Goal: Task Accomplishment & Management: Complete application form

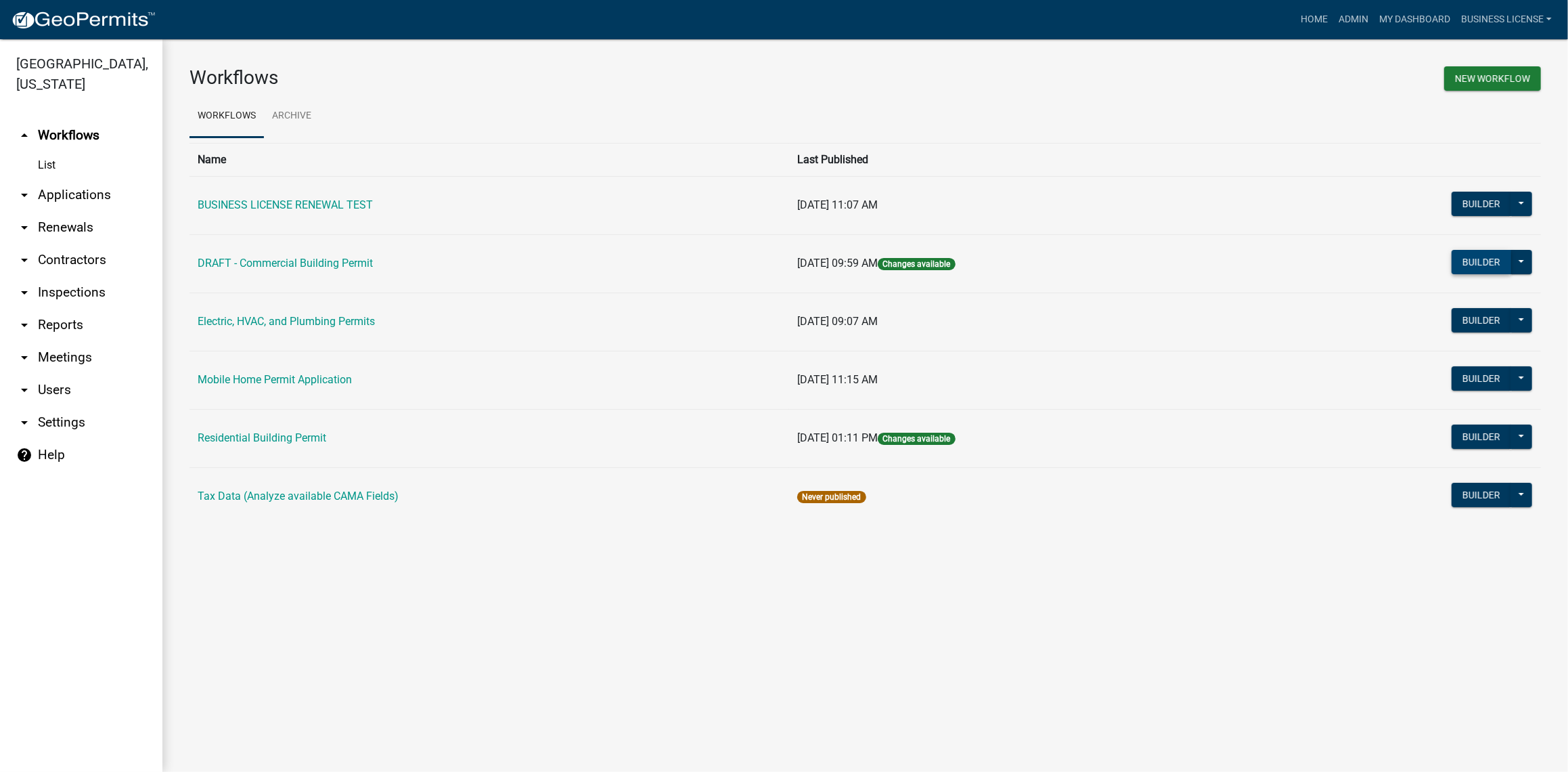
click at [1481, 261] on button "Builder" at bounding box center [1482, 262] width 60 height 24
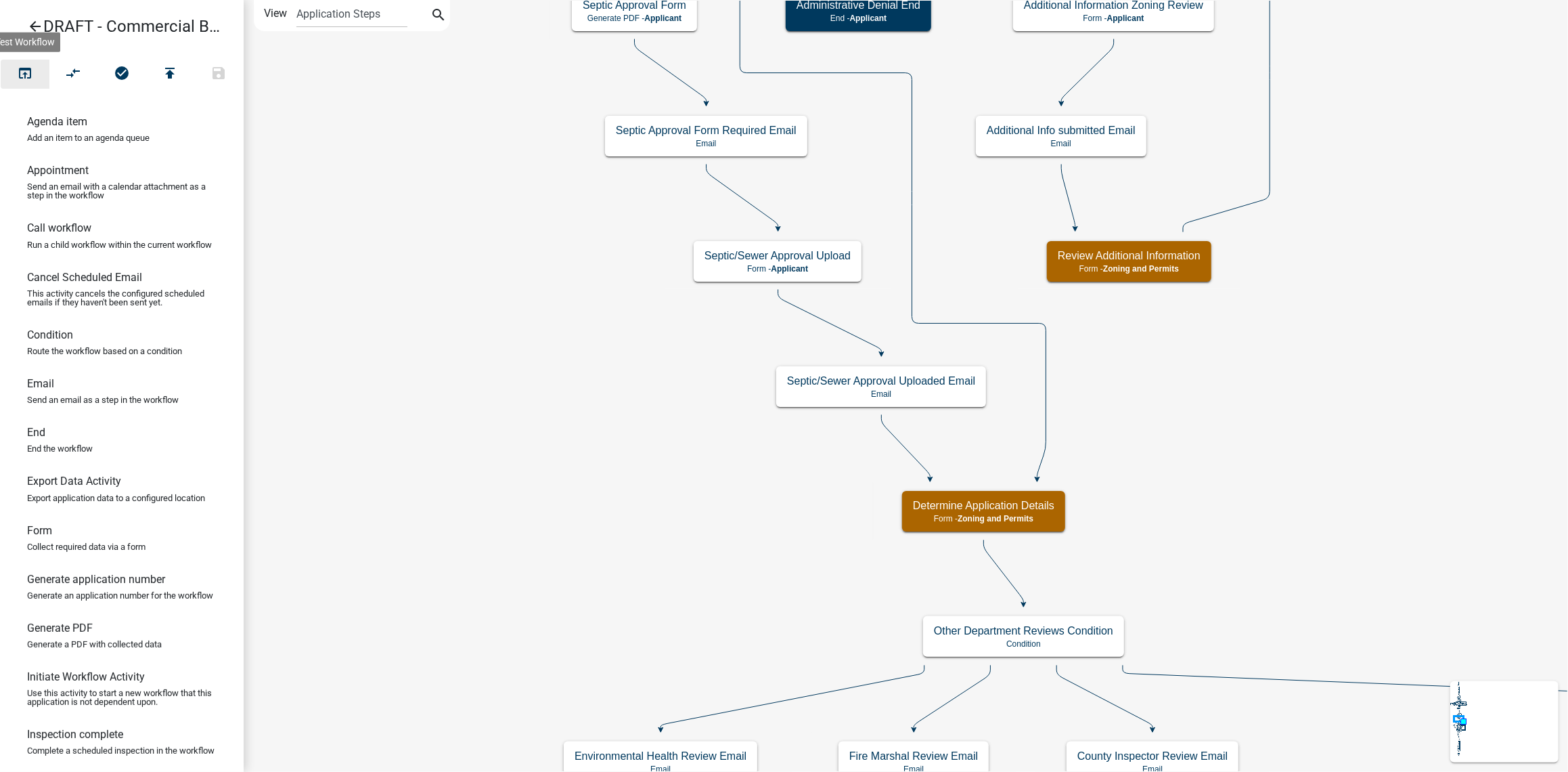
click at [22, 76] on icon "open_in_browser" at bounding box center [25, 75] width 16 height 19
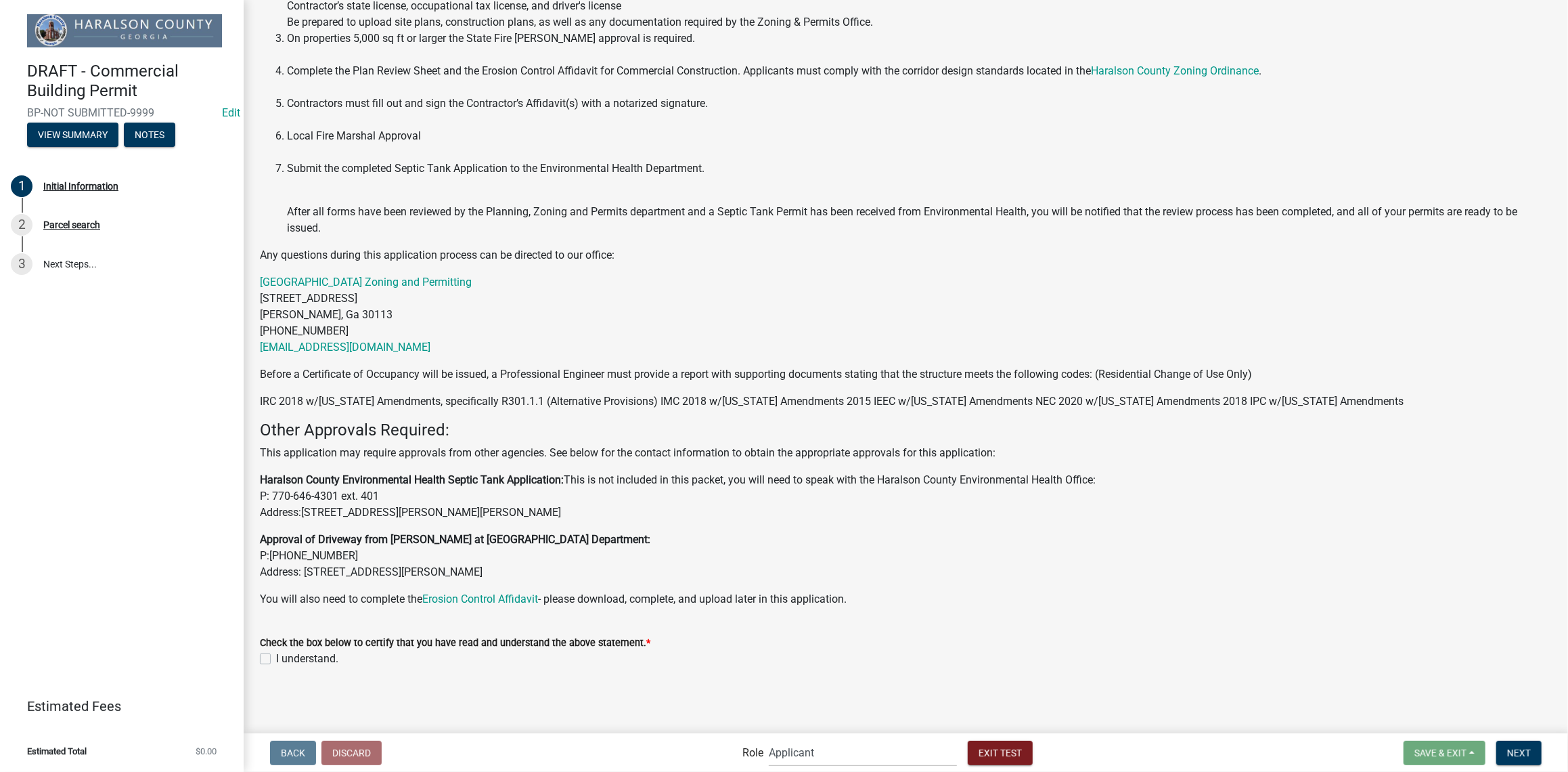
scroll to position [264, 0]
click at [261, 664] on div "I understand." at bounding box center [906, 658] width 1292 height 16
click at [276, 661] on label "I understand." at bounding box center [307, 658] width 62 height 16
click at [276, 659] on input "I understand." at bounding box center [280, 654] width 9 height 9
checkbox input "true"
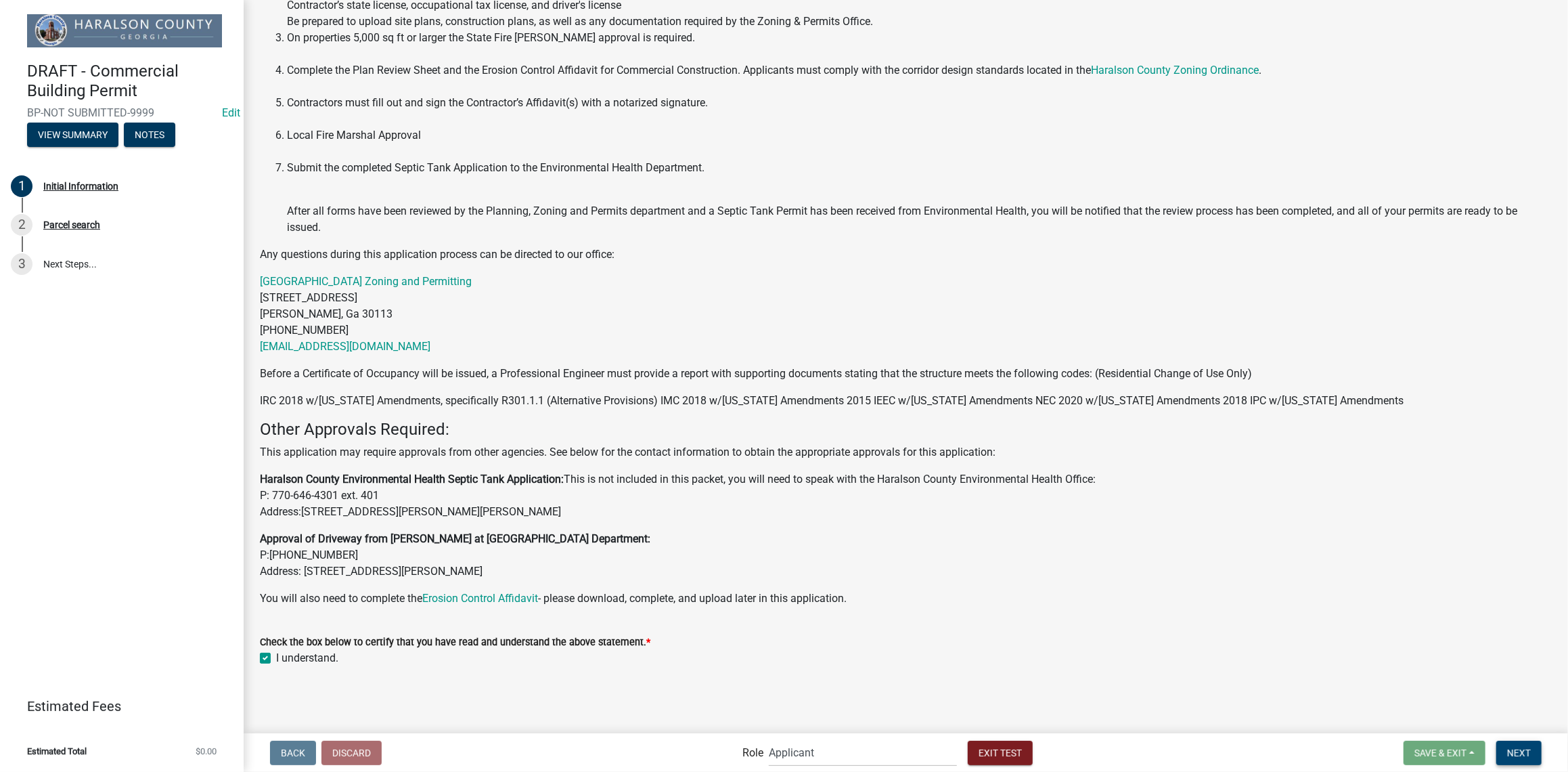
click at [1533, 748] on button "Next" at bounding box center [1519, 753] width 45 height 24
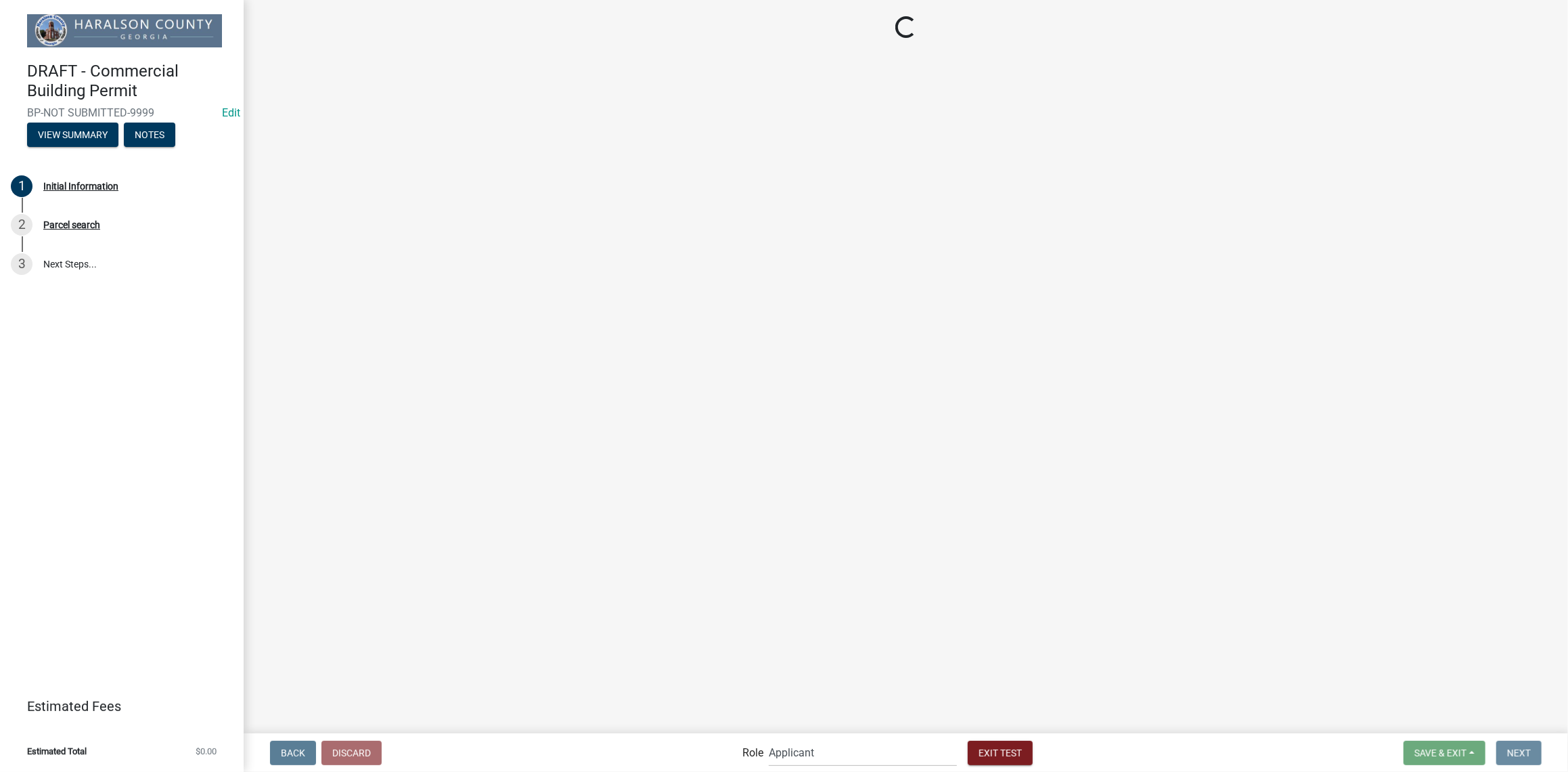
scroll to position [0, 0]
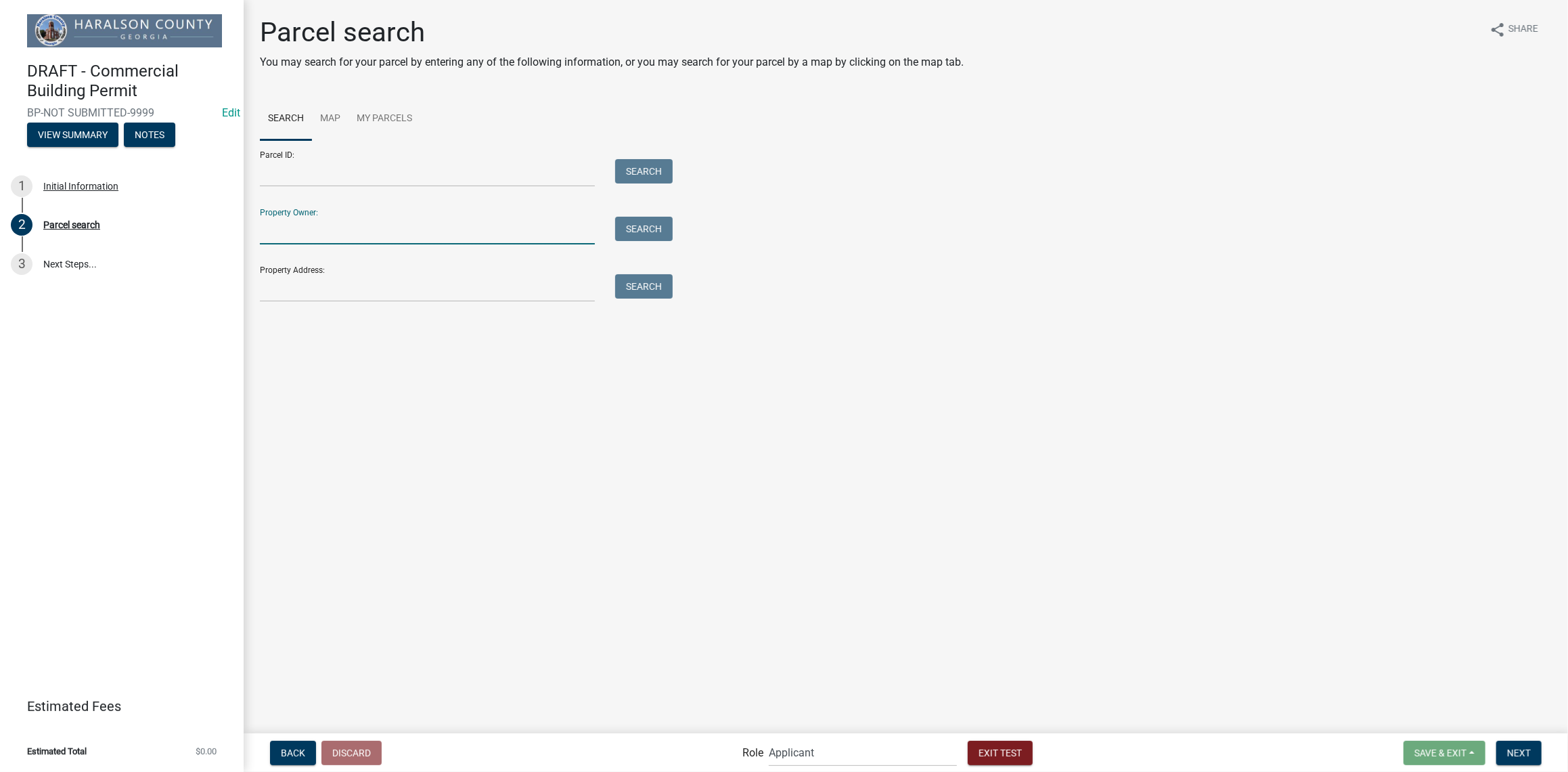
click at [399, 235] on input "Property Owner:" at bounding box center [428, 230] width 335 height 27
type input "[PERSON_NAME]"
click at [658, 218] on button "Search" at bounding box center [643, 229] width 57 height 24
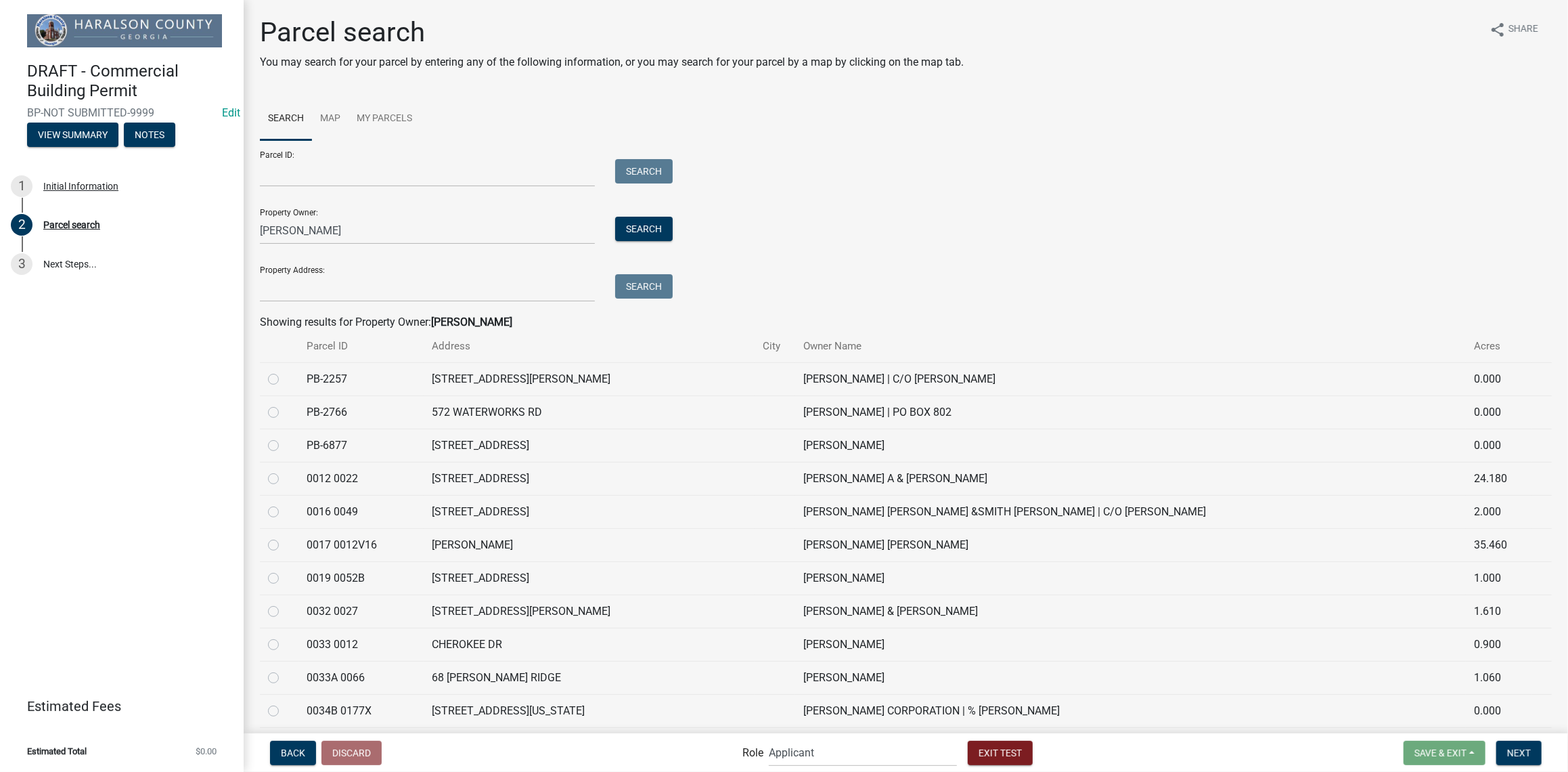
click at [284, 471] on label at bounding box center [284, 471] width 0 height 0
click at [284, 477] on 0022 "radio" at bounding box center [288, 475] width 9 height 9
radio 0022 "true"
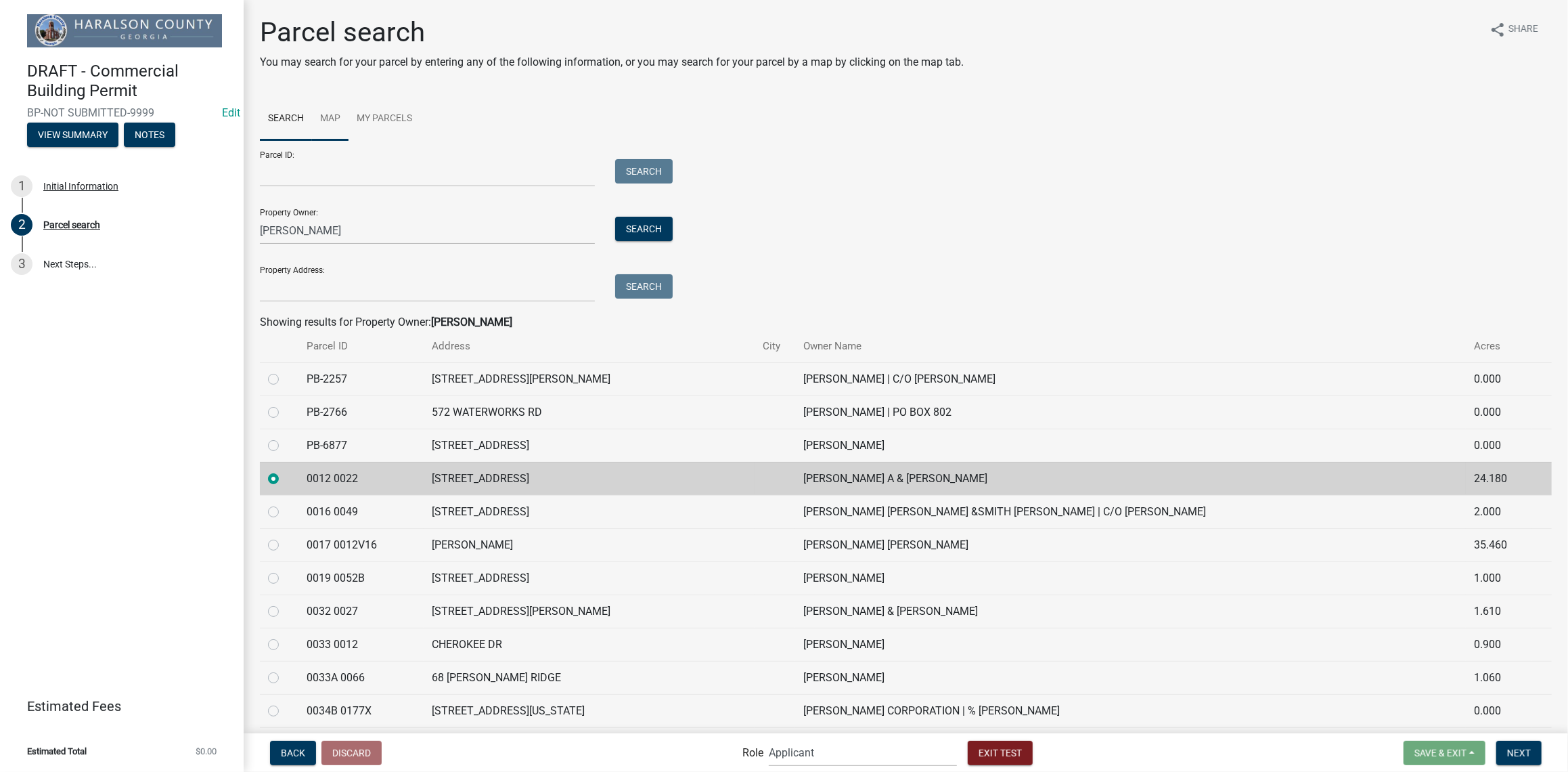
click at [334, 115] on link "Map" at bounding box center [329, 119] width 36 height 44
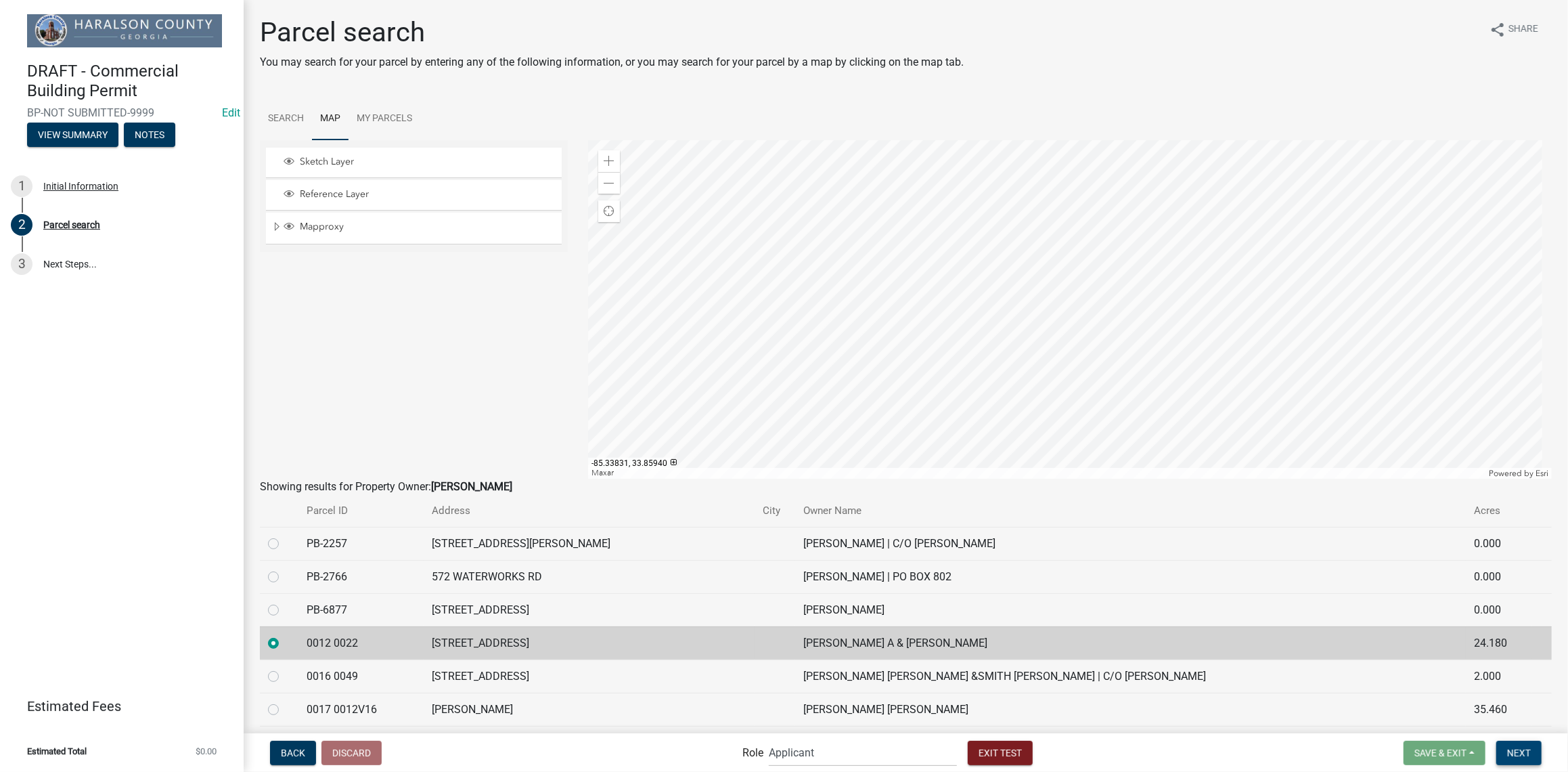
click at [1519, 753] on span "Next" at bounding box center [1518, 752] width 23 height 10
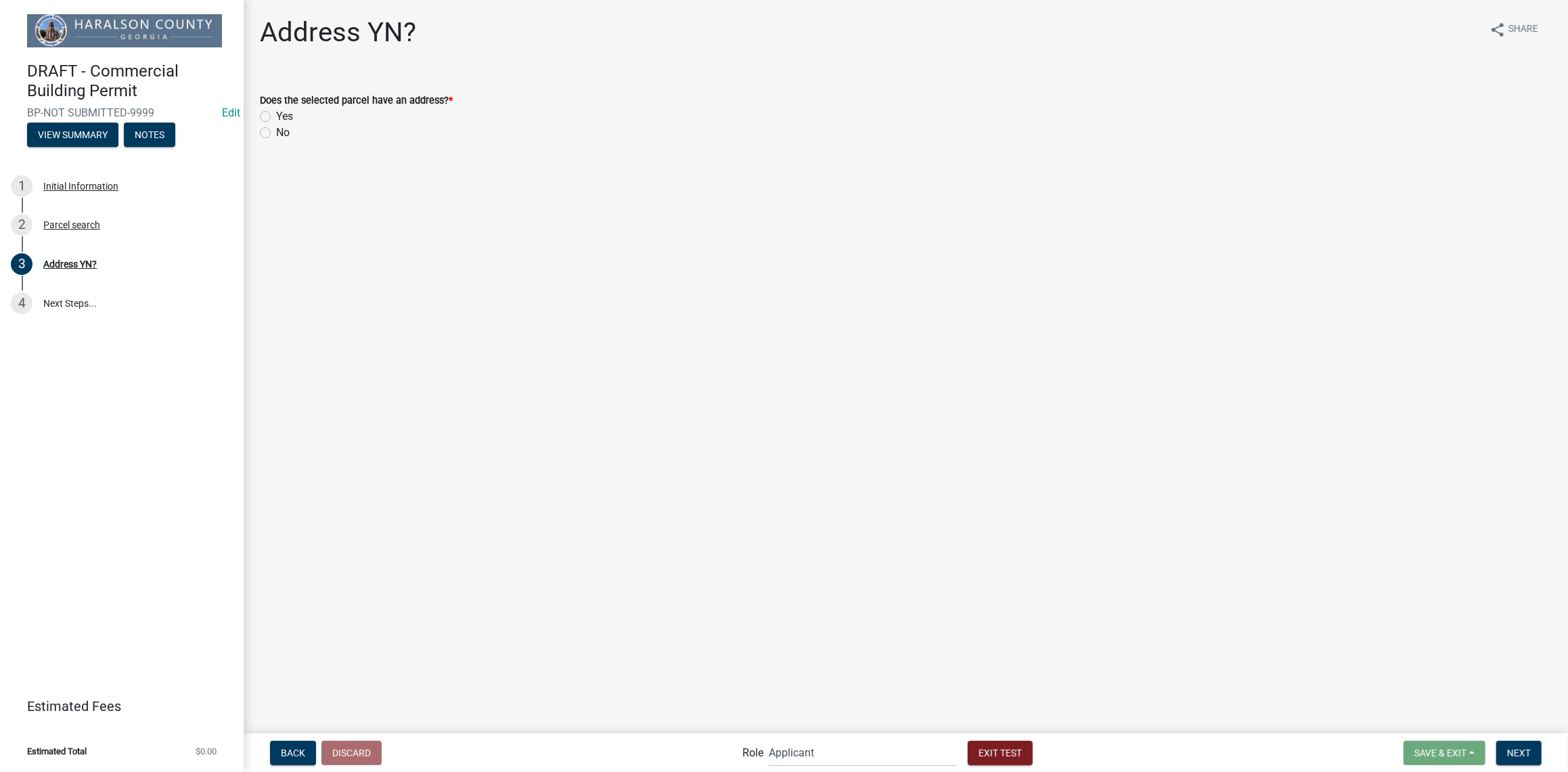
click at [276, 114] on label "Yes" at bounding box center [284, 116] width 17 height 16
click at [276, 114] on input "Yes" at bounding box center [280, 112] width 9 height 9
radio input "true"
click at [1523, 748] on span "Next" at bounding box center [1518, 752] width 23 height 10
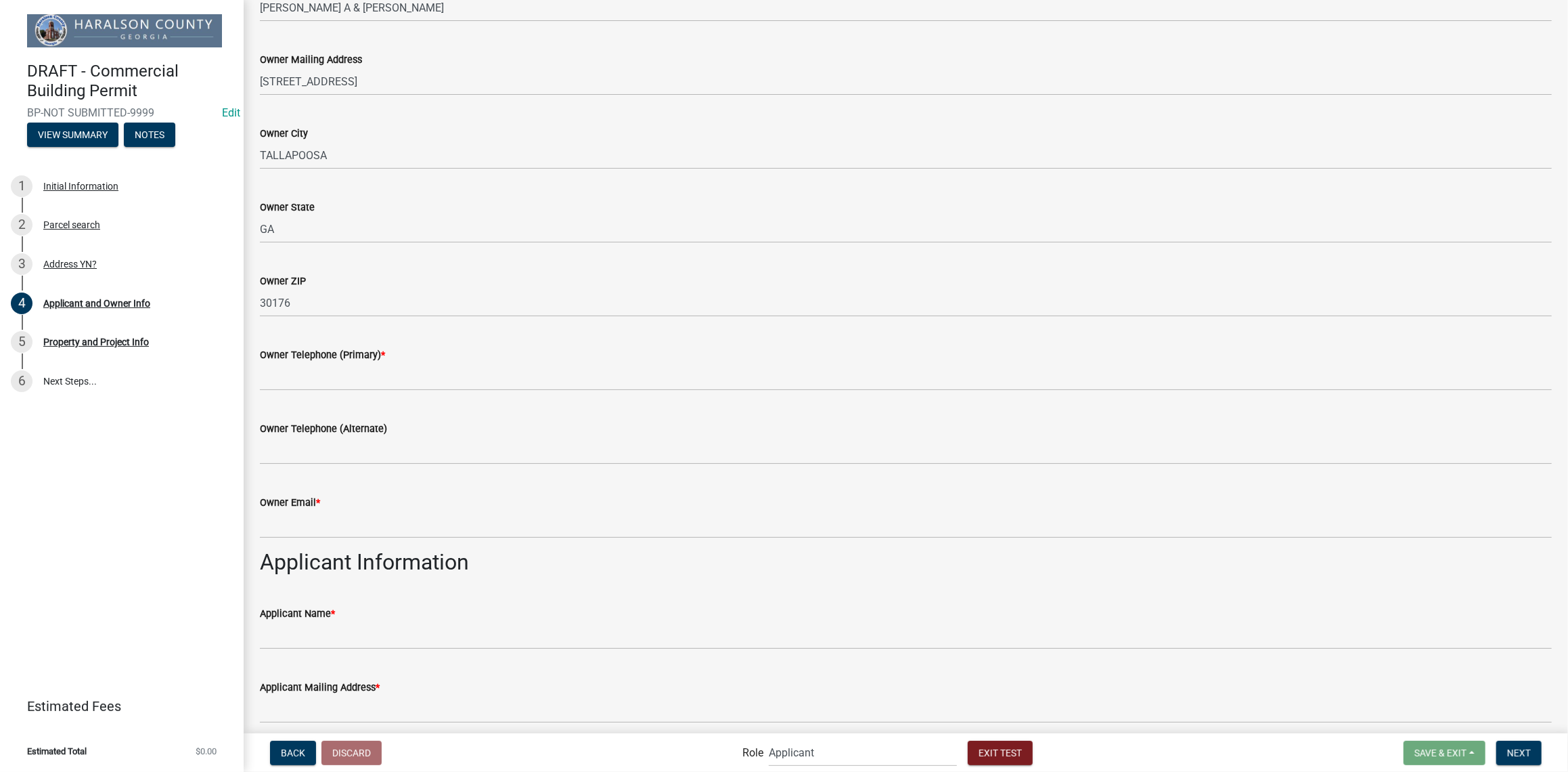
scroll to position [241, 0]
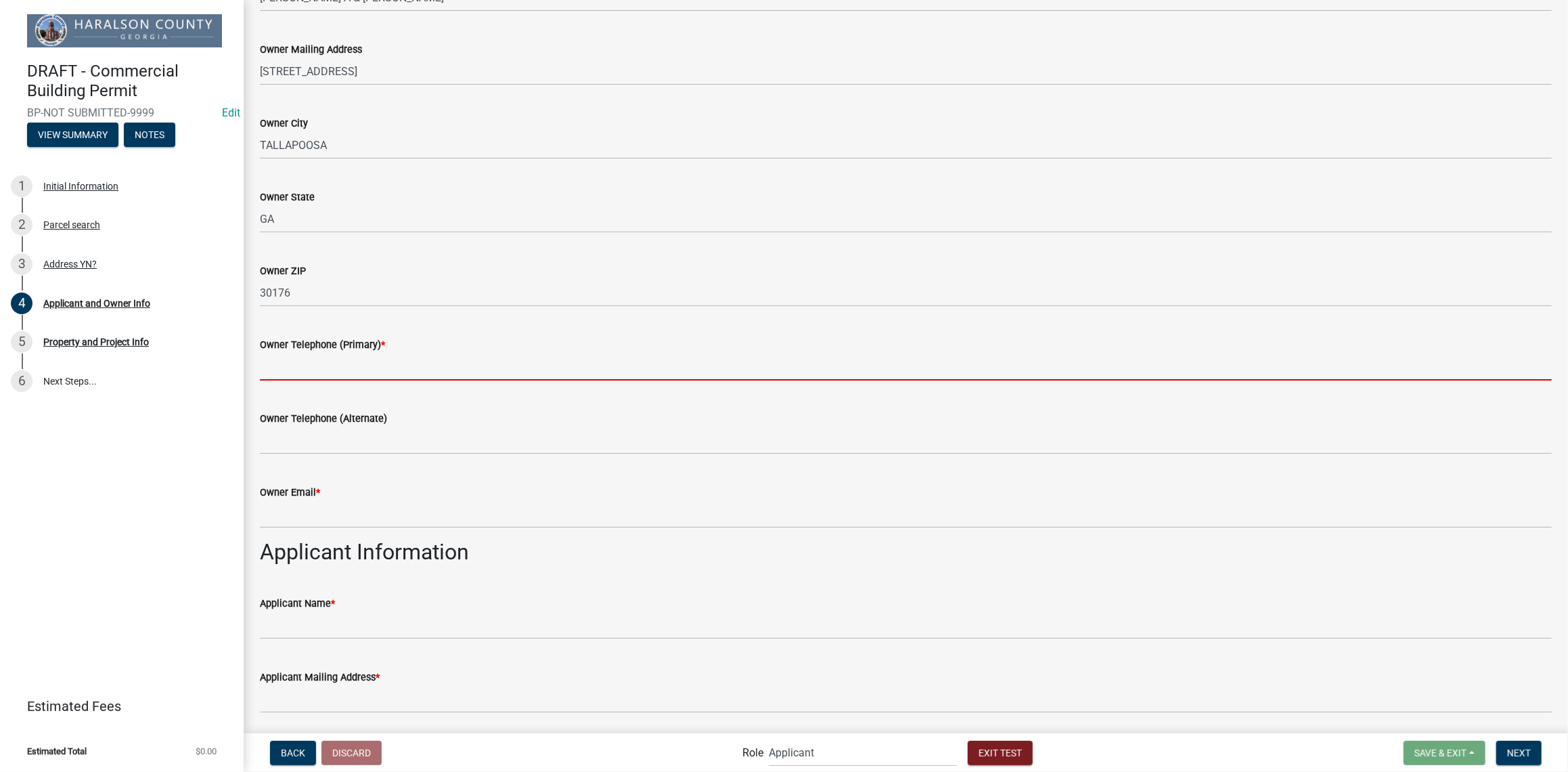
click at [331, 375] on input "Owner Telephone (Primary) *" at bounding box center [906, 367] width 1292 height 27
type input "[PHONE_NUMBER]"
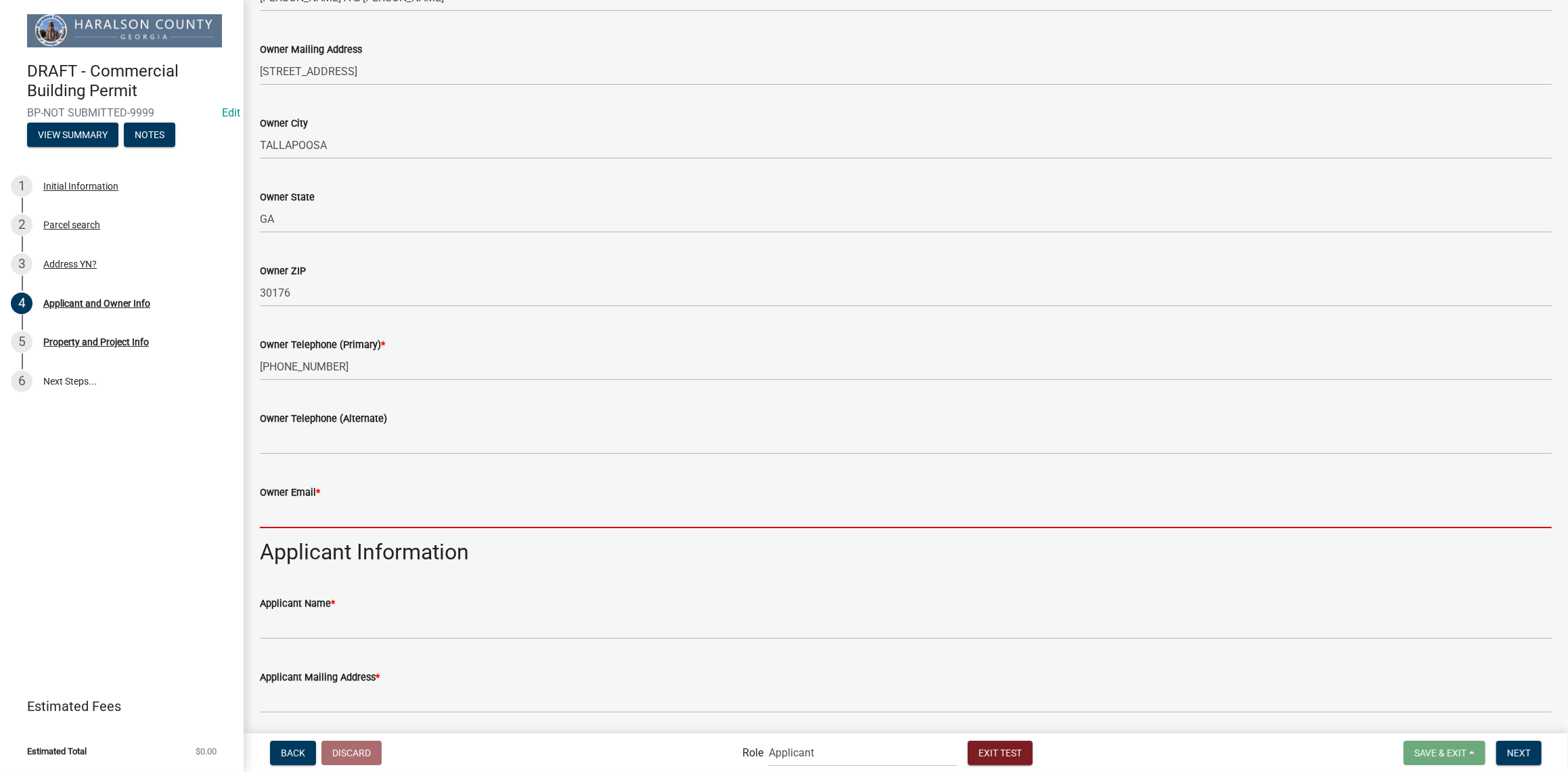
click at [294, 521] on input "Owner Email *" at bounding box center [906, 514] width 1292 height 27
type input "[EMAIL_ADDRESS][DOMAIN_NAME]"
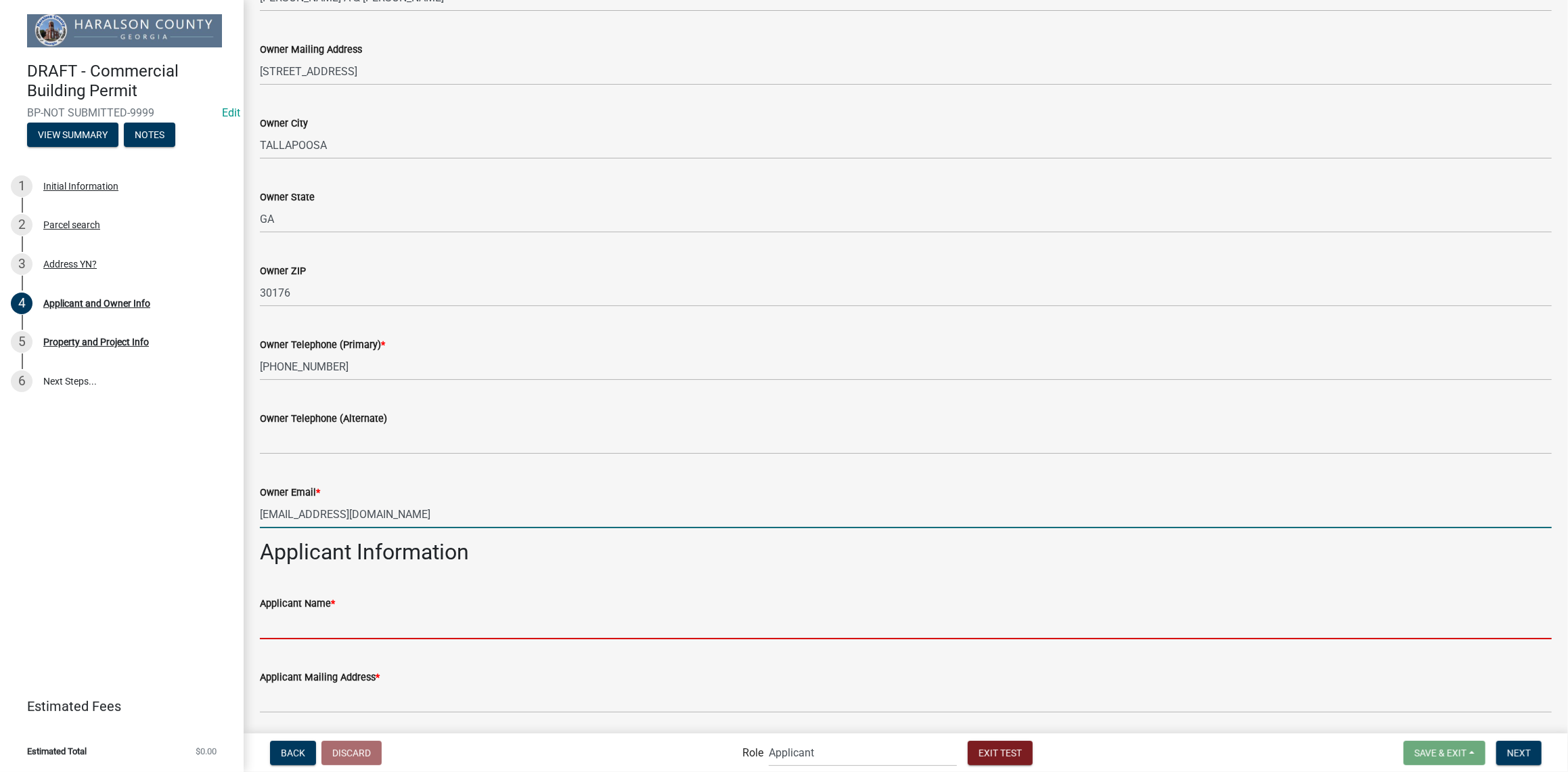
click at [368, 621] on input "Applicant Name *" at bounding box center [906, 625] width 1292 height 27
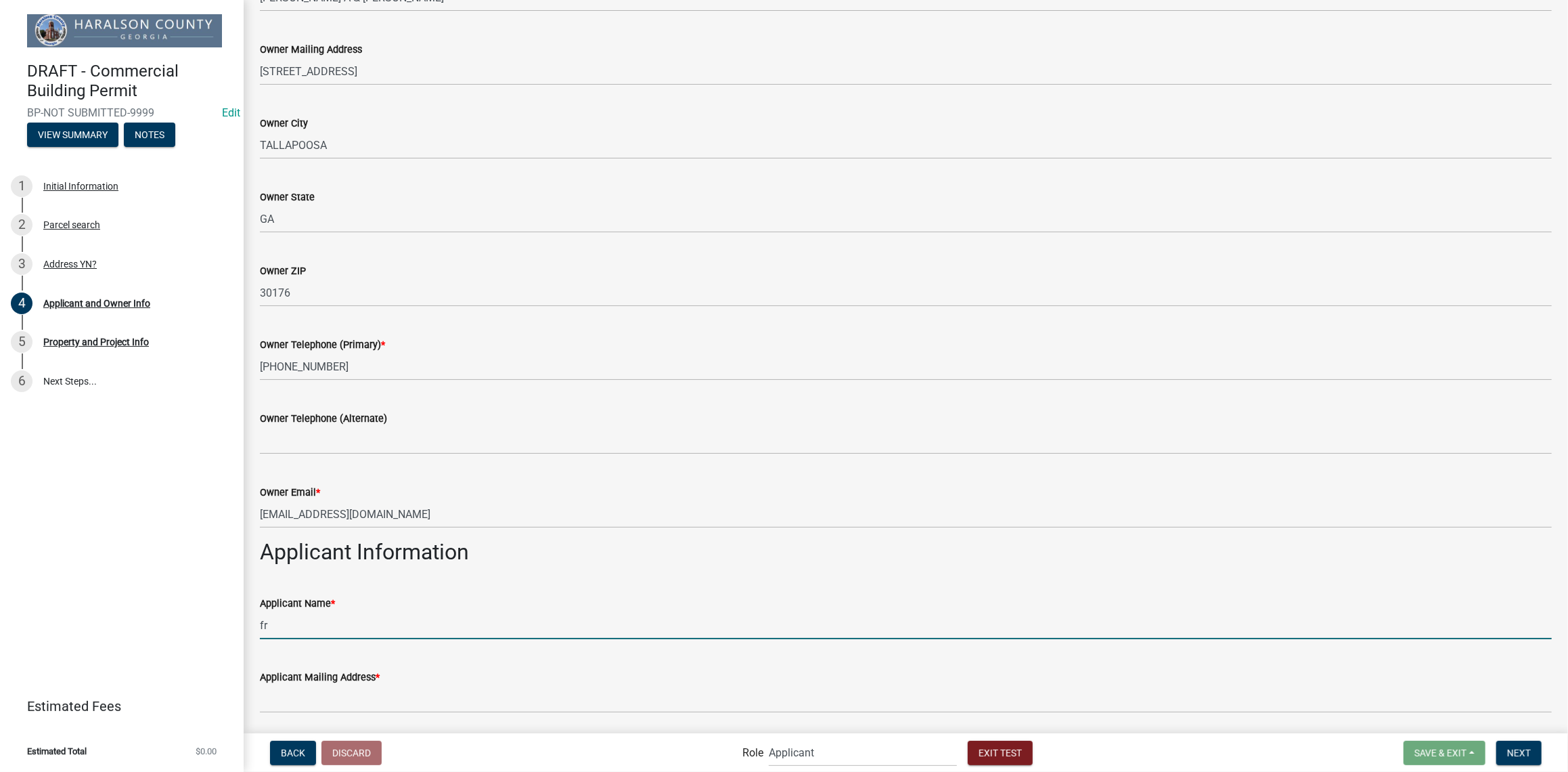
type input "f"
type input "[PERSON_NAME]"
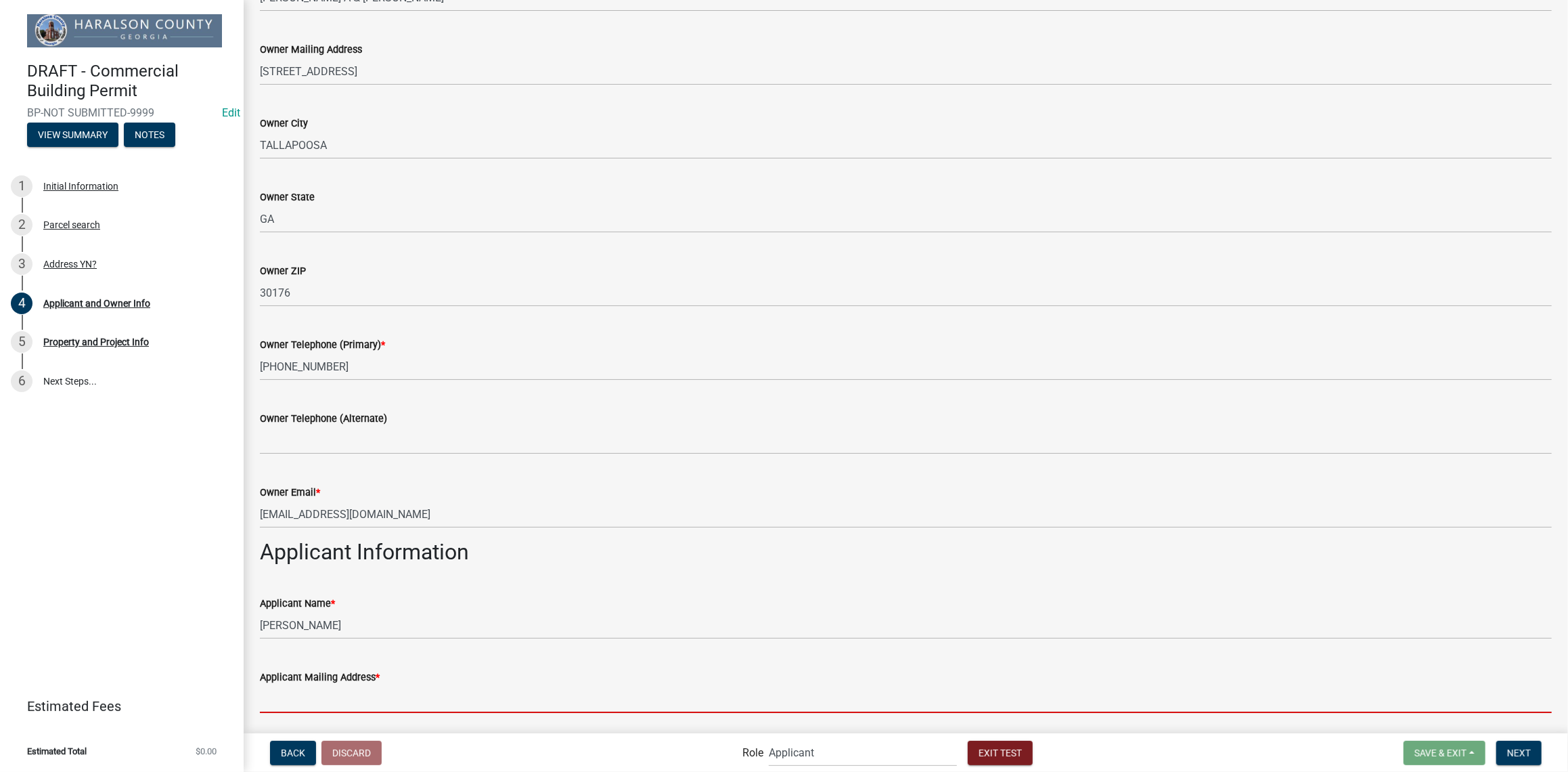
click at [310, 696] on input "Applicant Mailing Address *" at bounding box center [906, 699] width 1292 height 27
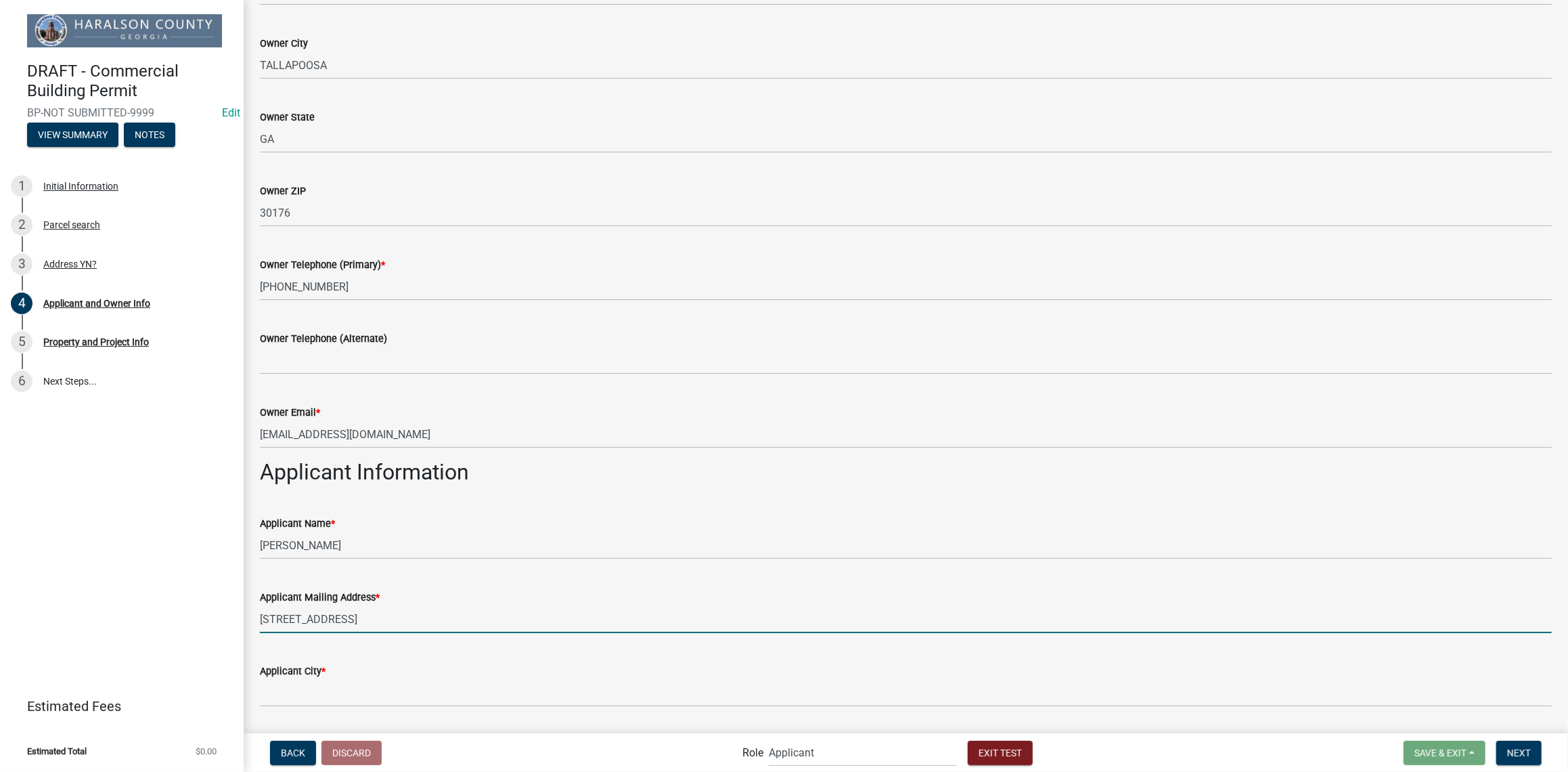
scroll to position [481, 0]
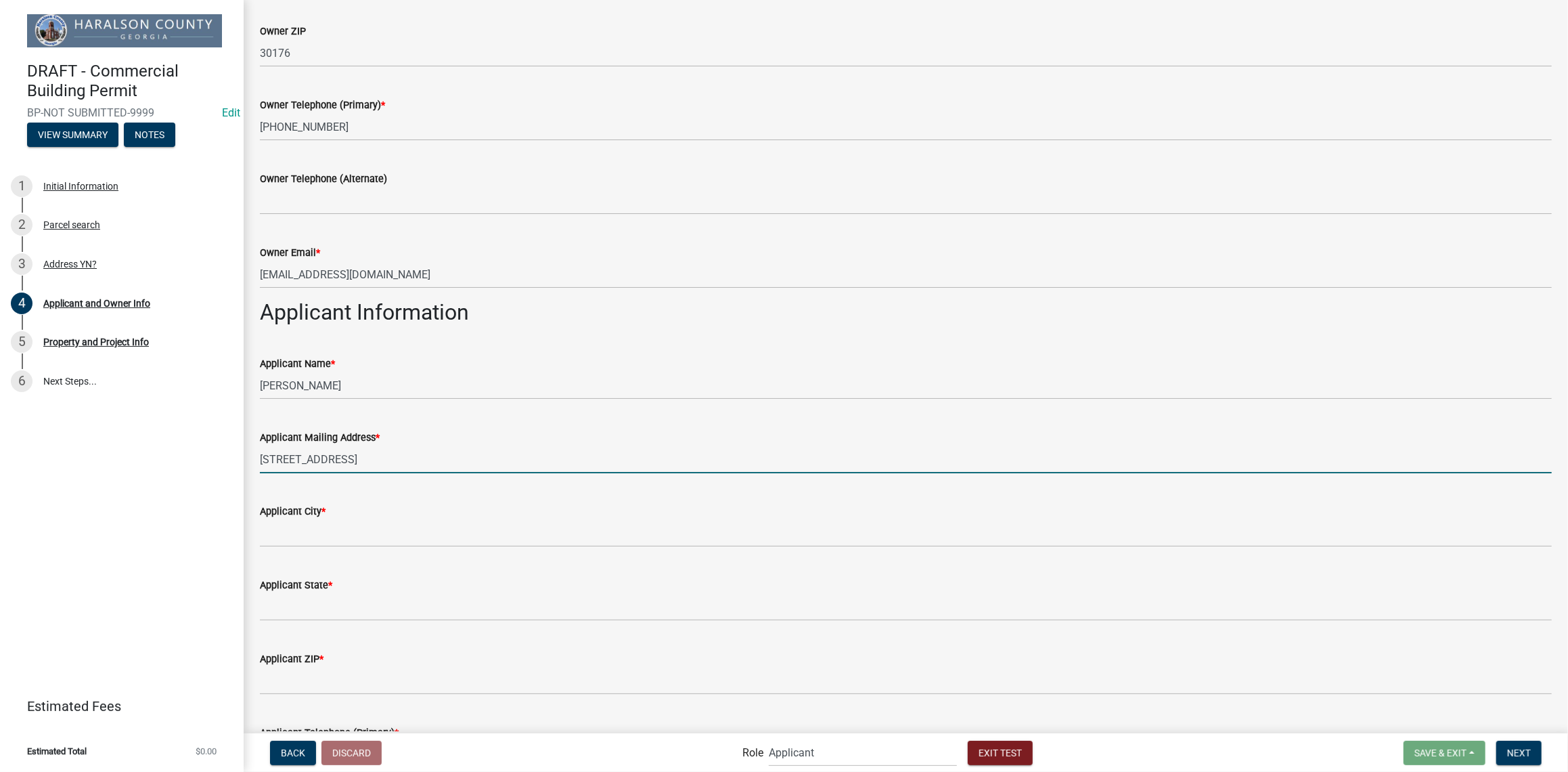
type input "[STREET_ADDRESS]"
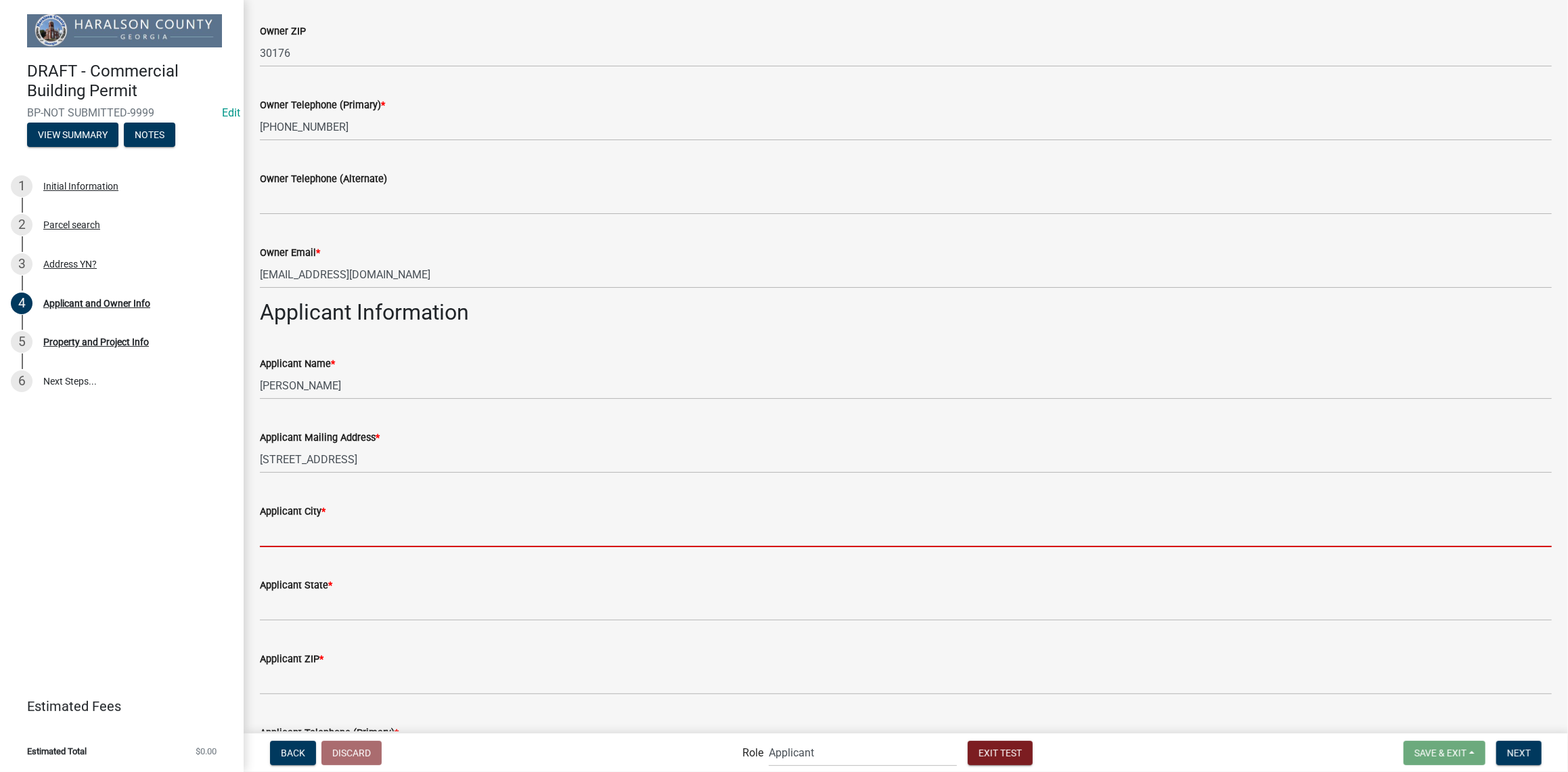
click at [347, 537] on input "Applicant City *" at bounding box center [906, 533] width 1292 height 27
type input "[PERSON_NAME]"
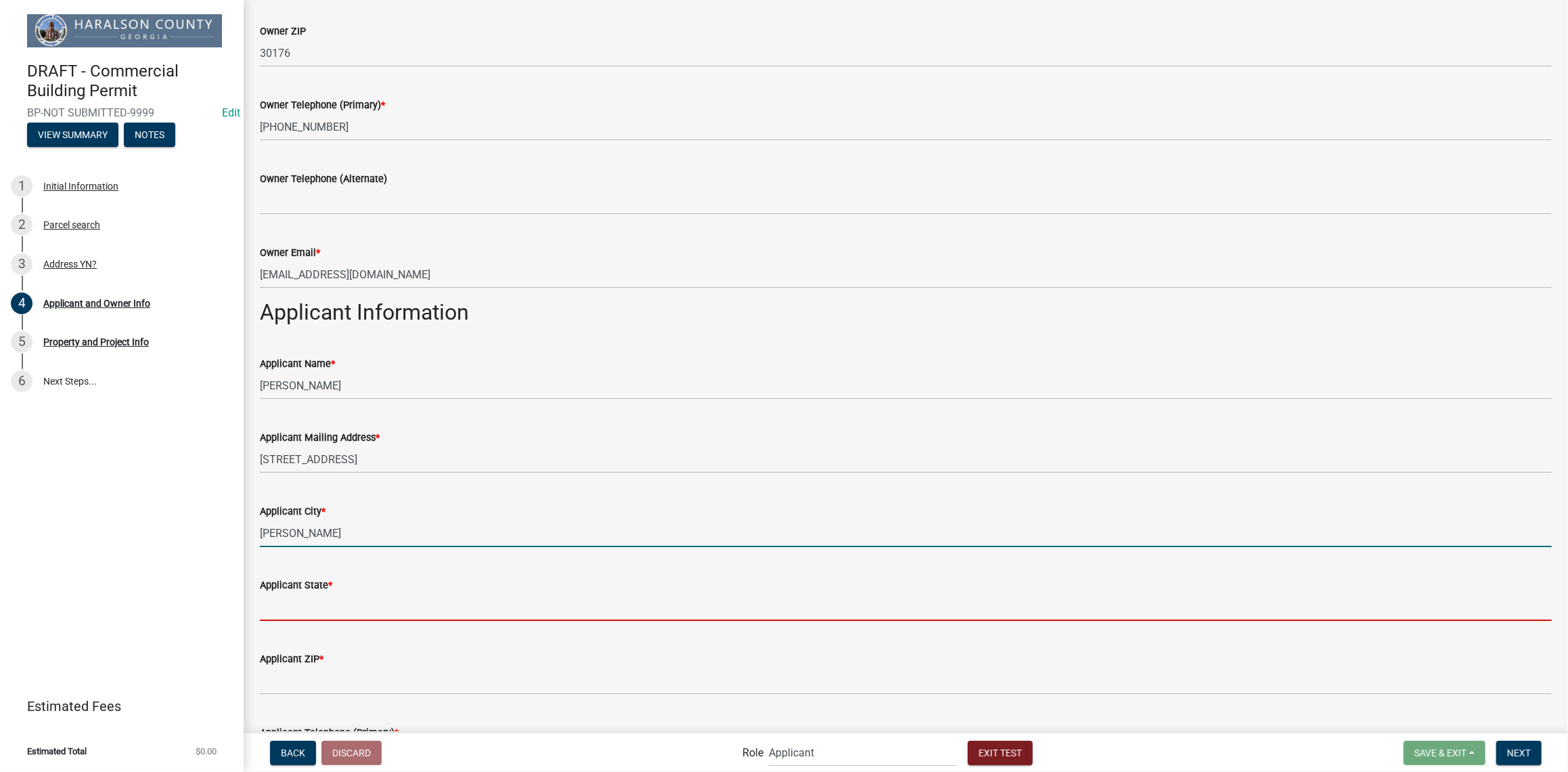
click at [325, 610] on input "Applicant State *" at bounding box center [906, 607] width 1292 height 27
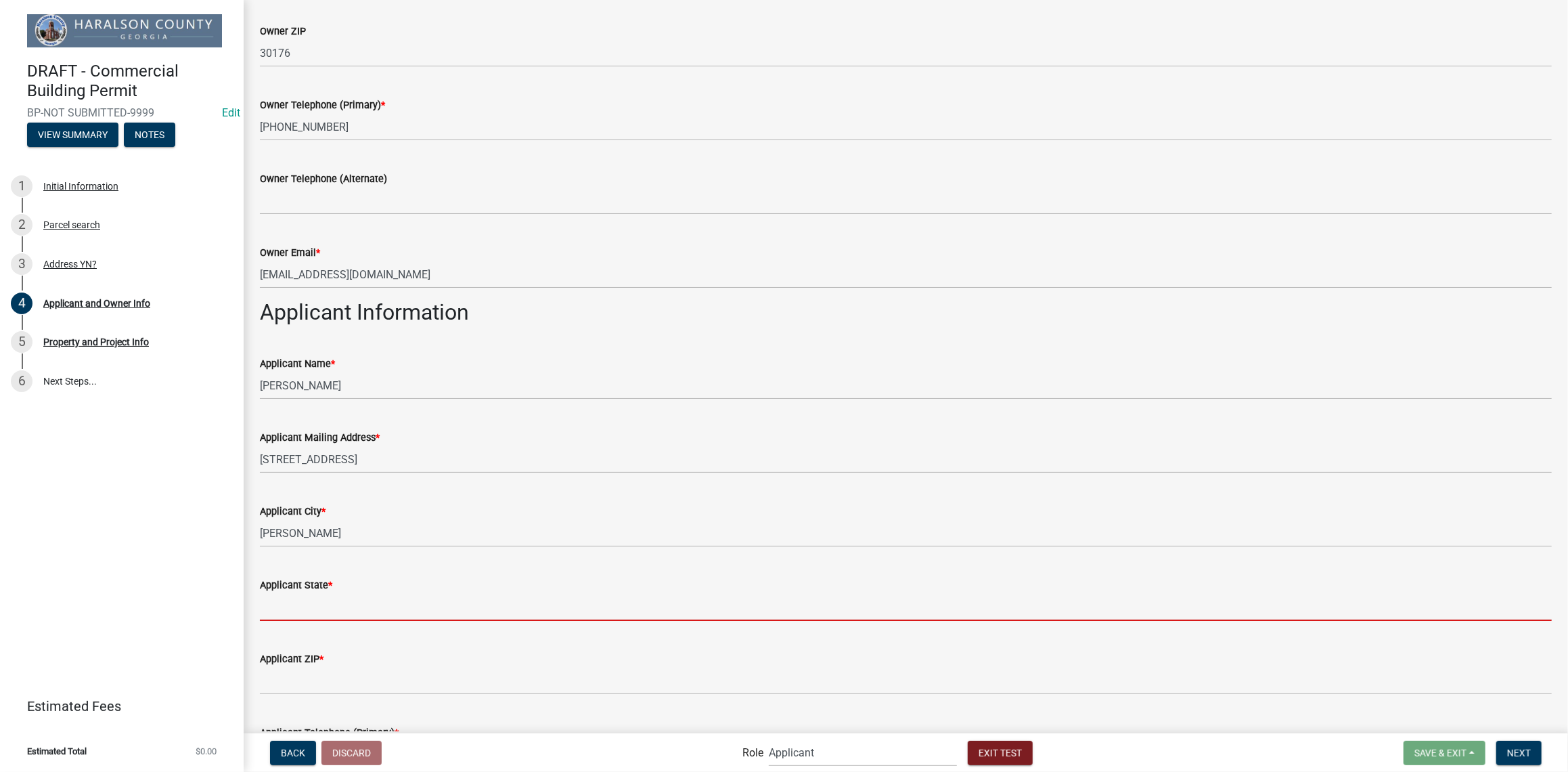
type input "GA"
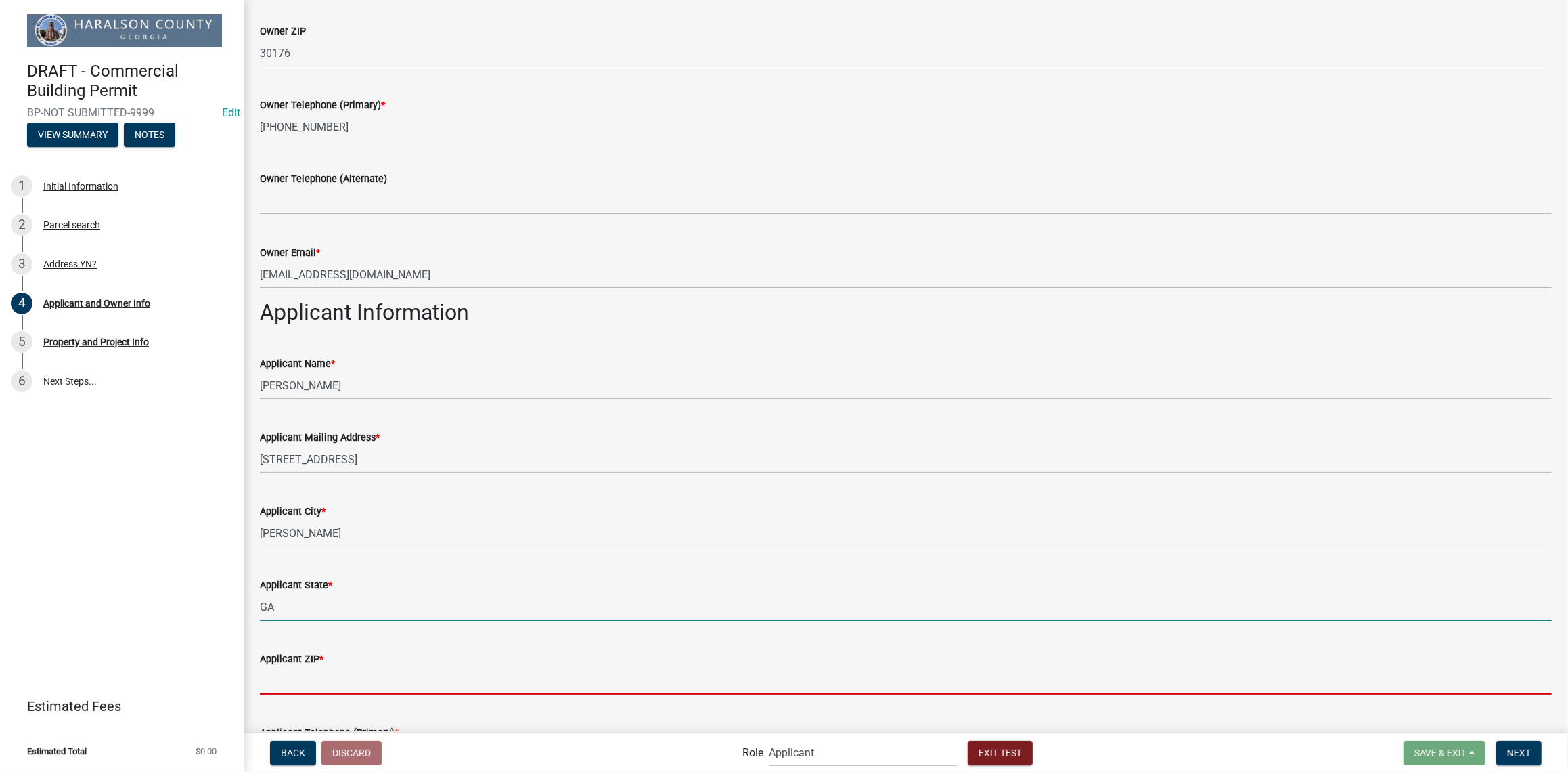
click at [312, 692] on input "Applicant ZIP *" at bounding box center [906, 681] width 1292 height 27
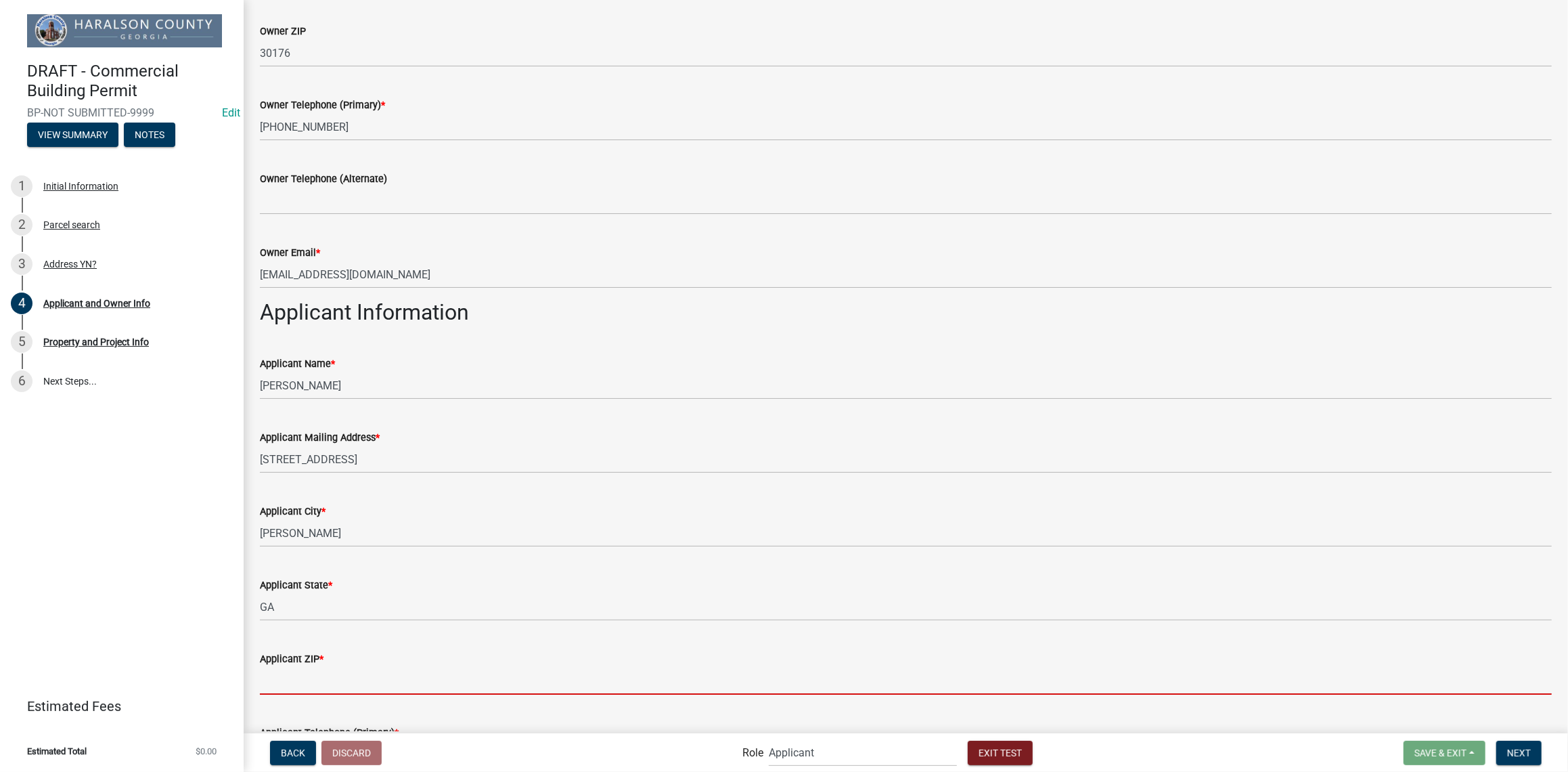
type input "30113"
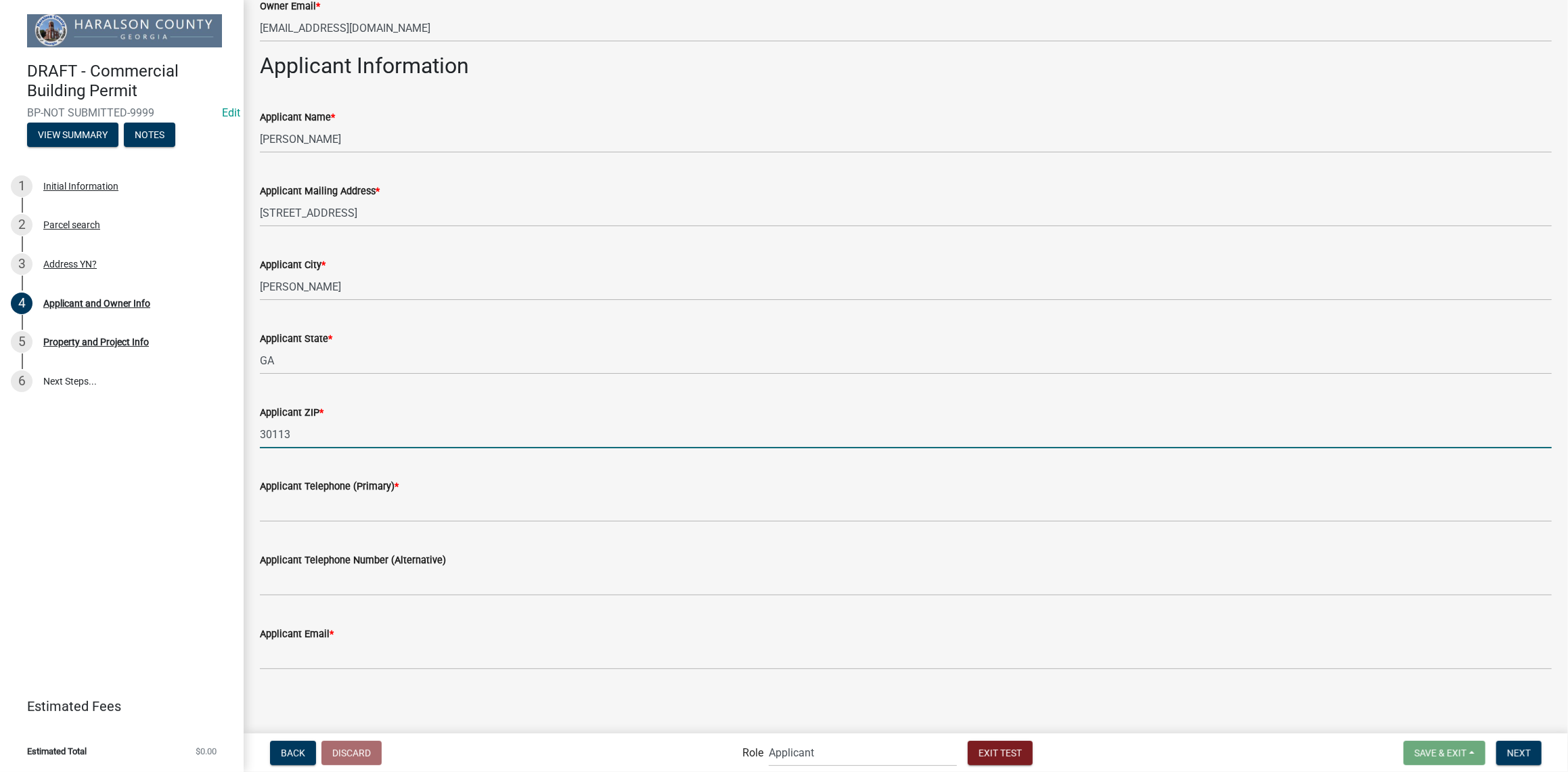
scroll to position [729, 0]
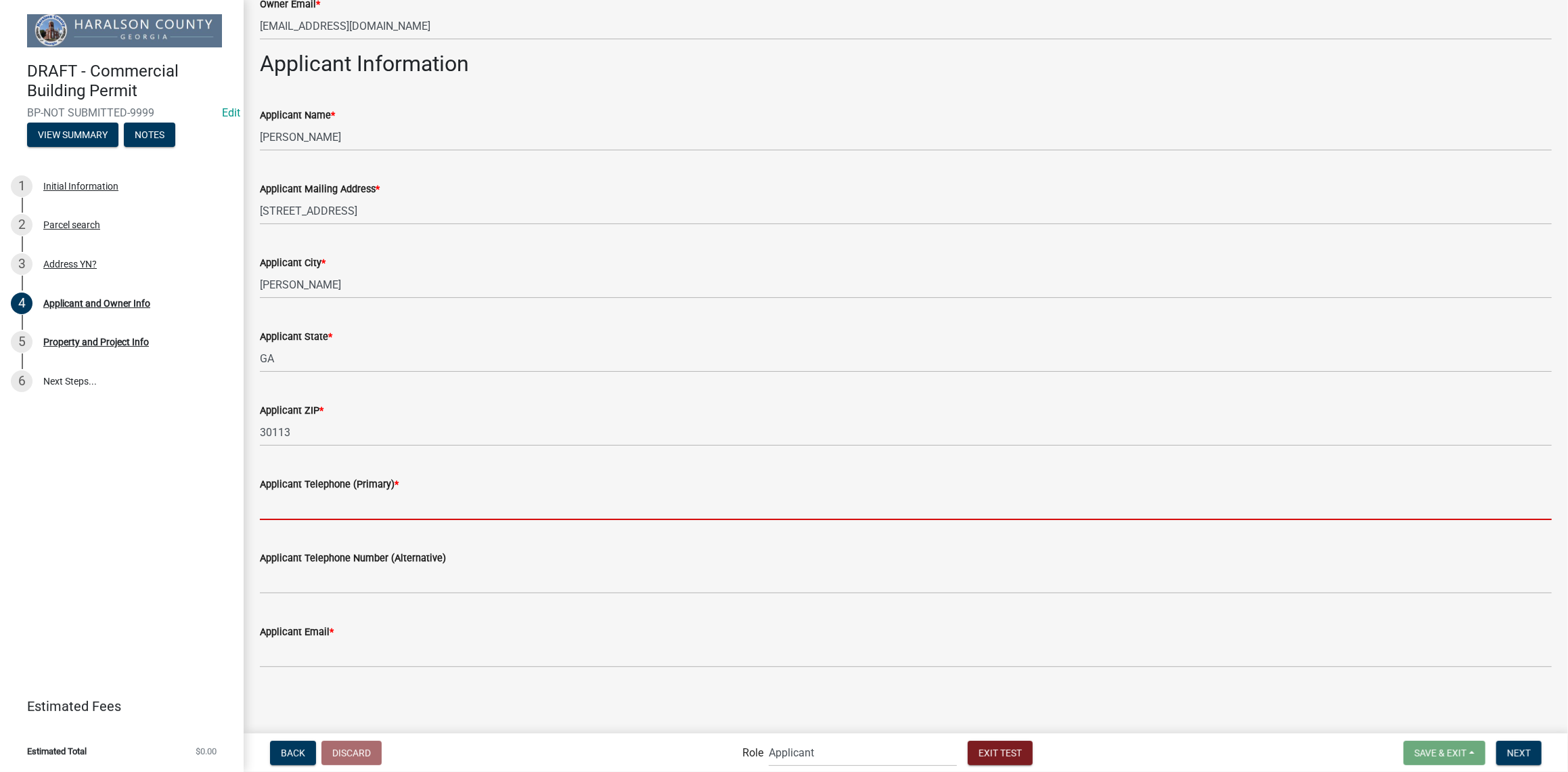
click at [329, 507] on input "Applicant Telephone (Primary) *" at bounding box center [906, 506] width 1292 height 27
type input "7706462033"
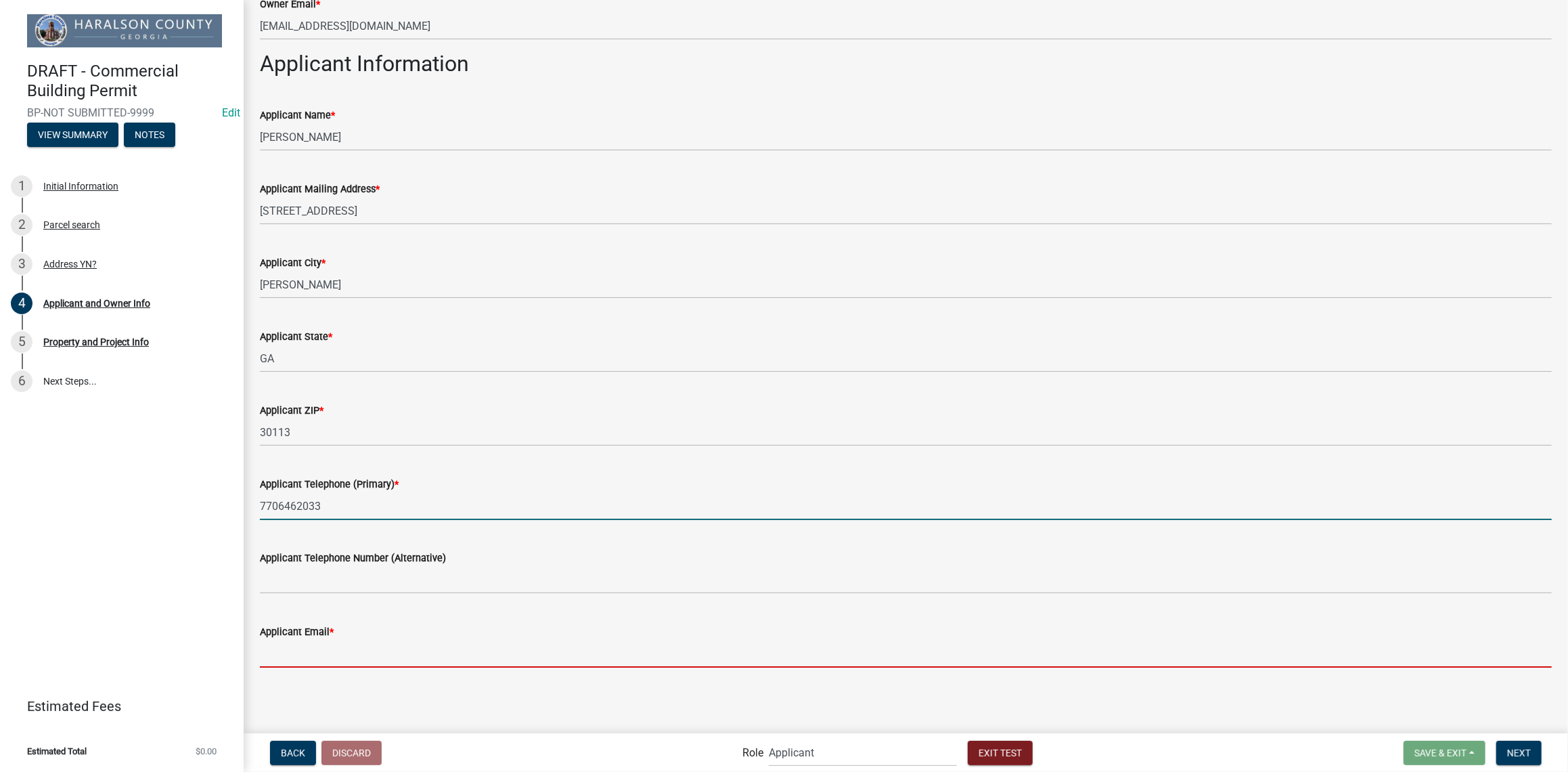
click at [325, 659] on input "Applicant Email *" at bounding box center [906, 654] width 1292 height 27
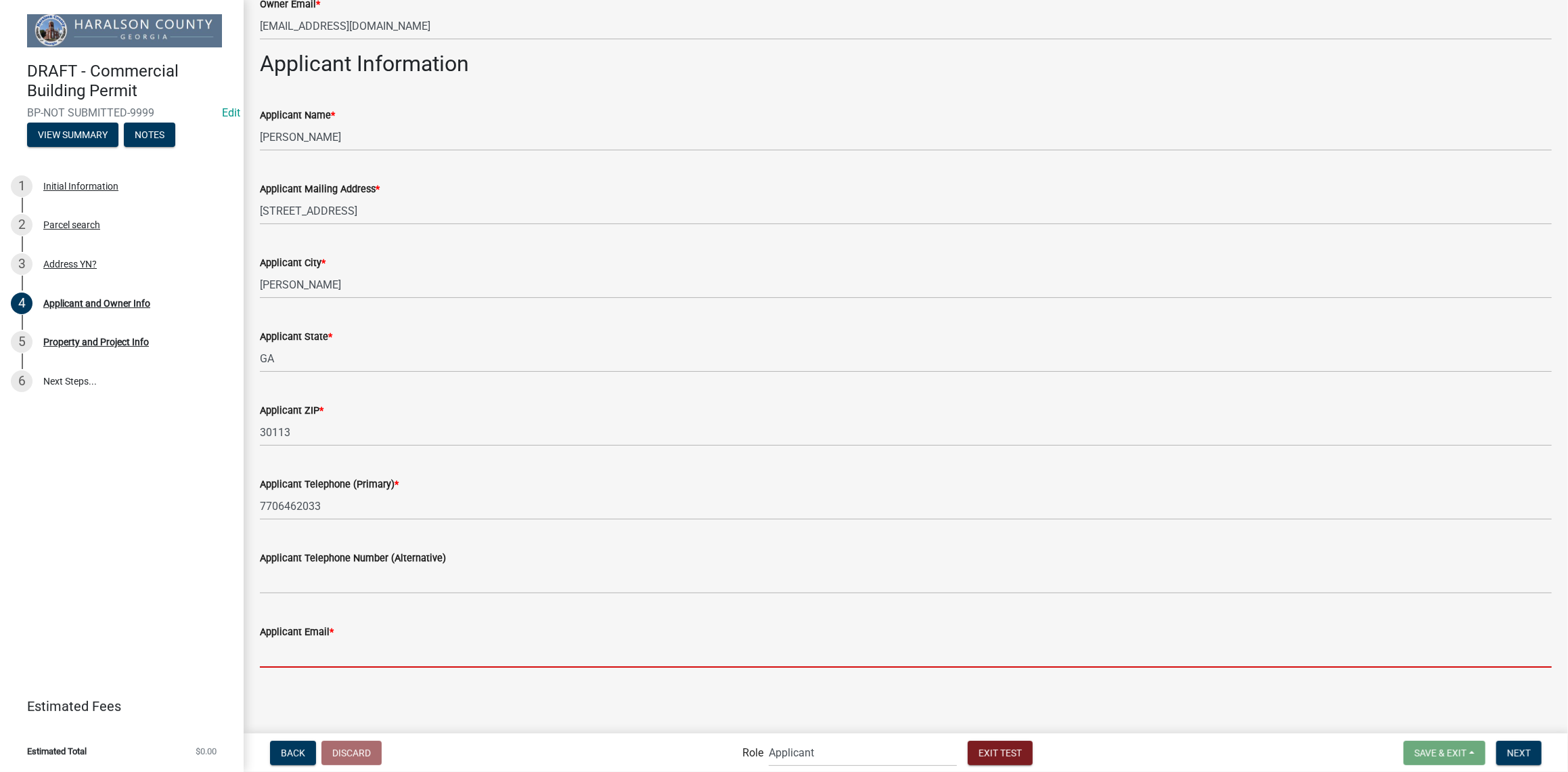
type input "[EMAIL_ADDRESS][DOMAIN_NAME]"
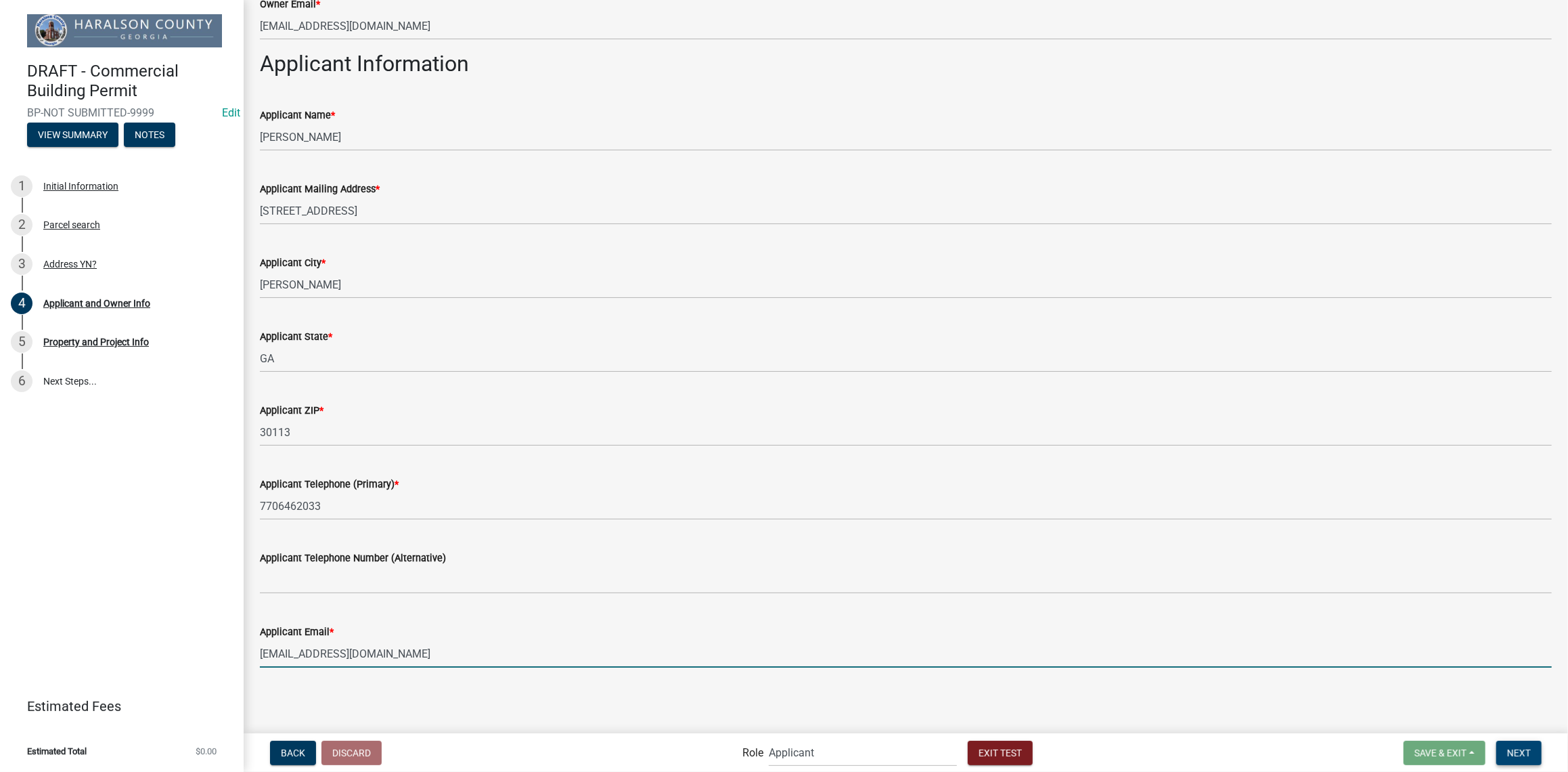
click at [1516, 756] on span "Next" at bounding box center [1518, 752] width 23 height 10
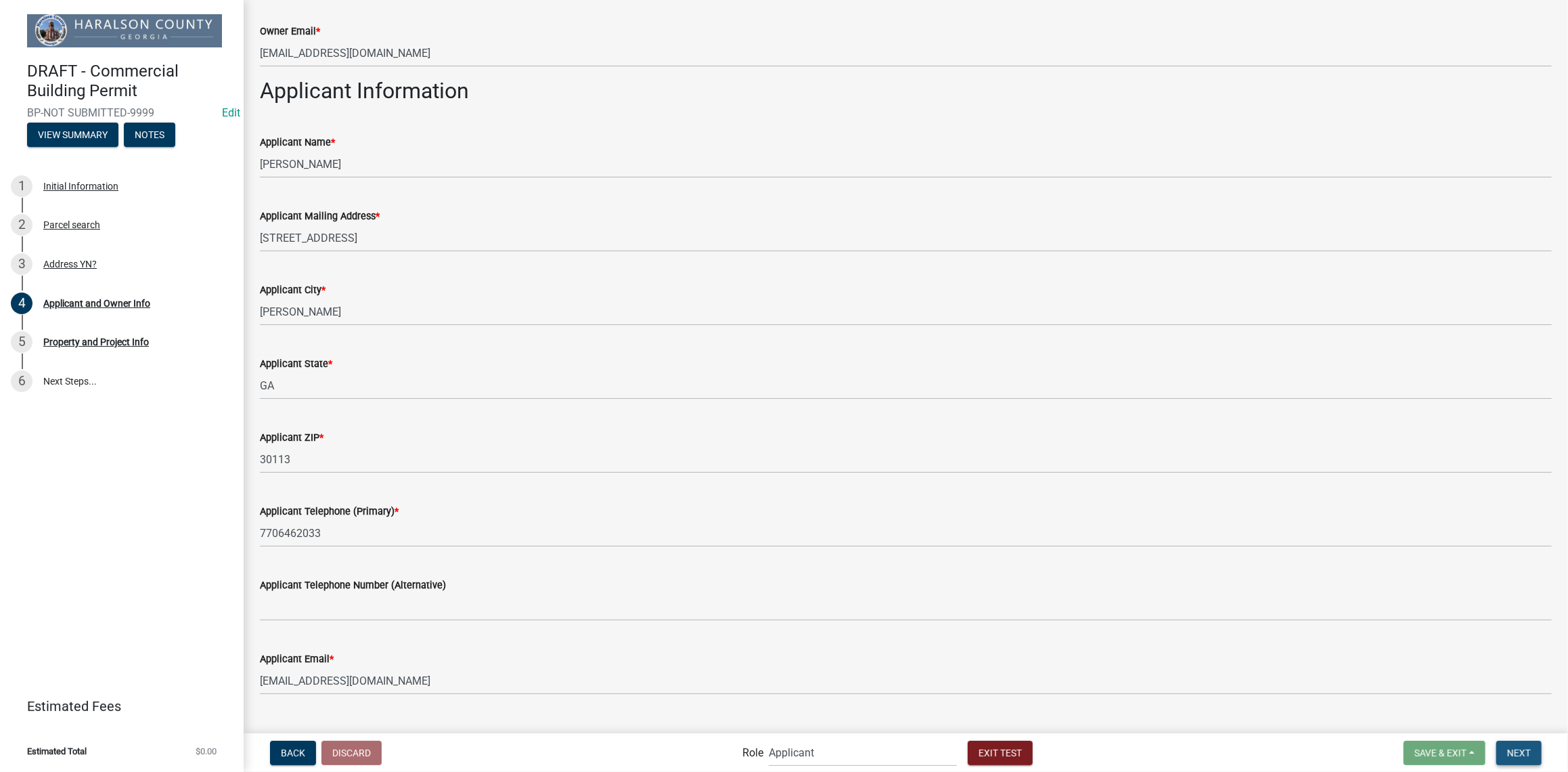
scroll to position [757, 0]
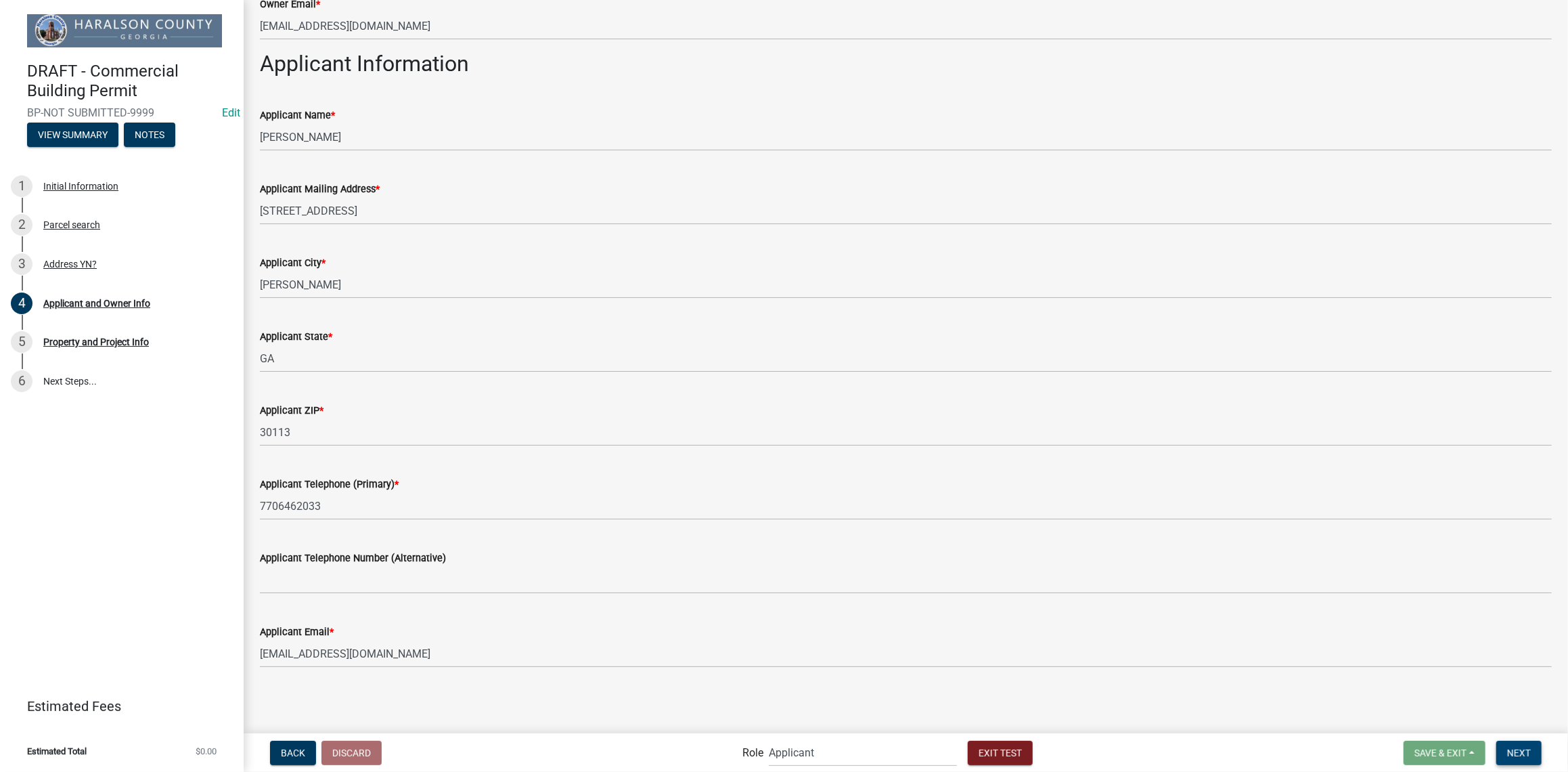
click at [1516, 753] on span "Next" at bounding box center [1518, 752] width 23 height 10
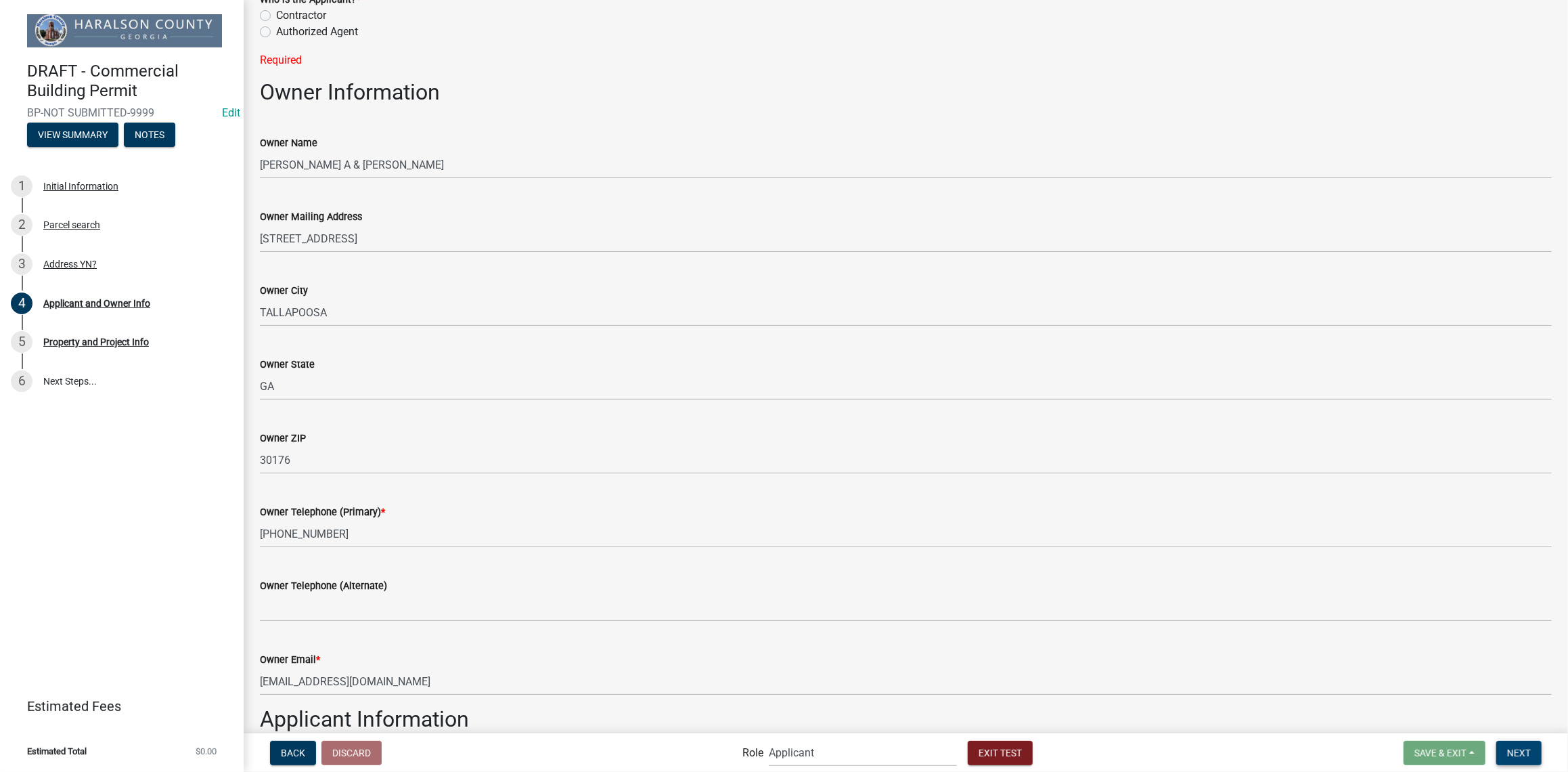
scroll to position [0, 0]
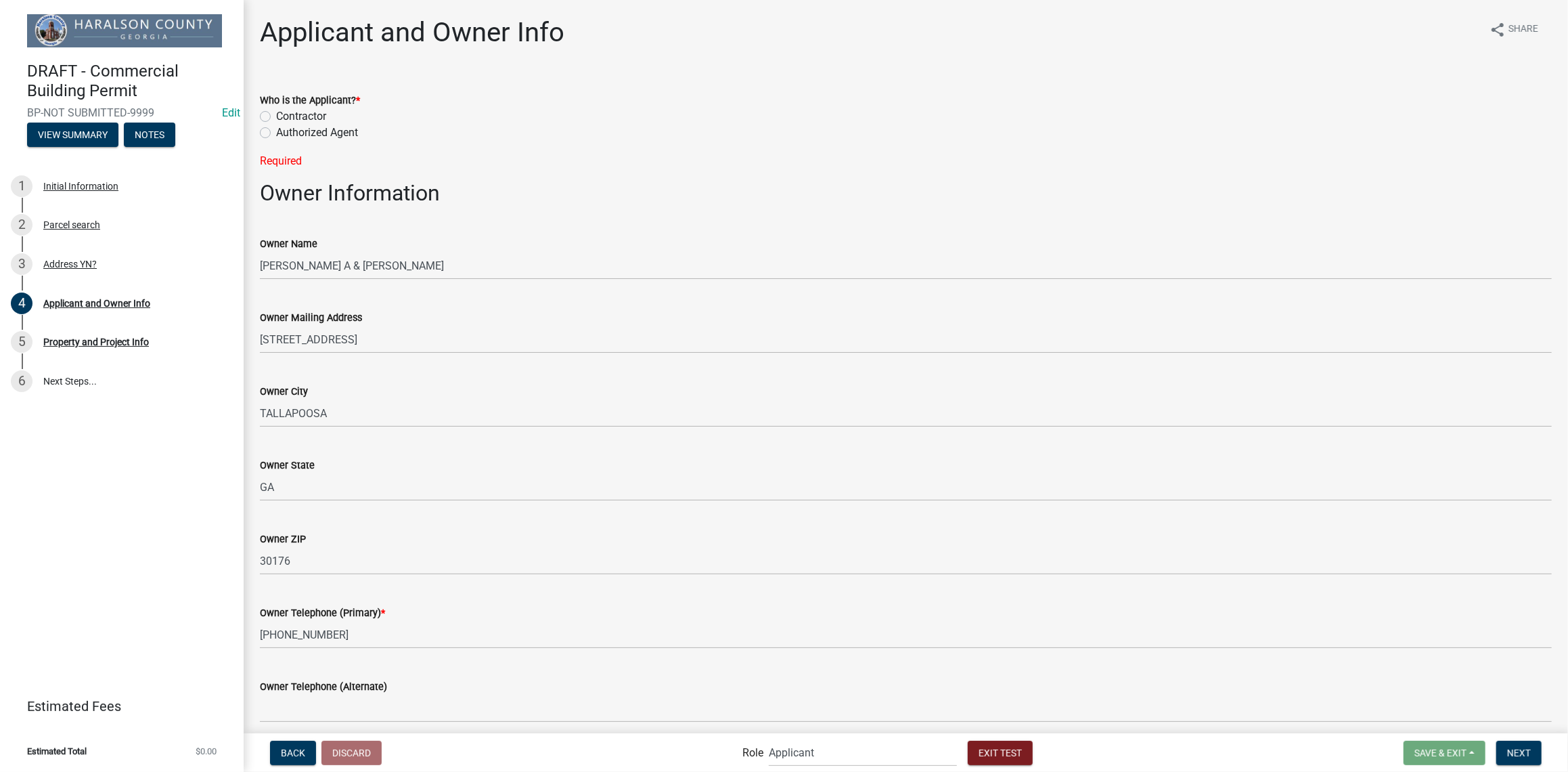
click at [276, 112] on label "Contractor" at bounding box center [301, 116] width 50 height 16
click at [276, 112] on input "Contractor" at bounding box center [280, 112] width 9 height 9
radio input "true"
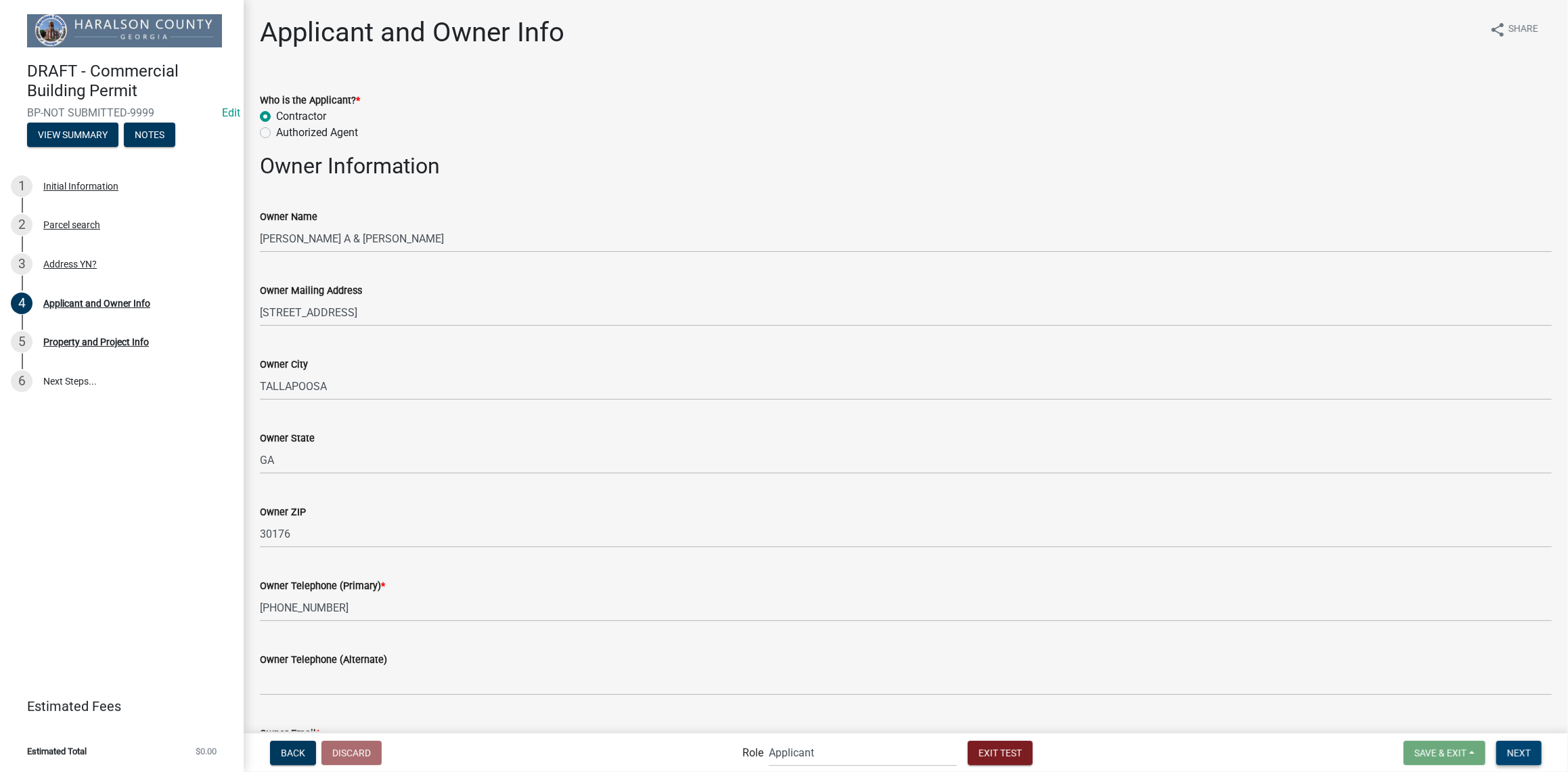
click at [1512, 750] on span "Next" at bounding box center [1518, 752] width 23 height 10
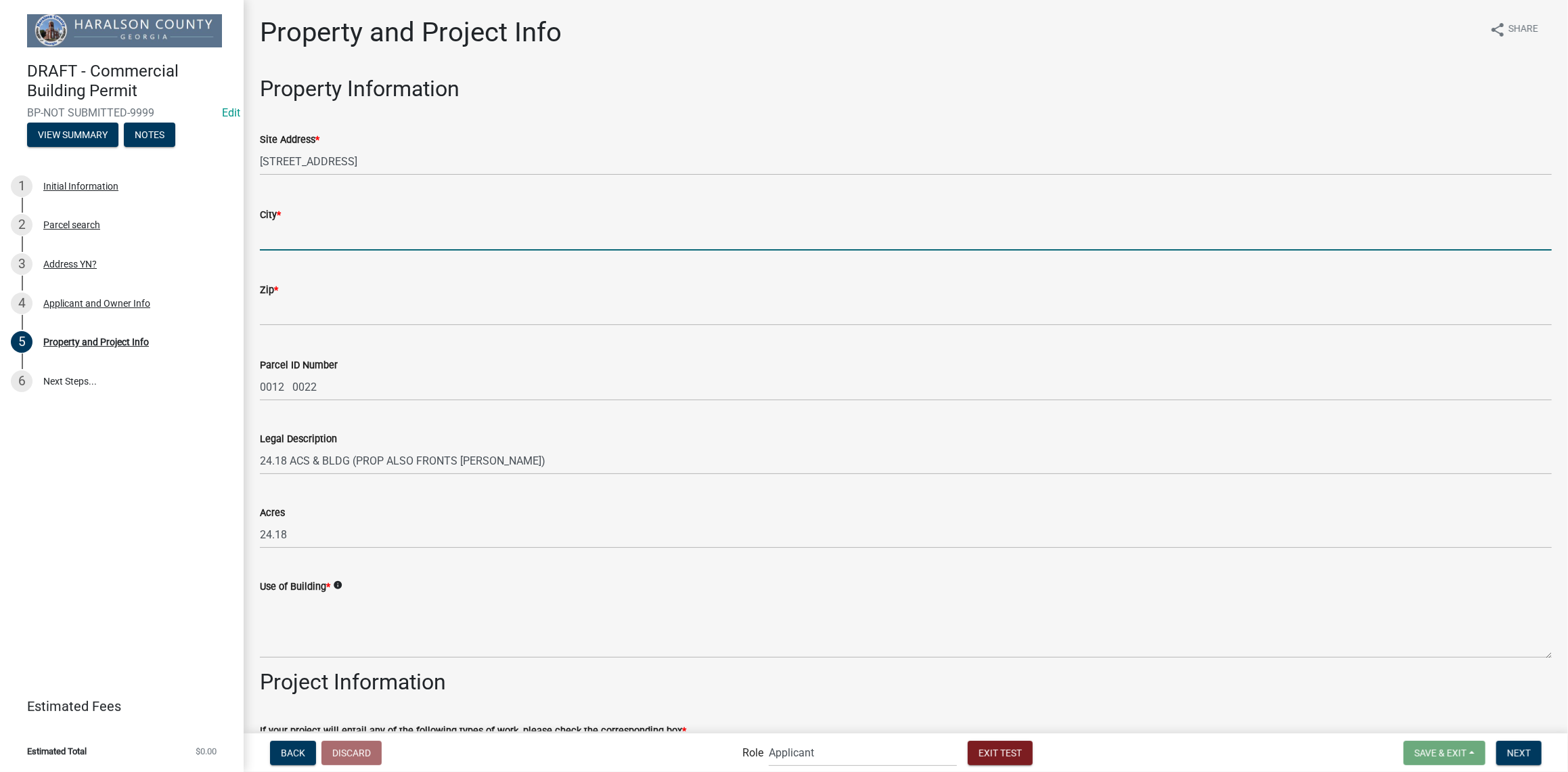
click at [344, 241] on input "City *" at bounding box center [906, 236] width 1292 height 27
type input "[PERSON_NAME]"
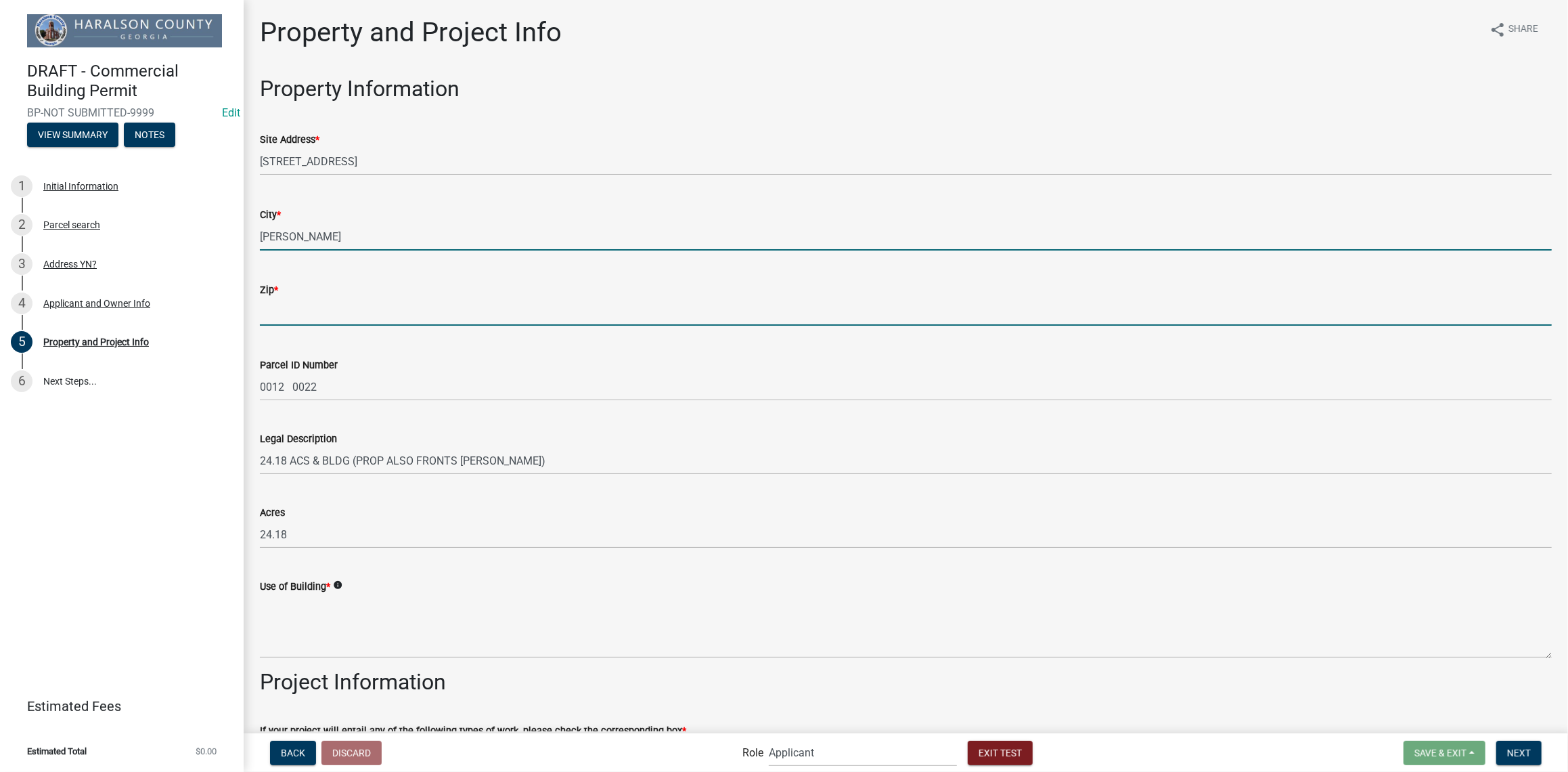
click at [350, 309] on input "Zip *" at bounding box center [906, 312] width 1292 height 27
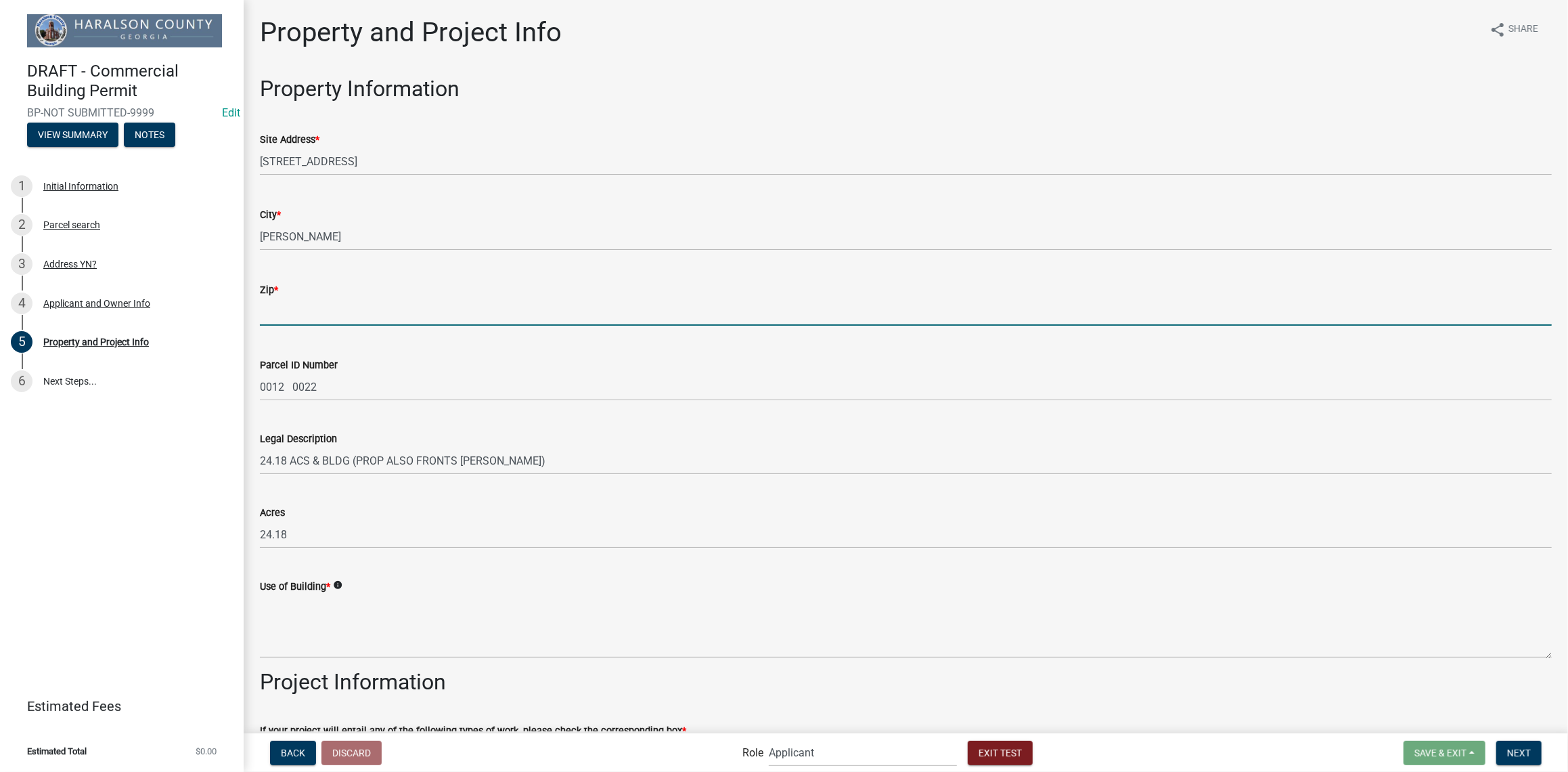
type input "30113"
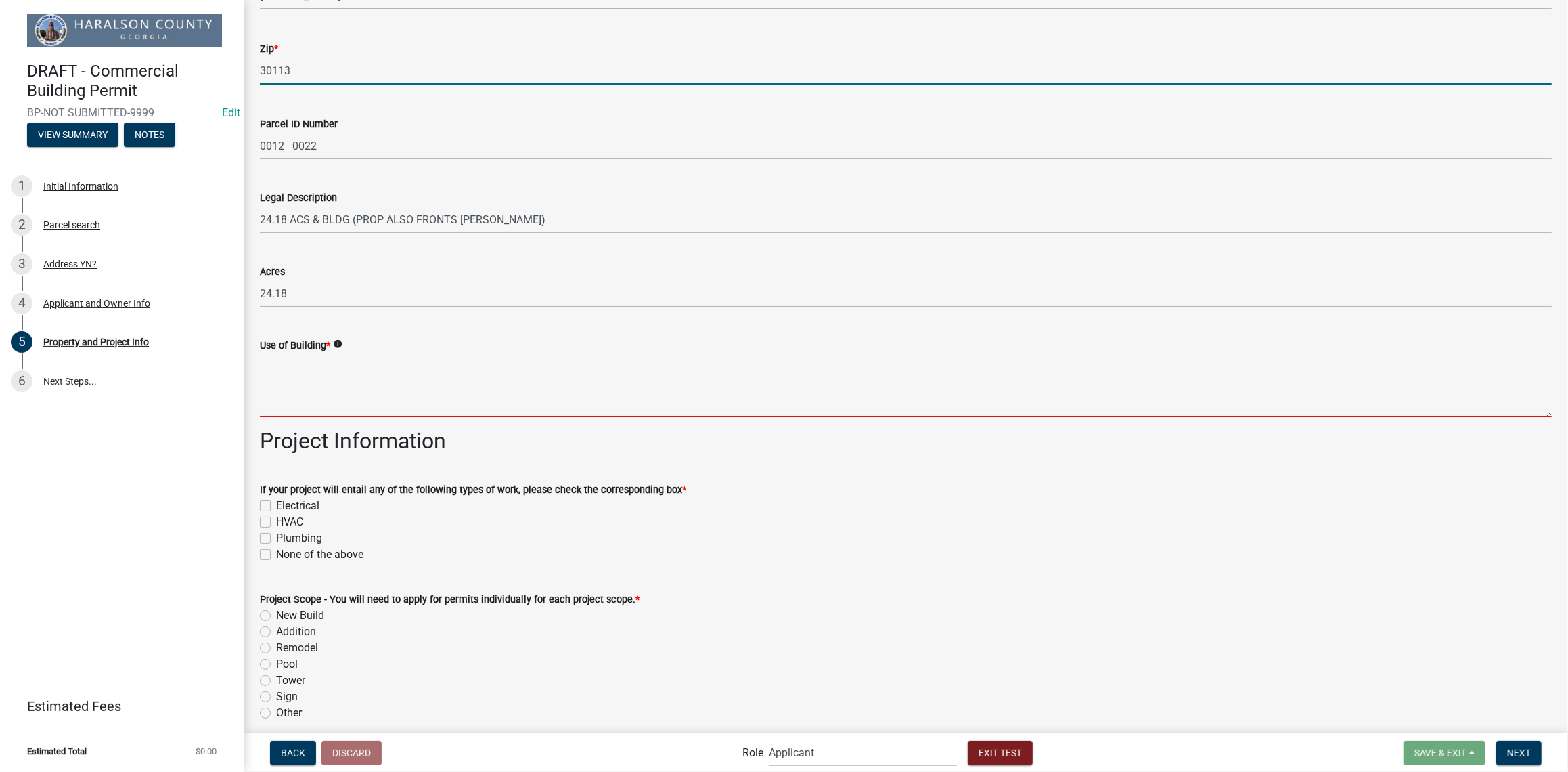
click at [330, 401] on textarea "Use of Building *" at bounding box center [906, 385] width 1292 height 64
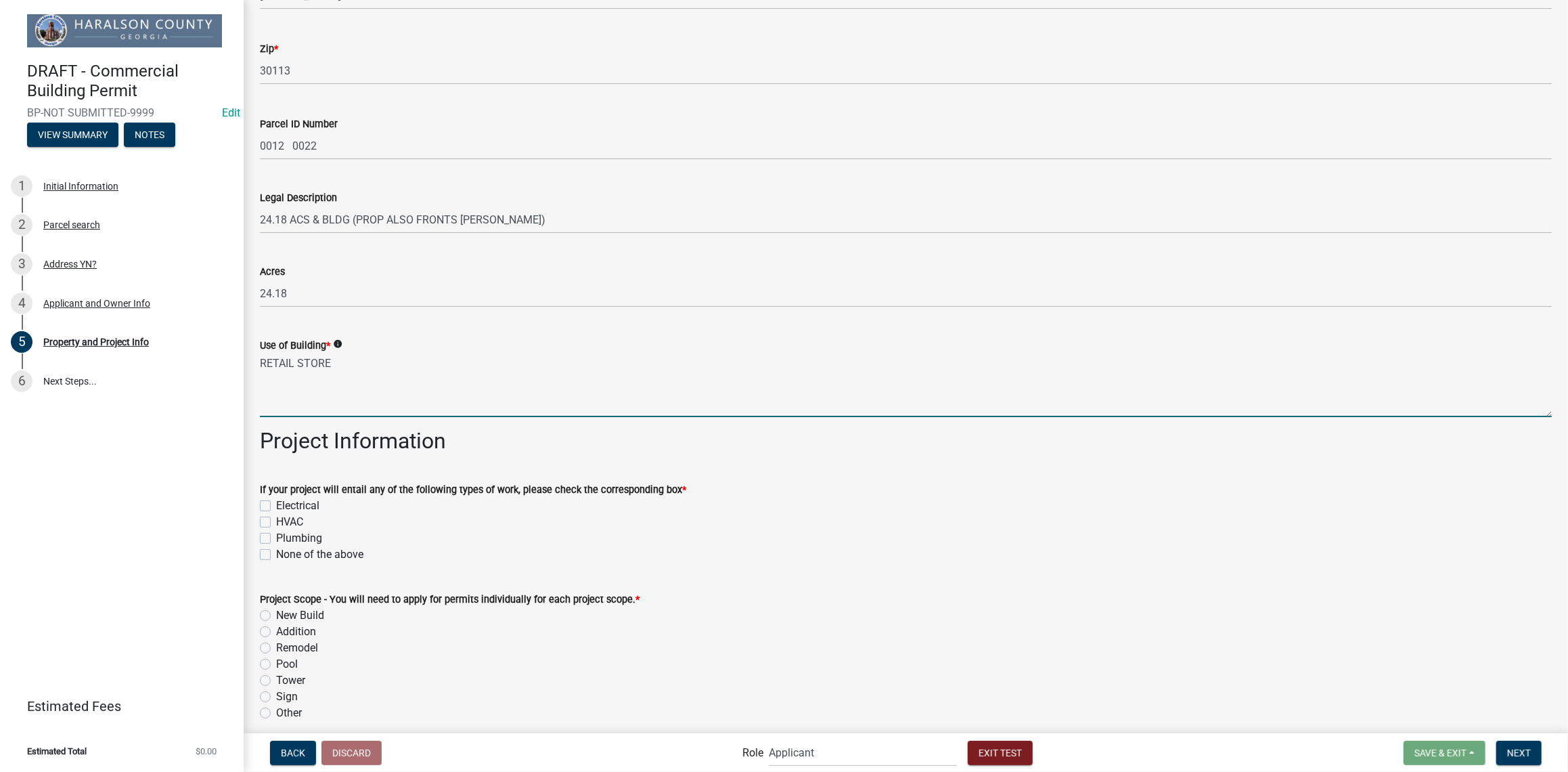
type textarea "RETAIL STORE"
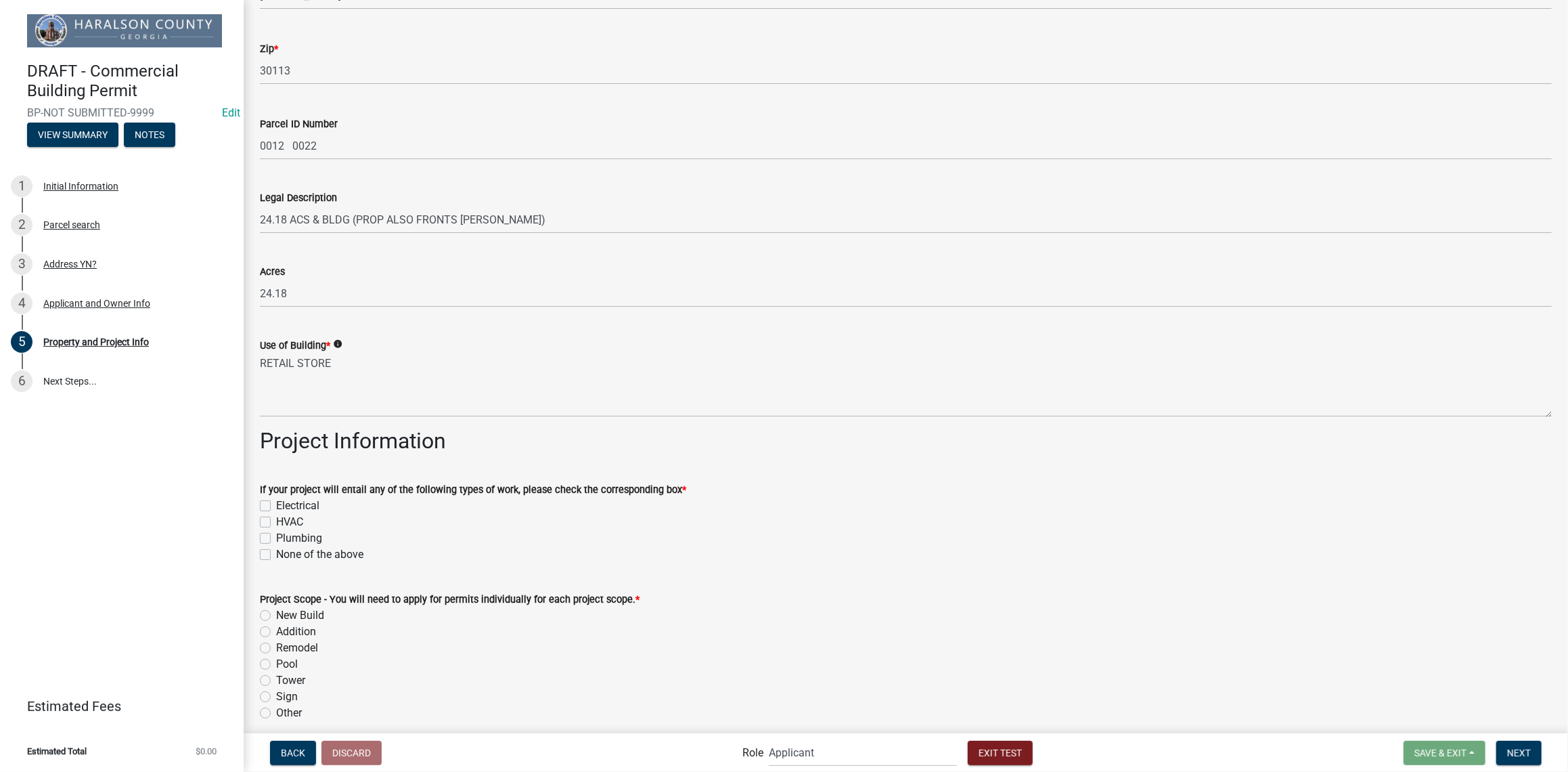
click at [258, 502] on div "If your project will entail any of the following types of work, please check th…" at bounding box center [905, 513] width 1312 height 98
click at [276, 504] on label "Electrical" at bounding box center [298, 506] width 43 height 16
click at [276, 504] on input "Electrical" at bounding box center [280, 502] width 9 height 9
checkbox input "true"
checkbox input "false"
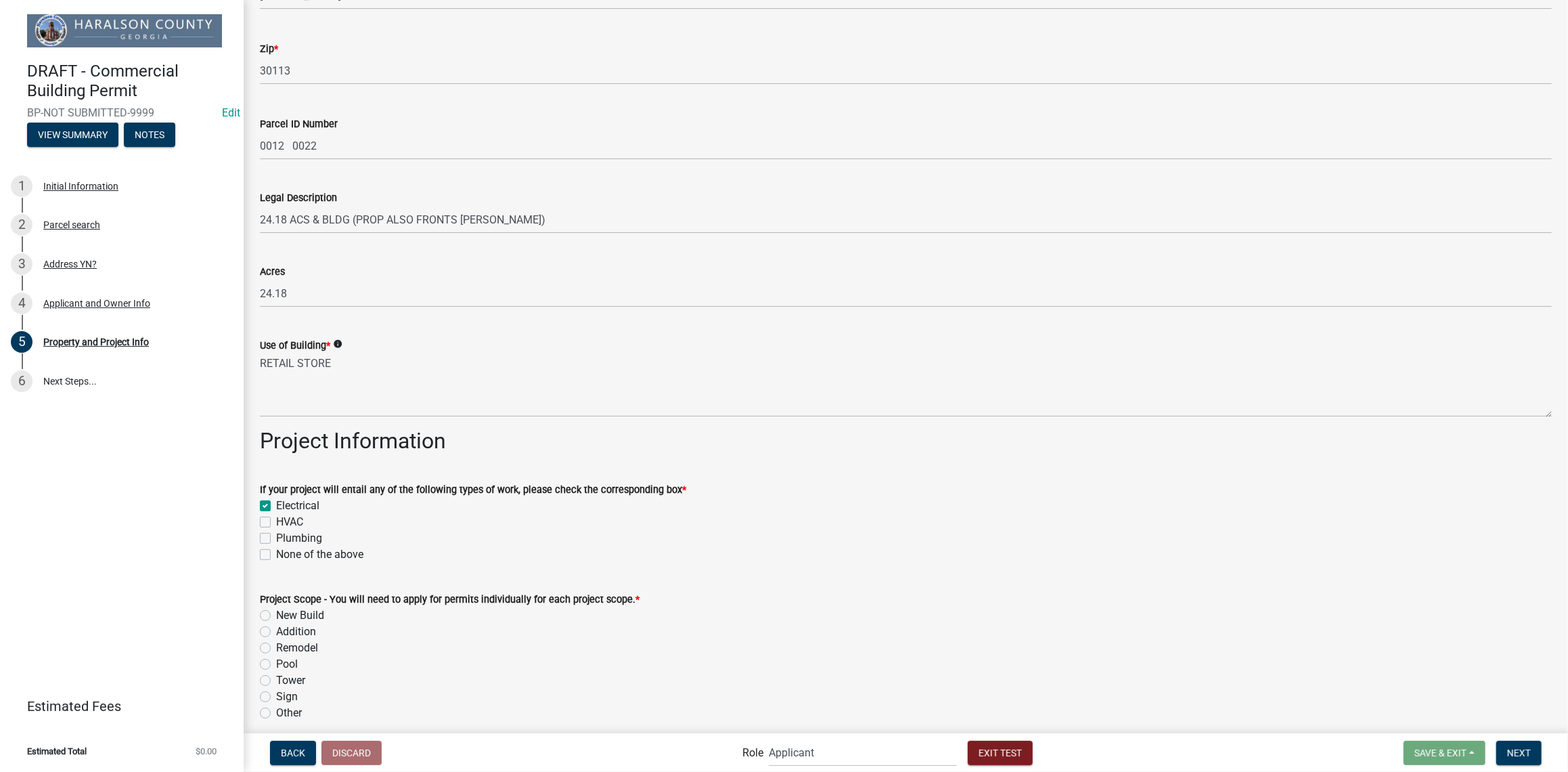
checkbox input "false"
click at [276, 523] on label "HVAC" at bounding box center [290, 522] width 27 height 16
click at [276, 523] on input "HVAC" at bounding box center [280, 518] width 9 height 9
checkbox input "true"
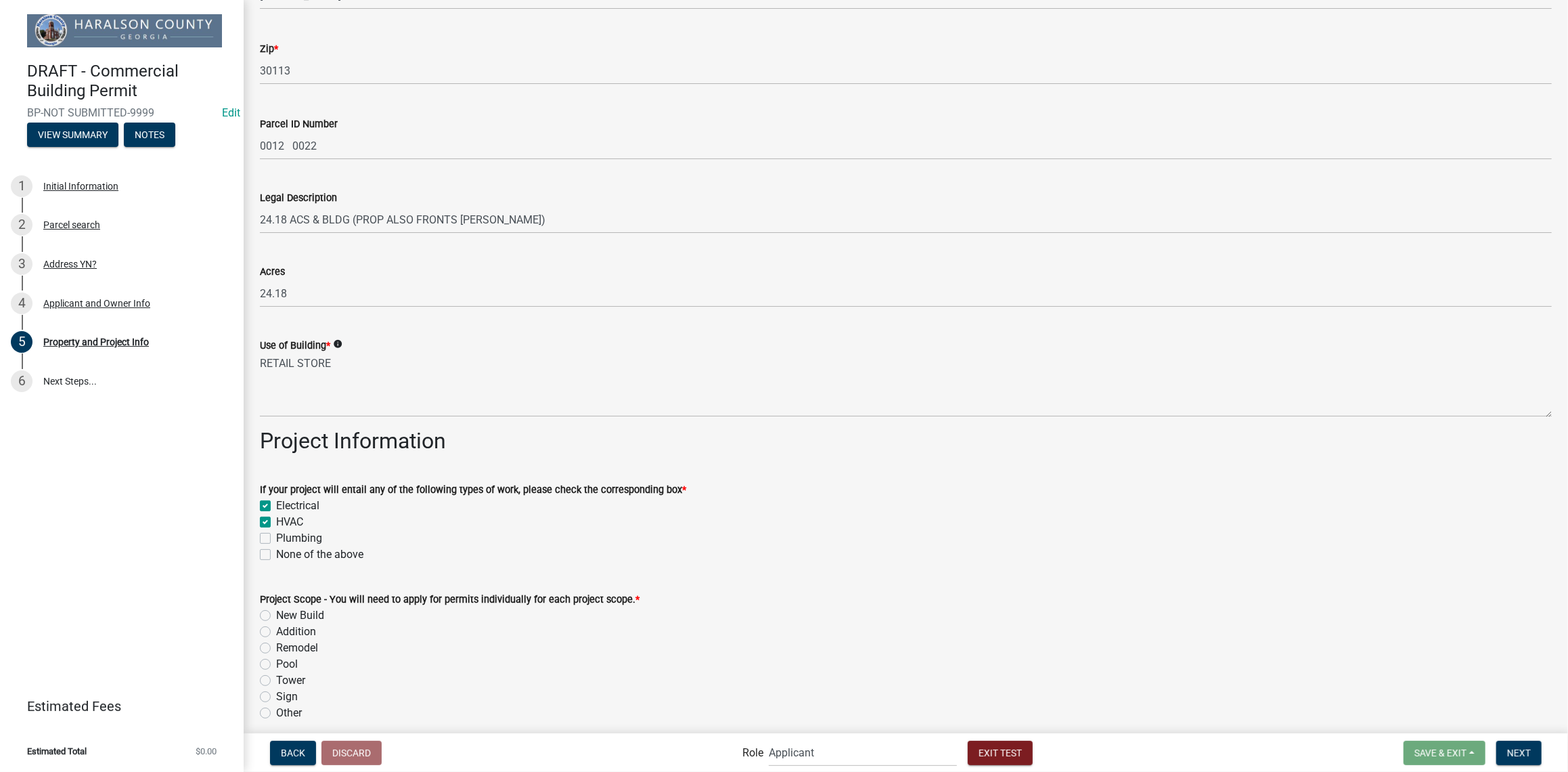
checkbox input "true"
checkbox input "false"
click at [276, 540] on label "Plumbing" at bounding box center [299, 538] width 46 height 16
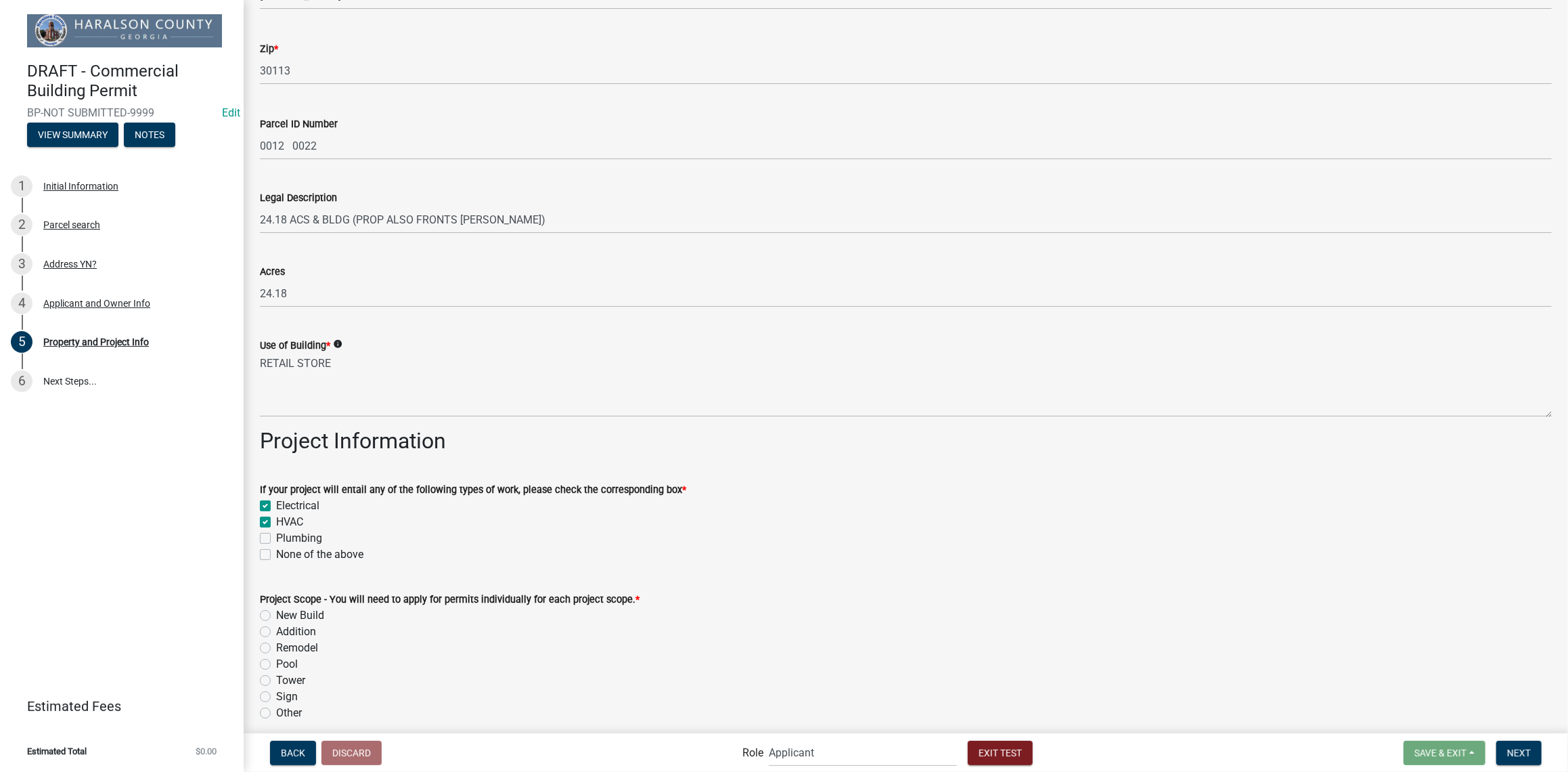
click at [276, 539] on input "Plumbing" at bounding box center [280, 534] width 9 height 9
checkbox input "true"
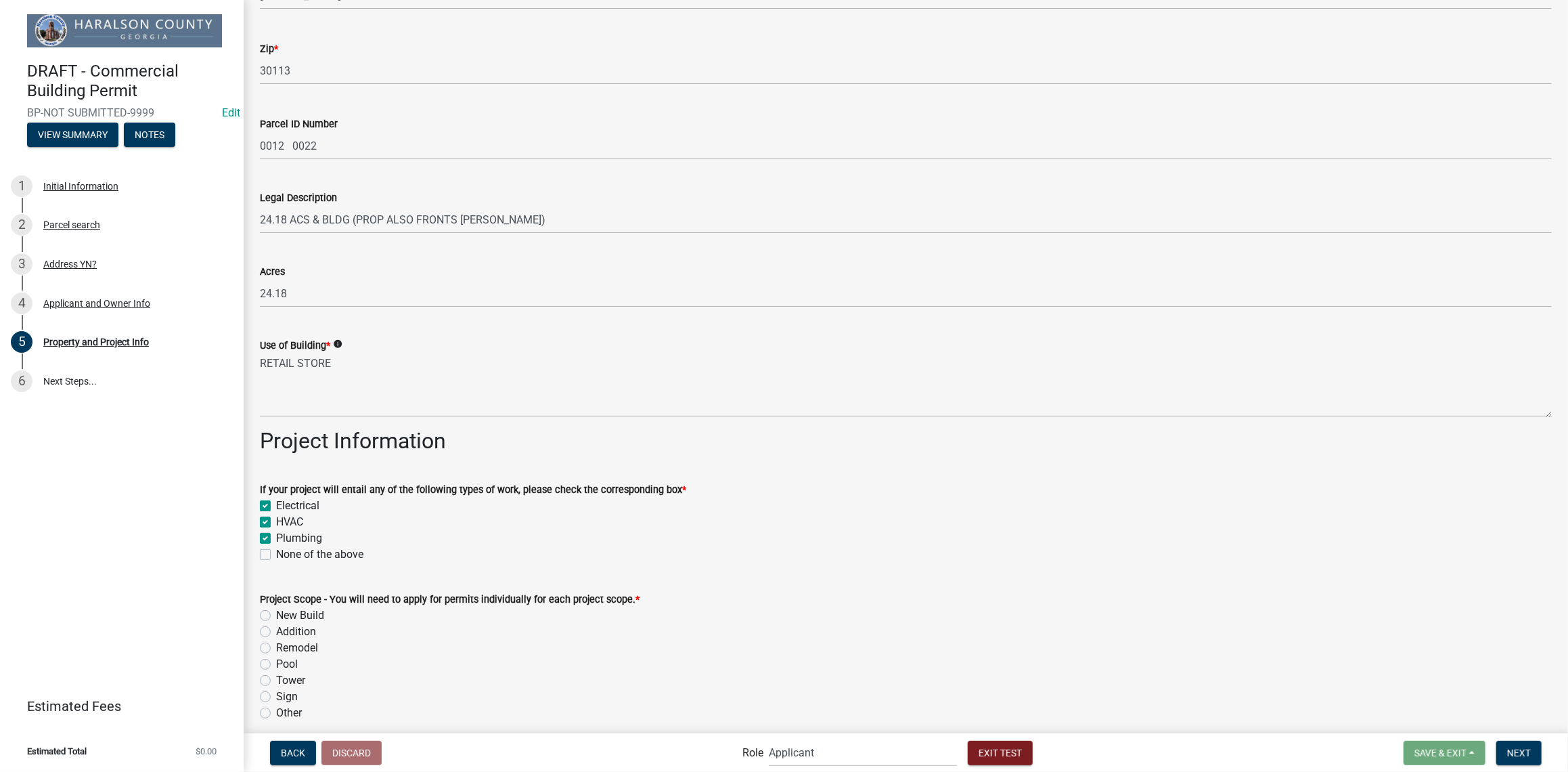
checkbox input "false"
click at [276, 613] on label "New Build" at bounding box center [300, 616] width 48 height 16
click at [276, 613] on input "New Build" at bounding box center [280, 612] width 9 height 9
radio input "true"
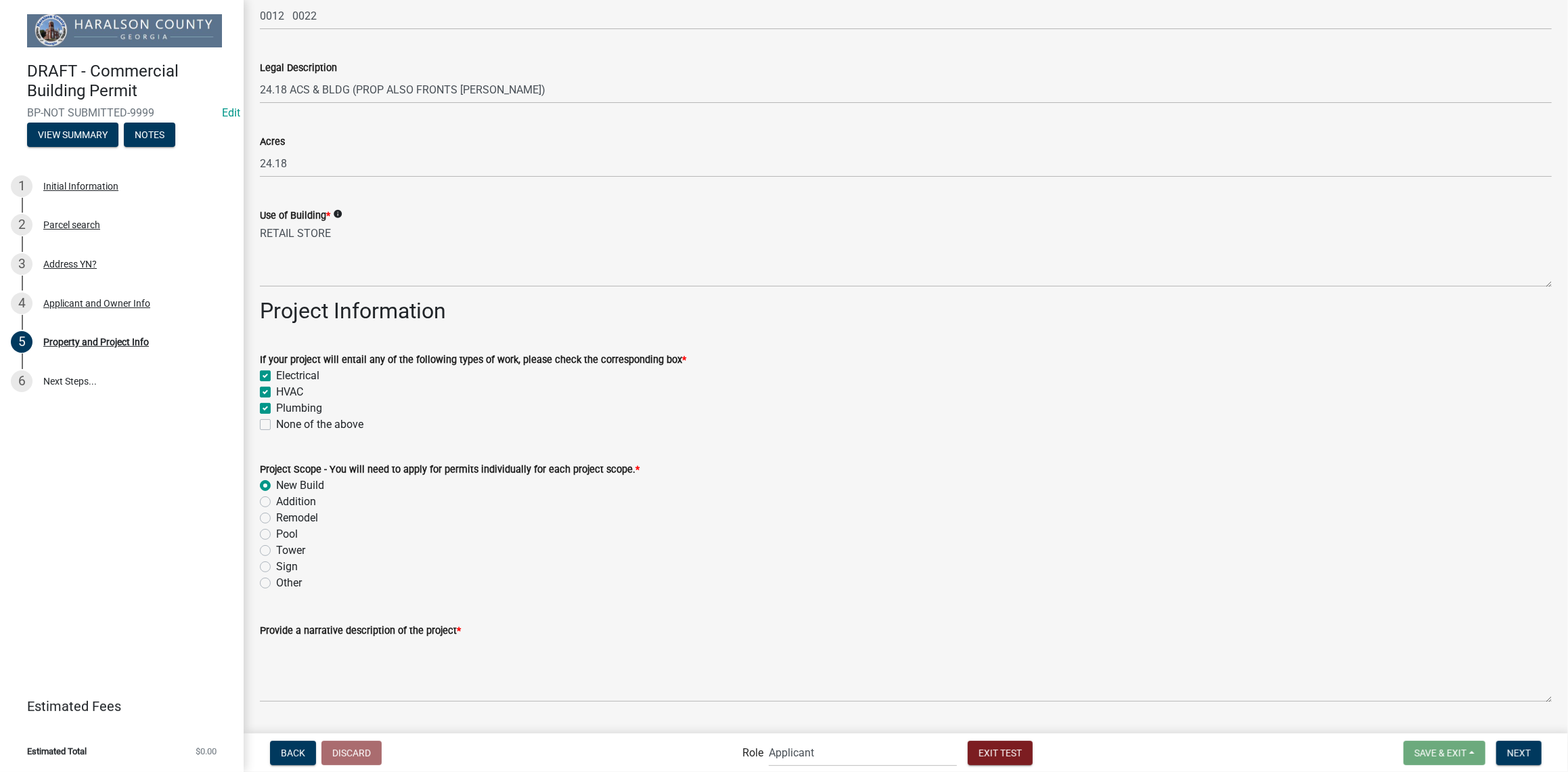
scroll to position [405, 0]
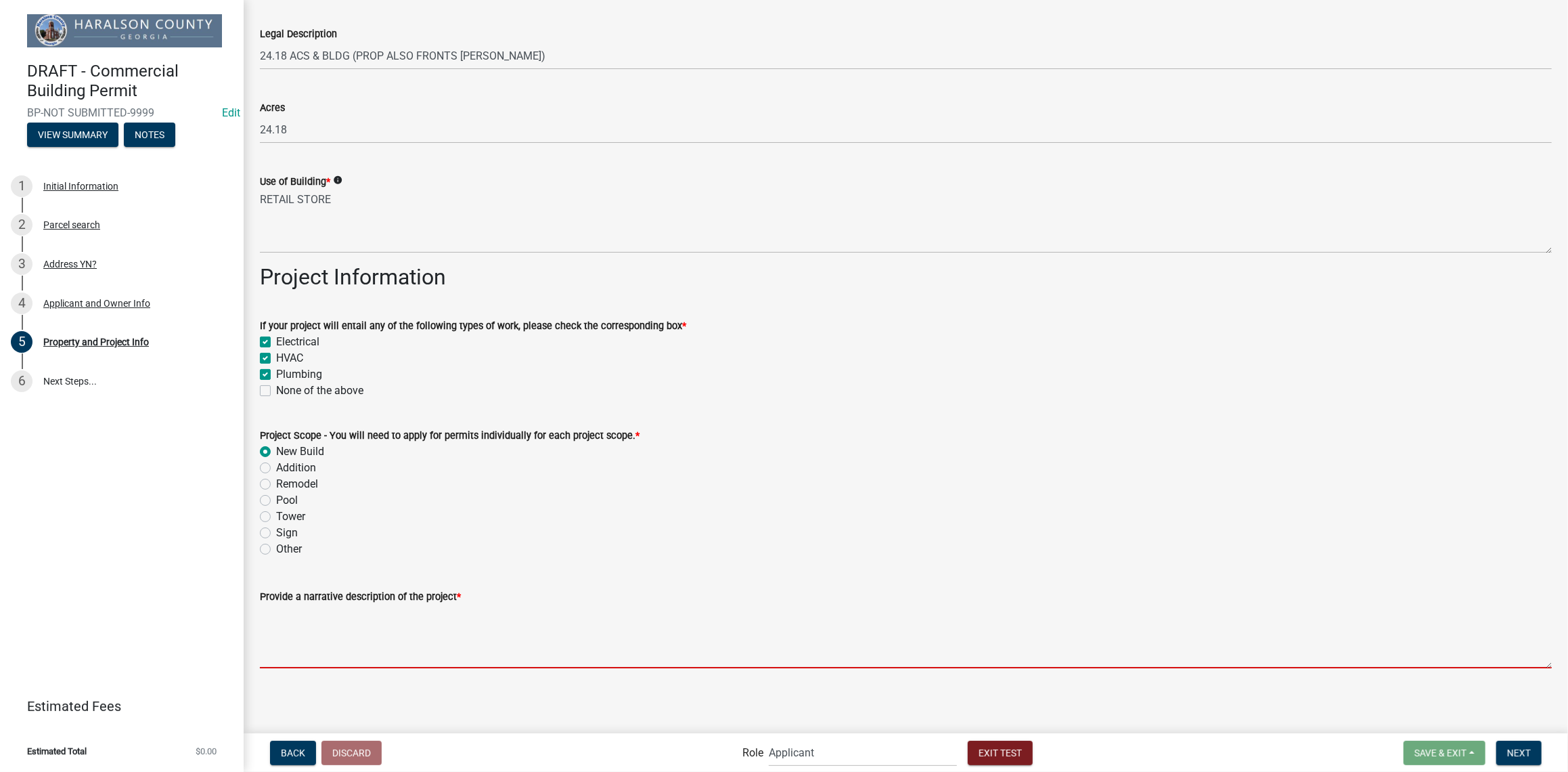
click at [306, 658] on textarea "Provide a narrative description of the project *" at bounding box center [906, 636] width 1292 height 64
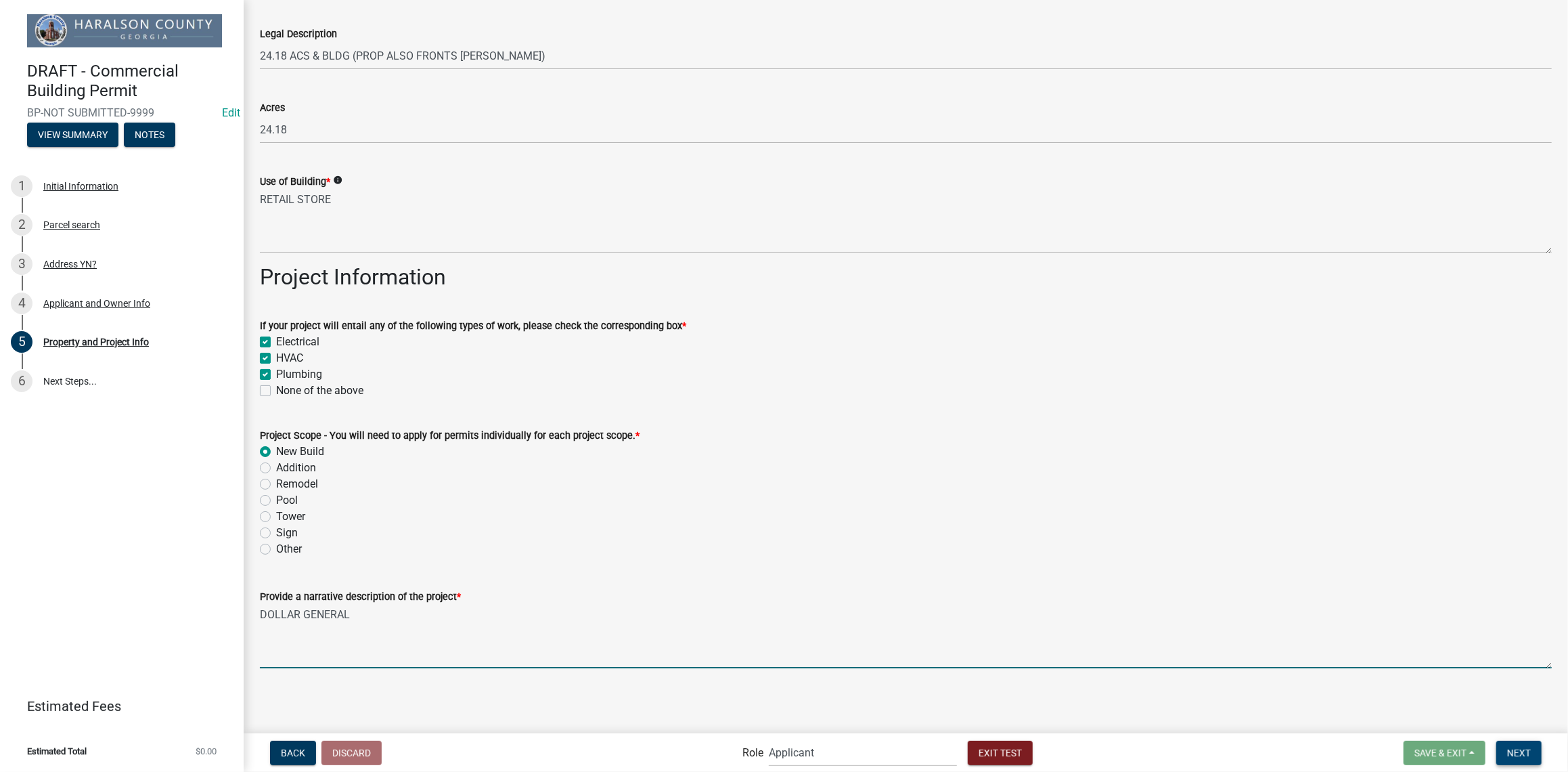
type textarea "DOLLAR GENERAL"
click at [1520, 758] on button "Next" at bounding box center [1519, 753] width 45 height 24
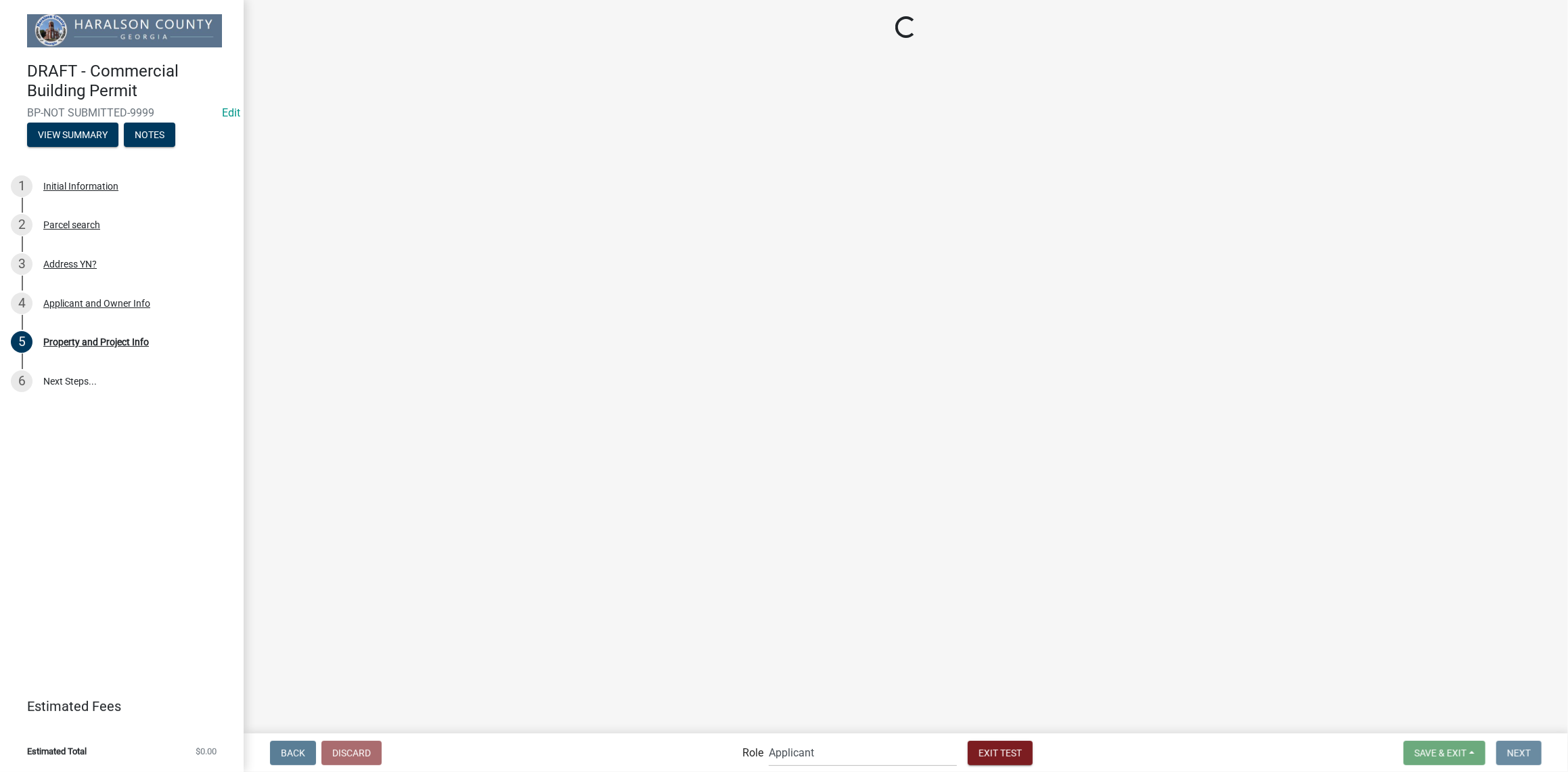
scroll to position [0, 0]
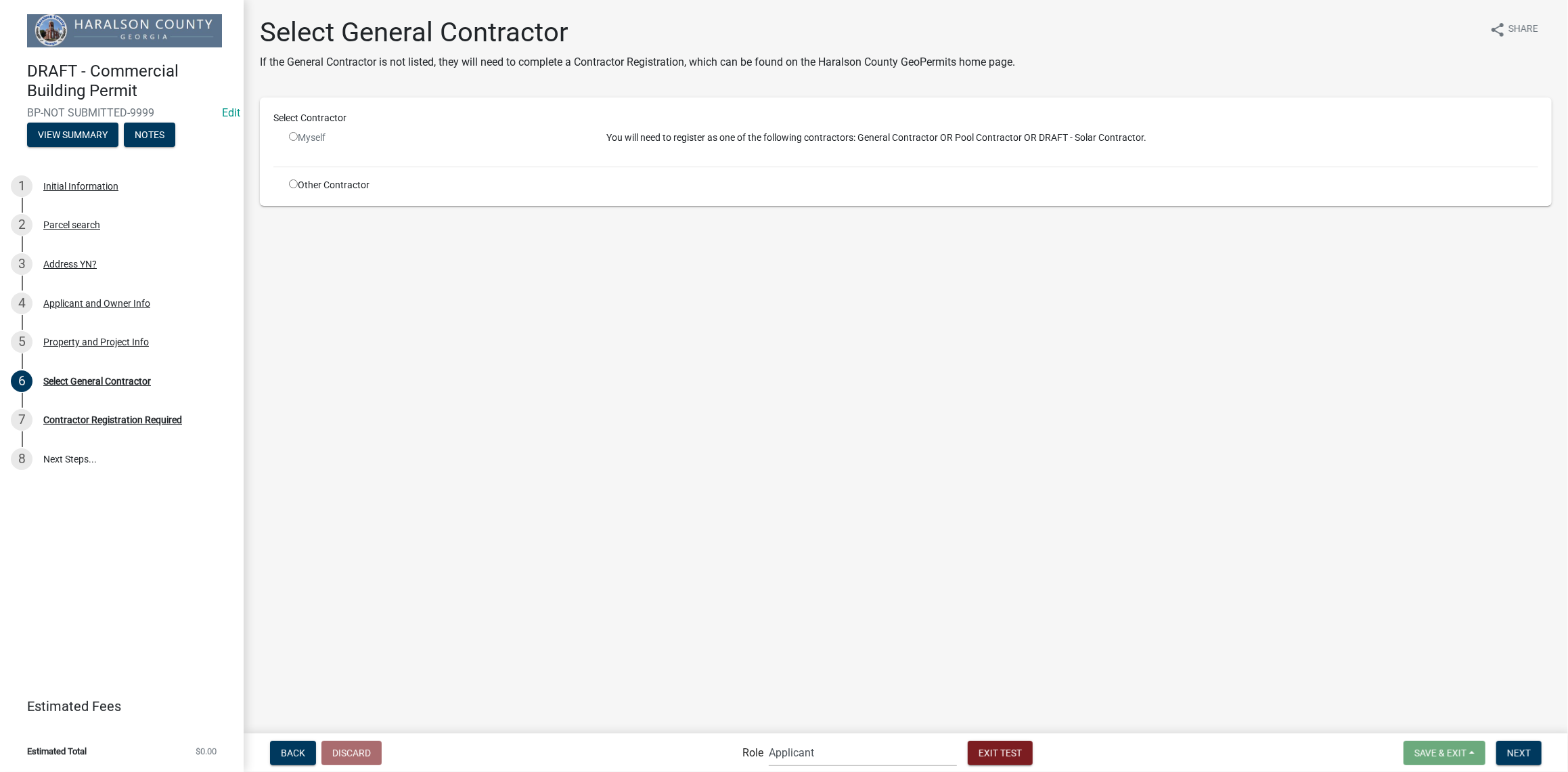
click at [293, 182] on input "radio" at bounding box center [293, 184] width 9 height 9
radio input "true"
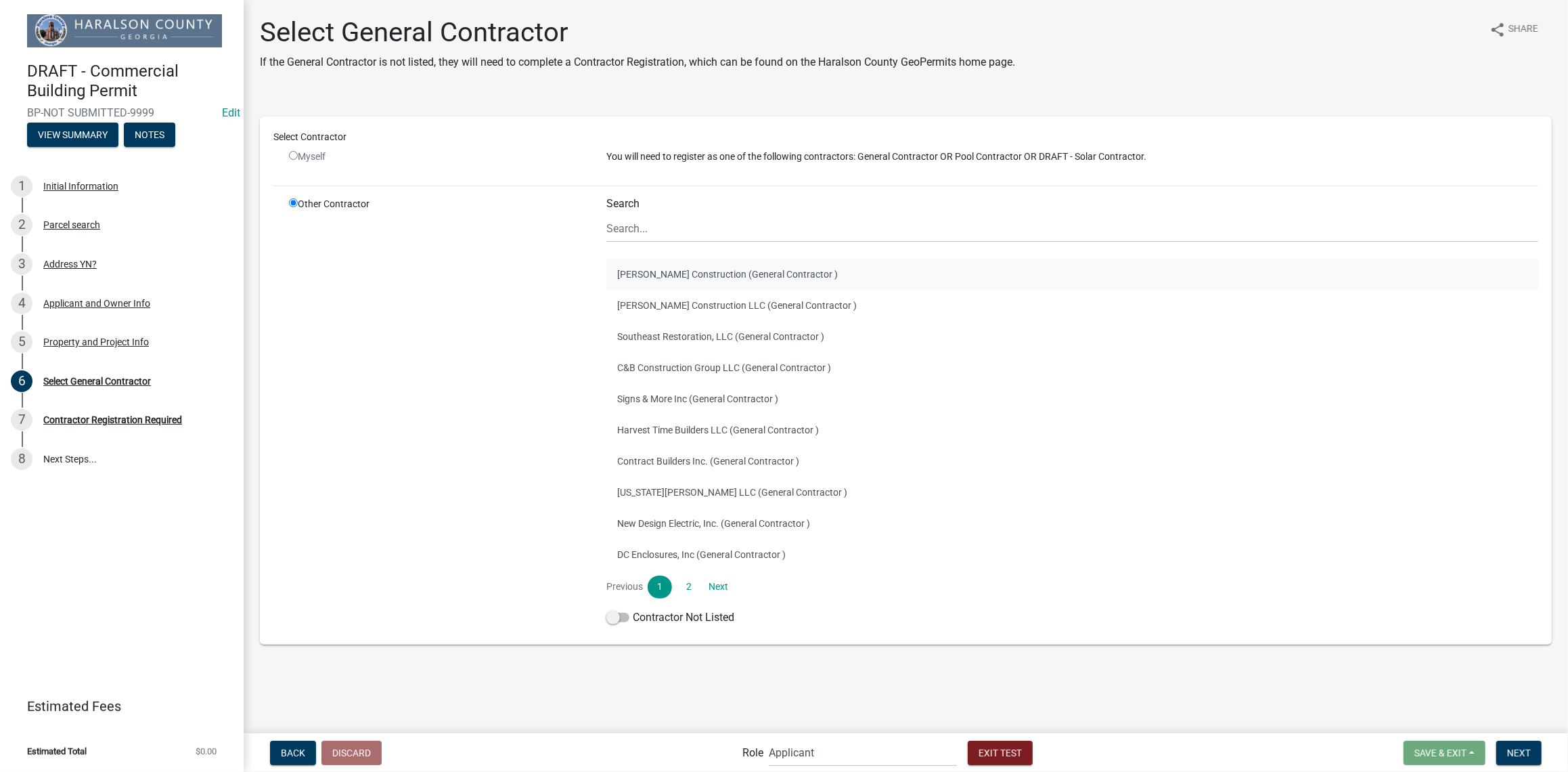
click at [726, 279] on button "[PERSON_NAME] Construction (General Contractor )" at bounding box center [1072, 274] width 932 height 31
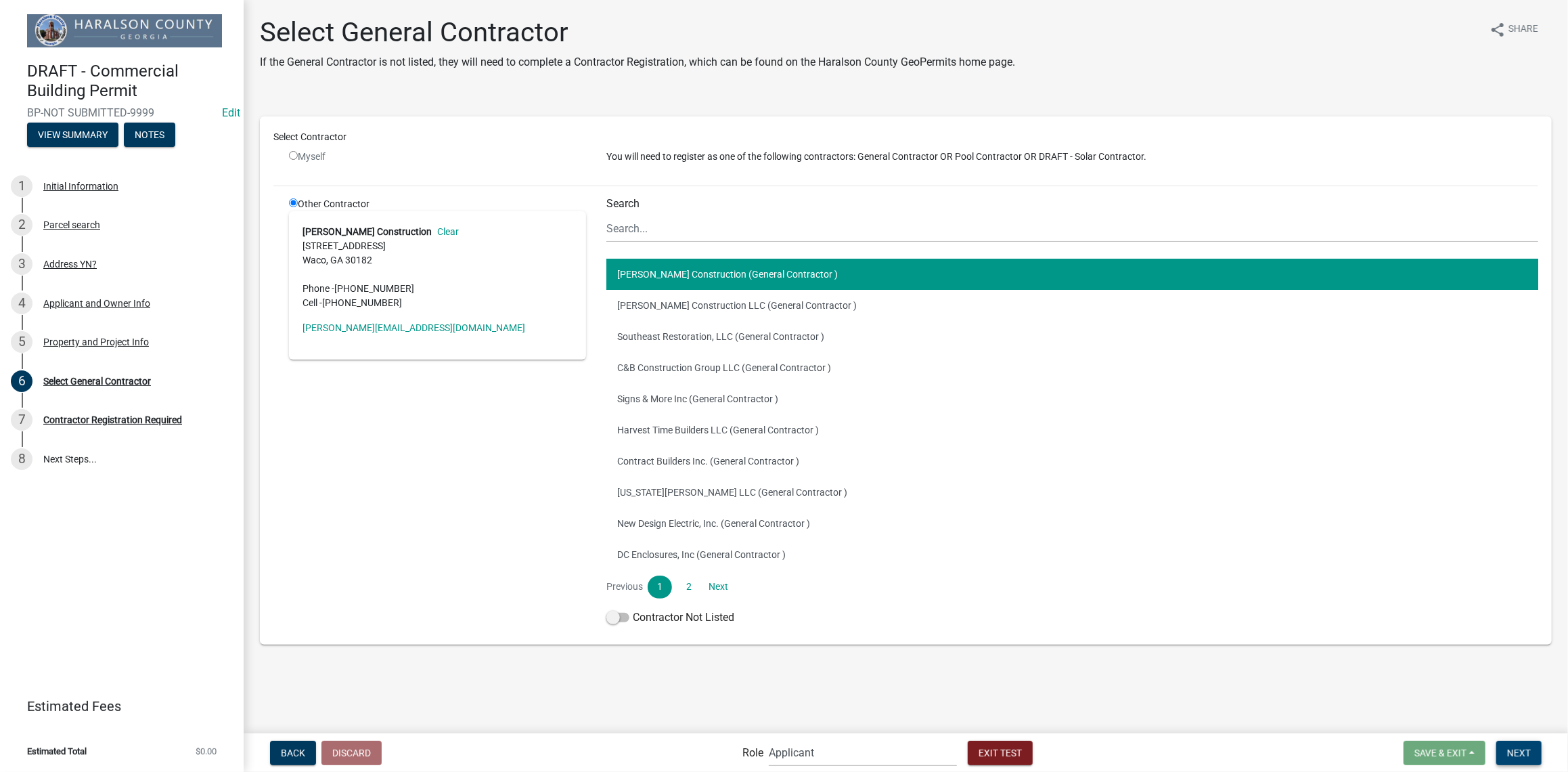
click at [1528, 751] on span "Next" at bounding box center [1518, 752] width 23 height 10
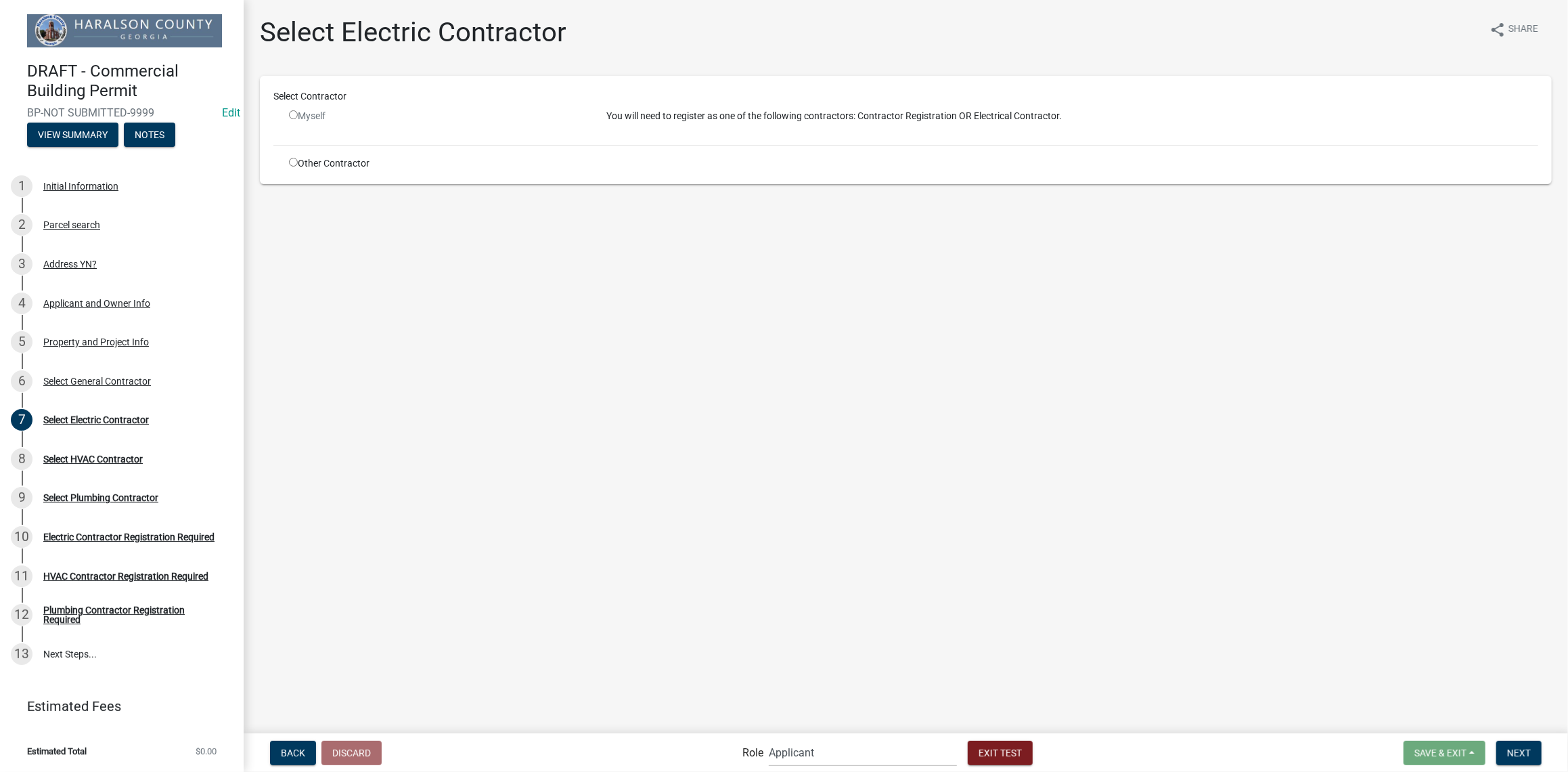
click at [291, 164] on input "radio" at bounding box center [293, 162] width 9 height 9
radio input "true"
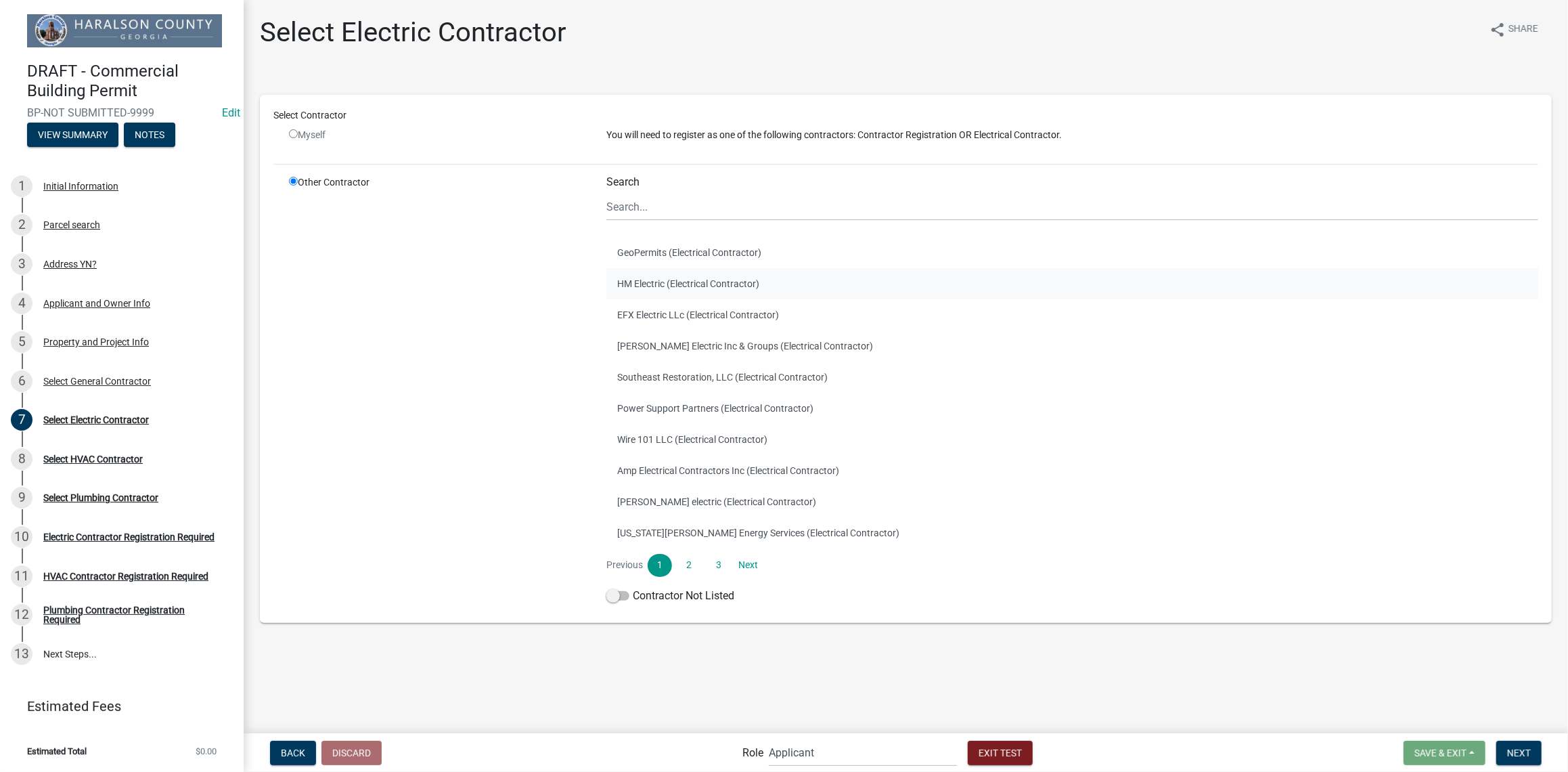
click at [767, 293] on button "HM Electric (Electrical Contractor)" at bounding box center [1072, 284] width 932 height 31
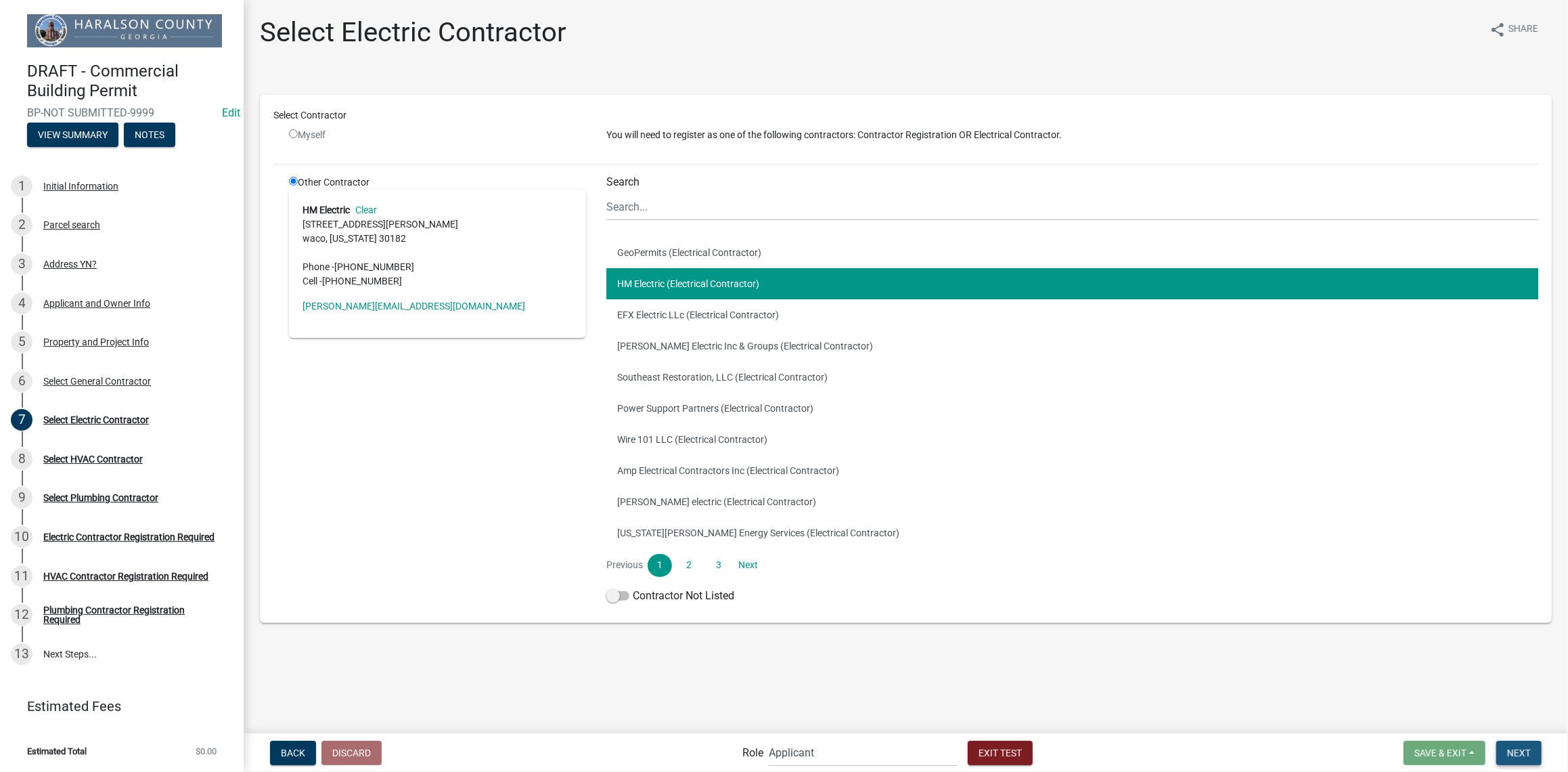
click at [1511, 757] on span "Next" at bounding box center [1518, 752] width 23 height 10
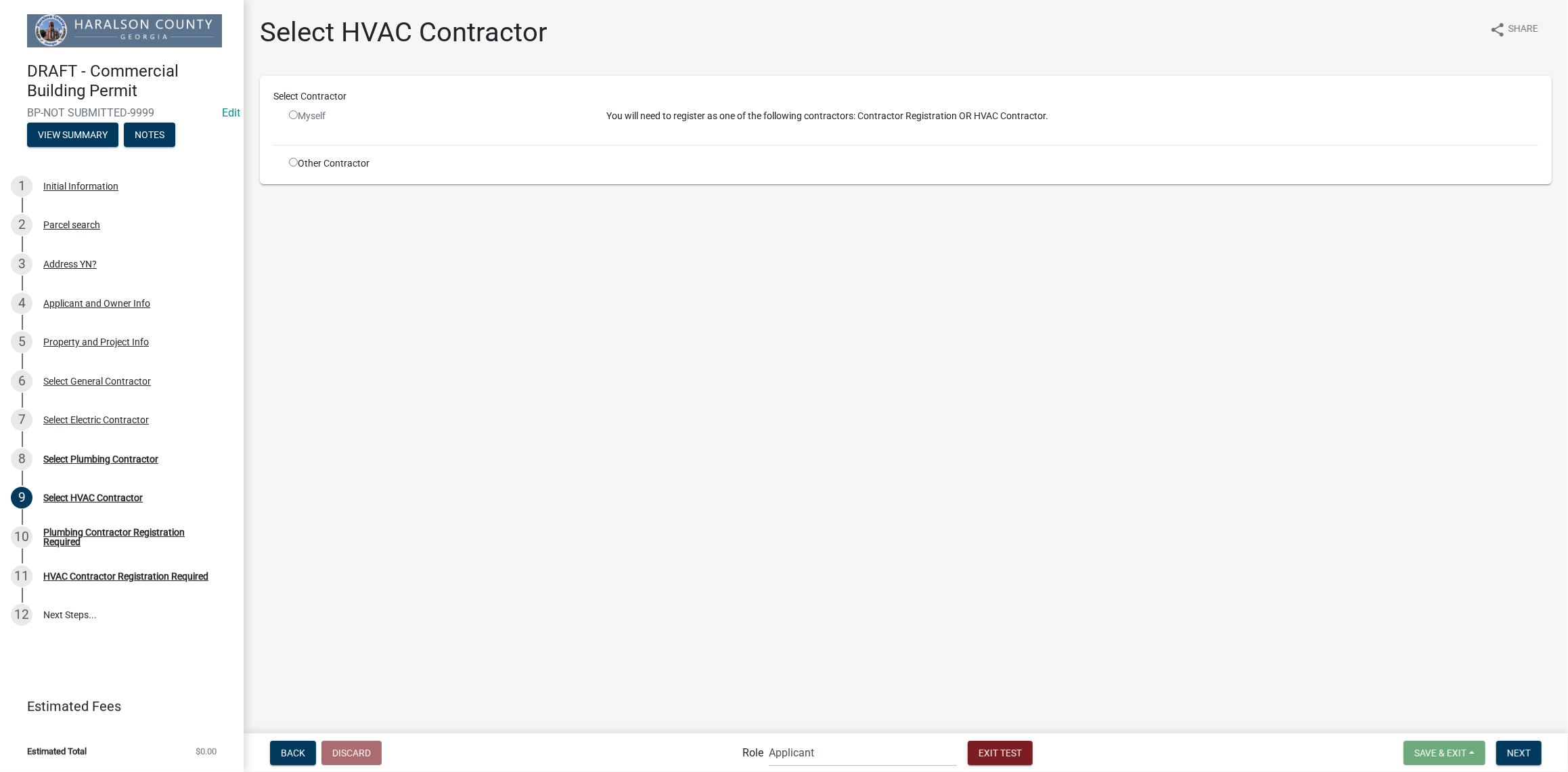
click at [290, 164] on input "radio" at bounding box center [293, 162] width 9 height 9
radio input "true"
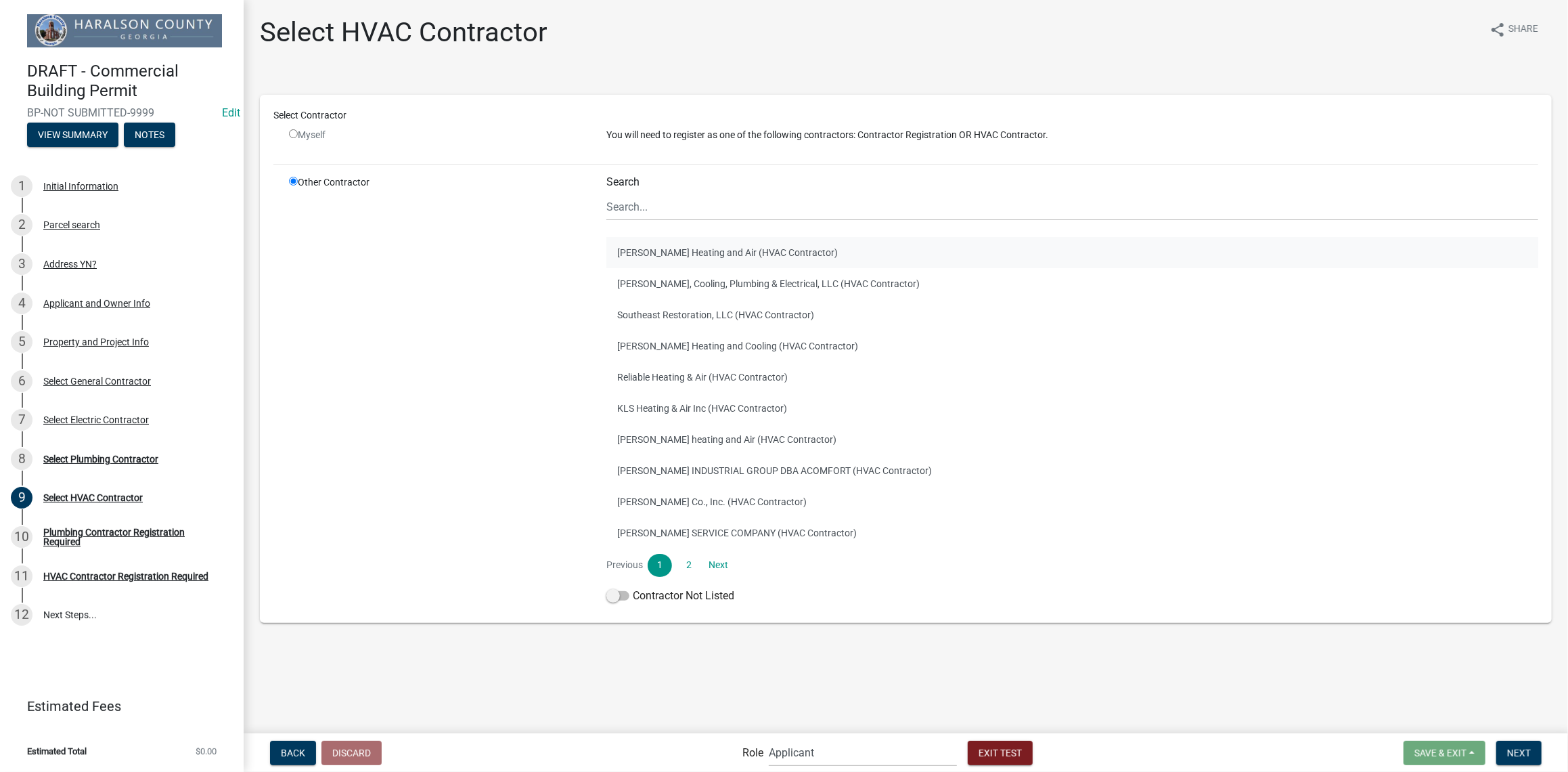
click at [668, 245] on button "[PERSON_NAME] Heating and Air (HVAC Contractor)" at bounding box center [1072, 252] width 932 height 31
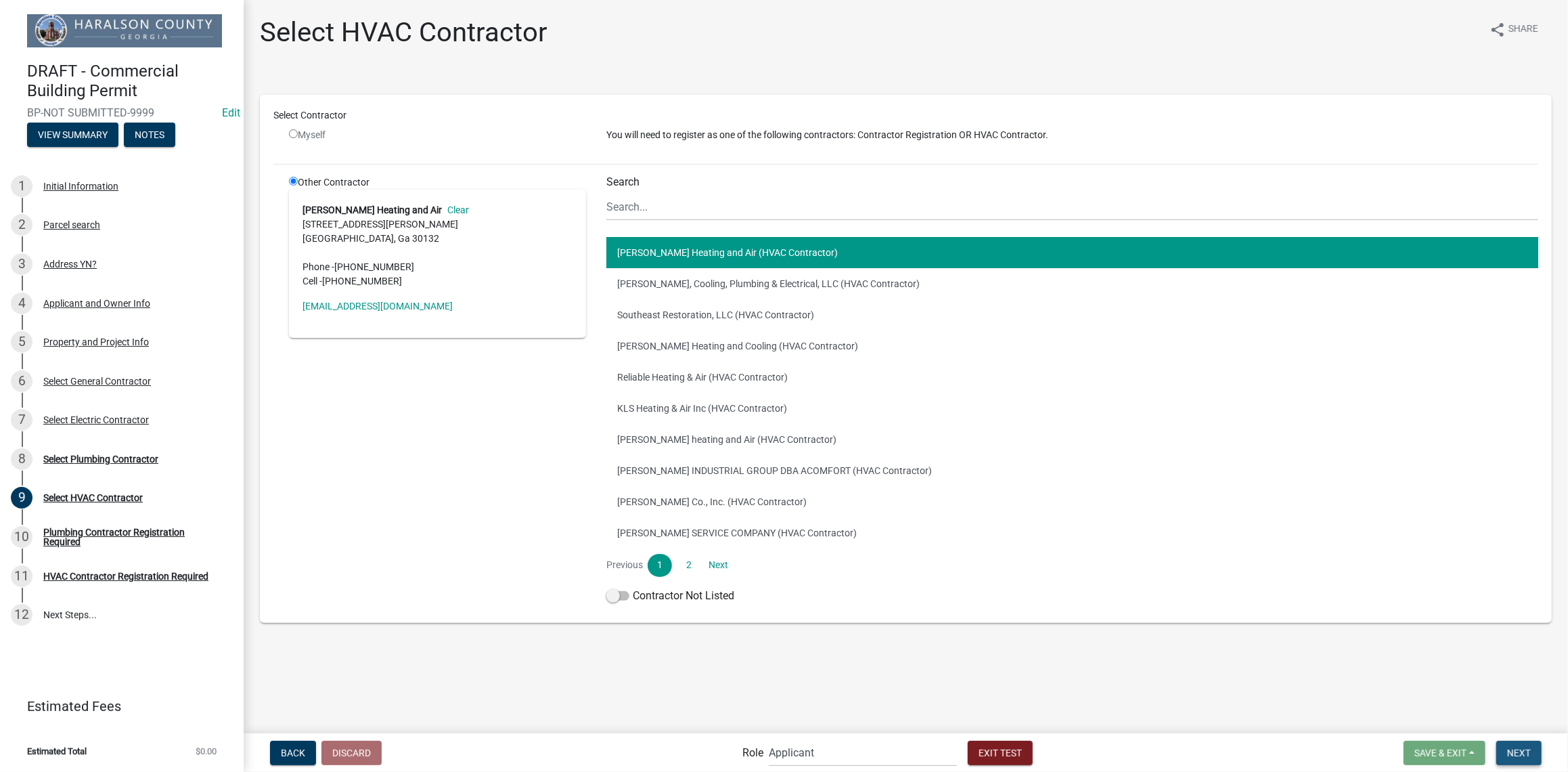
click at [1513, 750] on span "Next" at bounding box center [1518, 752] width 23 height 10
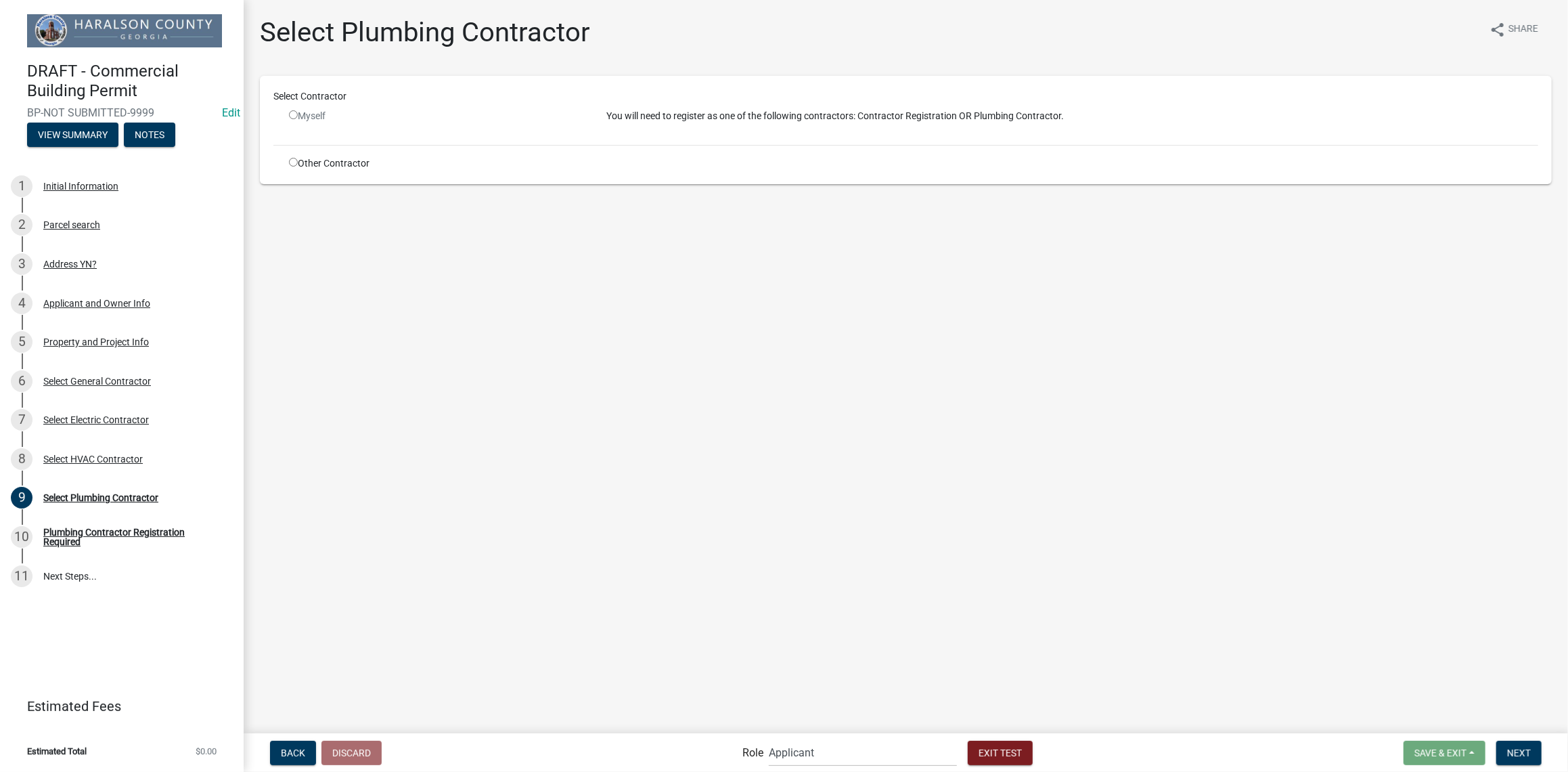
click at [337, 164] on div "Other Contractor" at bounding box center [437, 164] width 317 height 15
click at [290, 166] on input "radio" at bounding box center [293, 162] width 9 height 9
radio input "true"
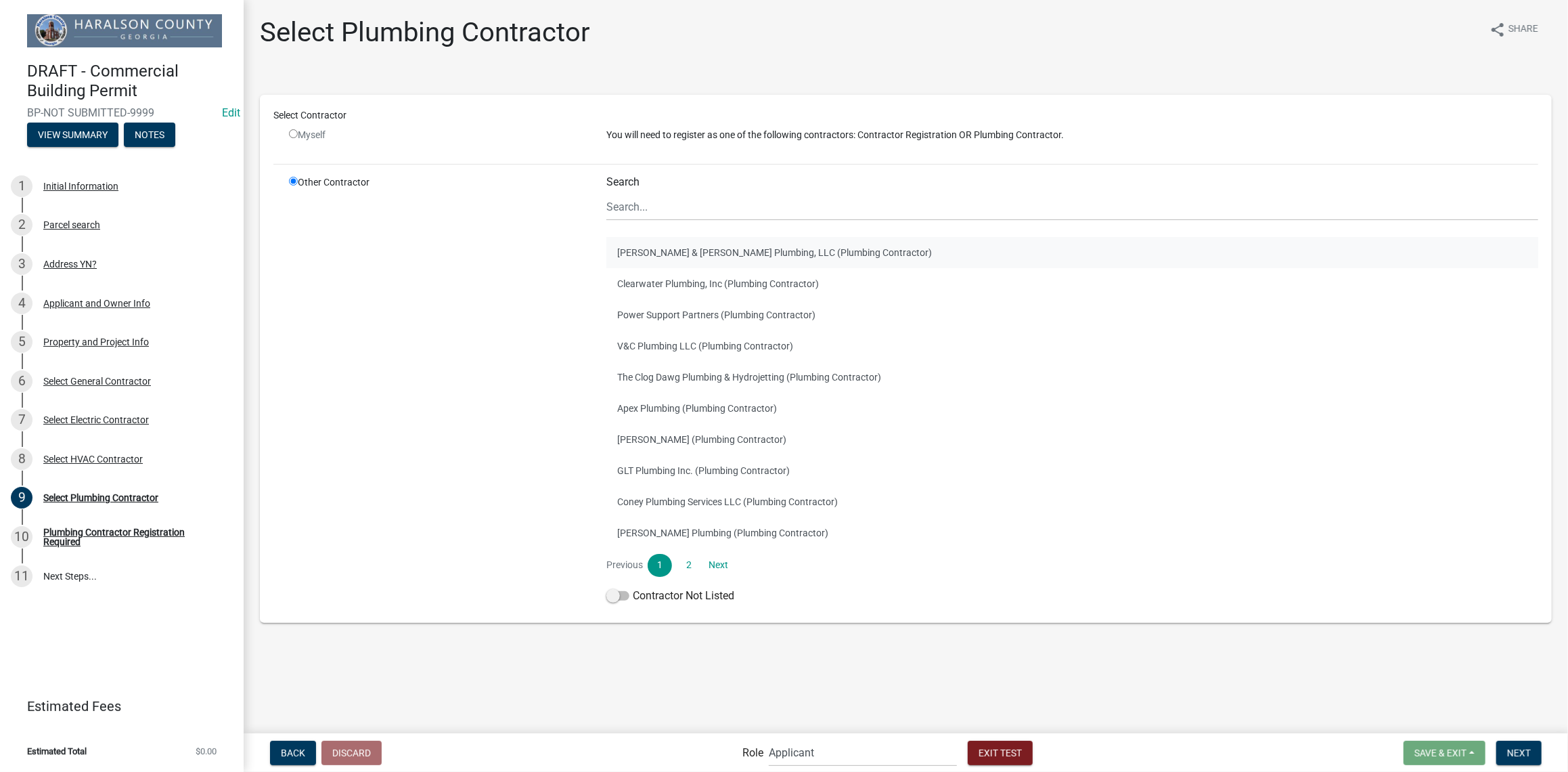
click at [751, 242] on button "[PERSON_NAME] & [PERSON_NAME] Plumbing, LLC (Plumbing Contractor)" at bounding box center [1072, 252] width 932 height 31
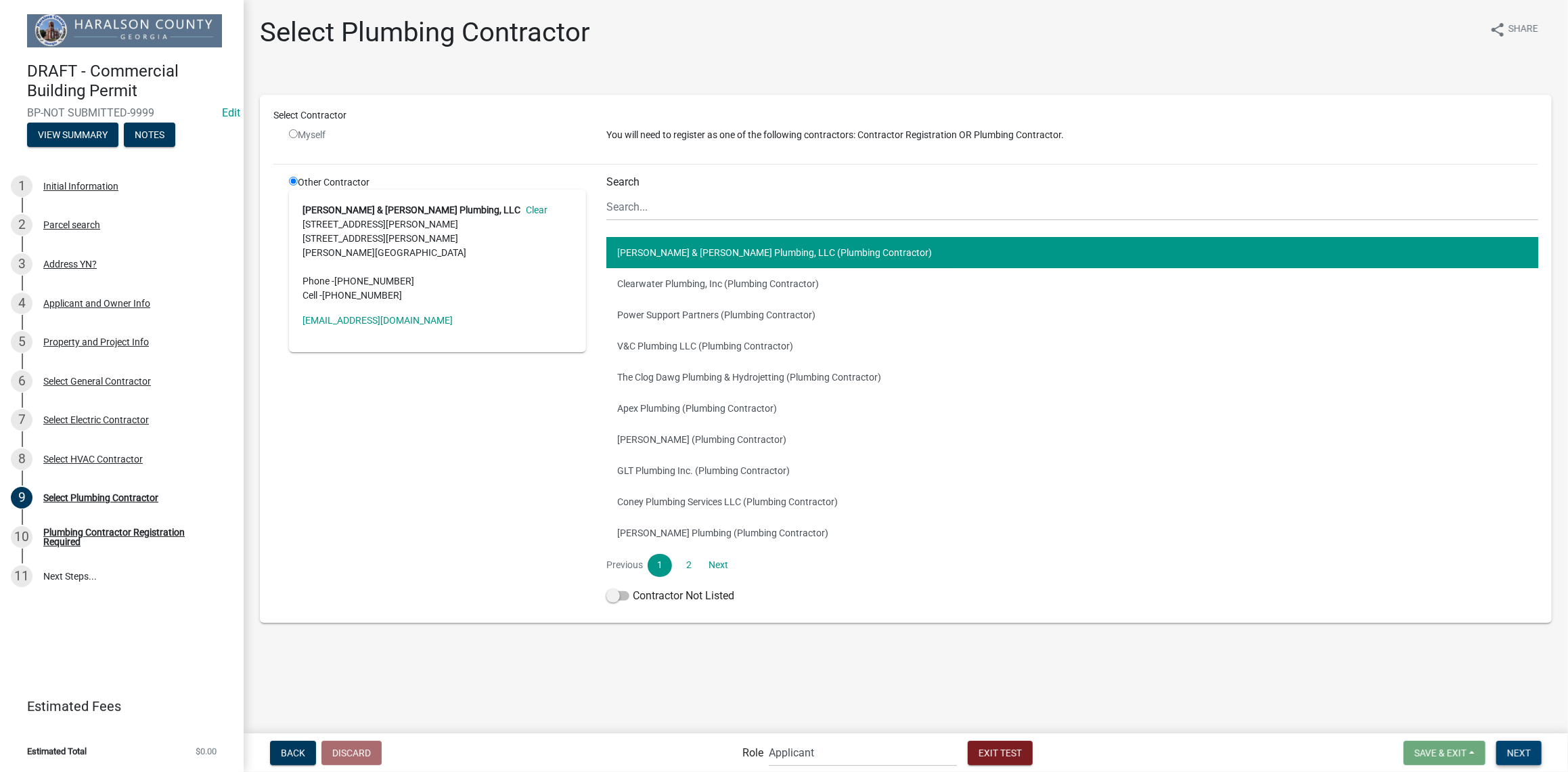
click at [1519, 748] on span "Next" at bounding box center [1518, 752] width 23 height 10
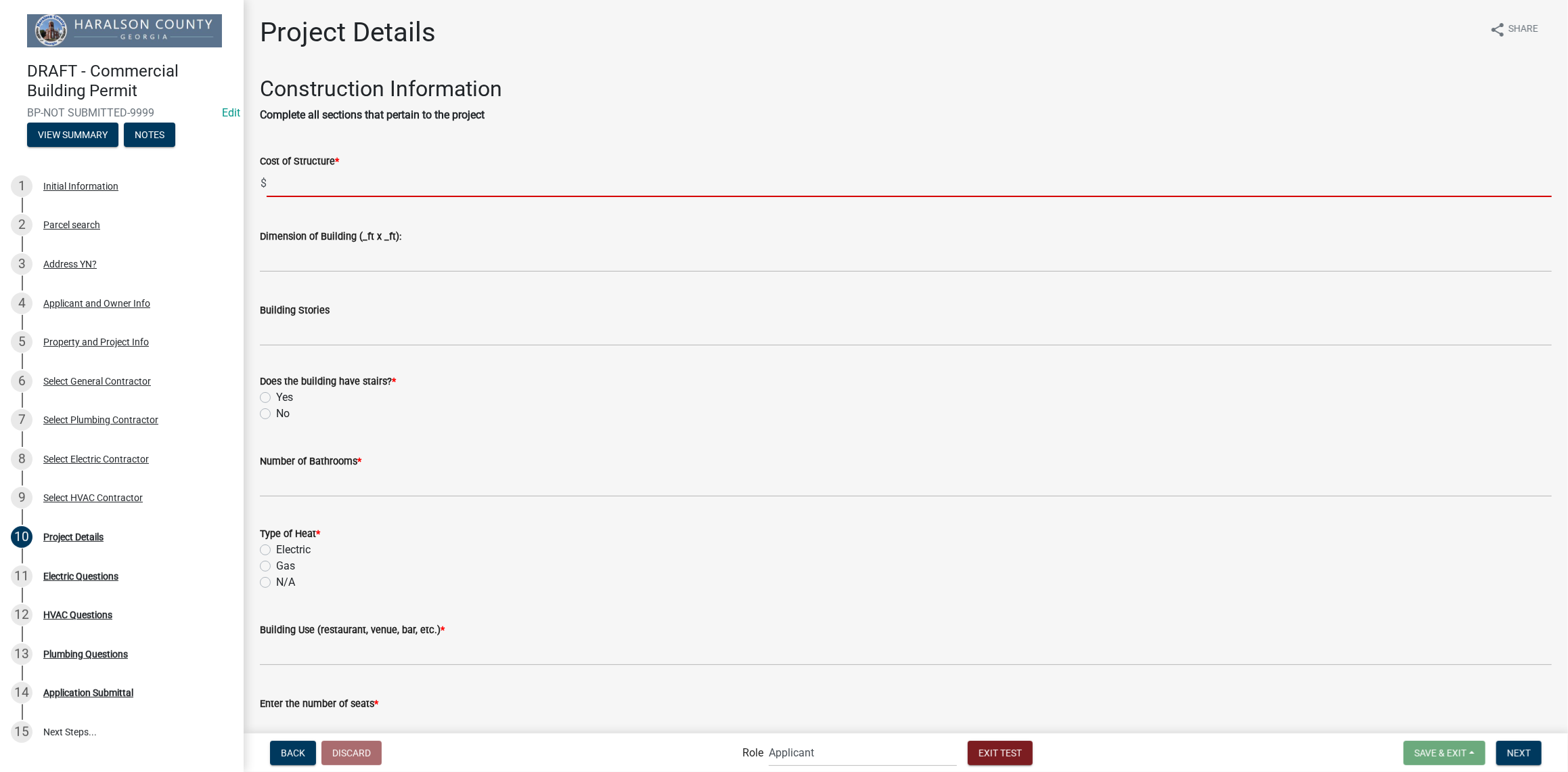
click at [325, 190] on input "text" at bounding box center [909, 183] width 1285 height 27
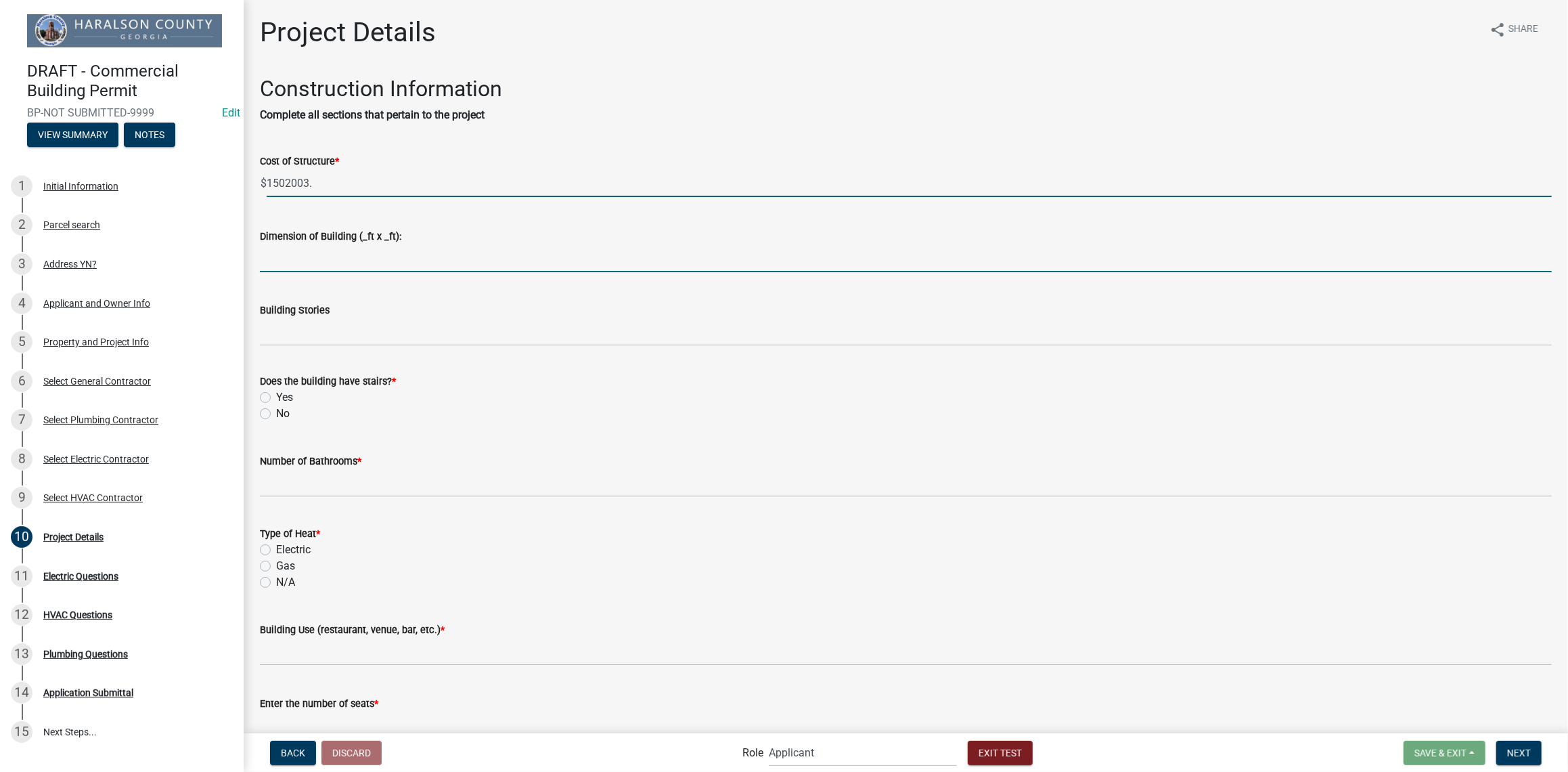
type input "1502003"
click at [330, 263] on input "Dimension of Building (_ft x _ft):" at bounding box center [906, 258] width 1292 height 27
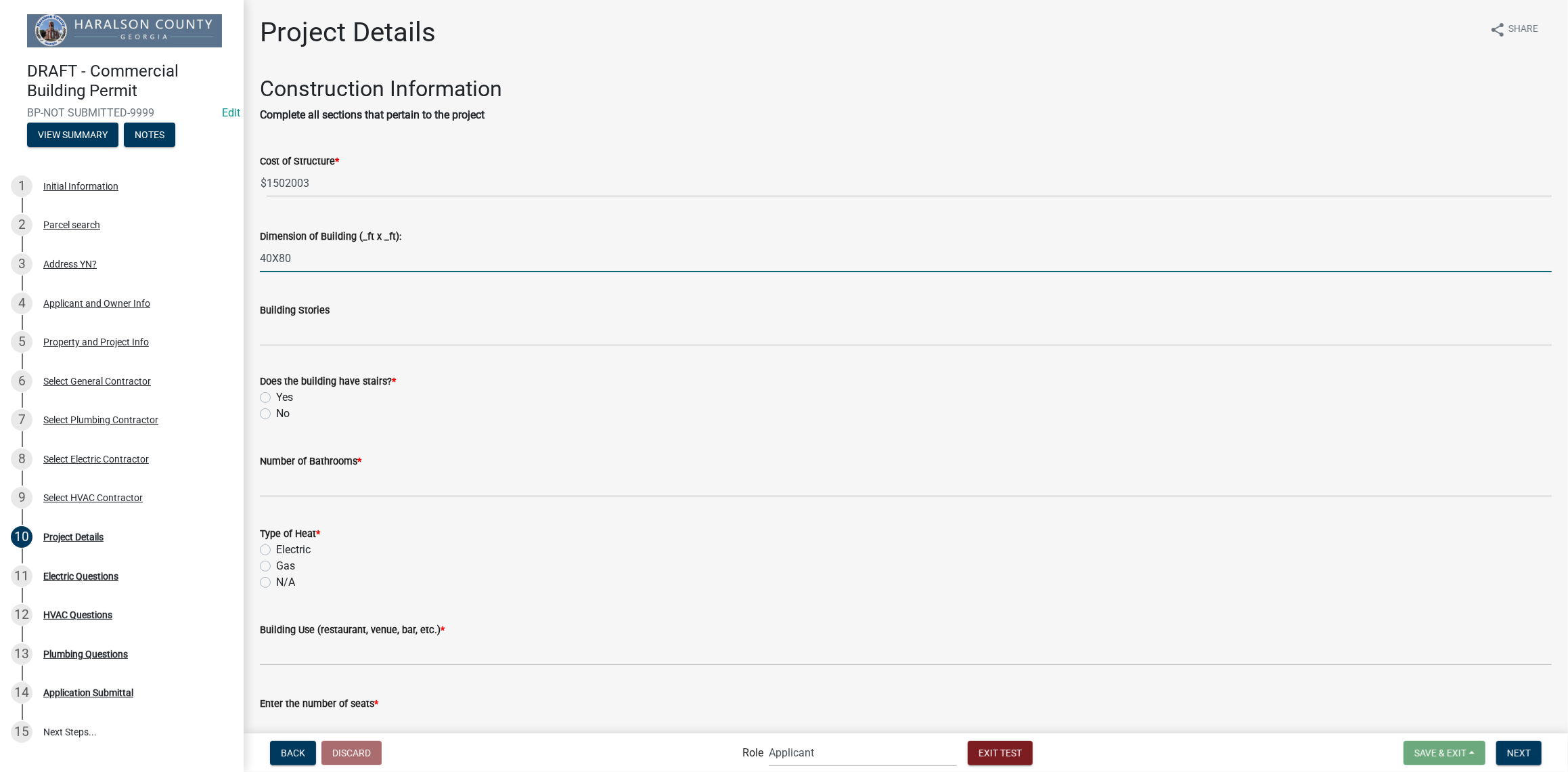
type input "40X80"
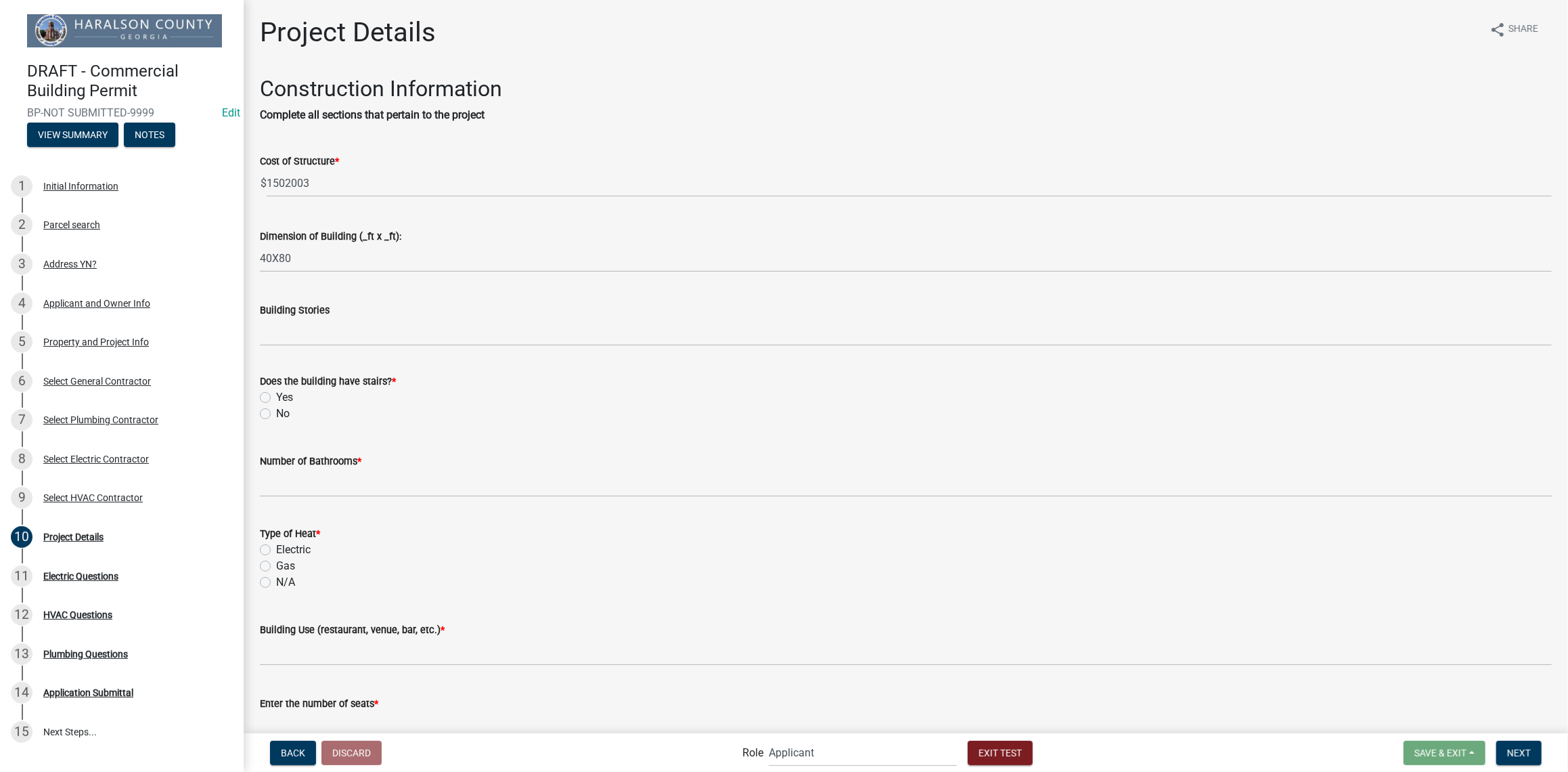
click at [276, 415] on label "No" at bounding box center [283, 413] width 14 height 16
click at [276, 414] on input "No" at bounding box center [280, 409] width 9 height 9
radio input "true"
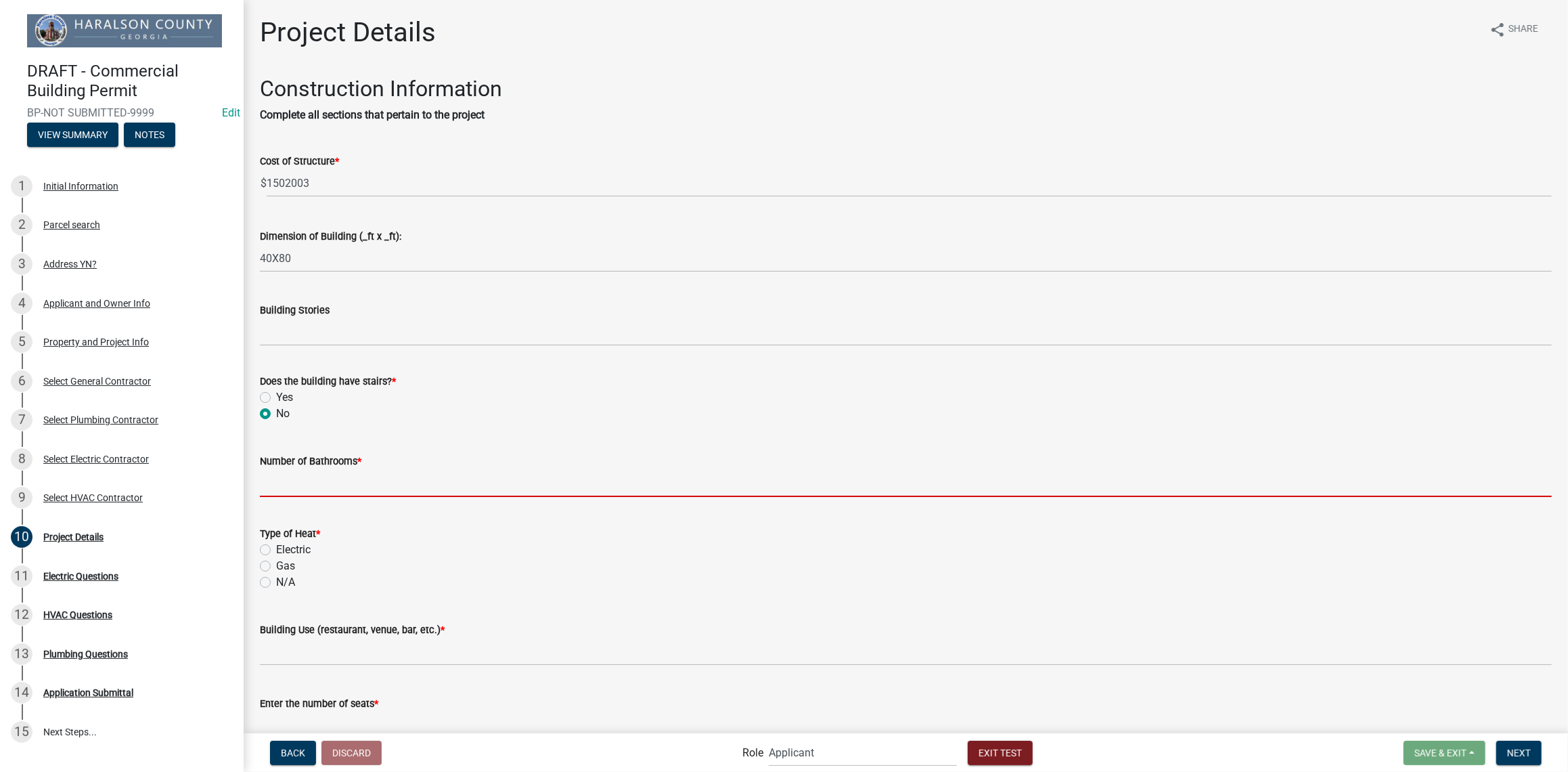
click at [286, 494] on input "text" at bounding box center [906, 483] width 1292 height 27
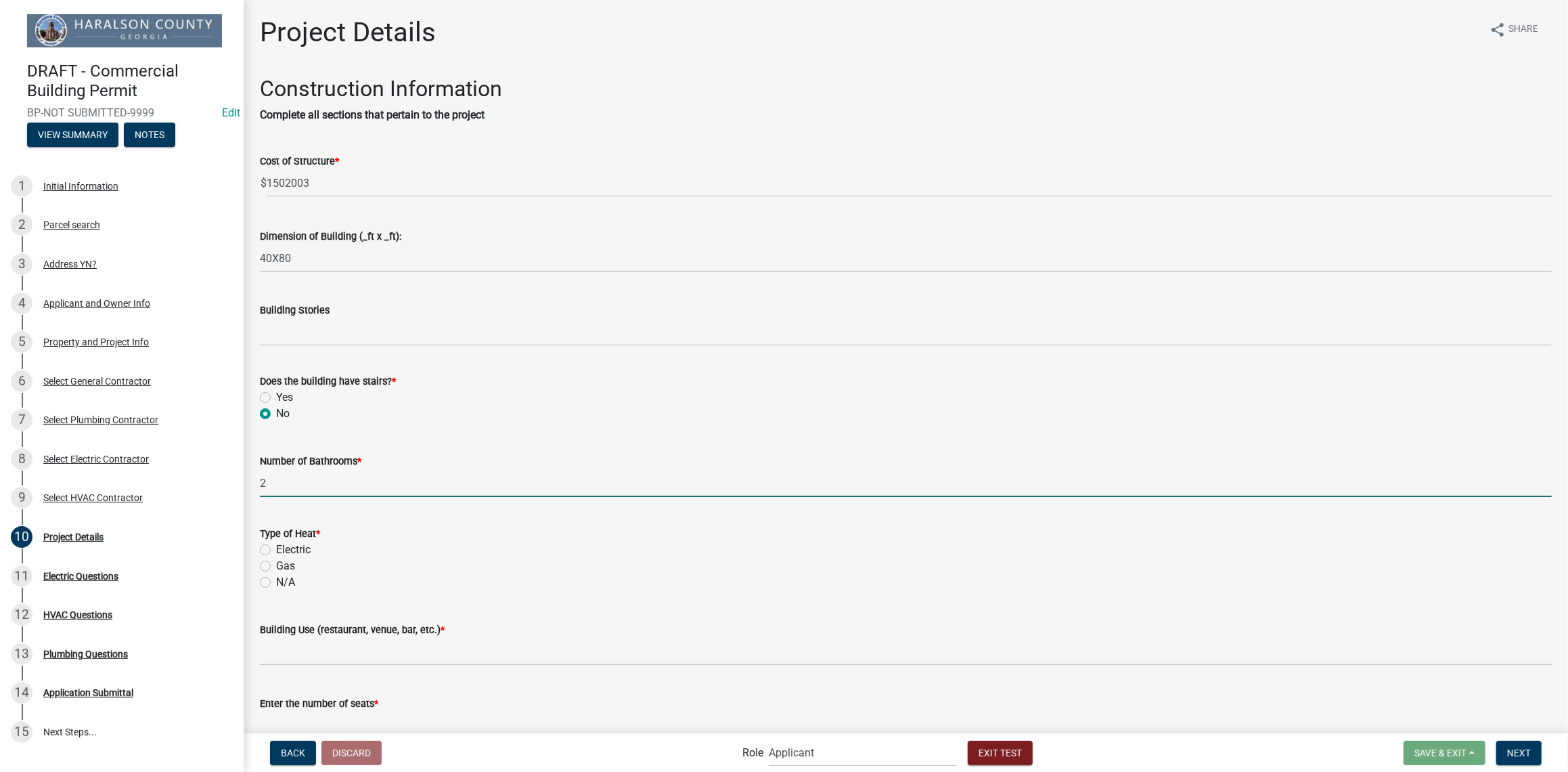
type input "2"
click at [276, 553] on label "Electric" at bounding box center [293, 550] width 35 height 16
click at [276, 550] on input "Electric" at bounding box center [280, 546] width 9 height 9
radio input "true"
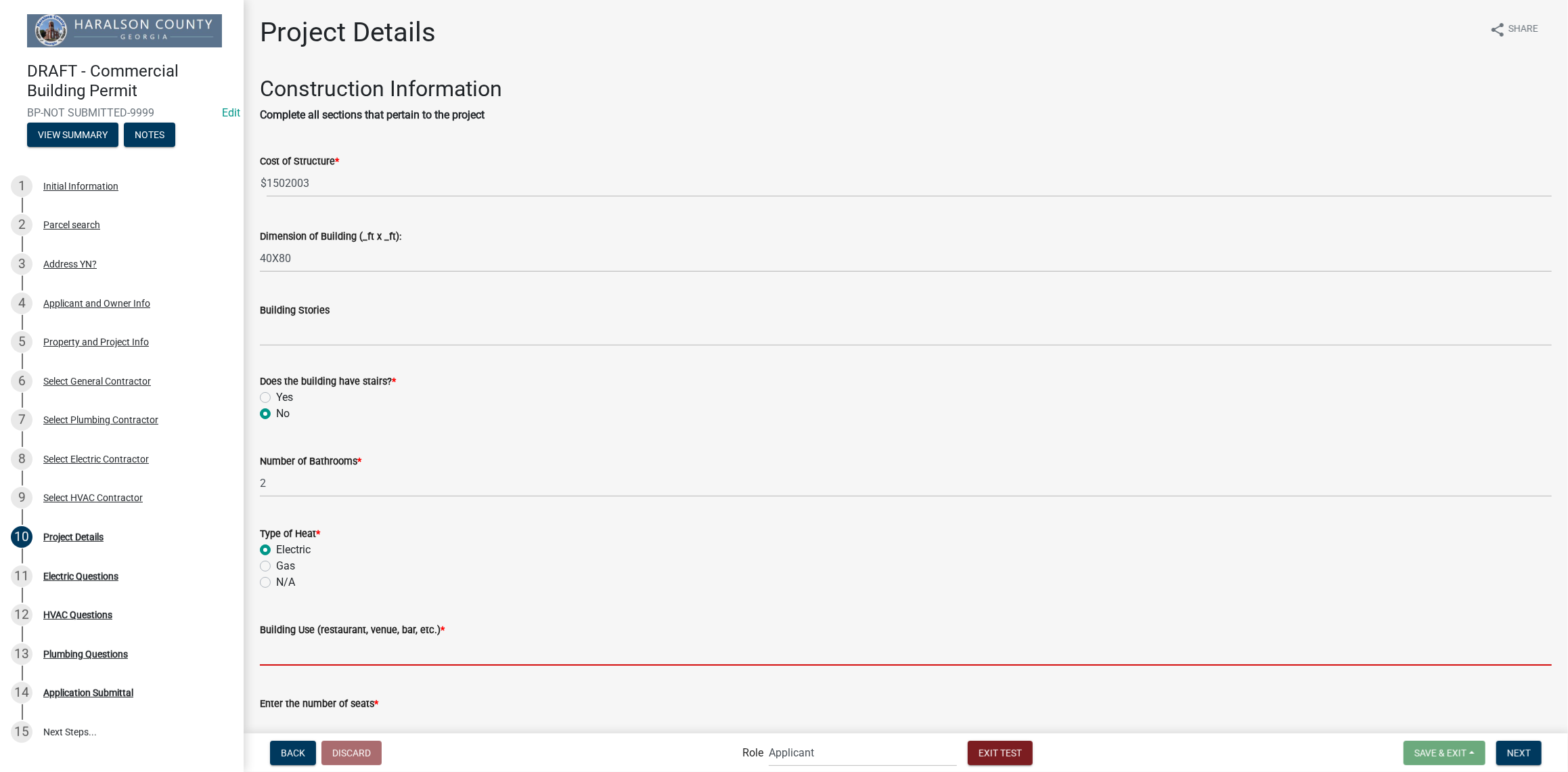
click at [312, 662] on input "Building Use (restaurant, venue, bar, etc.) *" at bounding box center [906, 652] width 1292 height 27
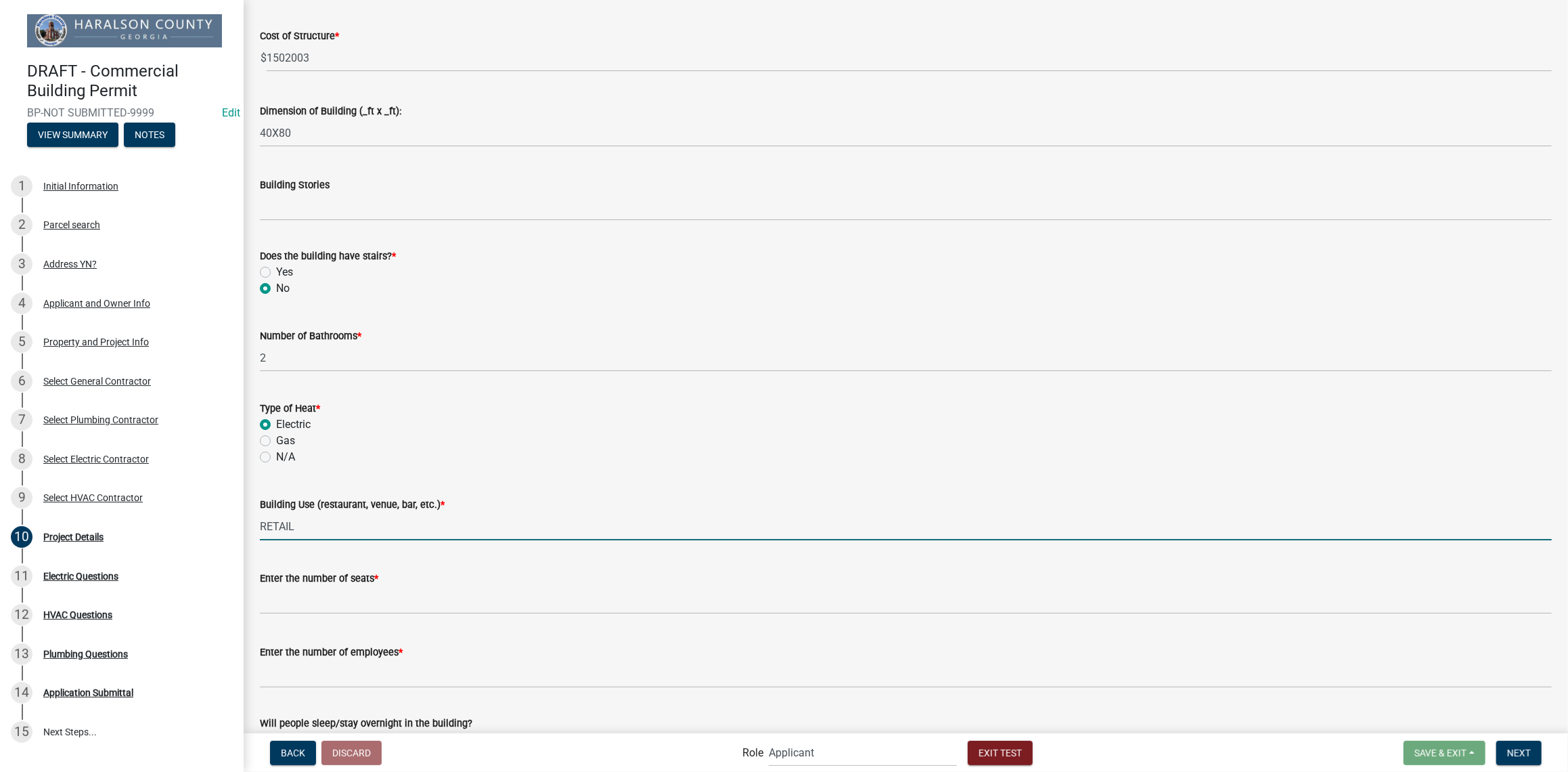
scroll to position [361, 0]
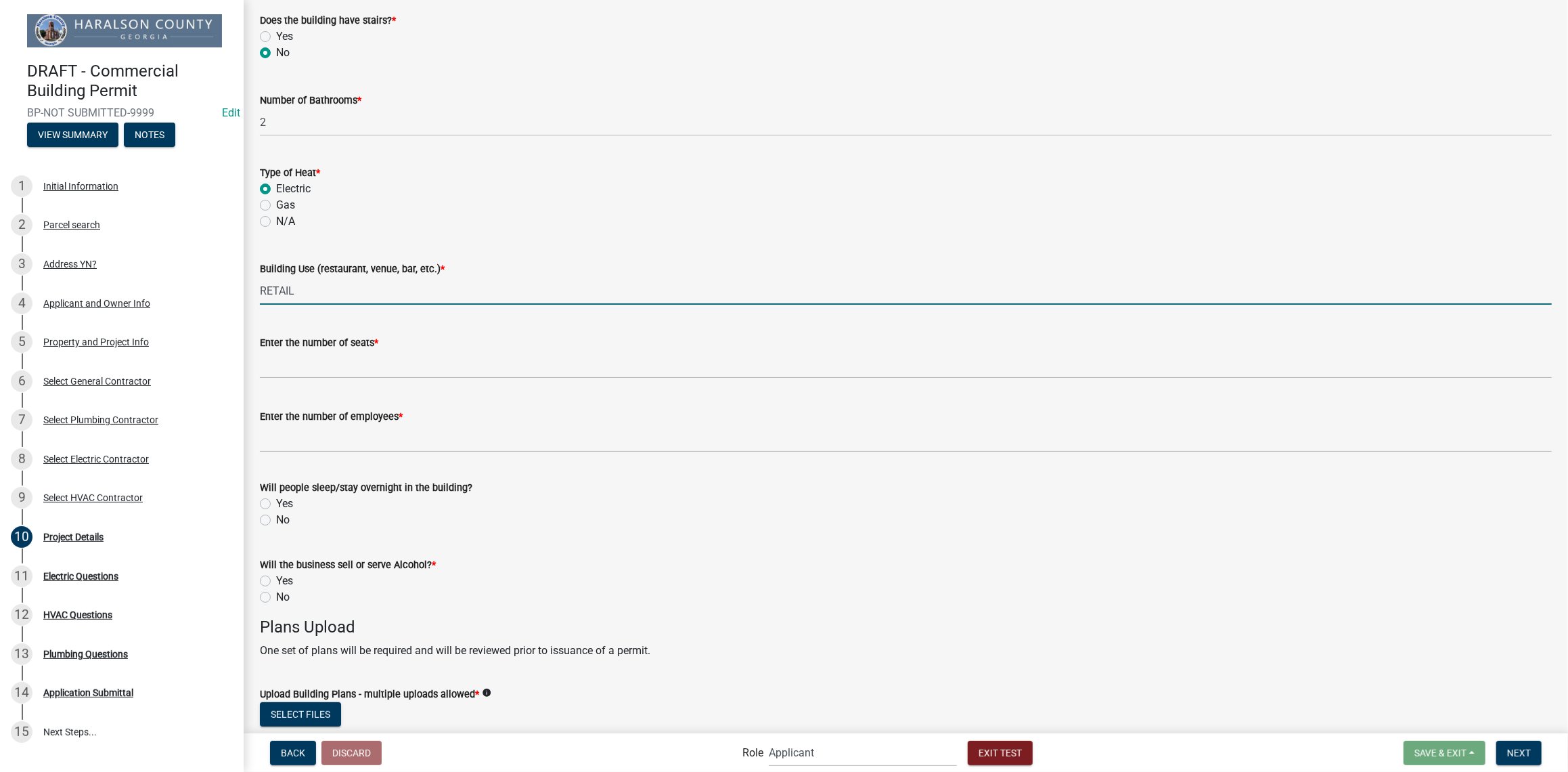
type input "RETAIL"
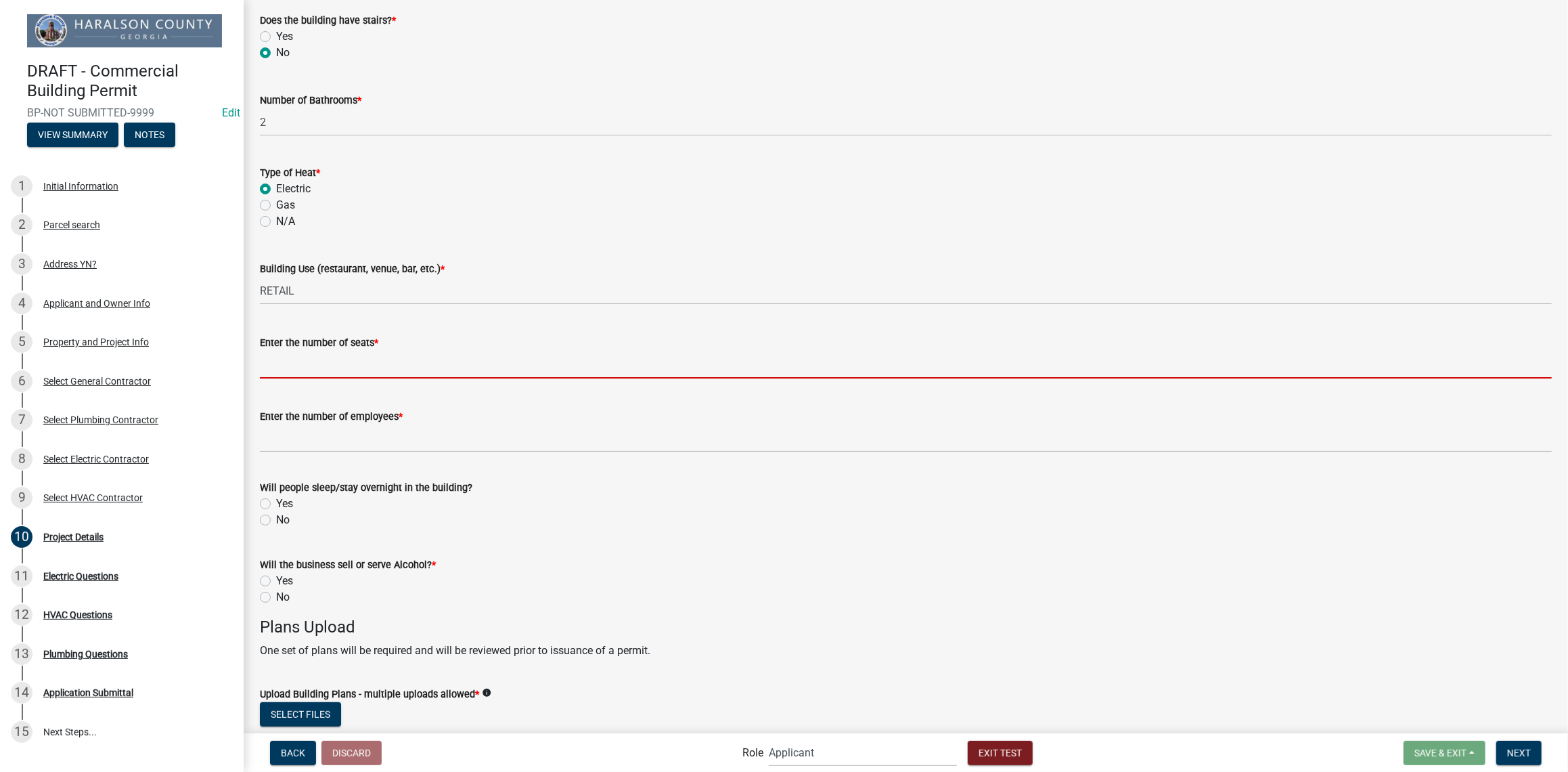
click at [336, 368] on input "Enter the number of seats *" at bounding box center [906, 364] width 1292 height 27
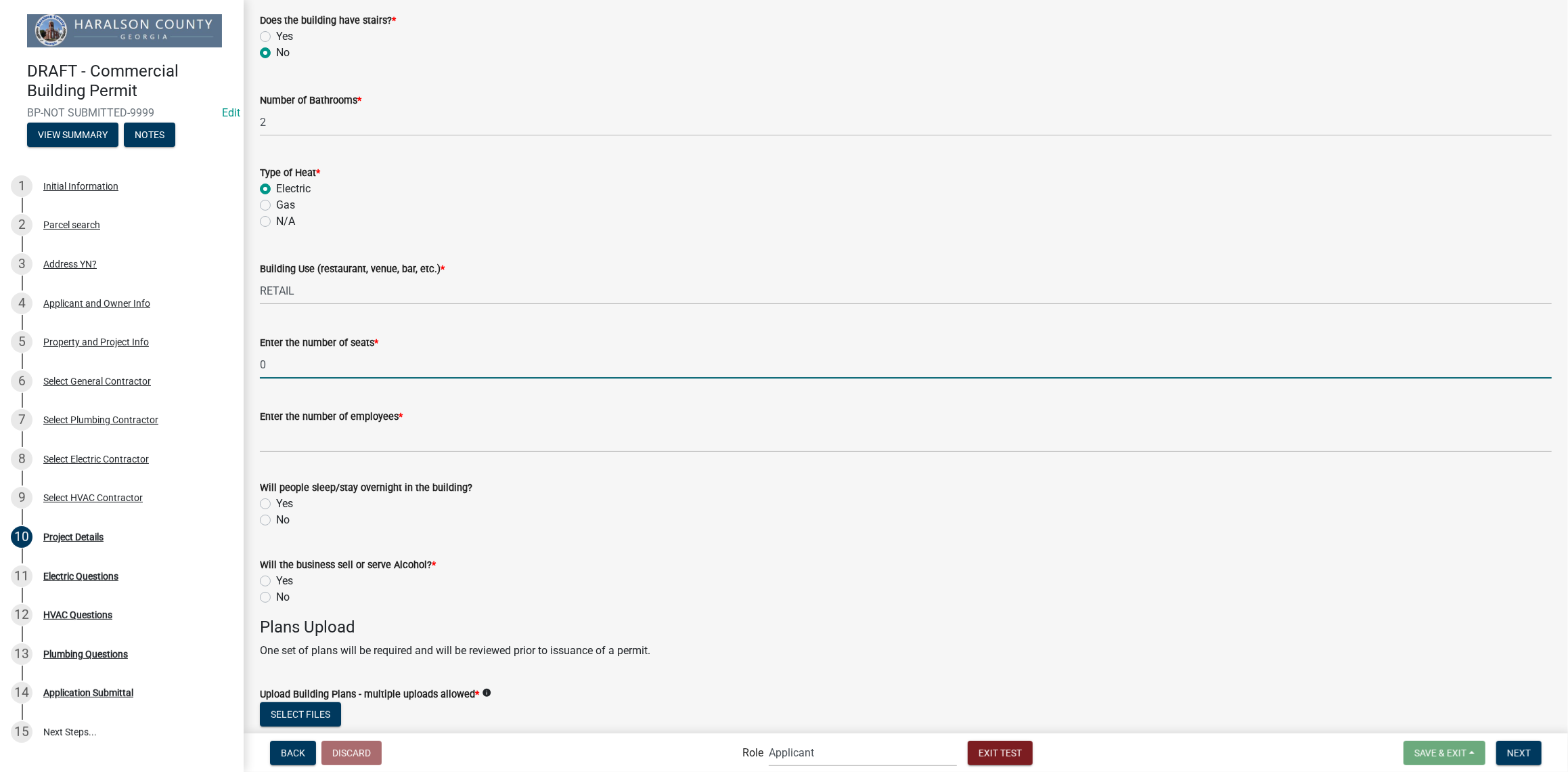
type input "0"
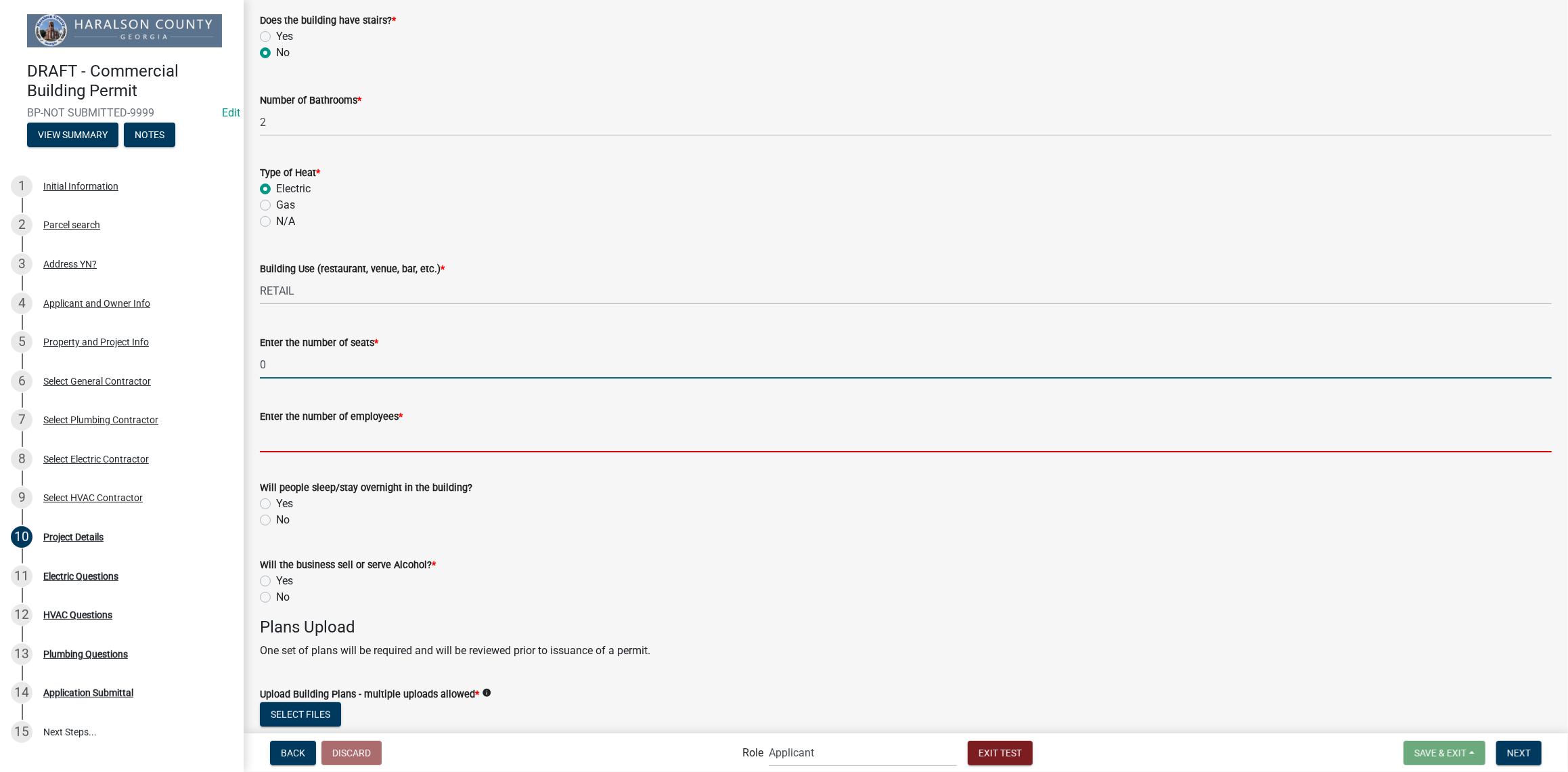
click at [342, 442] on input "Enter the number of employees *" at bounding box center [906, 438] width 1292 height 27
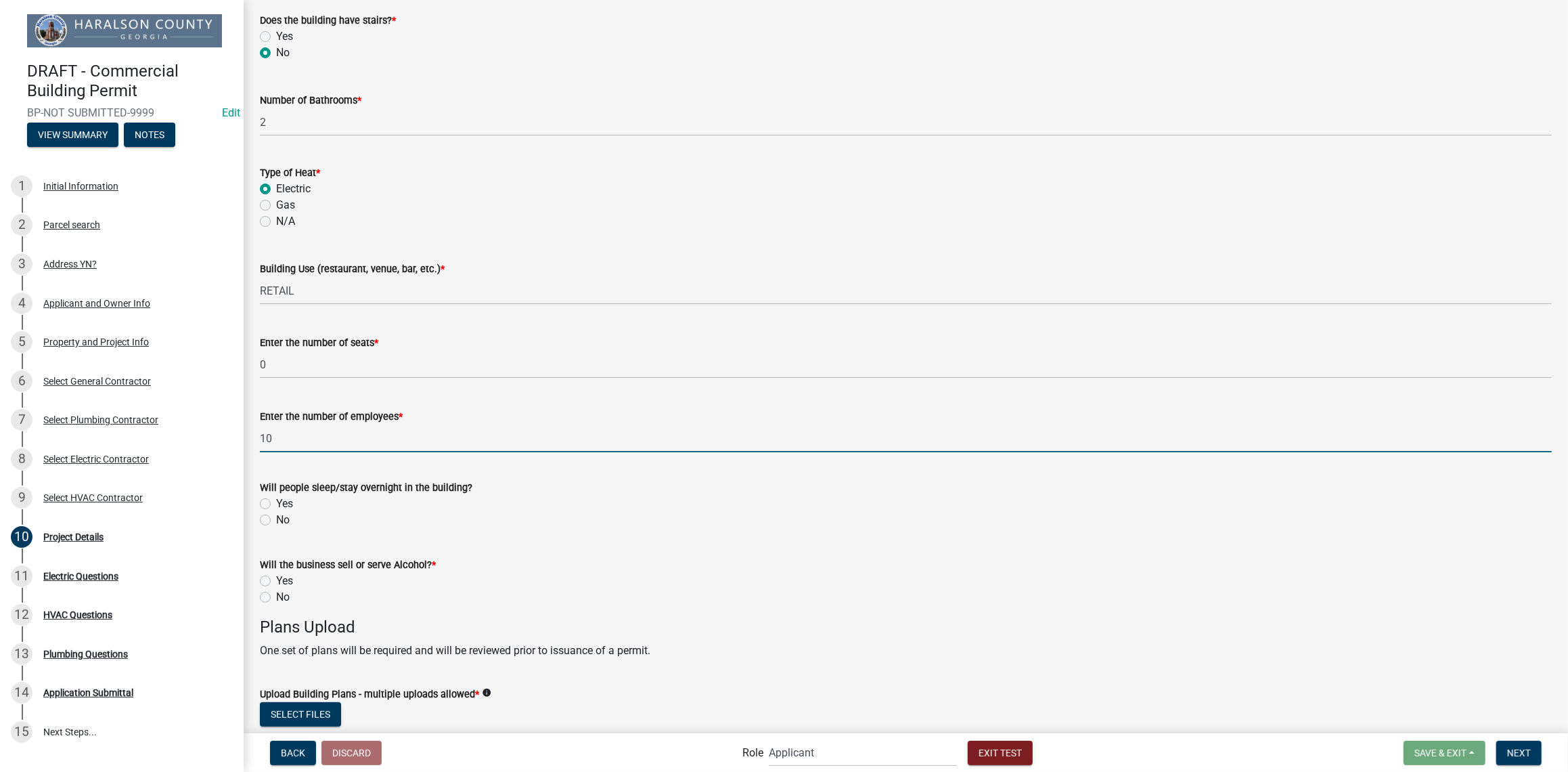
type input "10"
click at [276, 523] on label "No" at bounding box center [283, 520] width 14 height 16
click at [276, 521] on input "No" at bounding box center [280, 516] width 9 height 9
radio input "true"
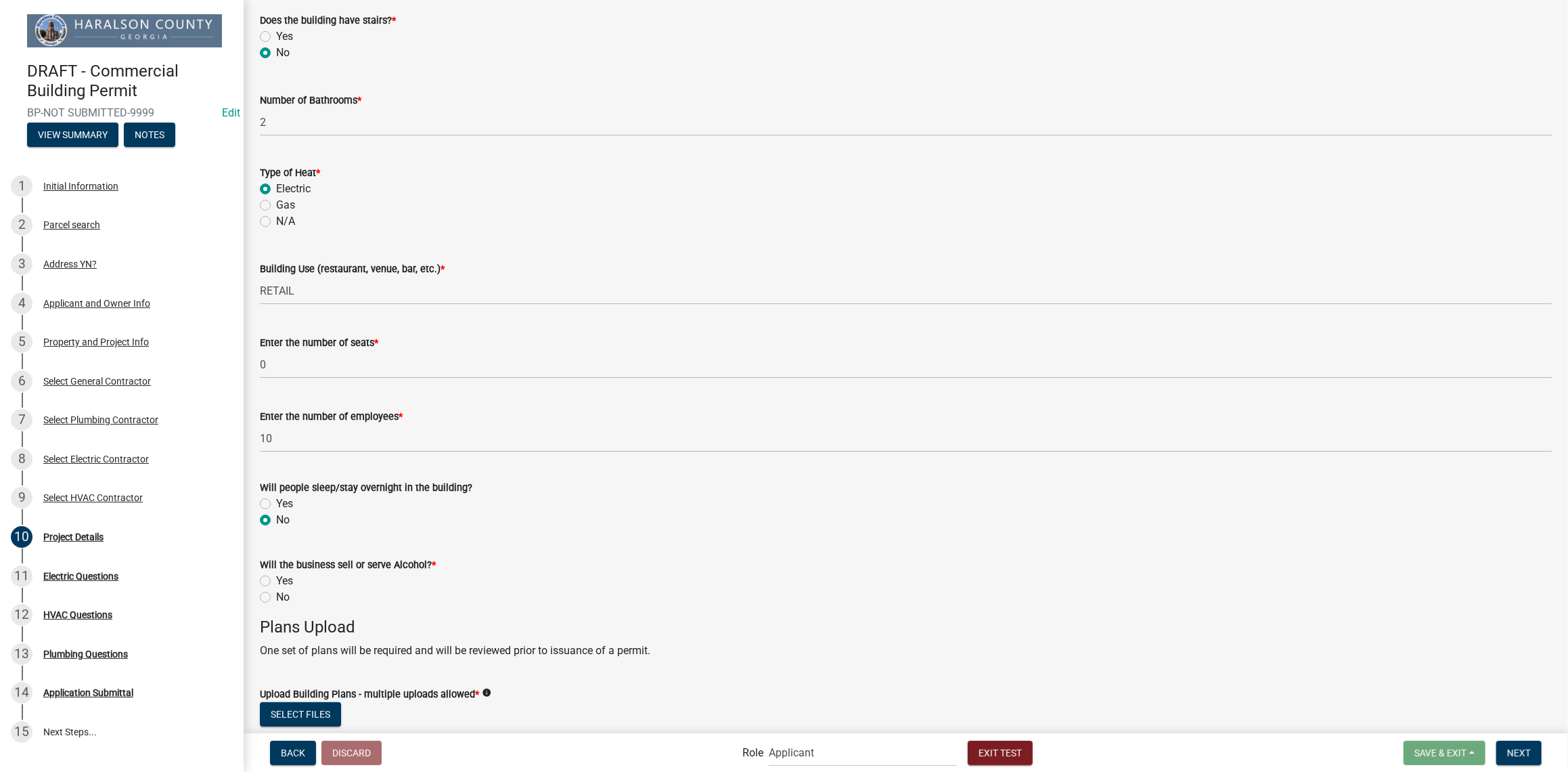
click at [276, 599] on label "No" at bounding box center [283, 597] width 14 height 16
click at [276, 598] on input "No" at bounding box center [280, 593] width 9 height 9
radio input "true"
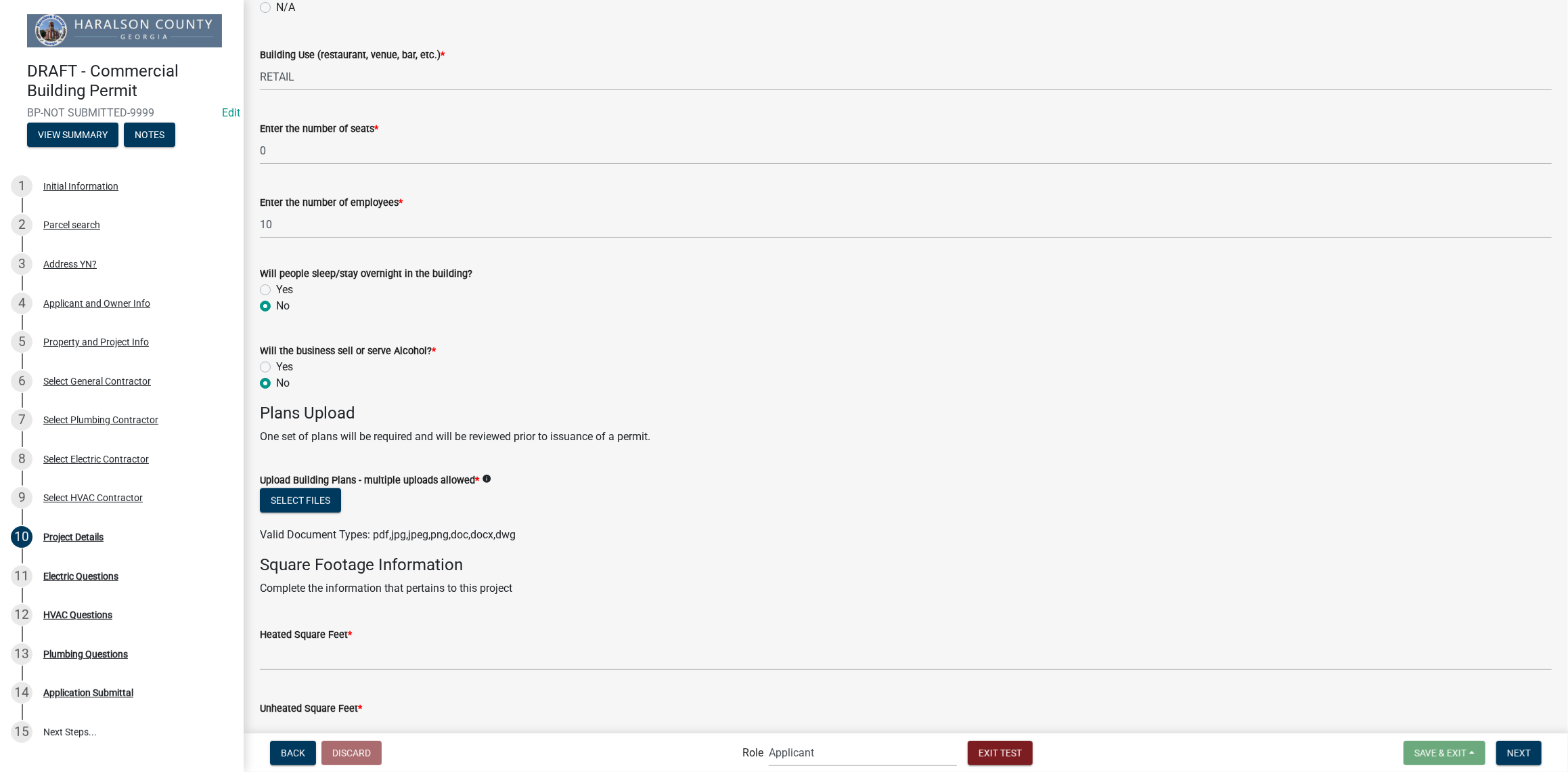
scroll to position [602, 0]
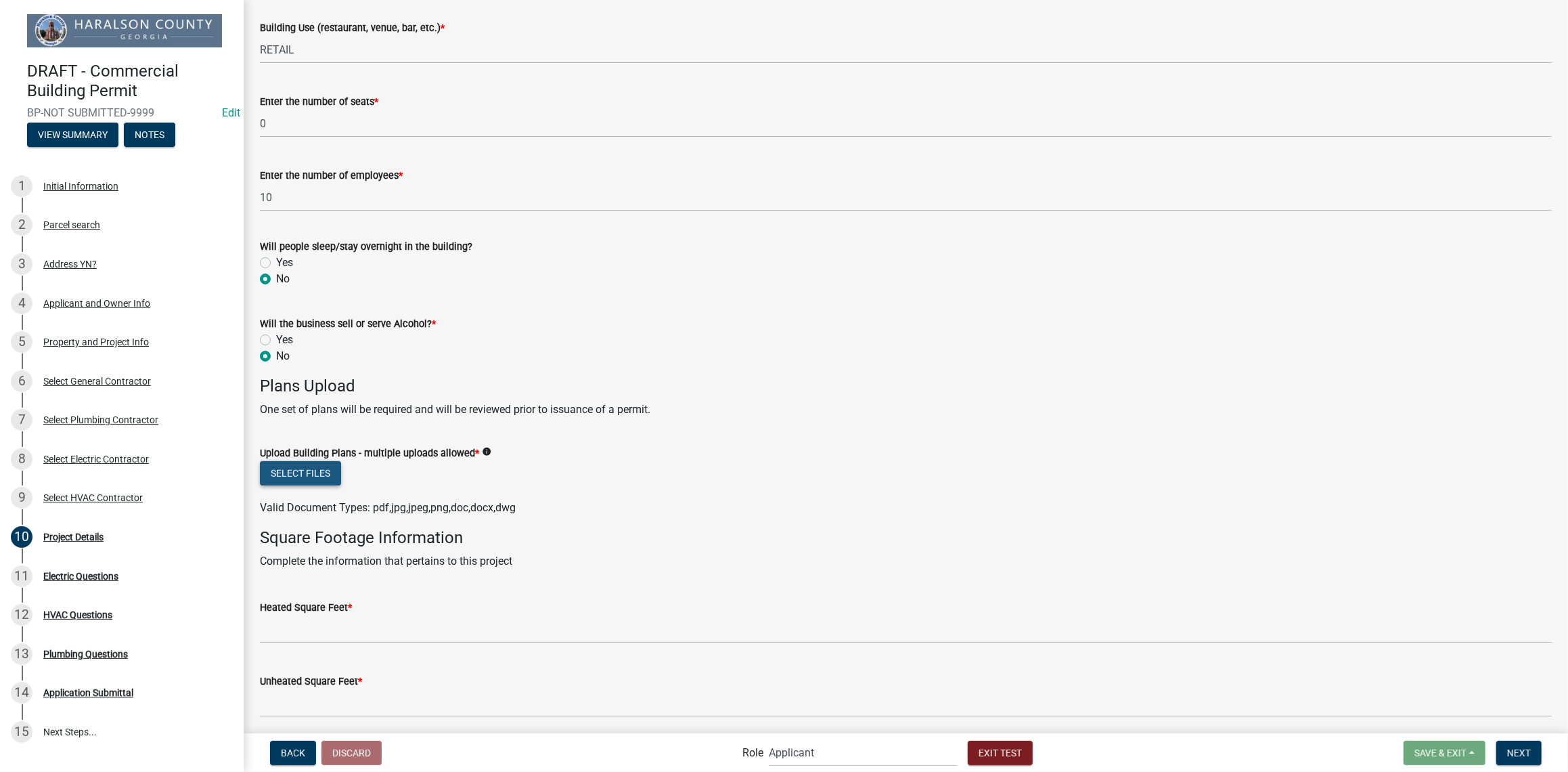
click at [317, 477] on button "Select files" at bounding box center [300, 473] width 81 height 24
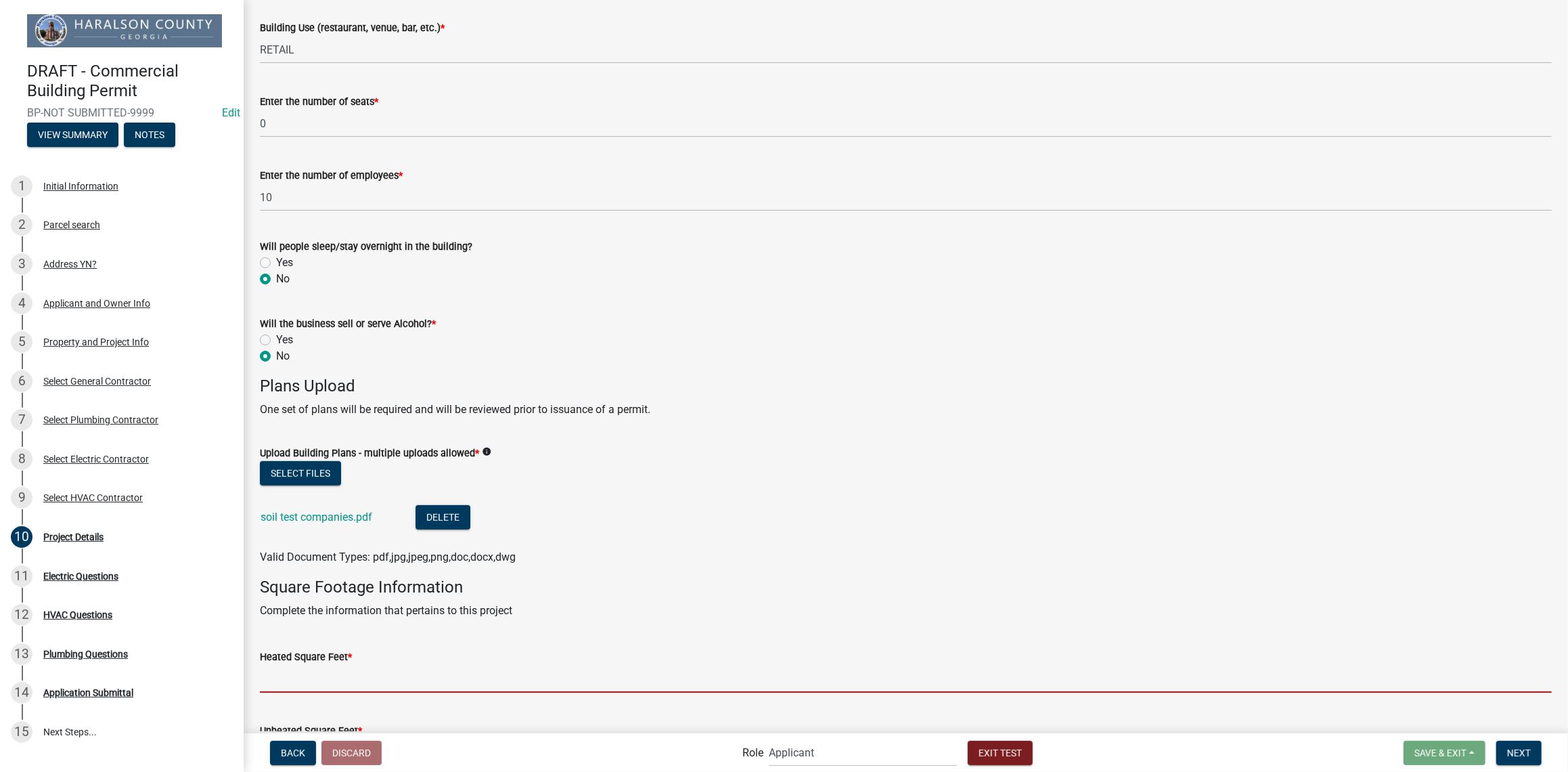
click at [362, 677] on input "Heated Square Feet *" at bounding box center [906, 679] width 1292 height 27
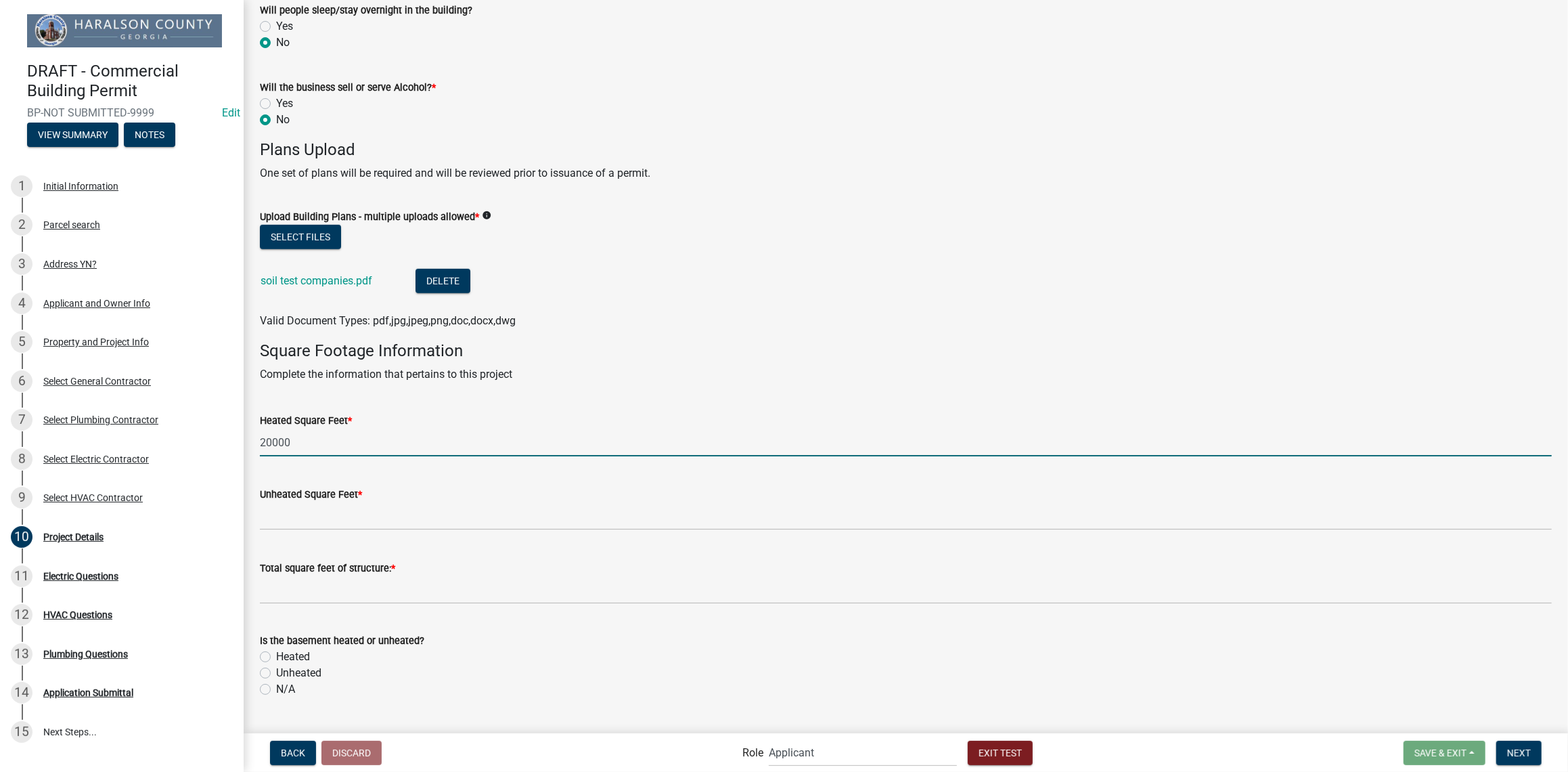
scroll to position [842, 0]
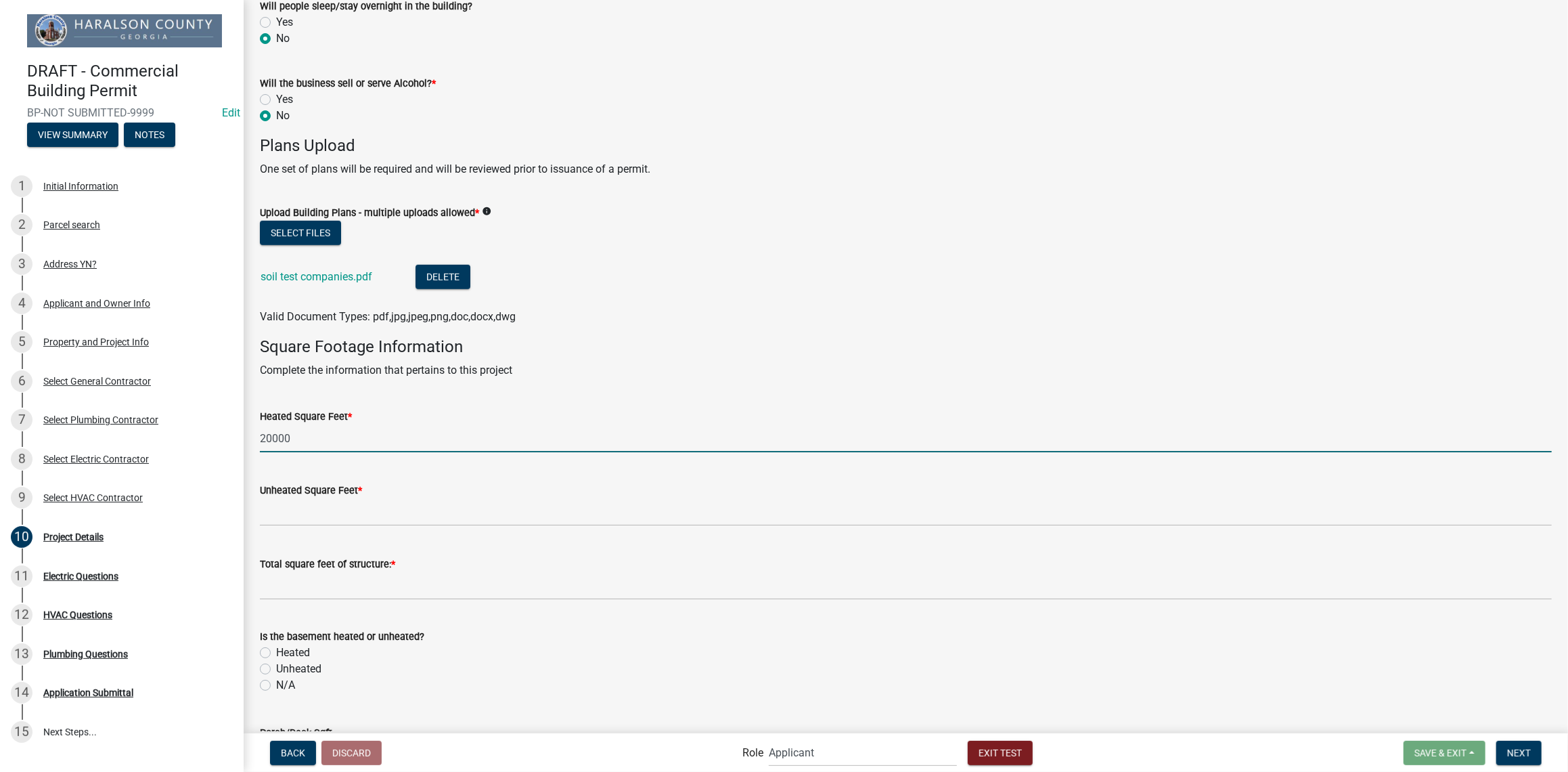
type input "20000"
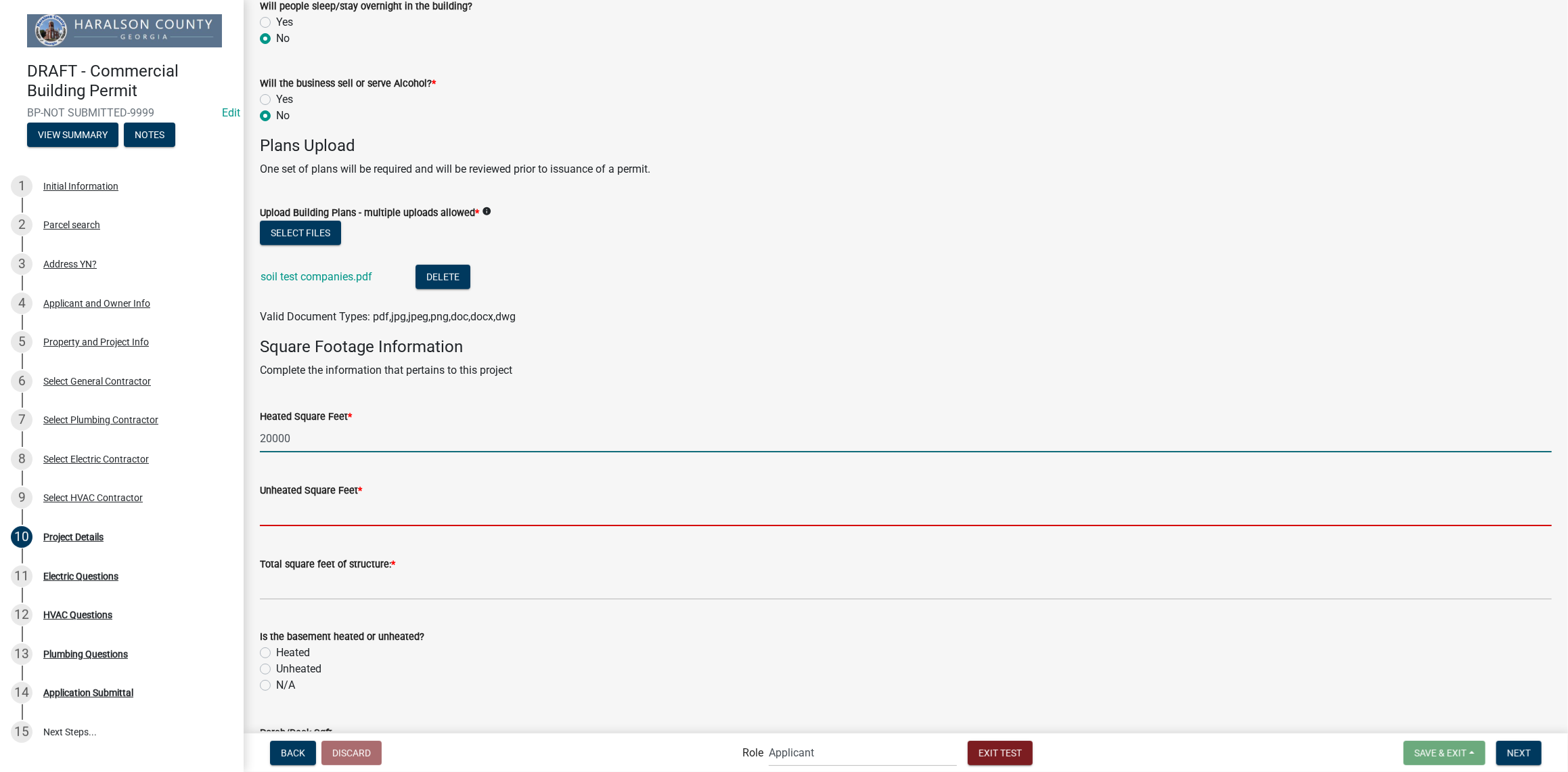
click at [316, 509] on input "Unheated Square Feet *" at bounding box center [906, 512] width 1292 height 27
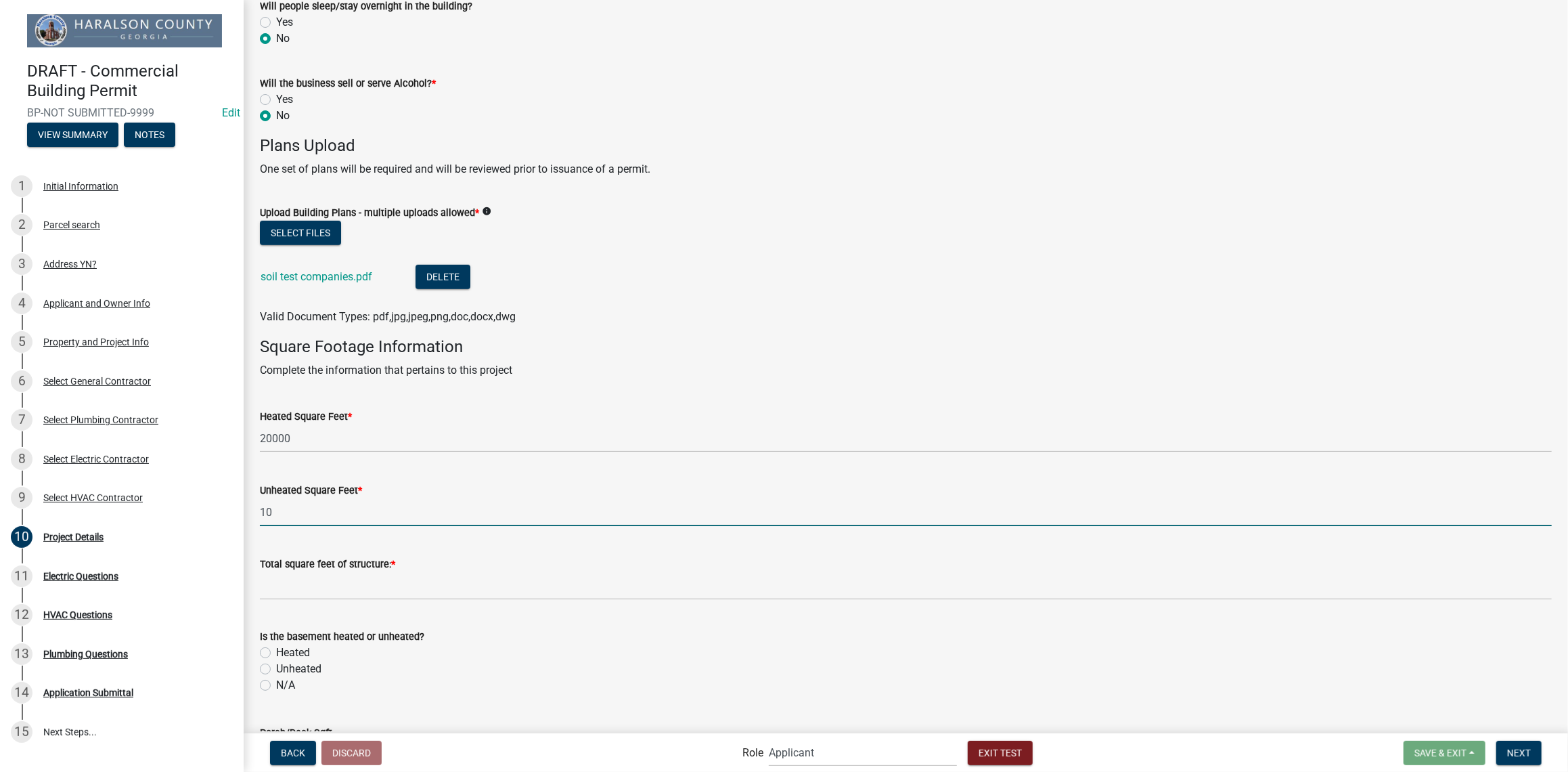
type input "10"
click at [293, 601] on wm-data-entity-input "Total square feet of structure: *" at bounding box center [906, 574] width 1292 height 75
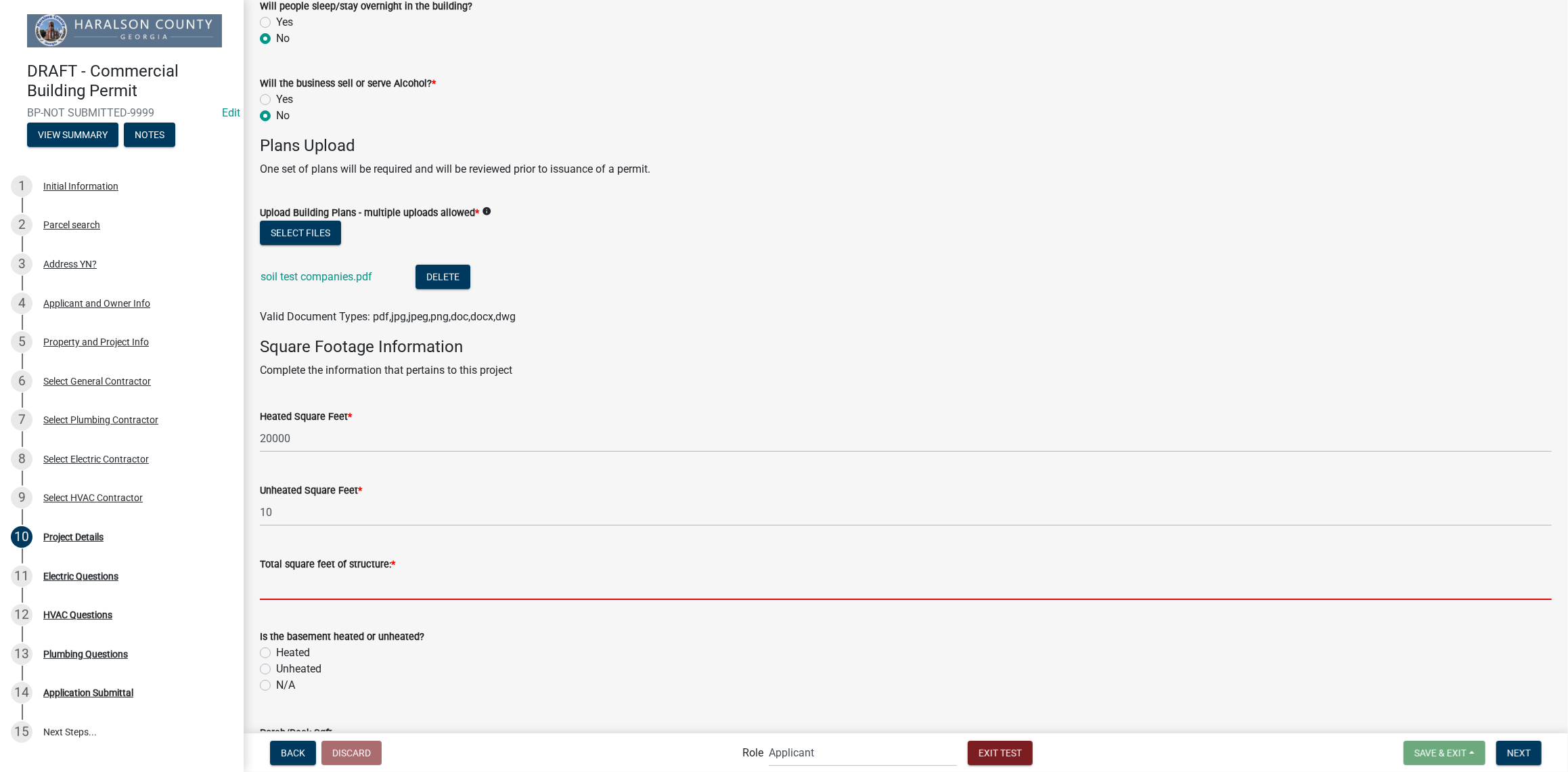
click at [304, 581] on input "text" at bounding box center [906, 586] width 1292 height 27
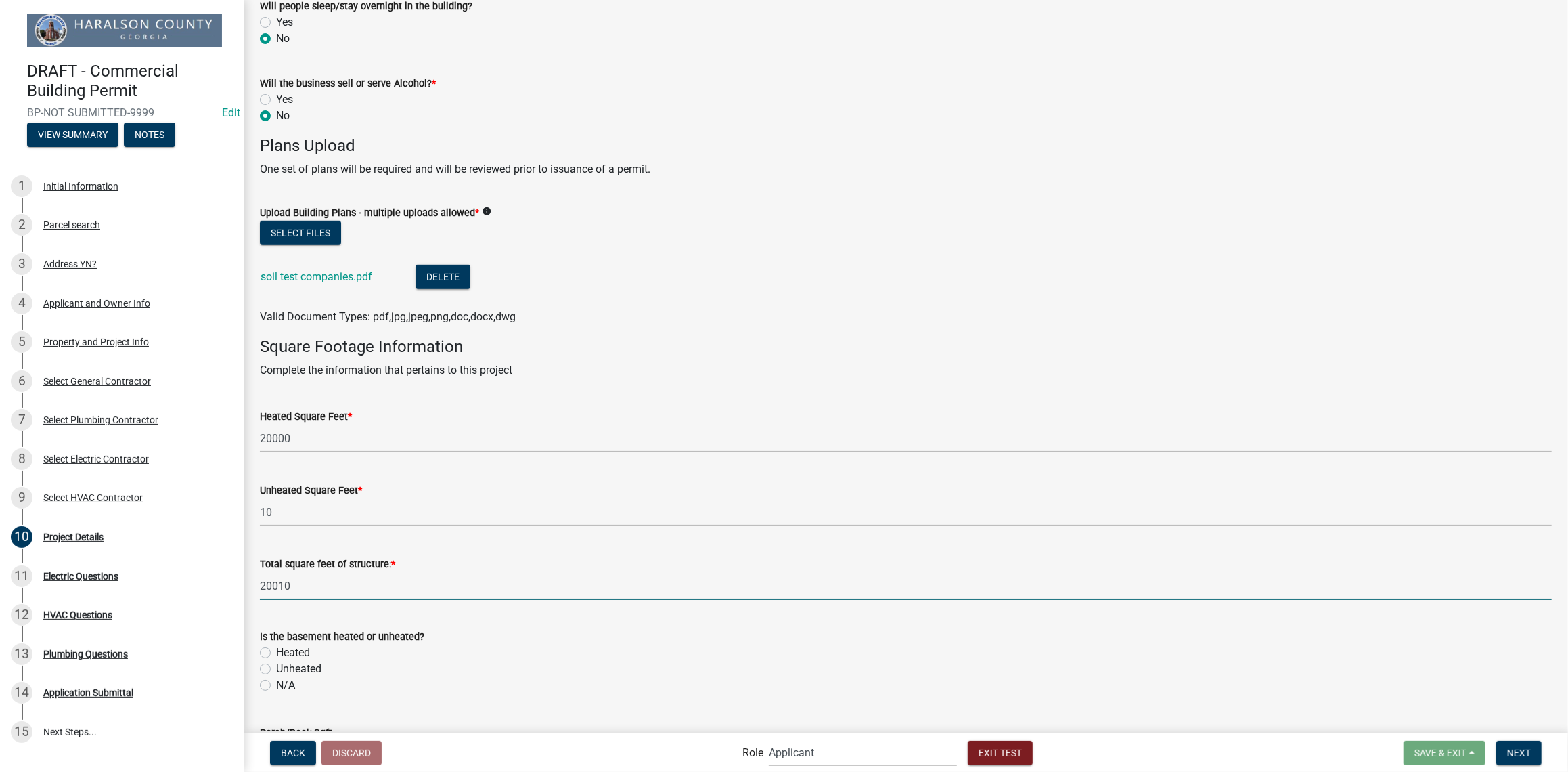
type input "20010"
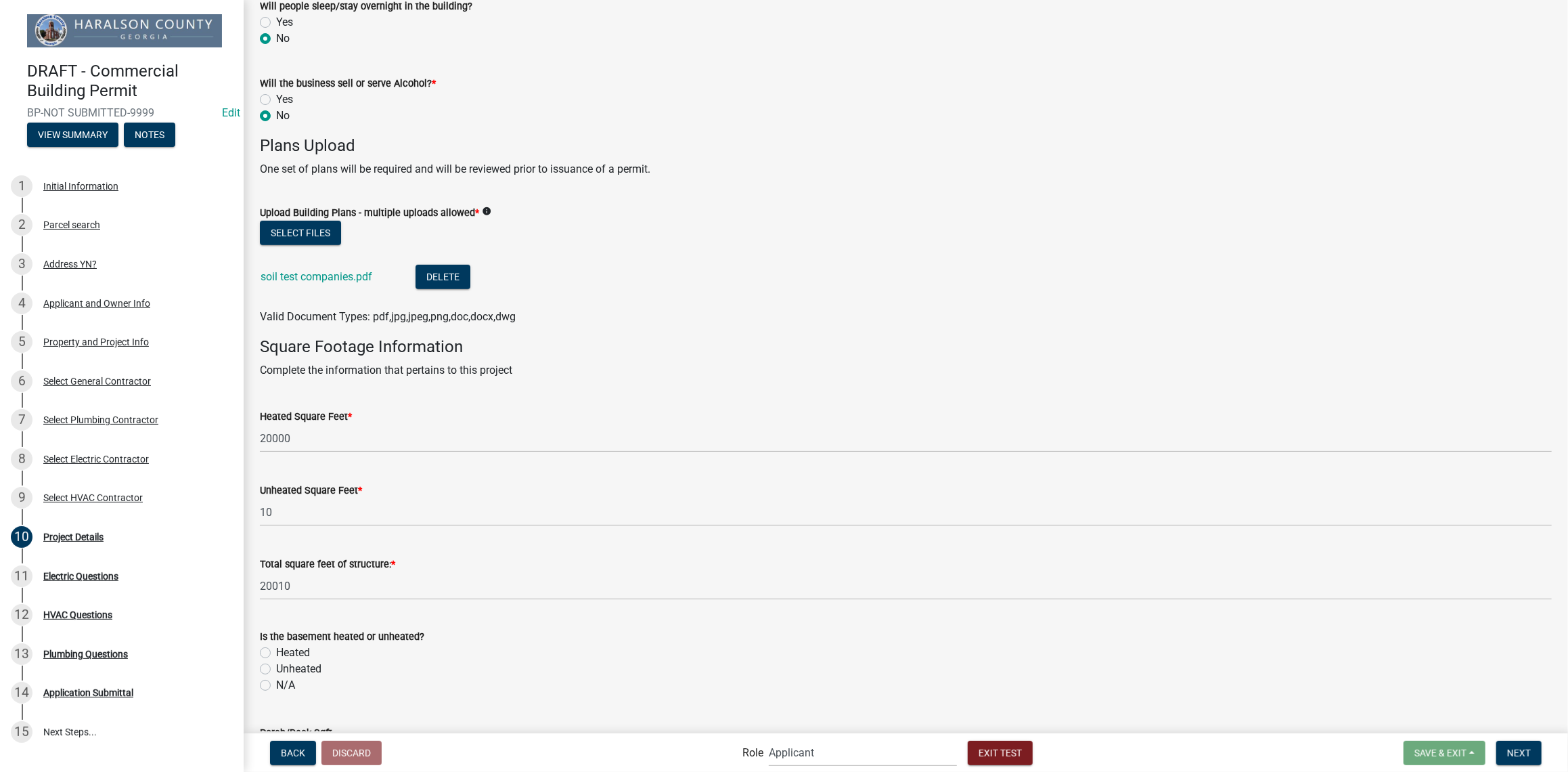
click at [276, 684] on label "N/A" at bounding box center [286, 685] width 19 height 16
click at [276, 684] on input "N/A" at bounding box center [280, 681] width 9 height 9
radio input "true"
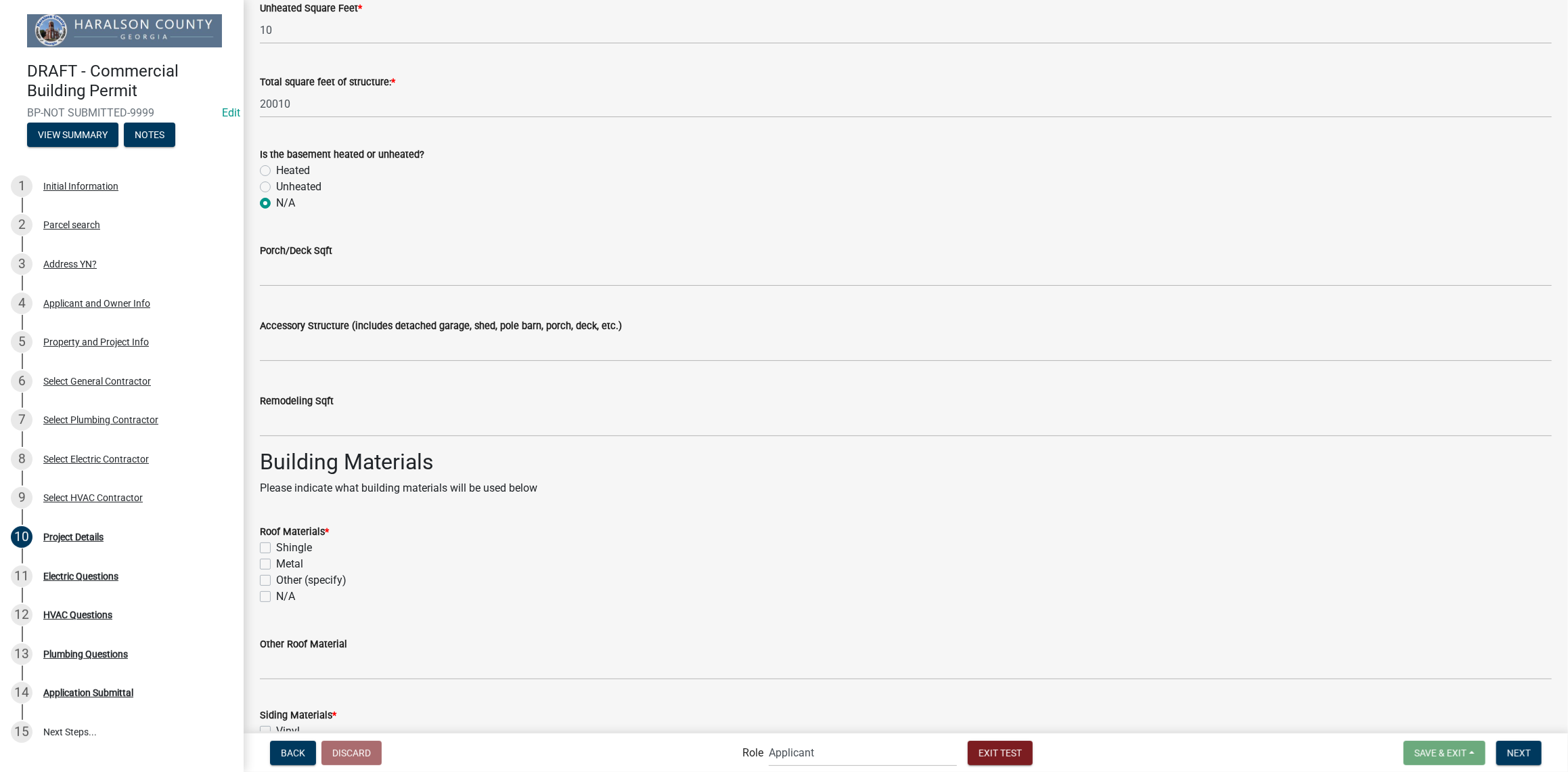
scroll to position [1564, 0]
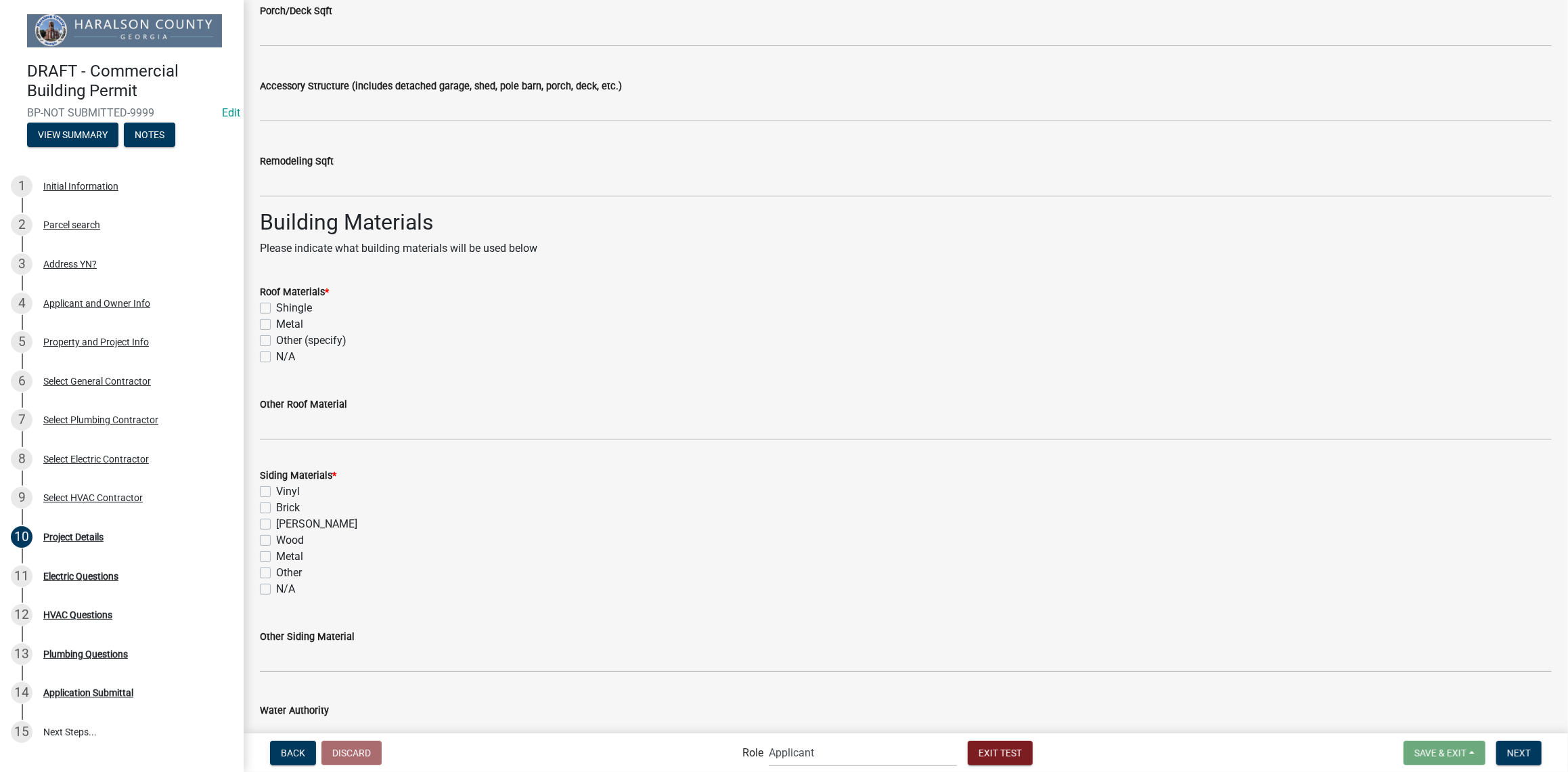
click at [276, 306] on label "Shingle" at bounding box center [294, 308] width 36 height 16
click at [276, 306] on input "Shingle" at bounding box center [280, 304] width 9 height 9
checkbox input "true"
checkbox input "false"
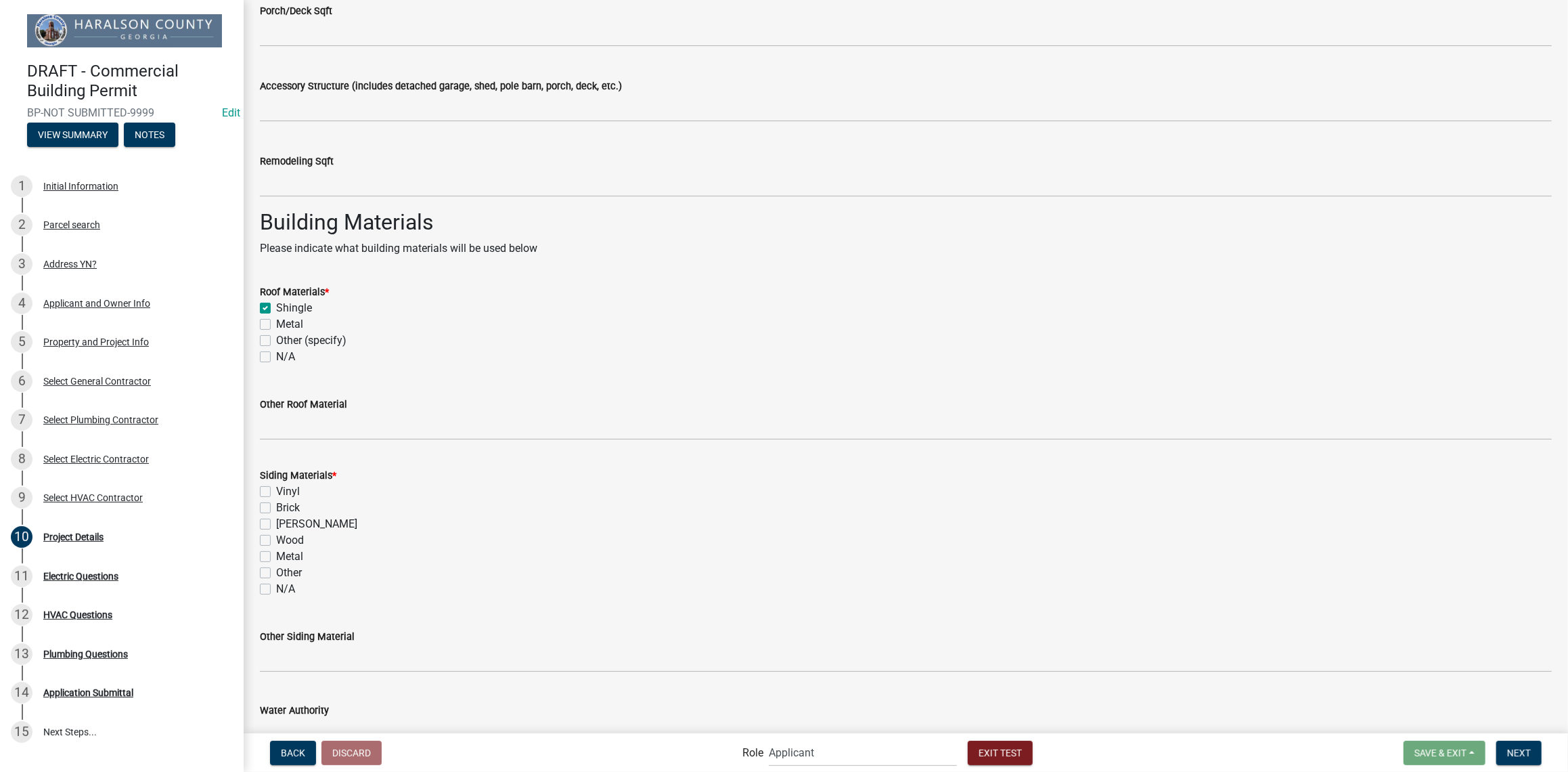
checkbox input "false"
click at [276, 486] on label "Vinyl" at bounding box center [288, 492] width 23 height 16
click at [276, 486] on input "Vinyl" at bounding box center [280, 488] width 9 height 9
checkbox input "true"
checkbox input "false"
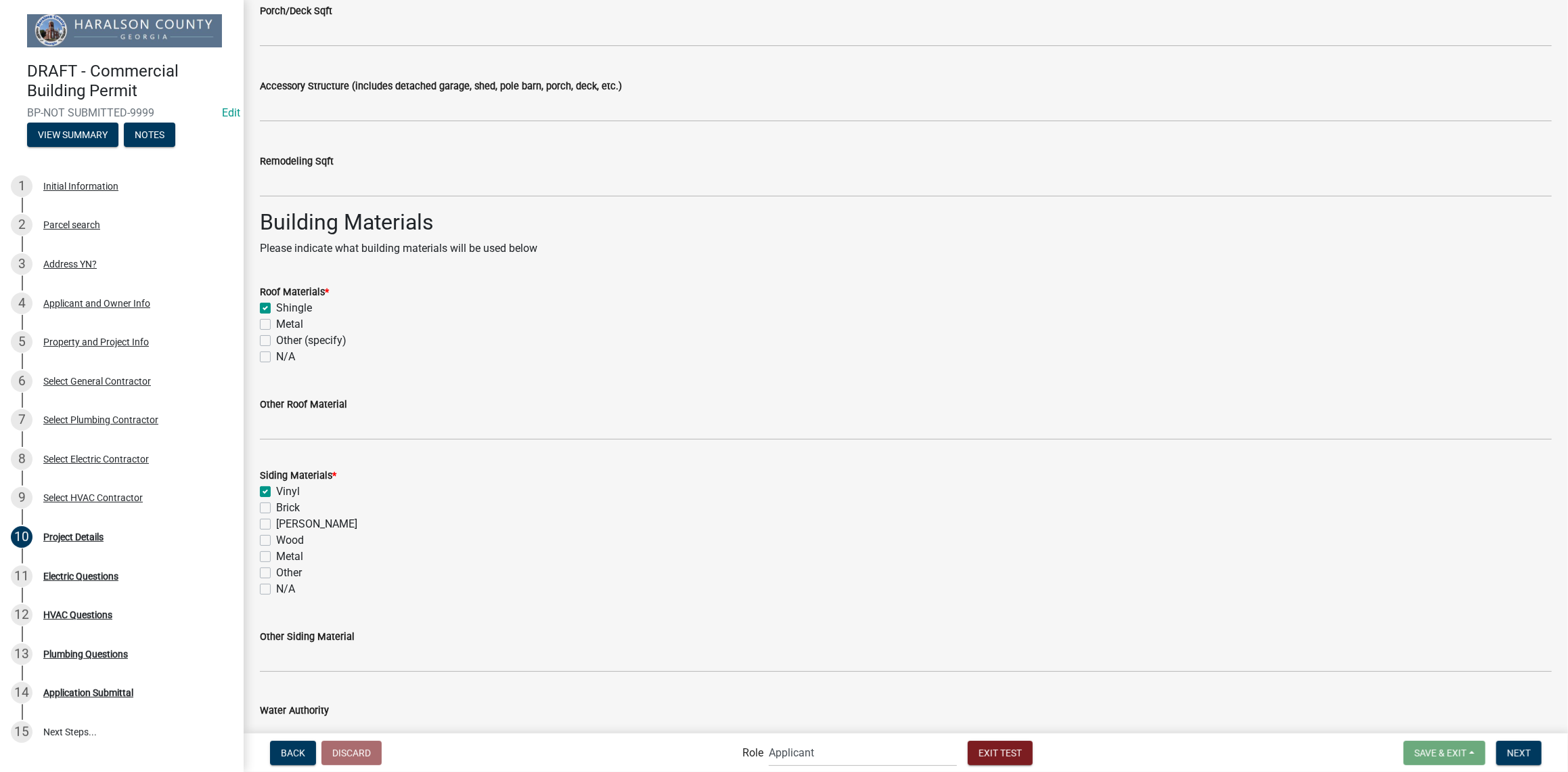
checkbox input "false"
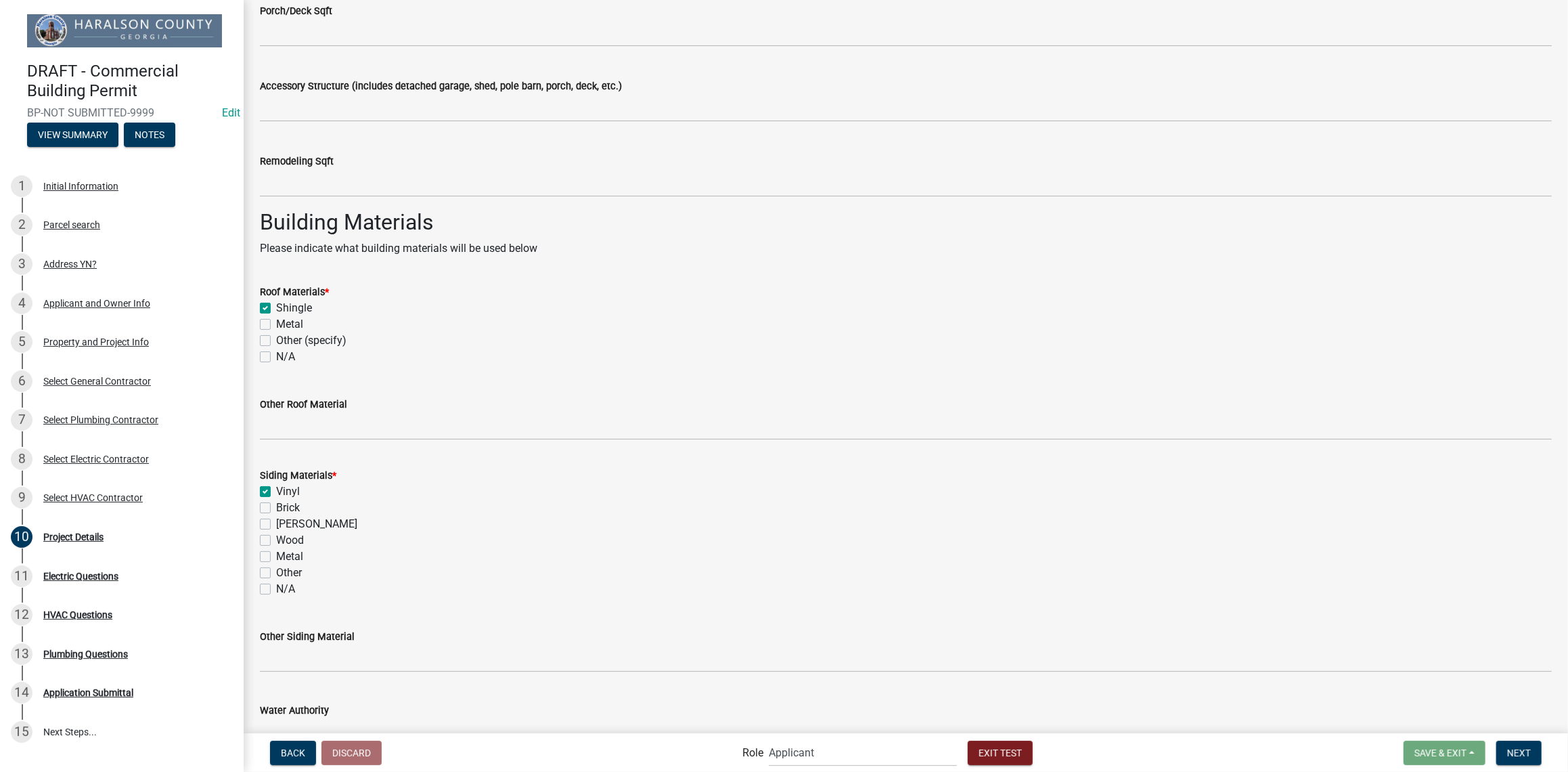
click at [276, 504] on label "Brick" at bounding box center [288, 508] width 23 height 16
click at [276, 504] on input "Brick" at bounding box center [280, 504] width 9 height 9
checkbox input "true"
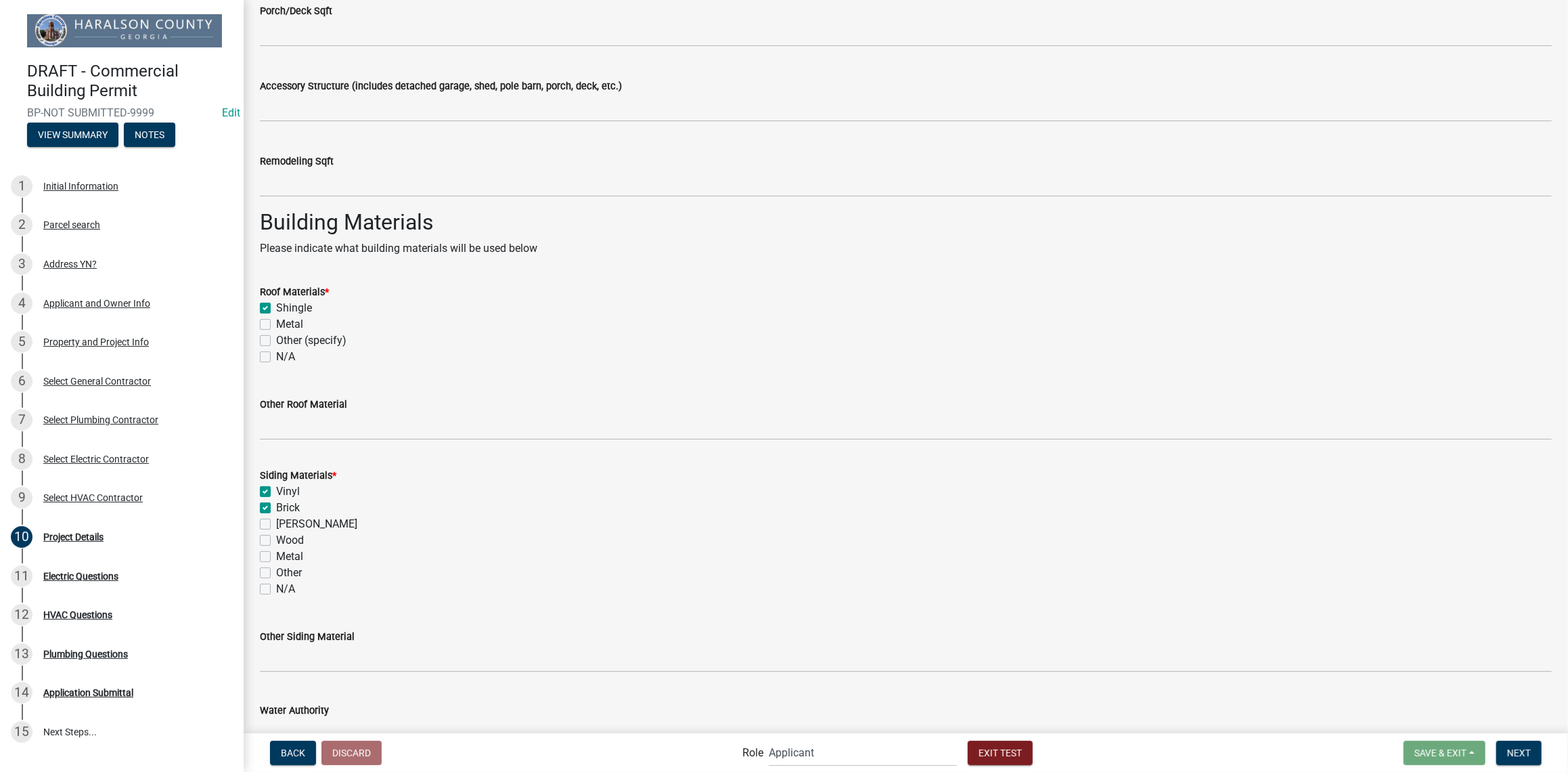
checkbox input "false"
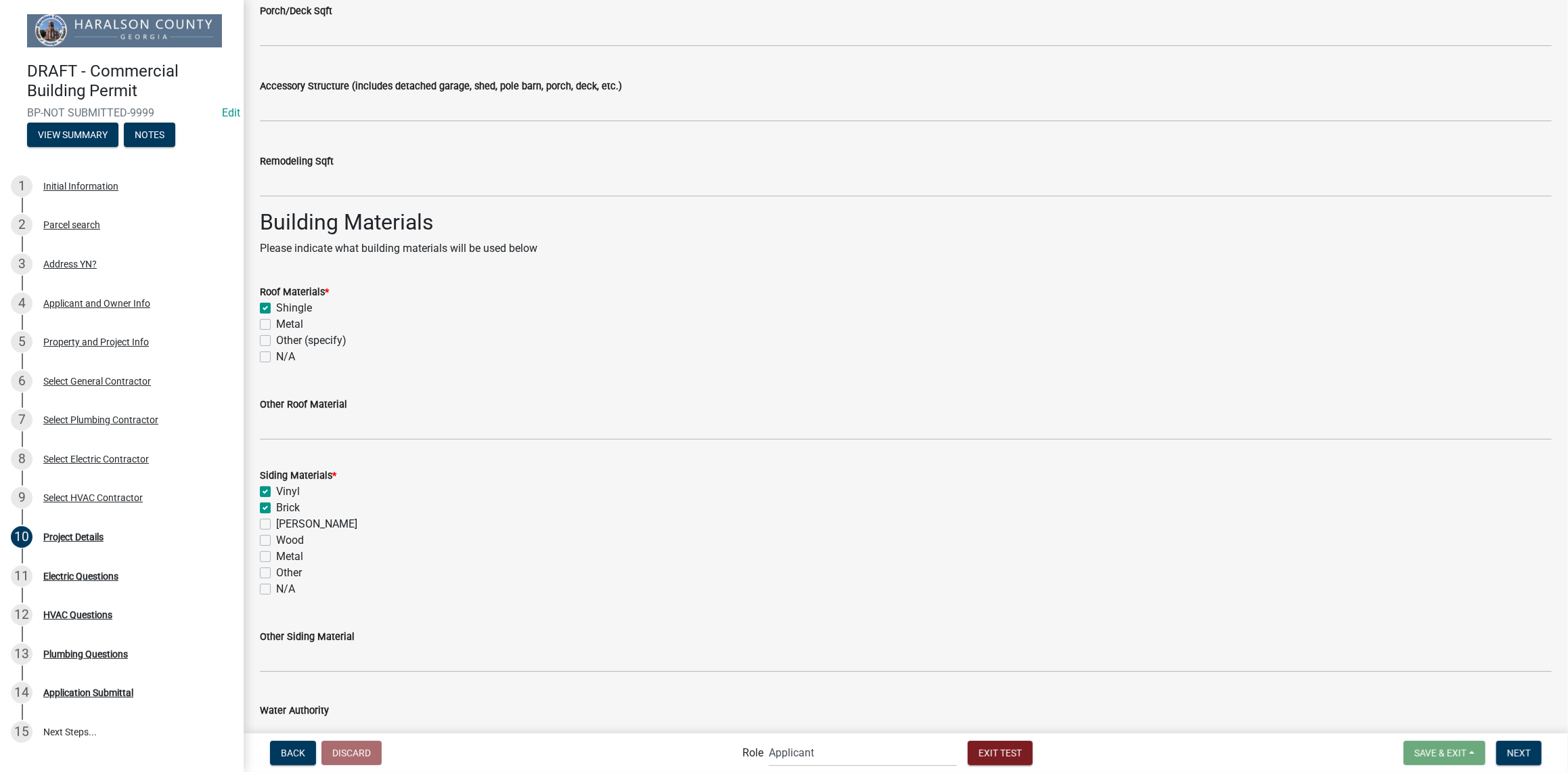
click at [276, 486] on label "Vinyl" at bounding box center [288, 492] width 23 height 16
click at [276, 486] on input "Vinyl" at bounding box center [280, 488] width 9 height 9
checkbox input "false"
checkbox input "true"
checkbox input "false"
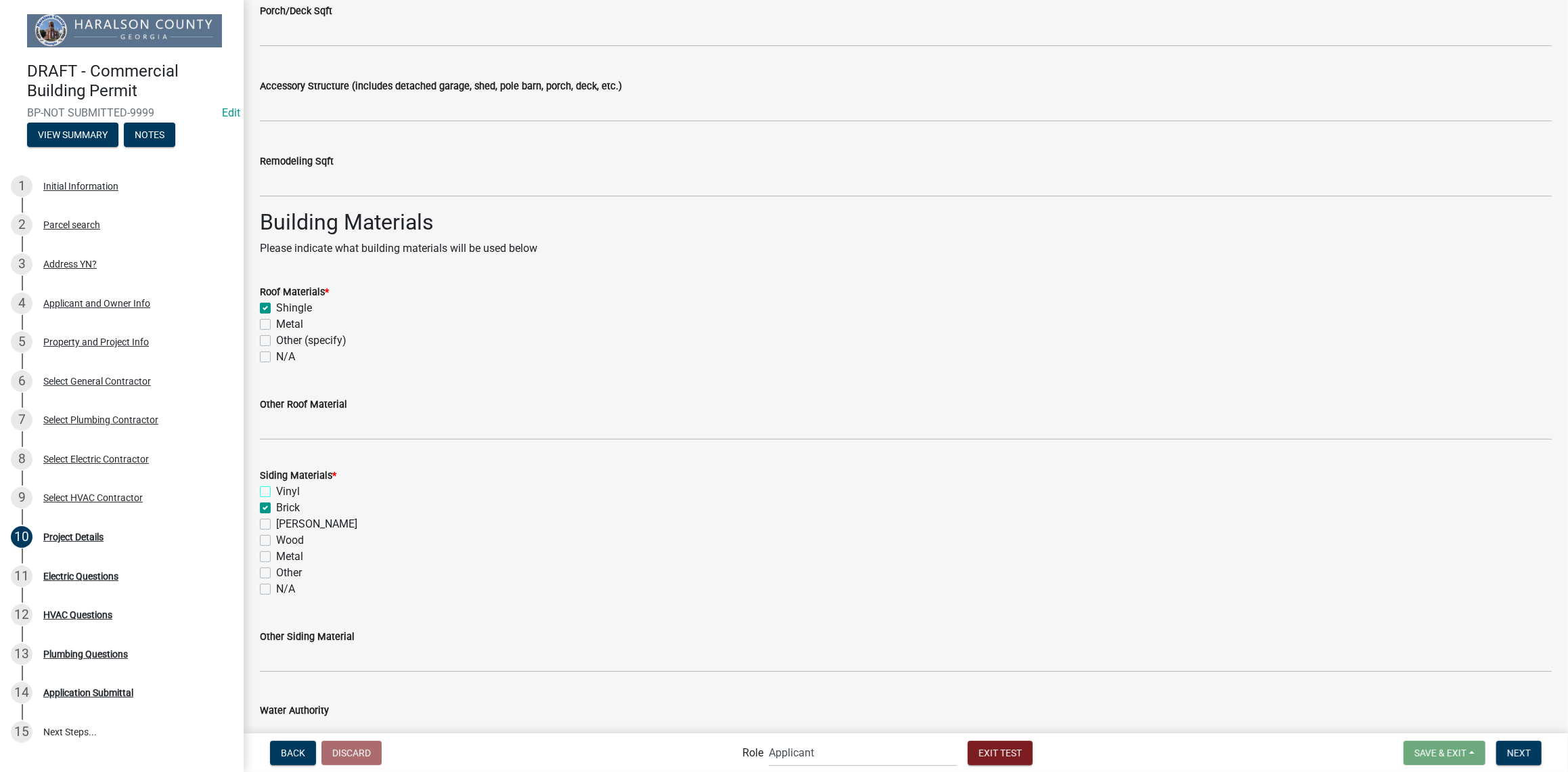
checkbox input "false"
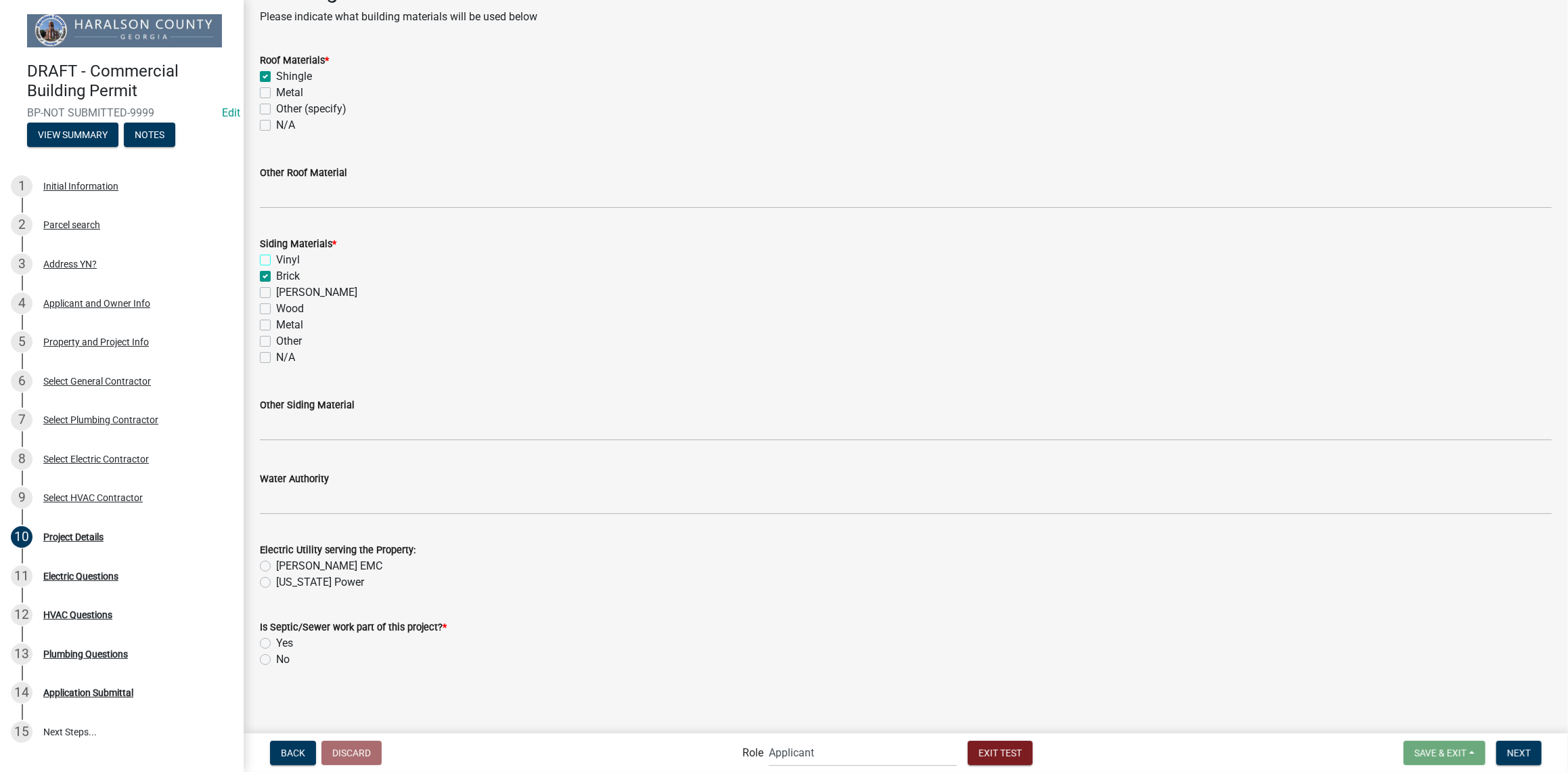
scroll to position [1797, 0]
click at [276, 579] on label "[US_STATE] Power" at bounding box center [320, 581] width 88 height 16
click at [276, 579] on input "[US_STATE] Power" at bounding box center [280, 577] width 9 height 9
radio input "true"
click at [276, 658] on label "No" at bounding box center [283, 658] width 14 height 16
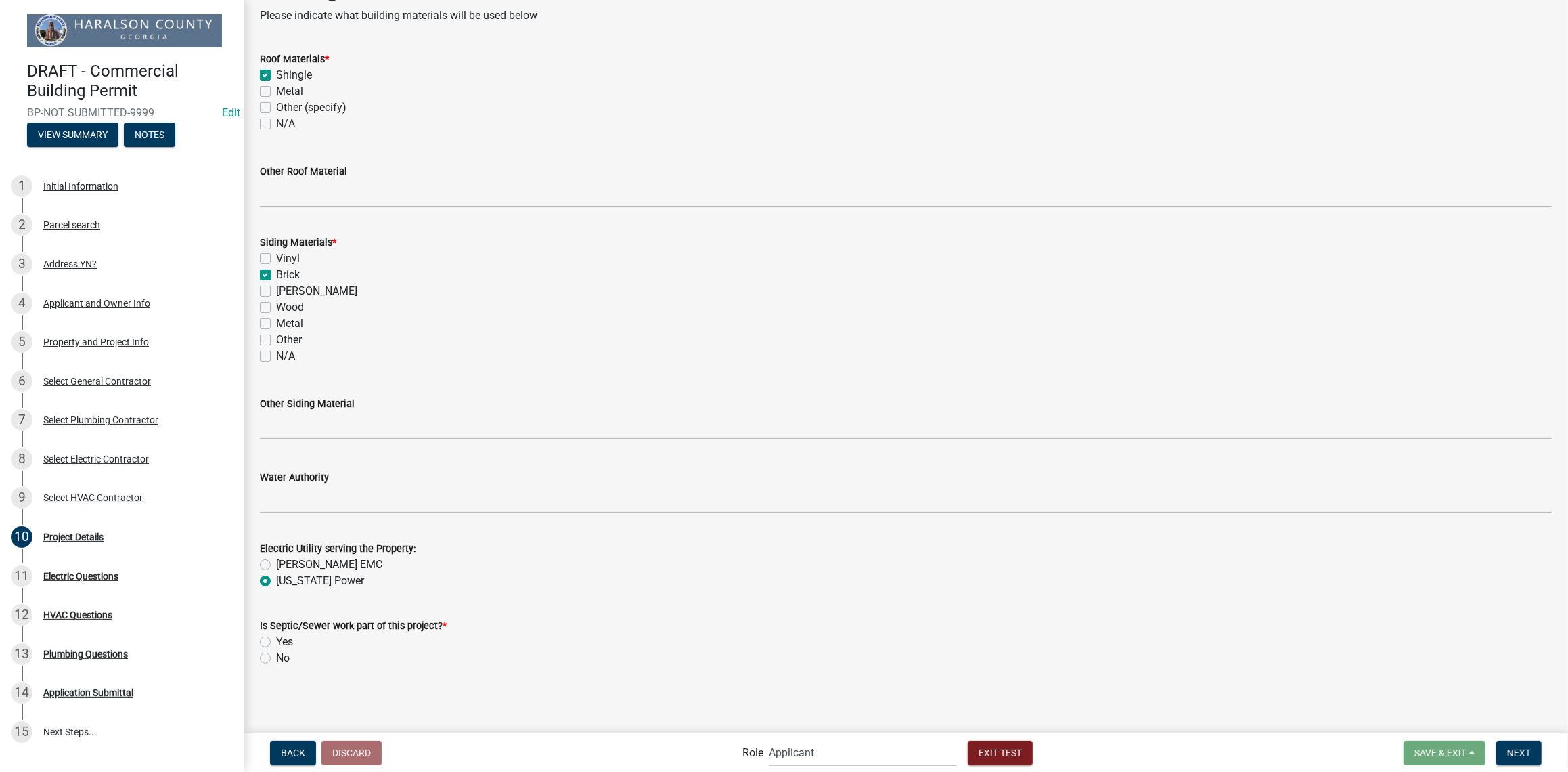
click at [276, 658] on input "No" at bounding box center [280, 654] width 9 height 9
radio input "true"
click at [1513, 752] on span "Next" at bounding box center [1518, 752] width 23 height 10
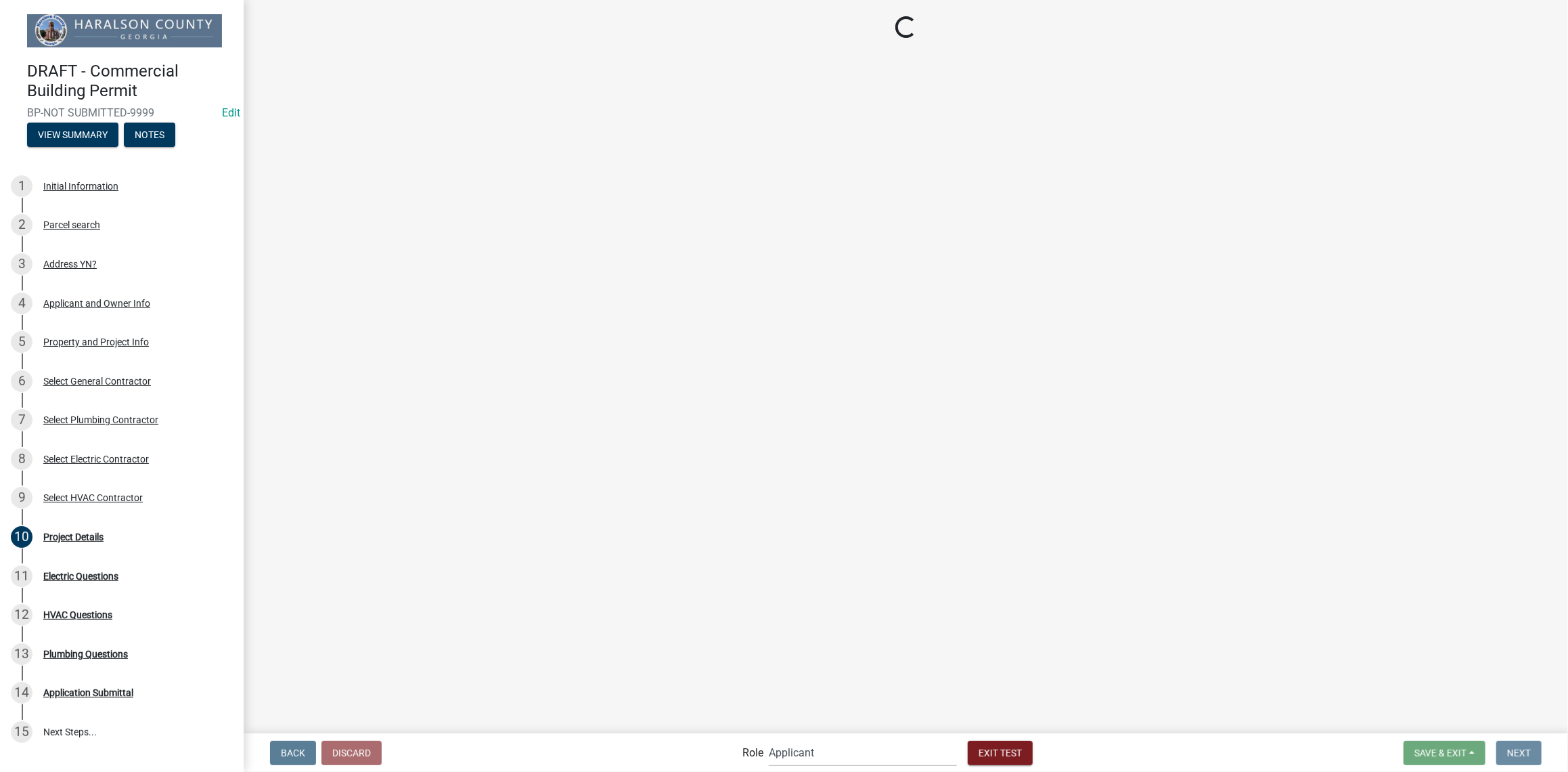
scroll to position [0, 0]
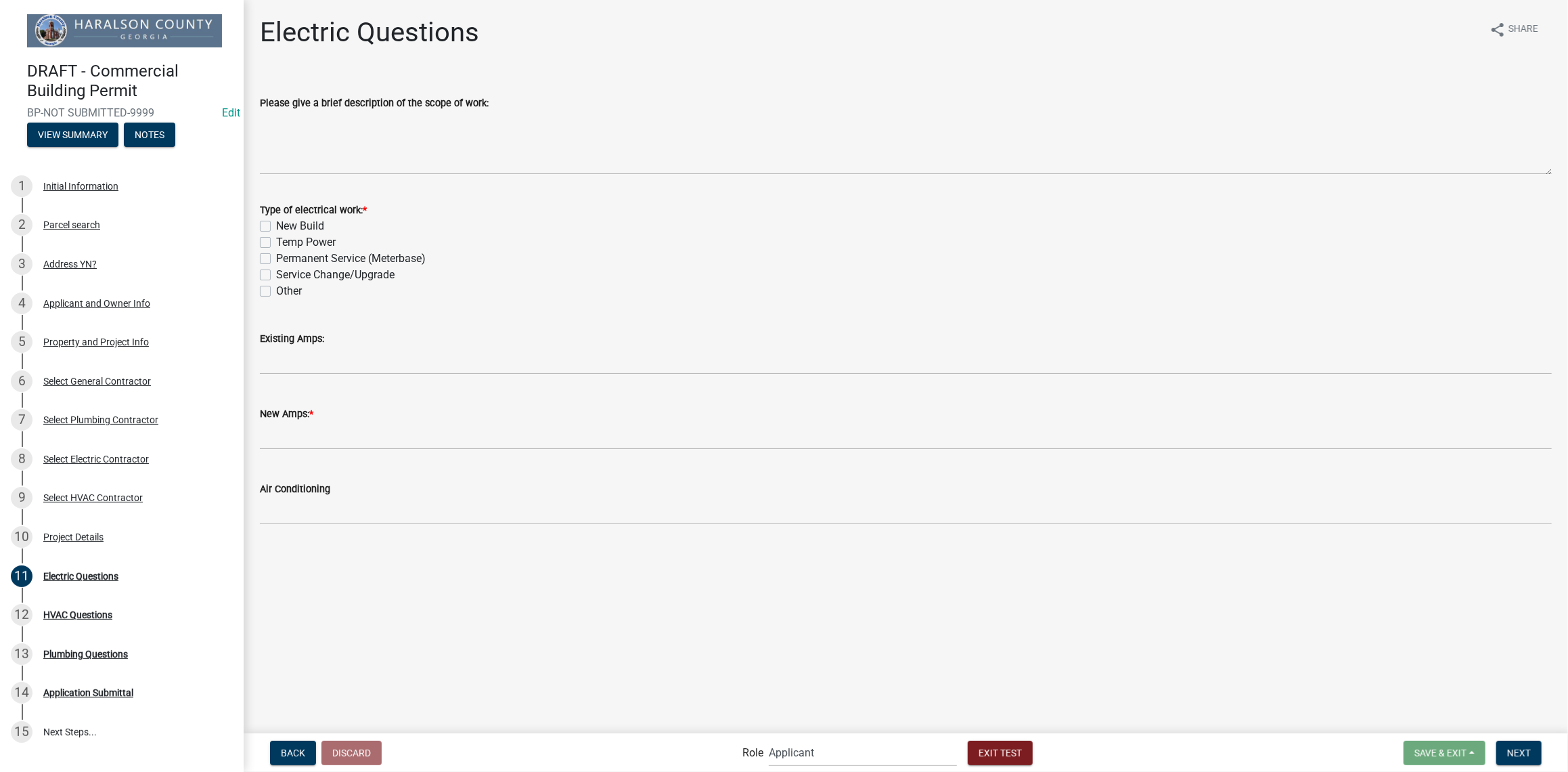
click at [276, 222] on label "New Build" at bounding box center [300, 226] width 48 height 16
click at [276, 222] on input "New Build" at bounding box center [280, 222] width 9 height 9
checkbox input "true"
checkbox input "false"
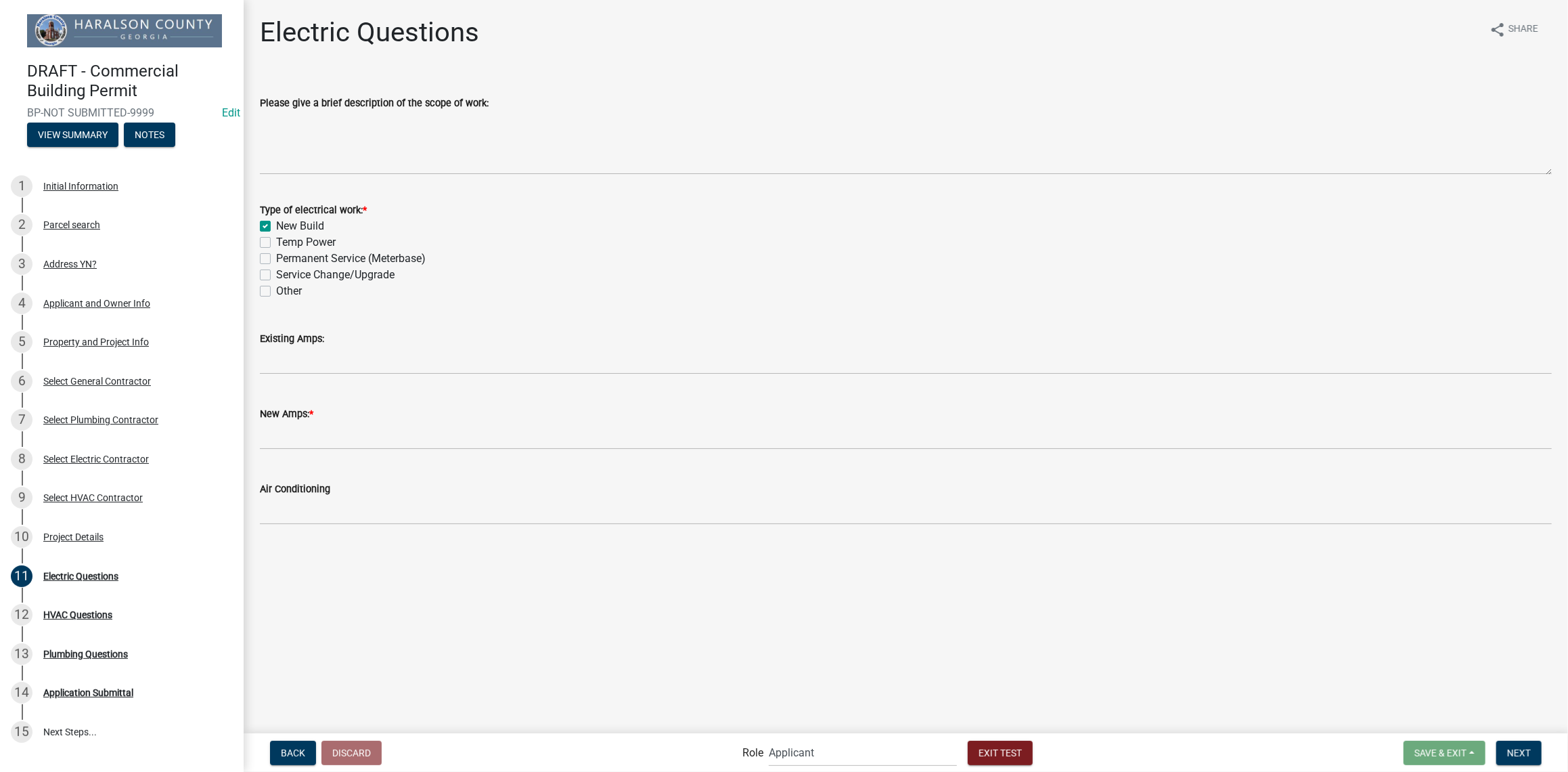
checkbox input "false"
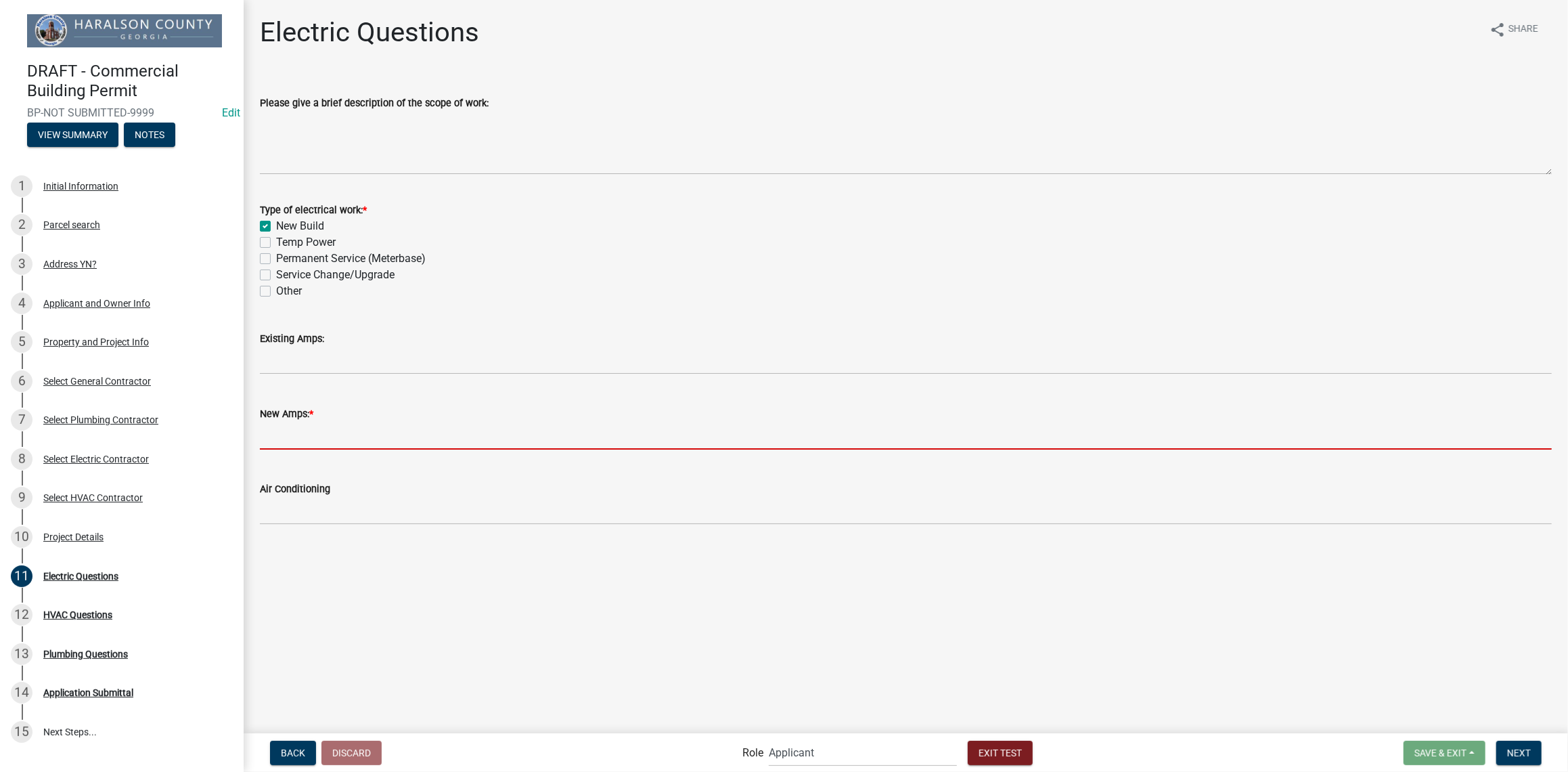
click at [307, 438] on input "text" at bounding box center [906, 436] width 1292 height 27
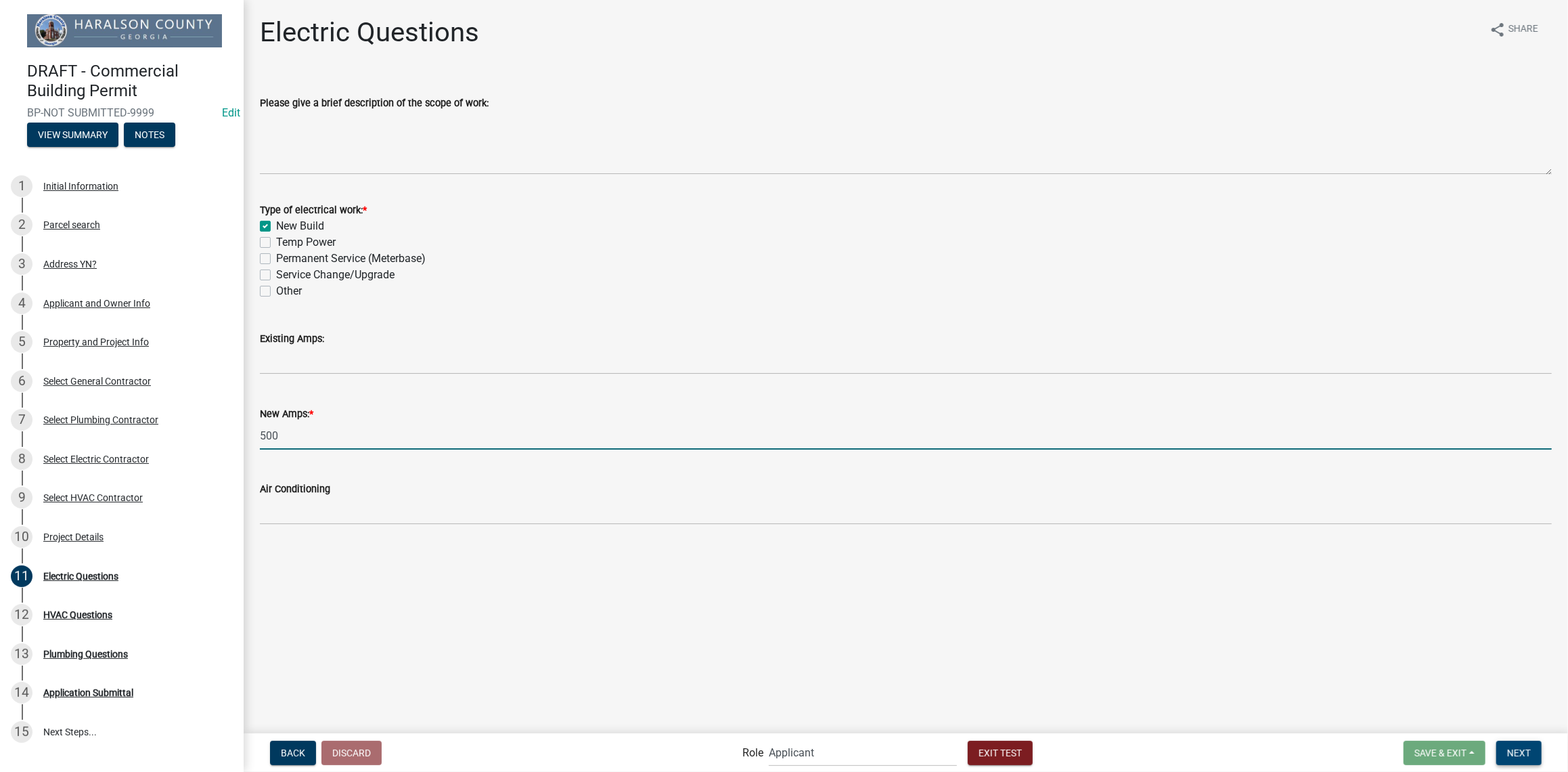
type input "500"
click at [1524, 749] on span "Next" at bounding box center [1518, 752] width 23 height 10
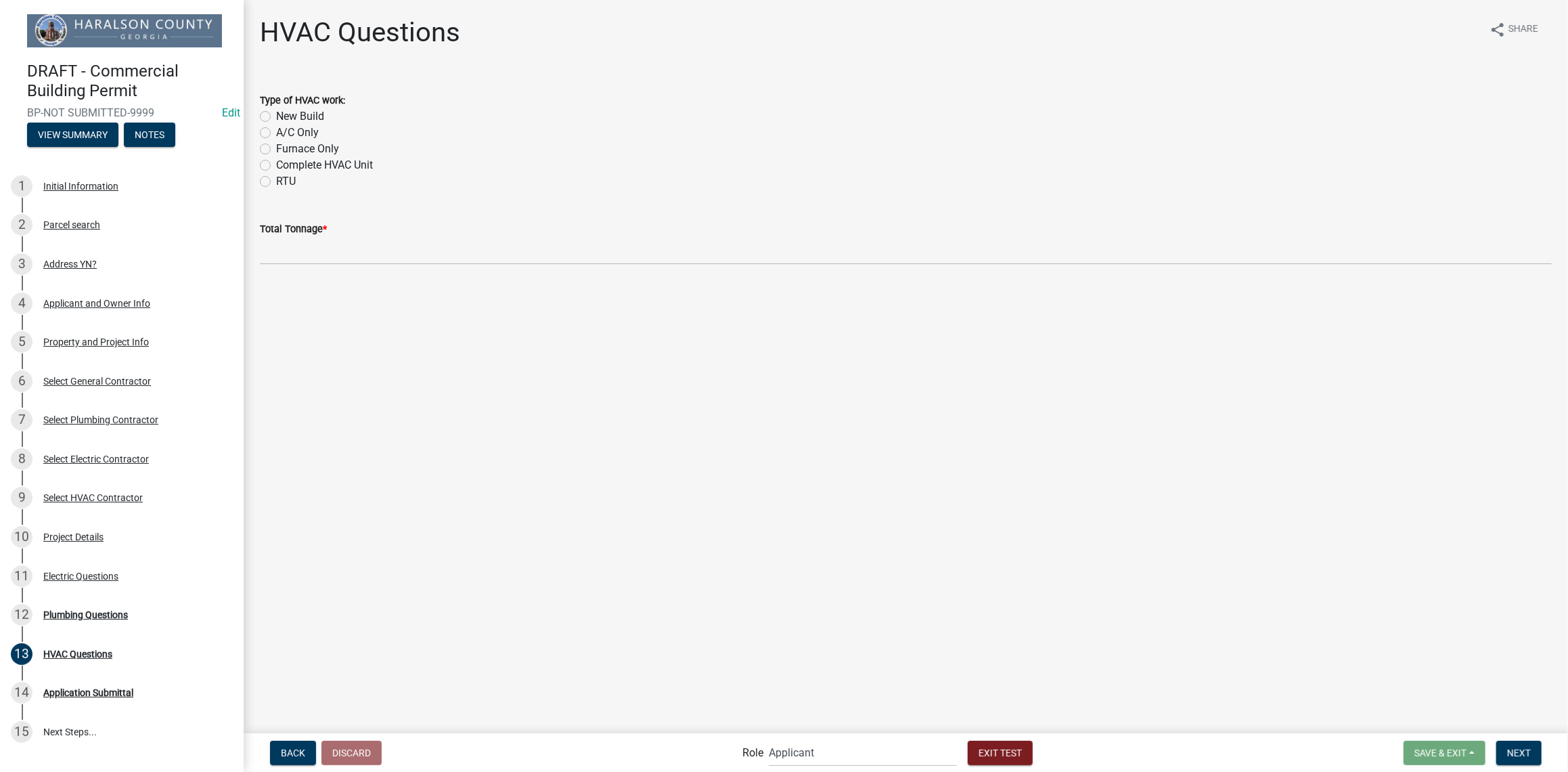
click at [276, 114] on label "New Build" at bounding box center [300, 116] width 48 height 16
click at [276, 114] on input "New Build" at bounding box center [280, 112] width 9 height 9
radio input "true"
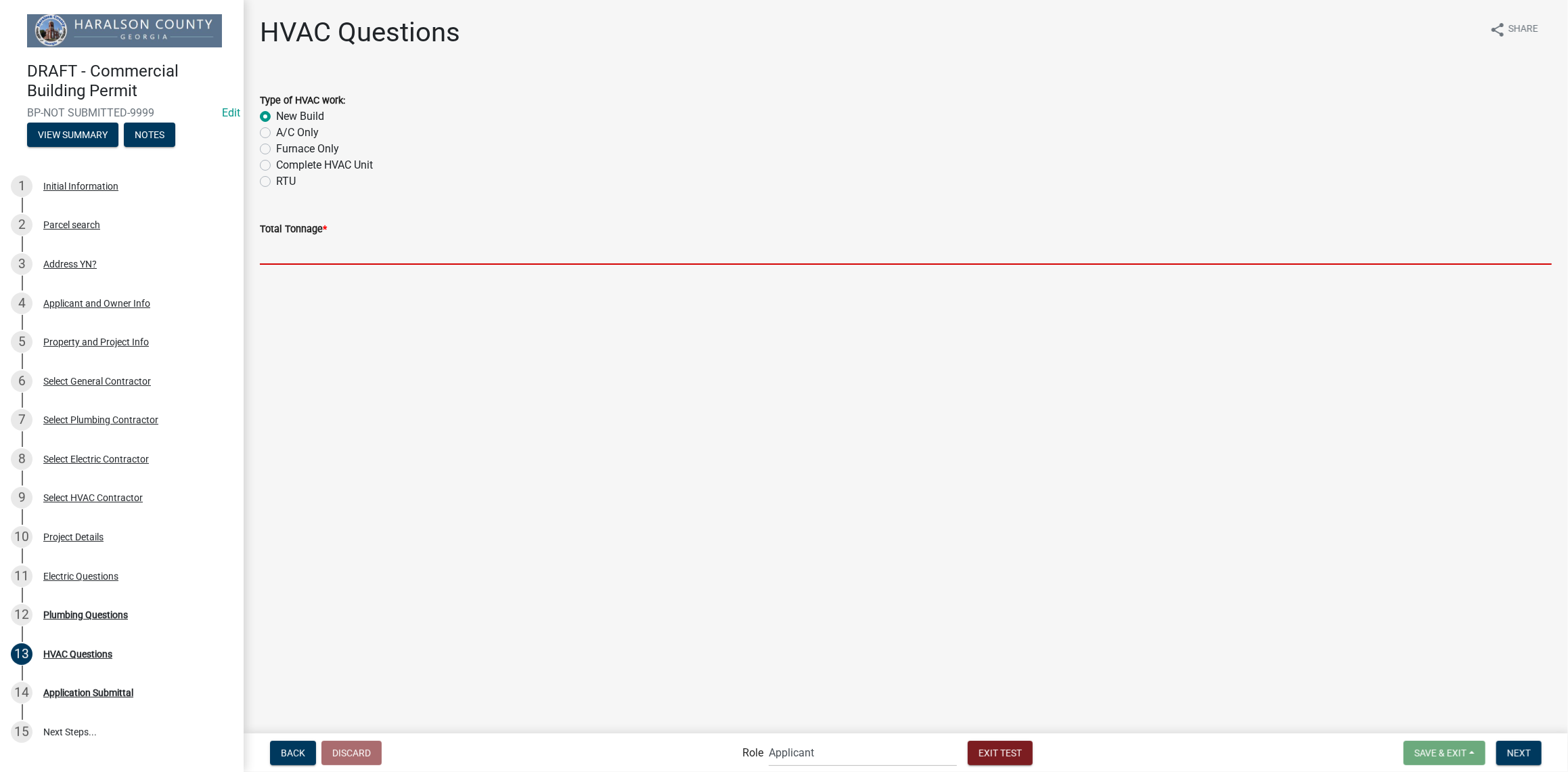
click at [306, 252] on input "text" at bounding box center [906, 251] width 1292 height 27
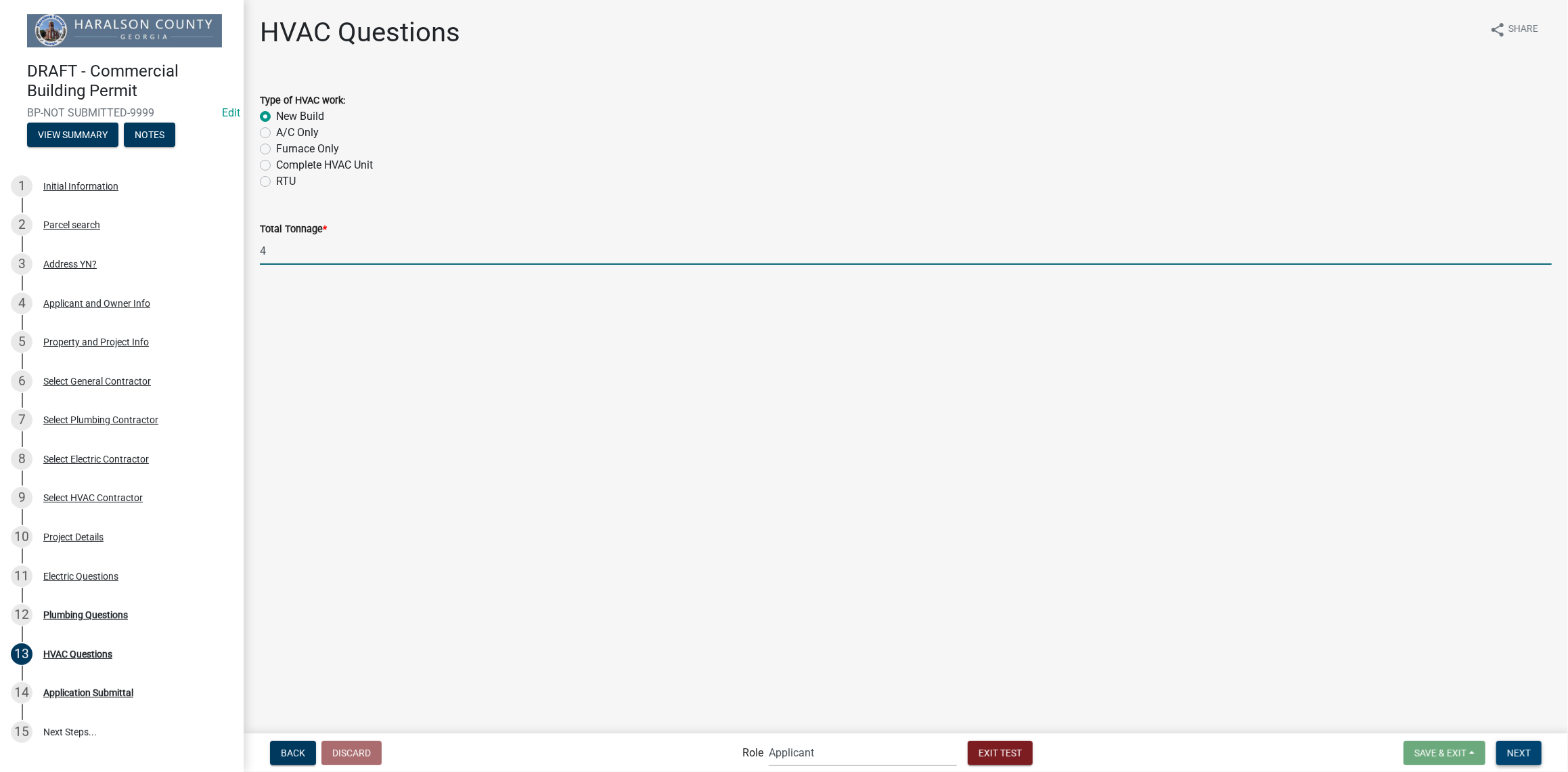
type input "4"
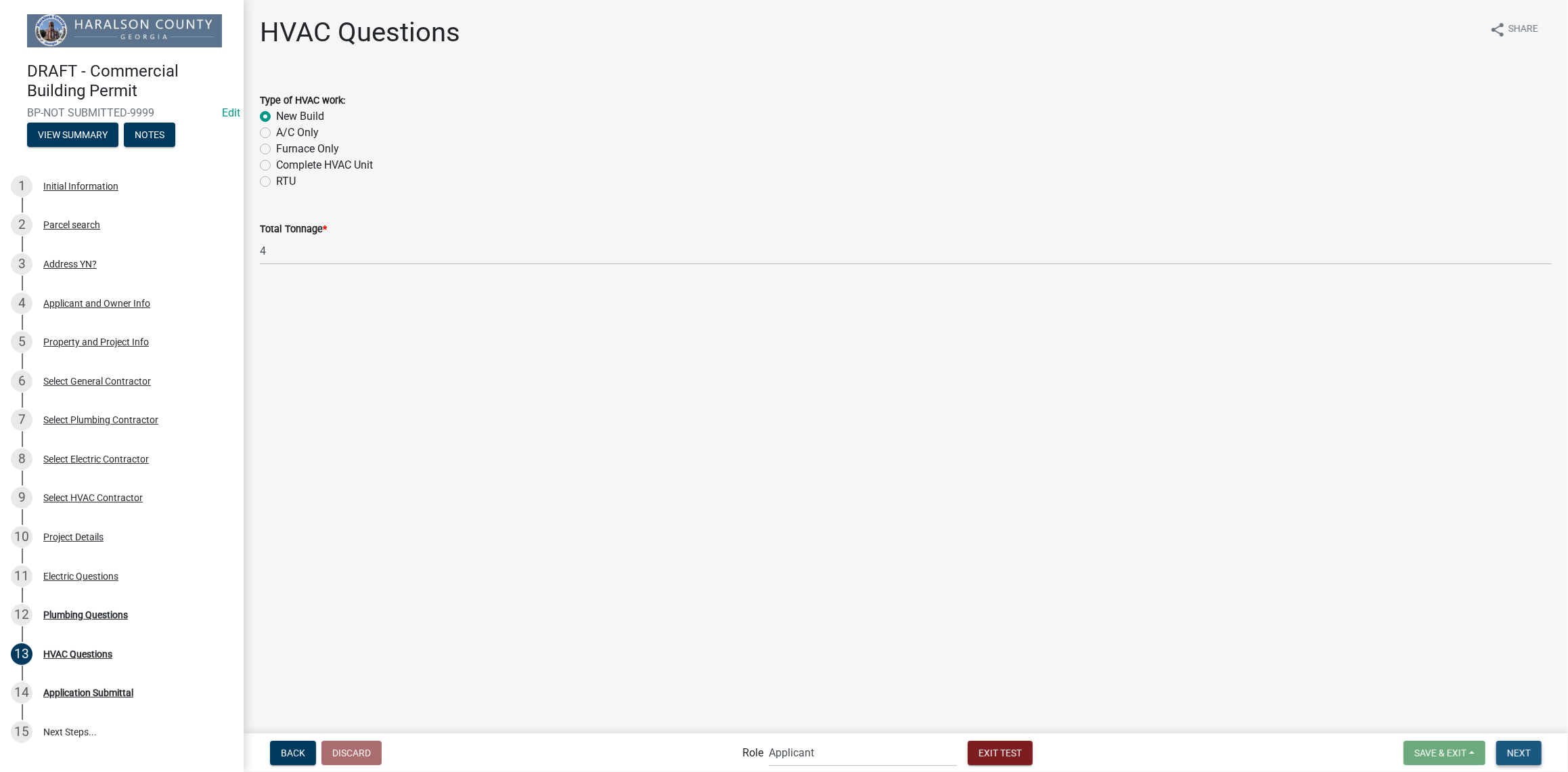
click at [1513, 749] on span "Next" at bounding box center [1518, 752] width 23 height 10
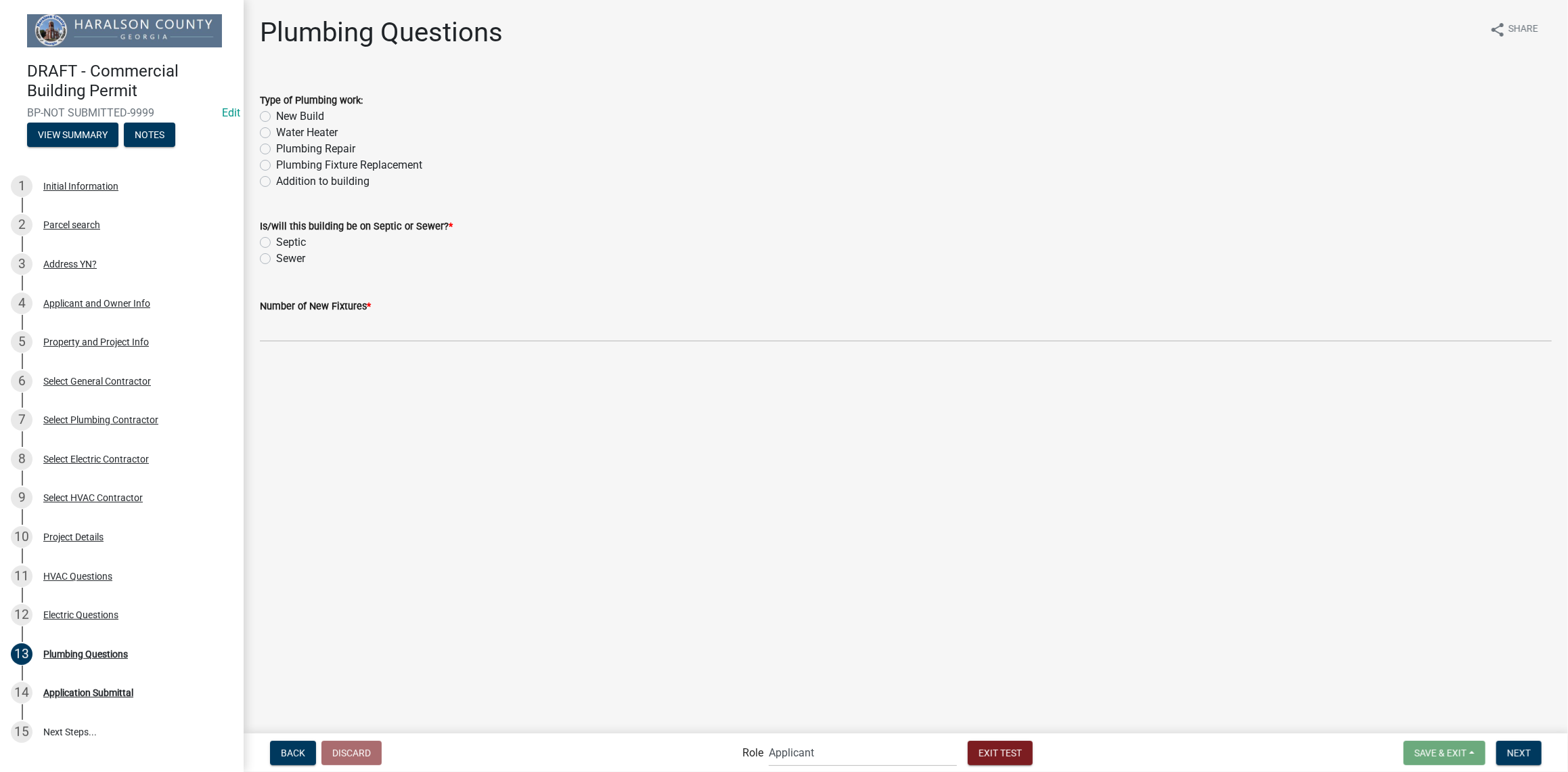
drag, startPoint x: 264, startPoint y: 112, endPoint x: 265, endPoint y: 120, distance: 8.1
click at [276, 112] on label "New Build" at bounding box center [300, 116] width 48 height 16
click at [276, 112] on input "New Build" at bounding box center [280, 112] width 9 height 9
radio input "true"
click at [276, 258] on label "Sewer" at bounding box center [291, 259] width 29 height 16
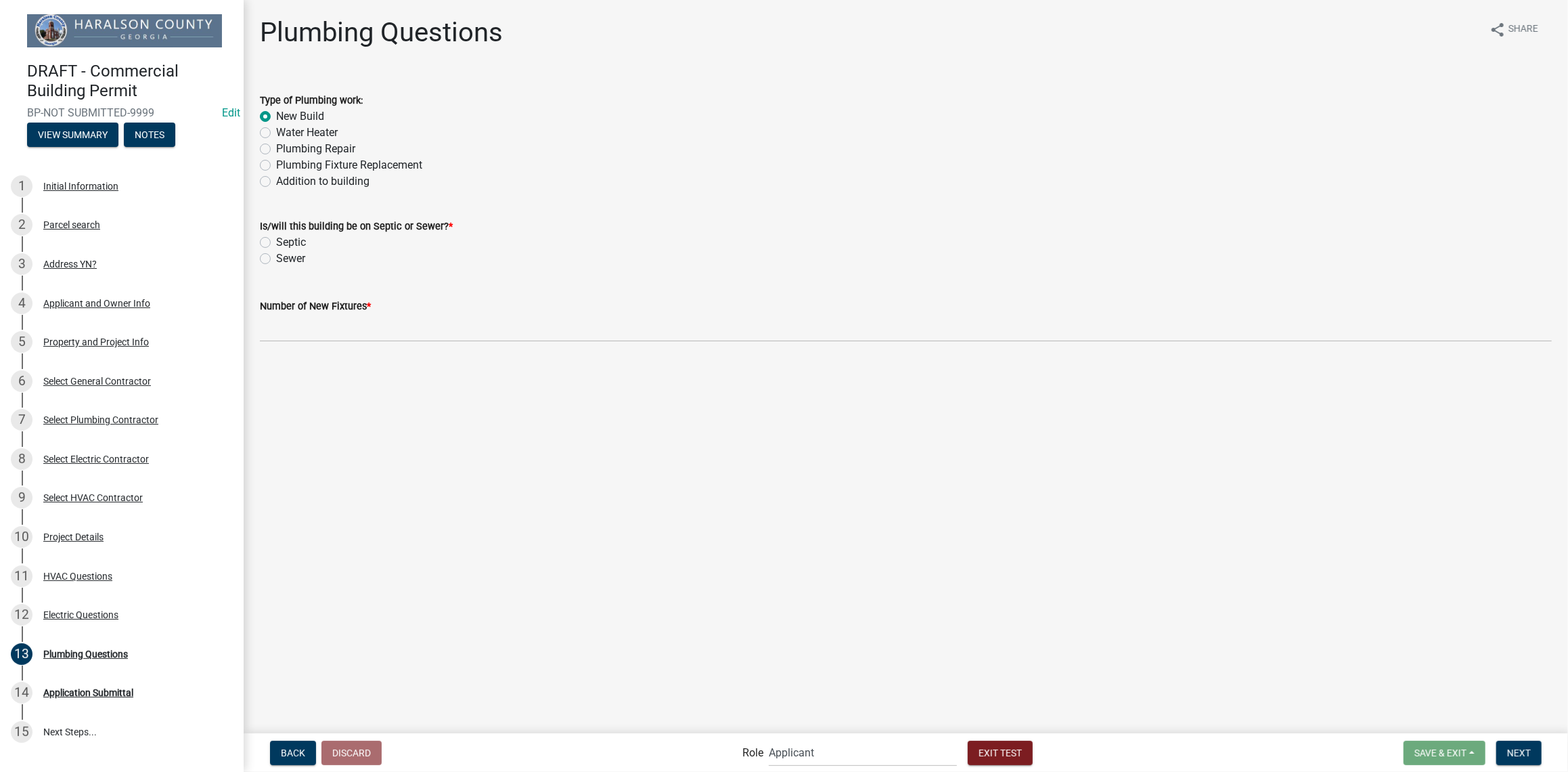
click at [276, 258] on input "Sewer" at bounding box center [280, 255] width 9 height 9
radio input "true"
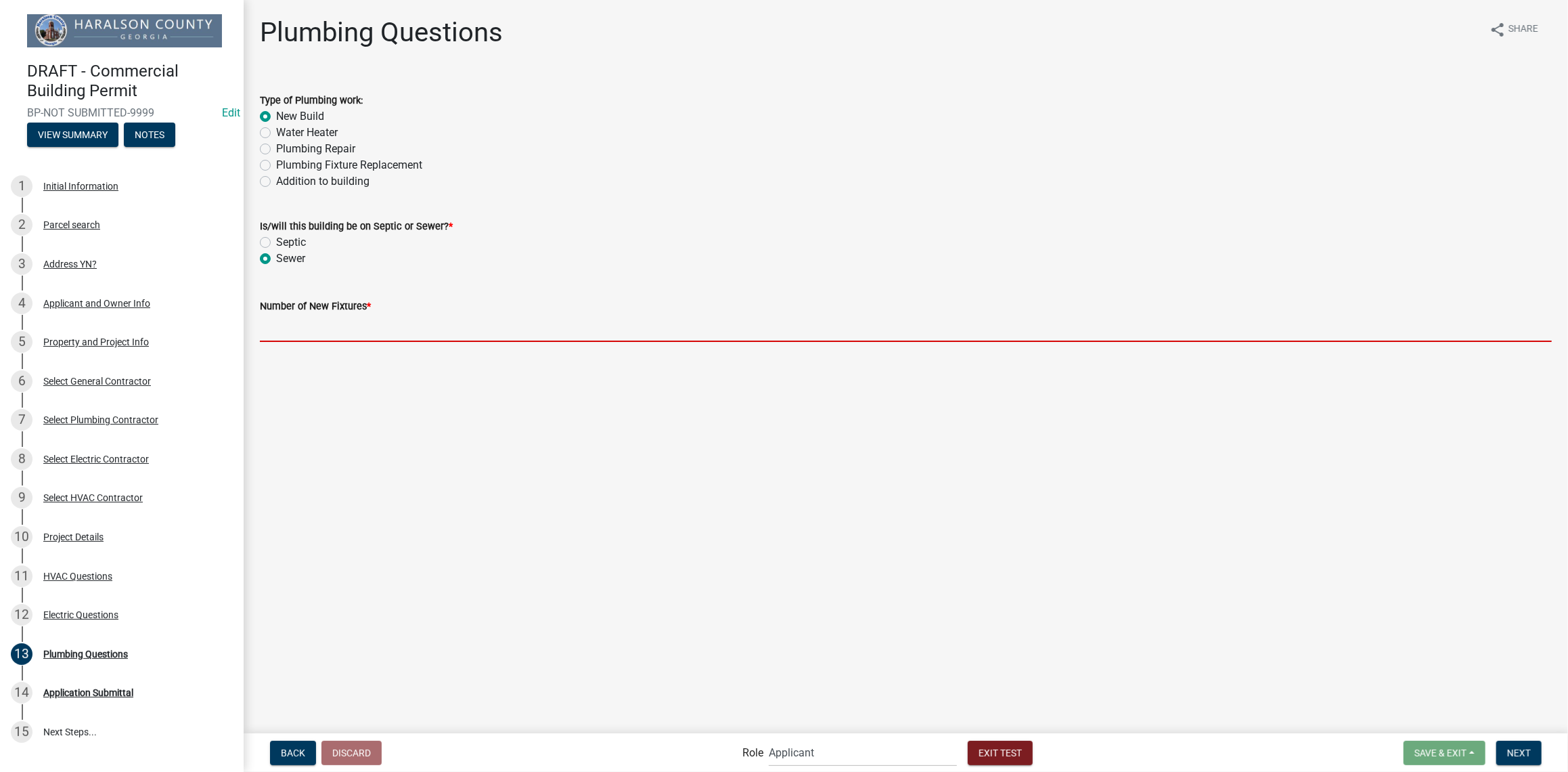
click at [354, 336] on input "text" at bounding box center [906, 328] width 1292 height 27
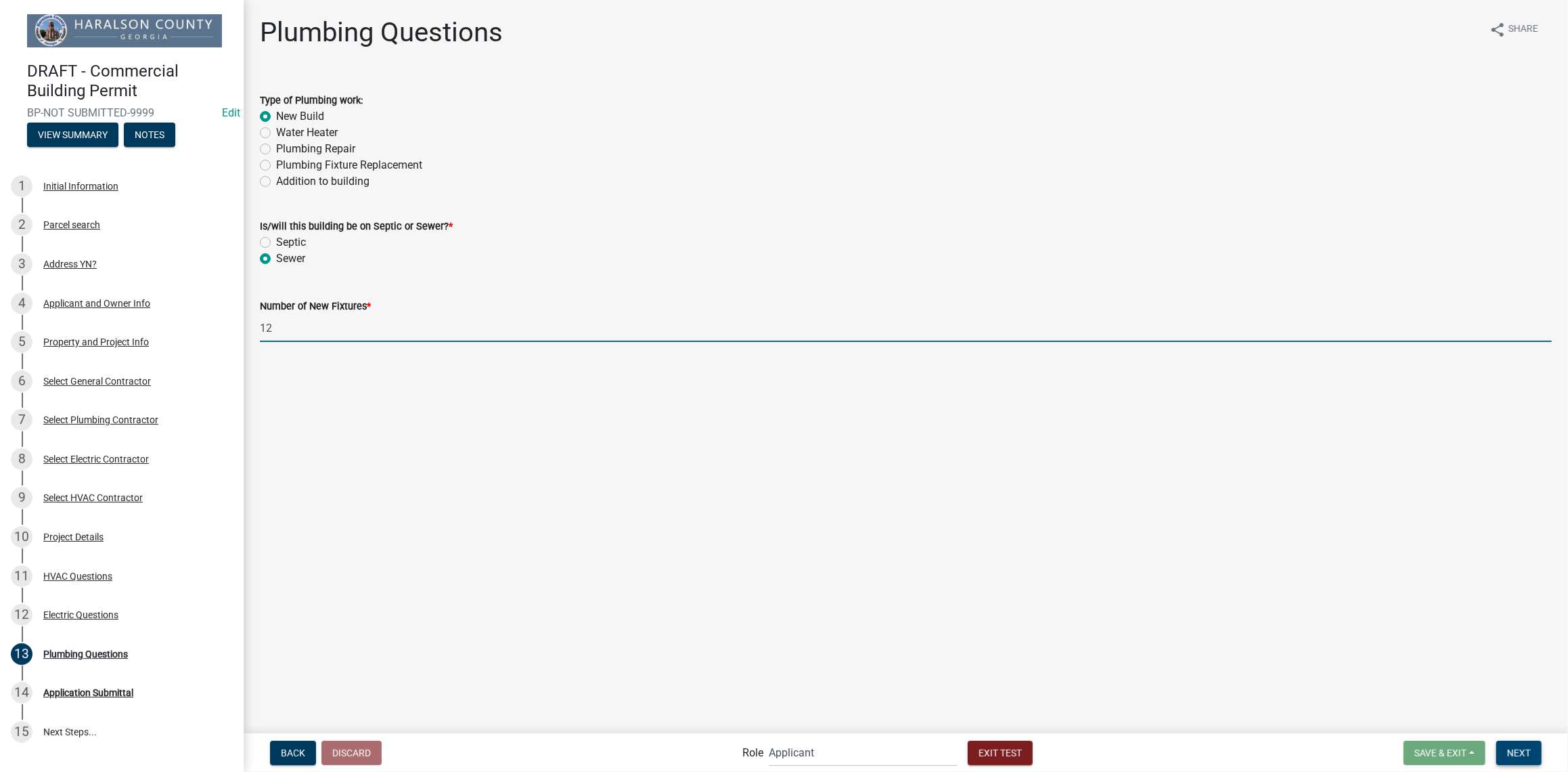
type input "12"
click at [1517, 756] on span "Next" at bounding box center [1518, 752] width 23 height 10
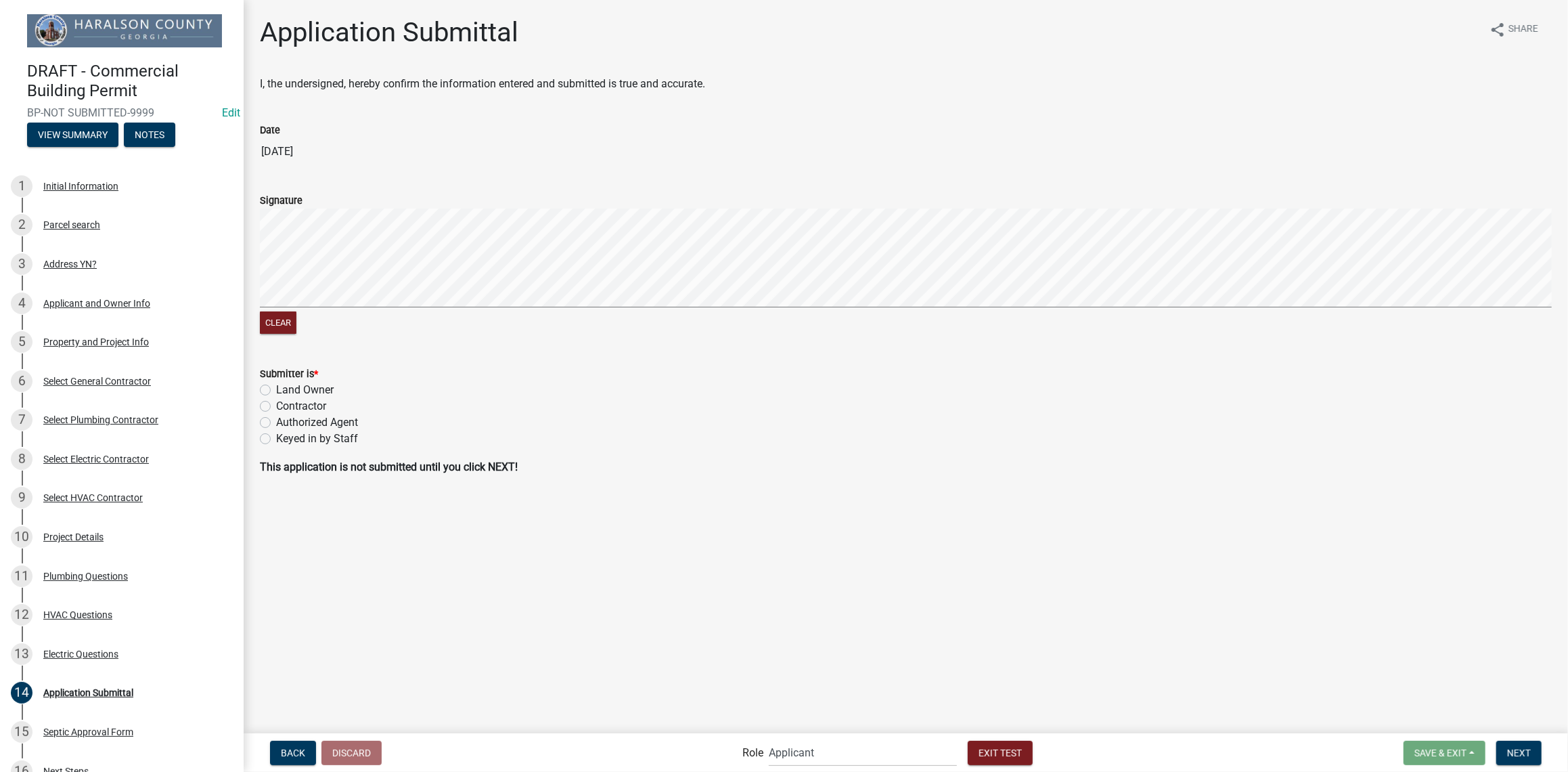
click at [276, 405] on label "Contractor" at bounding box center [301, 406] width 50 height 16
click at [276, 405] on input "Contractor" at bounding box center [280, 402] width 9 height 9
radio input "true"
click at [1522, 753] on span "Next" at bounding box center [1518, 752] width 23 height 10
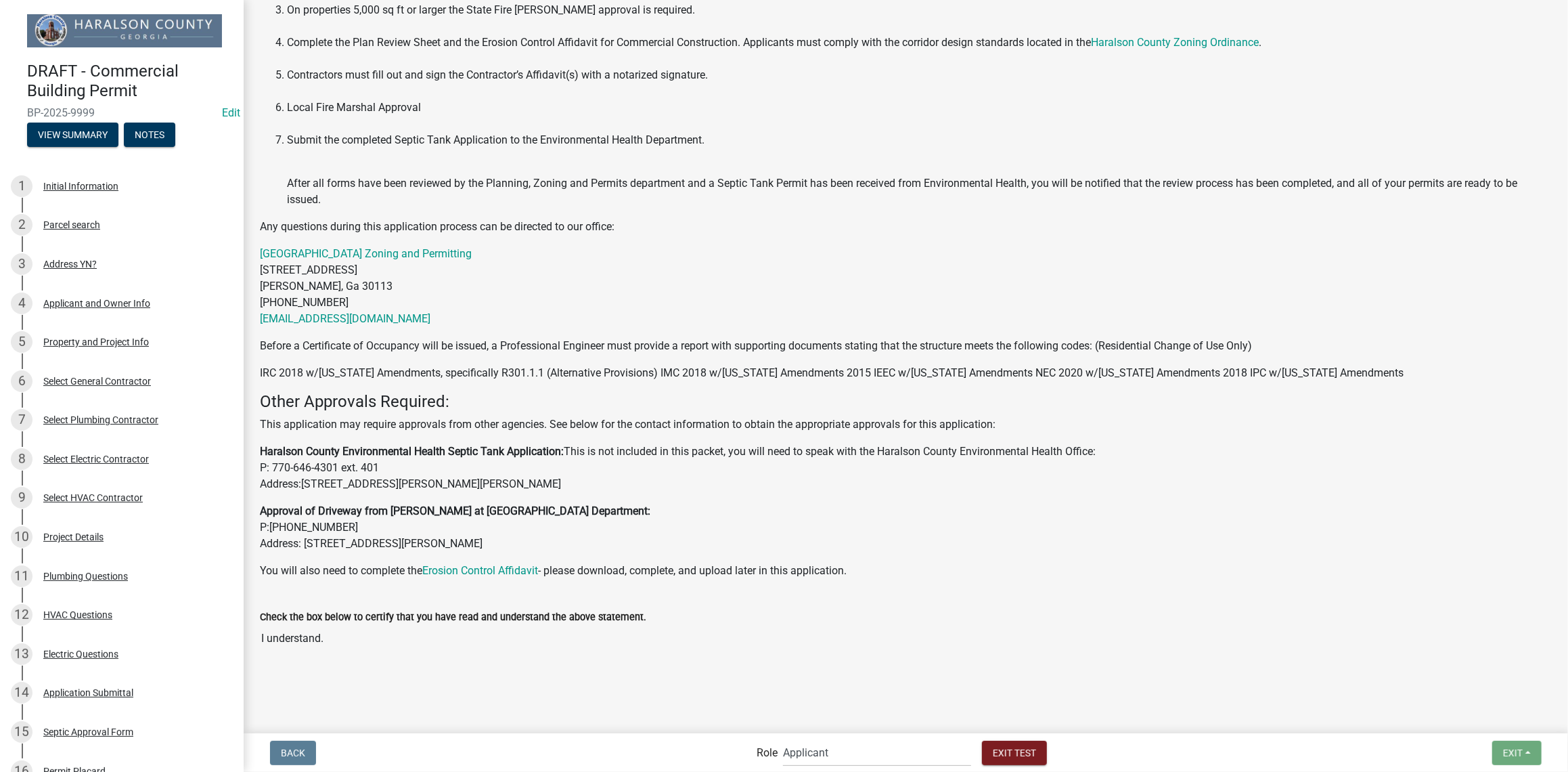
scroll to position [421, 0]
click at [827, 749] on select "Applicant Haralson County Inspector [PERSON_NAME] and Permits Permits Clerk and…" at bounding box center [877, 753] width 188 height 27
click at [783, 739] on select "Applicant Haralson County Inspector [PERSON_NAME] and Permits Permits Clerk and…" at bounding box center [877, 753] width 188 height 27
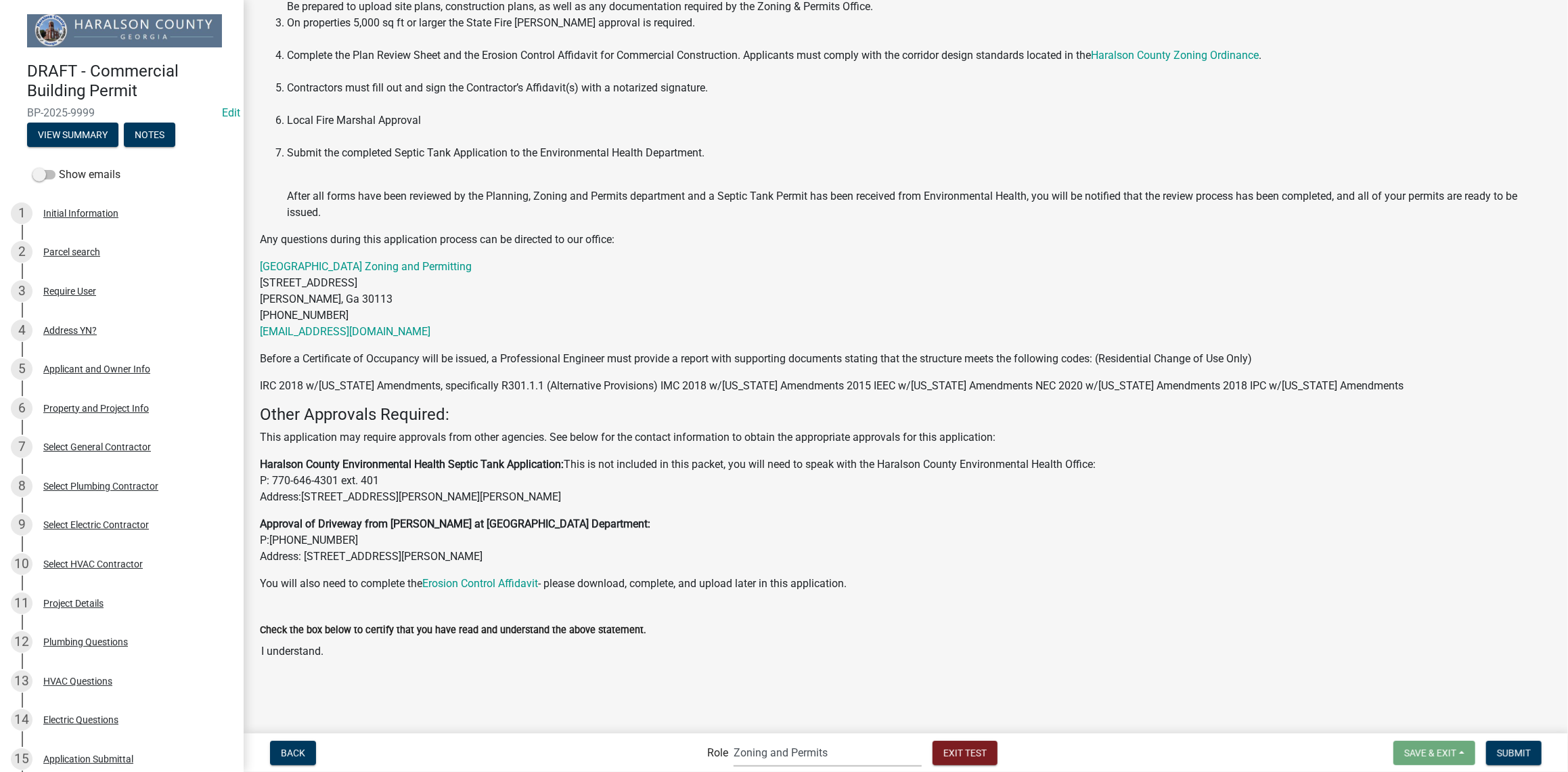
scroll to position [453, 0]
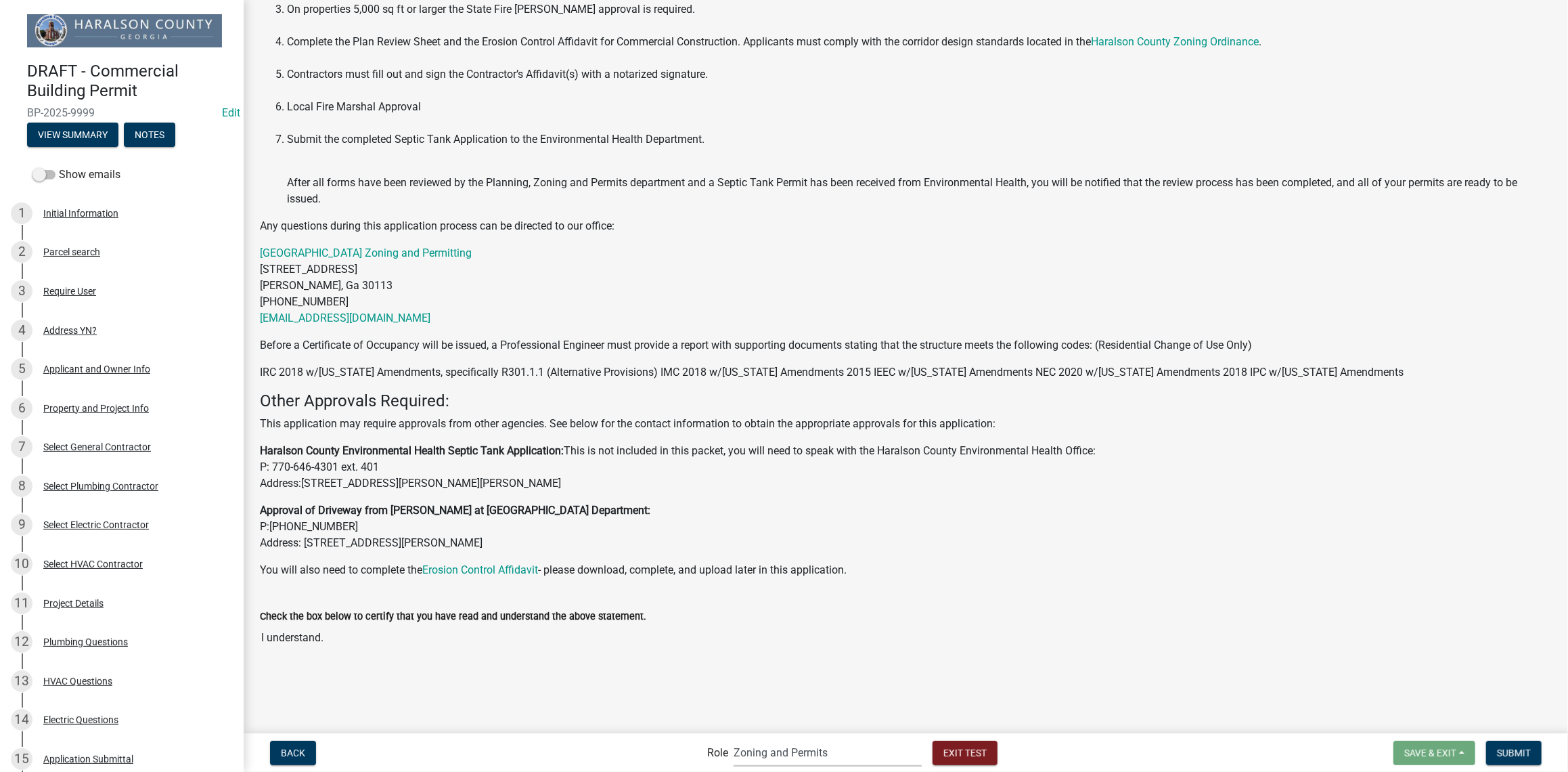
click at [800, 757] on select "Applicant Haralson County Inspector [PERSON_NAME] and Permits Permits Clerk and…" at bounding box center [828, 753] width 188 height 27
click at [734, 739] on select "Applicant Haralson County Inspector [PERSON_NAME] and Permits Permits Clerk and…" at bounding box center [828, 753] width 188 height 27
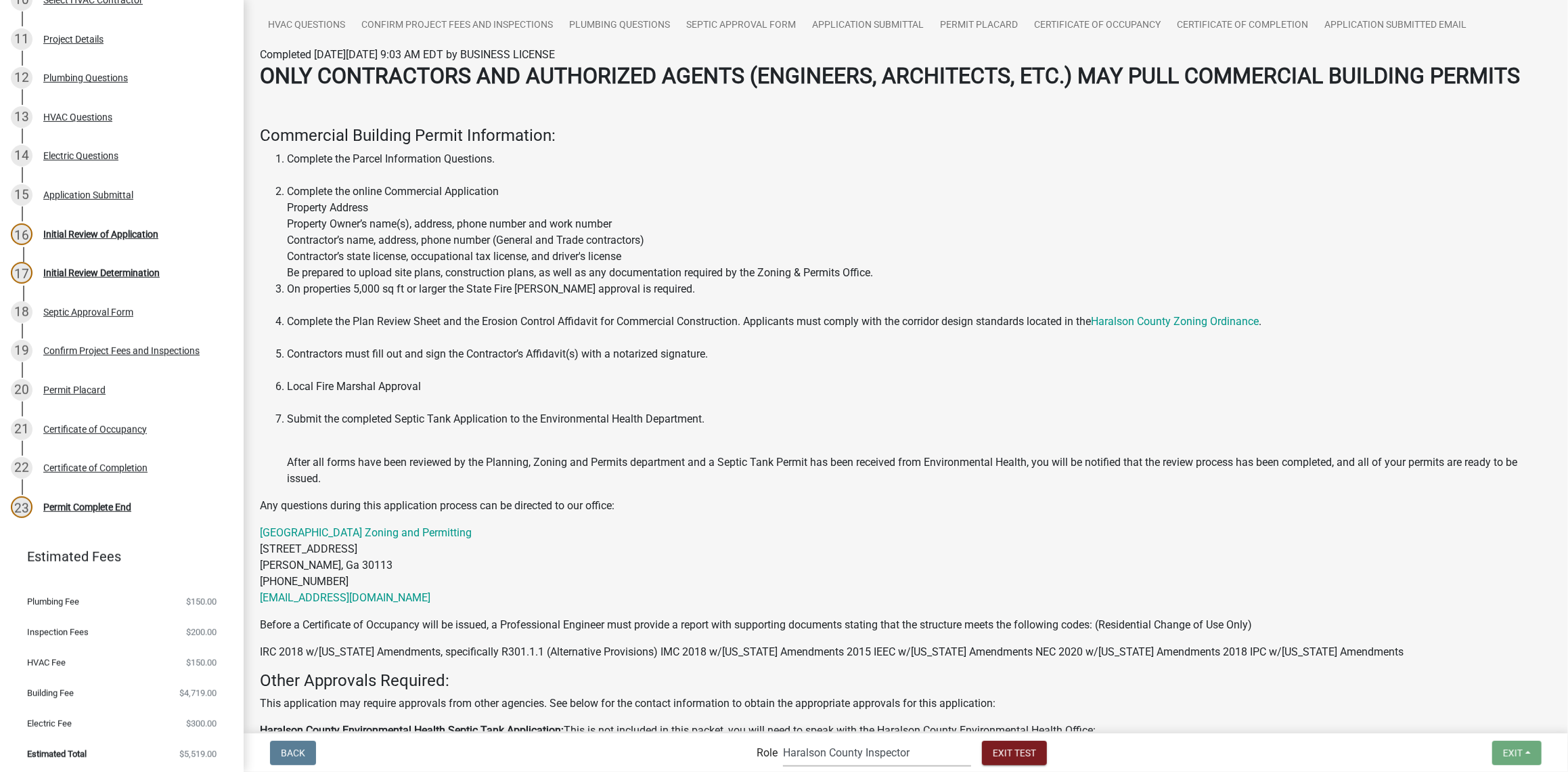
scroll to position [464, 0]
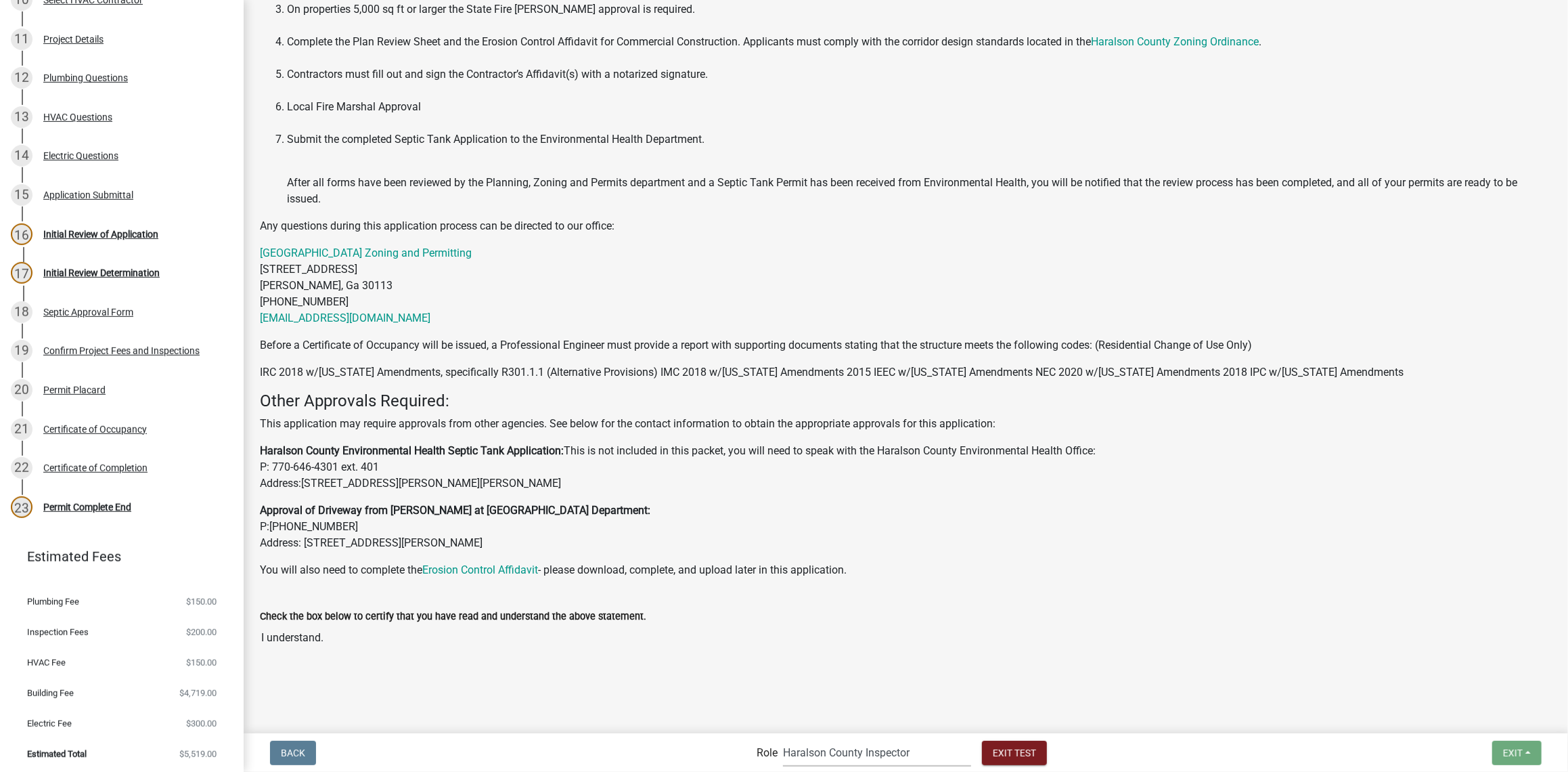
click at [859, 756] on select "Applicant Haralson County Inspector [PERSON_NAME] and Permits Permits Clerk and…" at bounding box center [877, 753] width 188 height 27
click at [783, 739] on select "Applicant Haralson County Inspector [PERSON_NAME] and Permits Permits Clerk and…" at bounding box center [877, 753] width 188 height 27
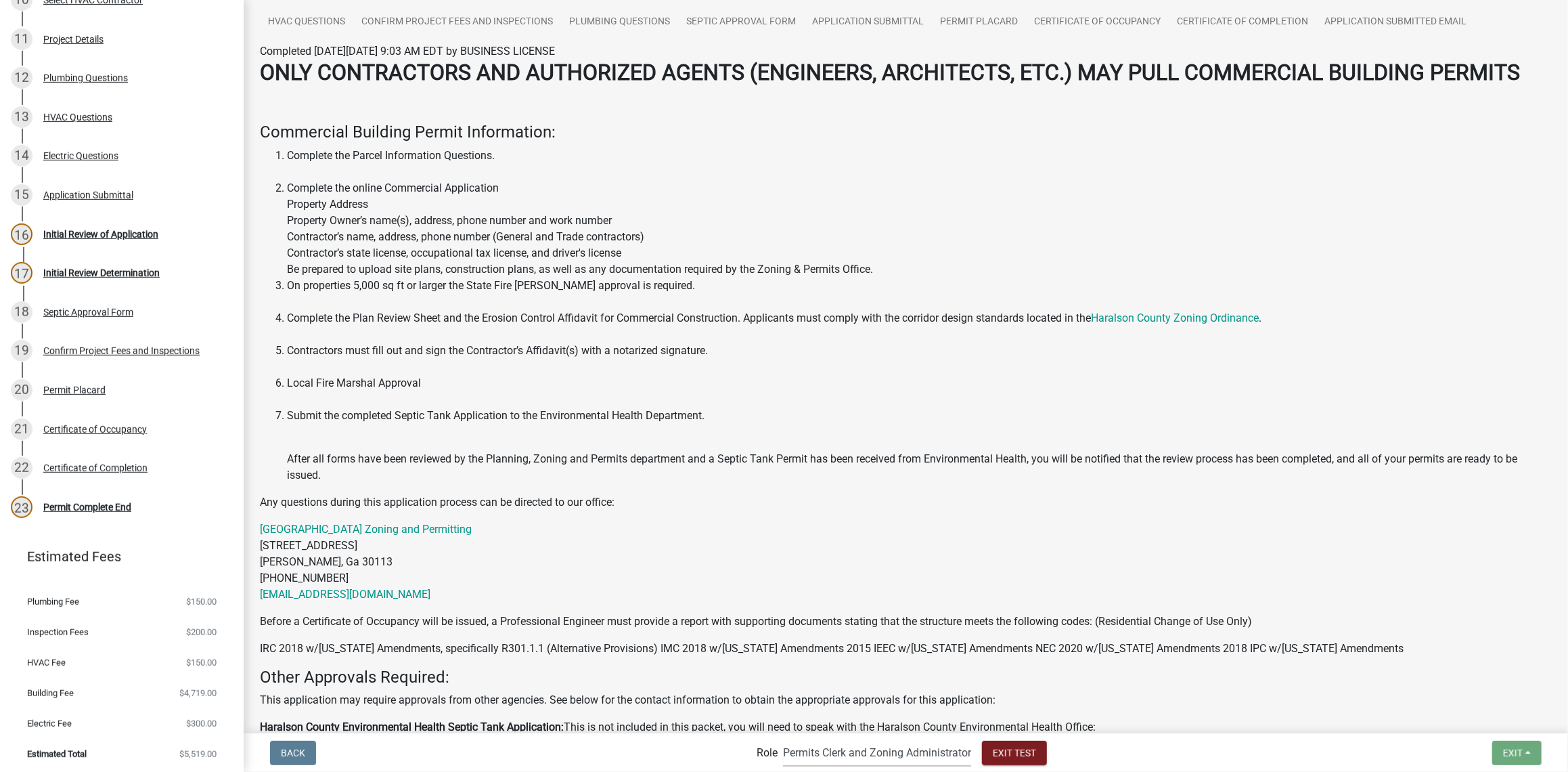
scroll to position [344, 0]
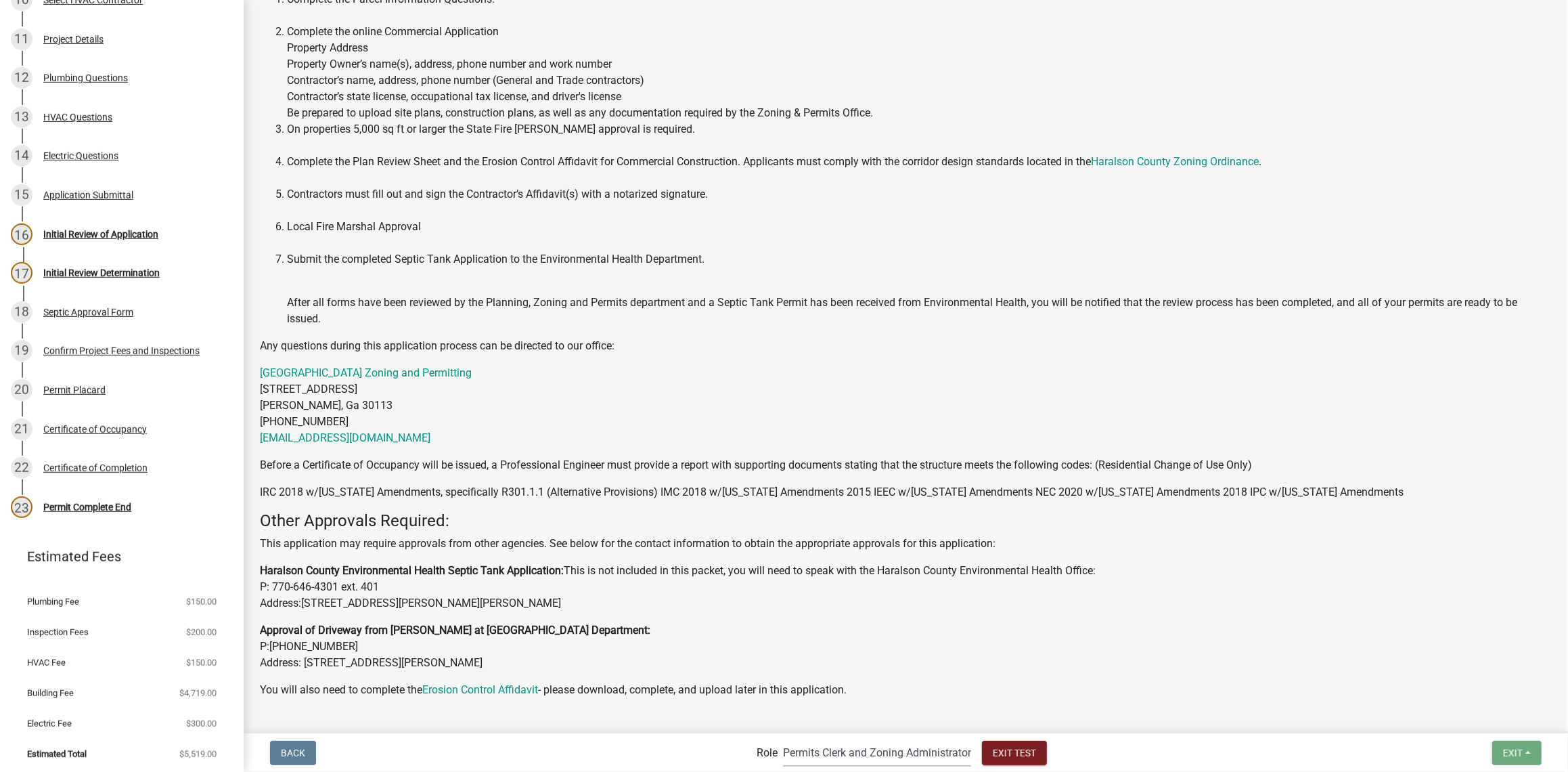
click at [865, 749] on select "Applicant Haralson County Inspector [PERSON_NAME] and Permits Permits Clerk and…" at bounding box center [877, 753] width 188 height 27
click at [783, 739] on select "Applicant Haralson County Inspector [PERSON_NAME] and Permits Permits Clerk and…" at bounding box center [877, 753] width 188 height 27
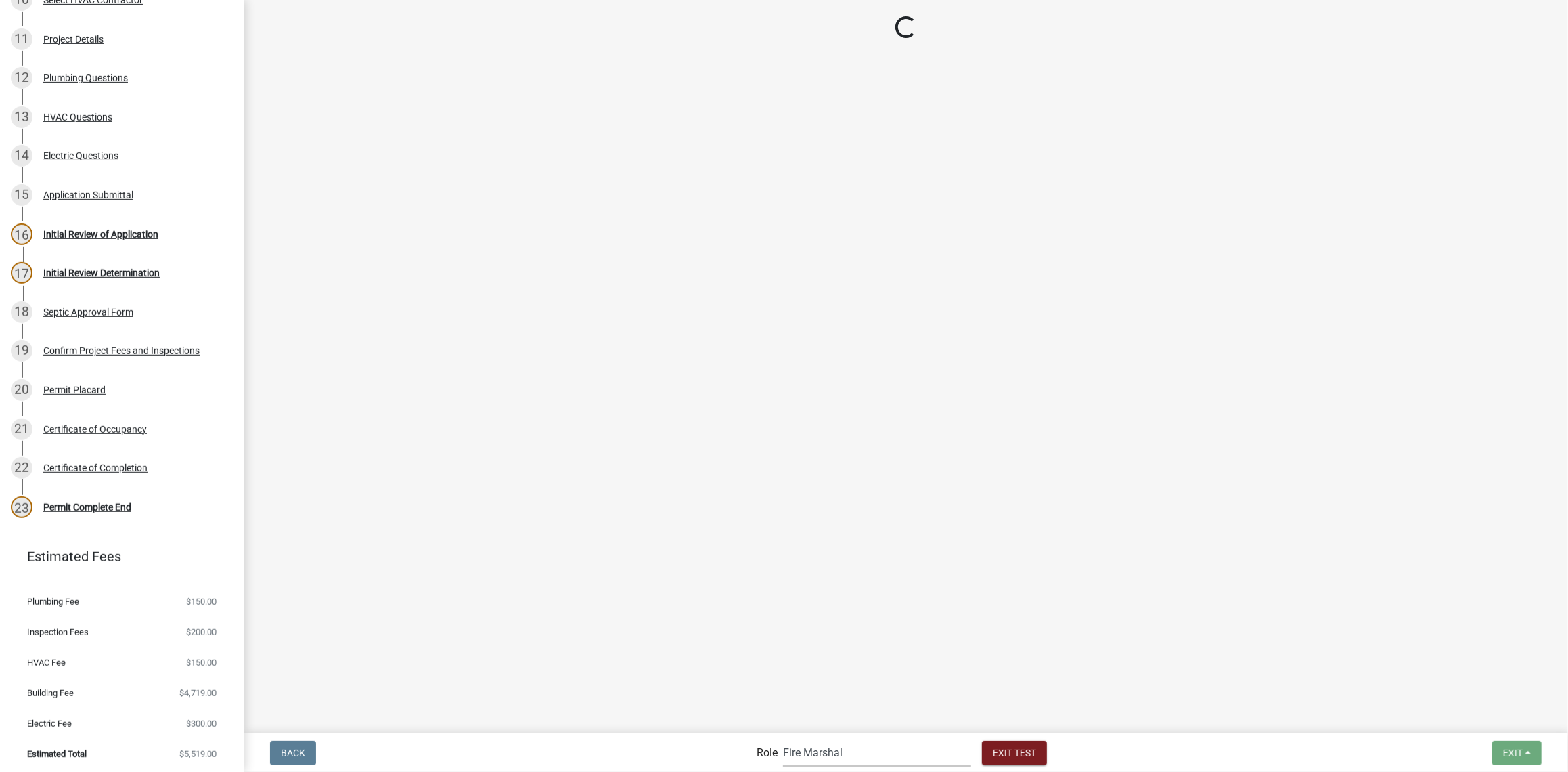
scroll to position [525, 0]
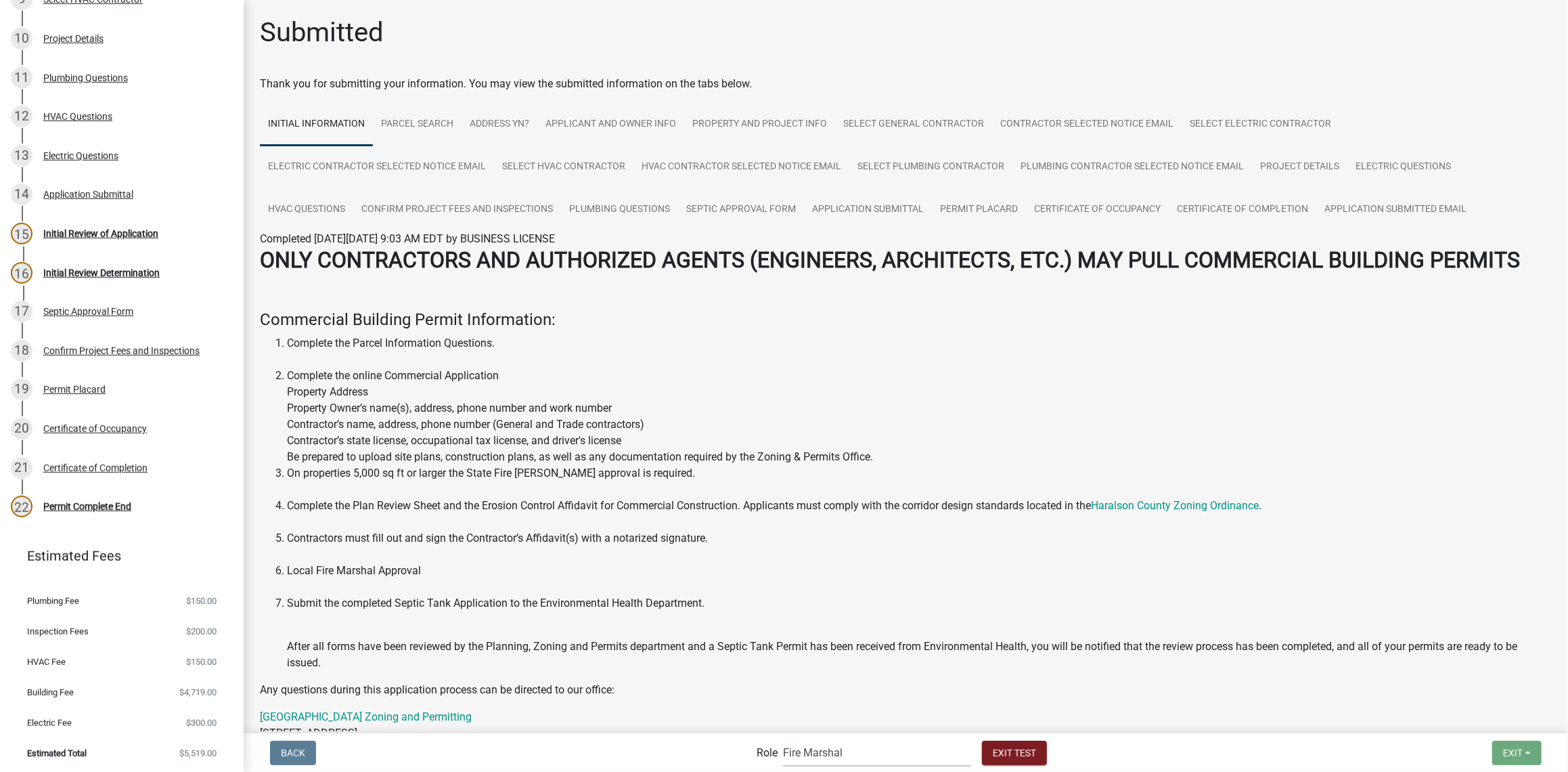
click at [829, 756] on select "Applicant Haralson County Inspector [PERSON_NAME] and Permits Permits Clerk and…" at bounding box center [877, 753] width 188 height 27
click at [783, 739] on select "Applicant Haralson County Inspector [PERSON_NAME] and Permits Permits Clerk and…" at bounding box center [877, 753] width 188 height 27
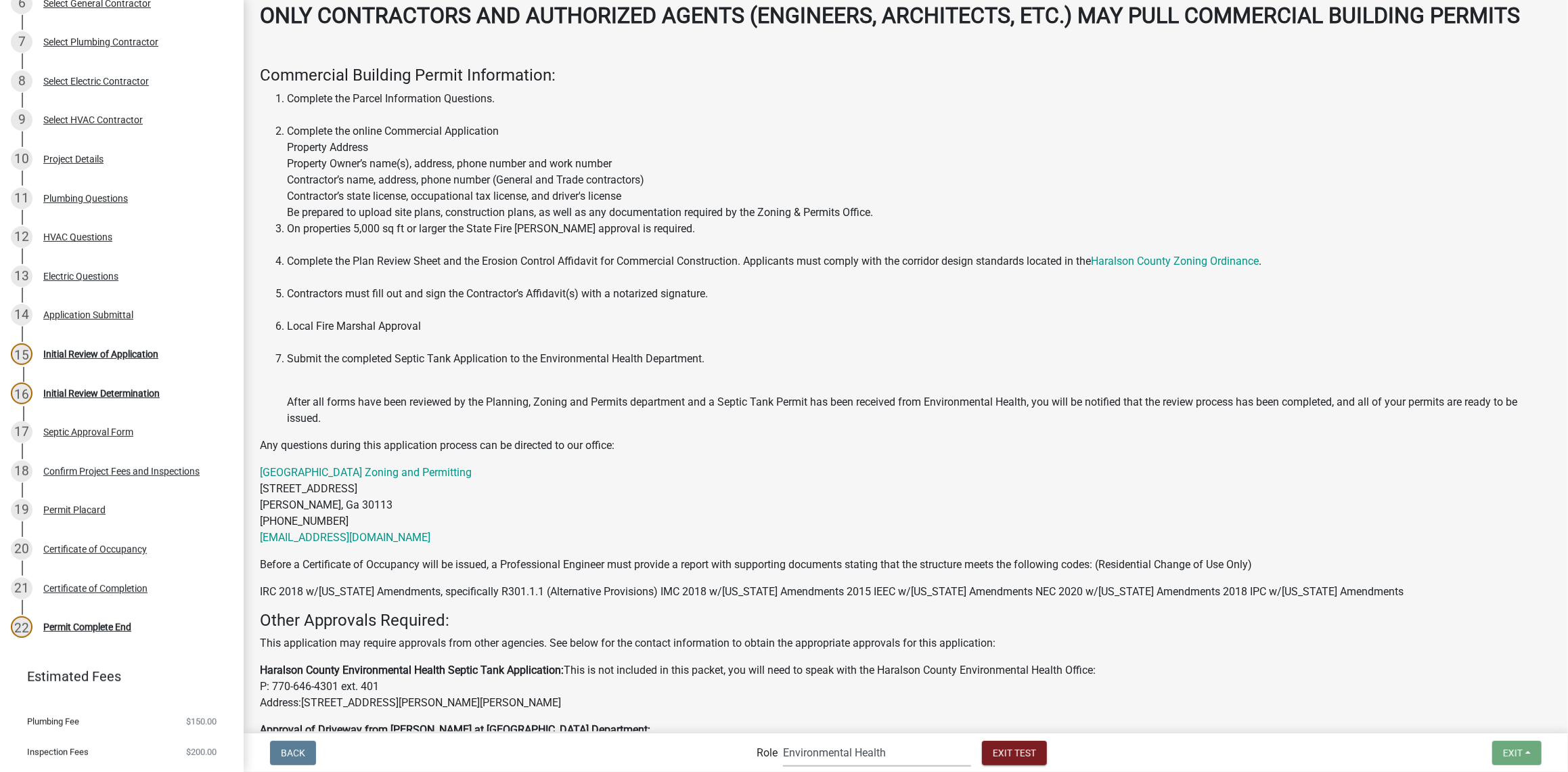
scroll to position [464, 0]
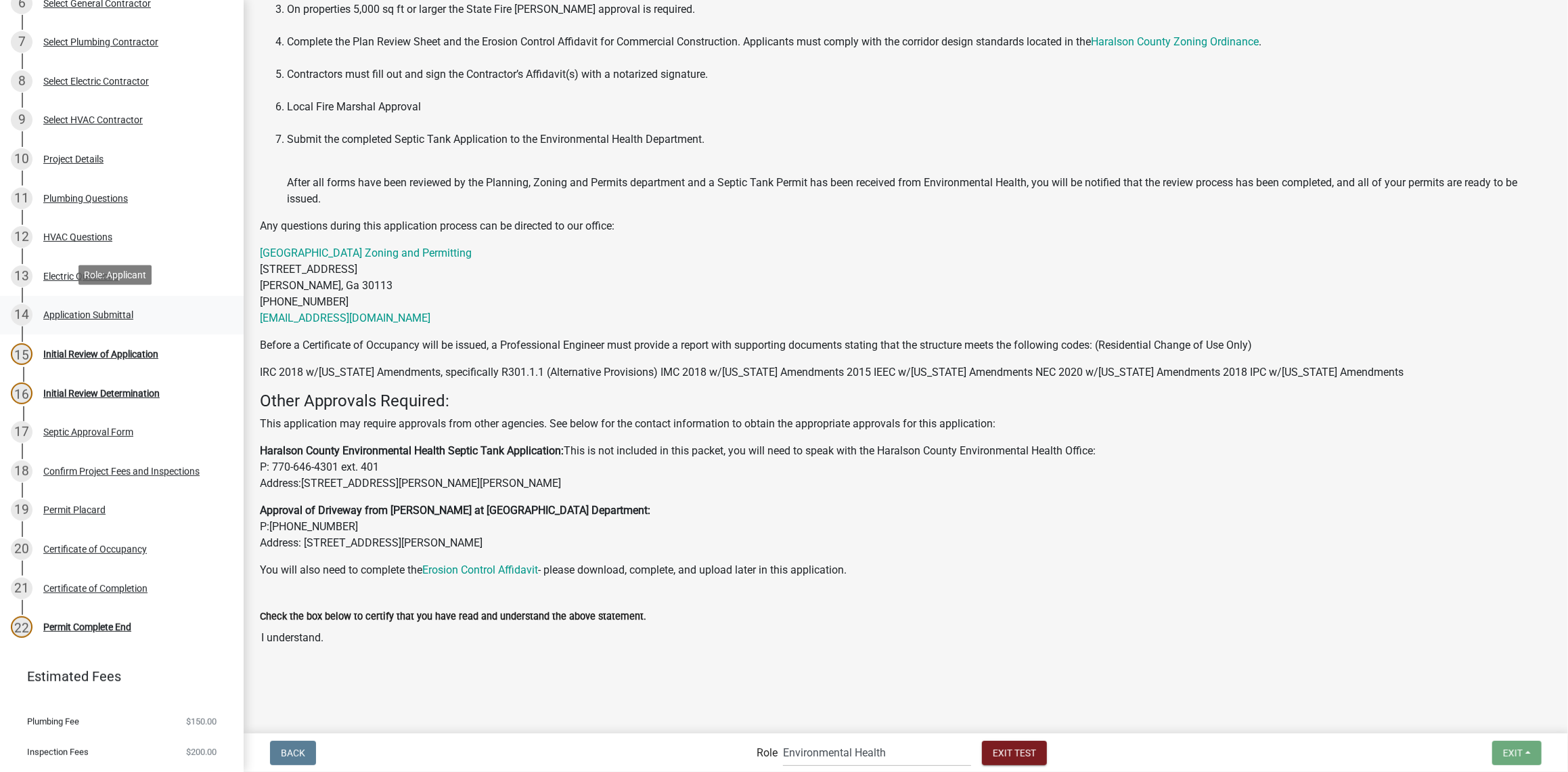
click at [93, 314] on div "Application Submittal" at bounding box center [89, 315] width 90 height 10
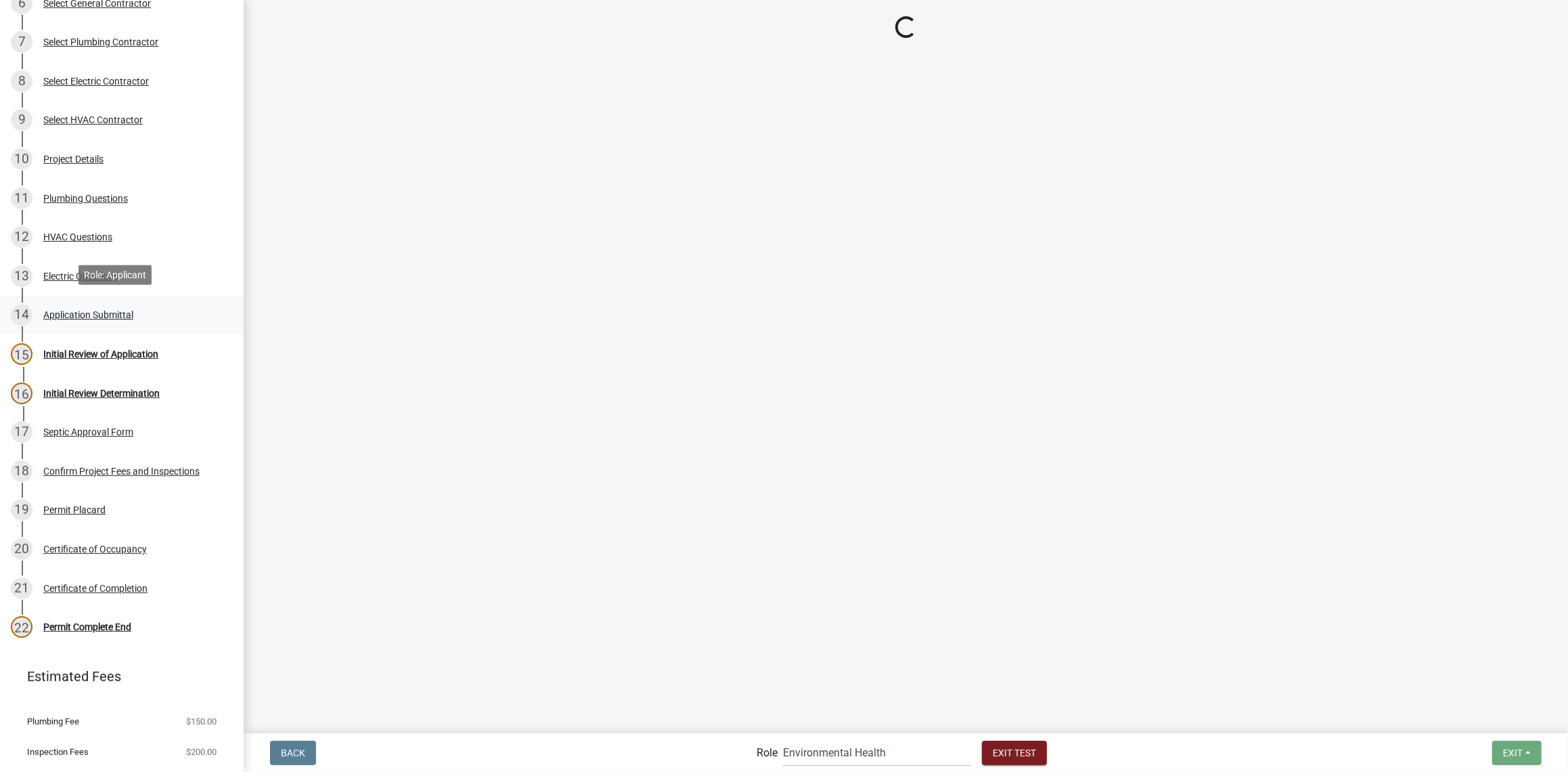
scroll to position [0, 0]
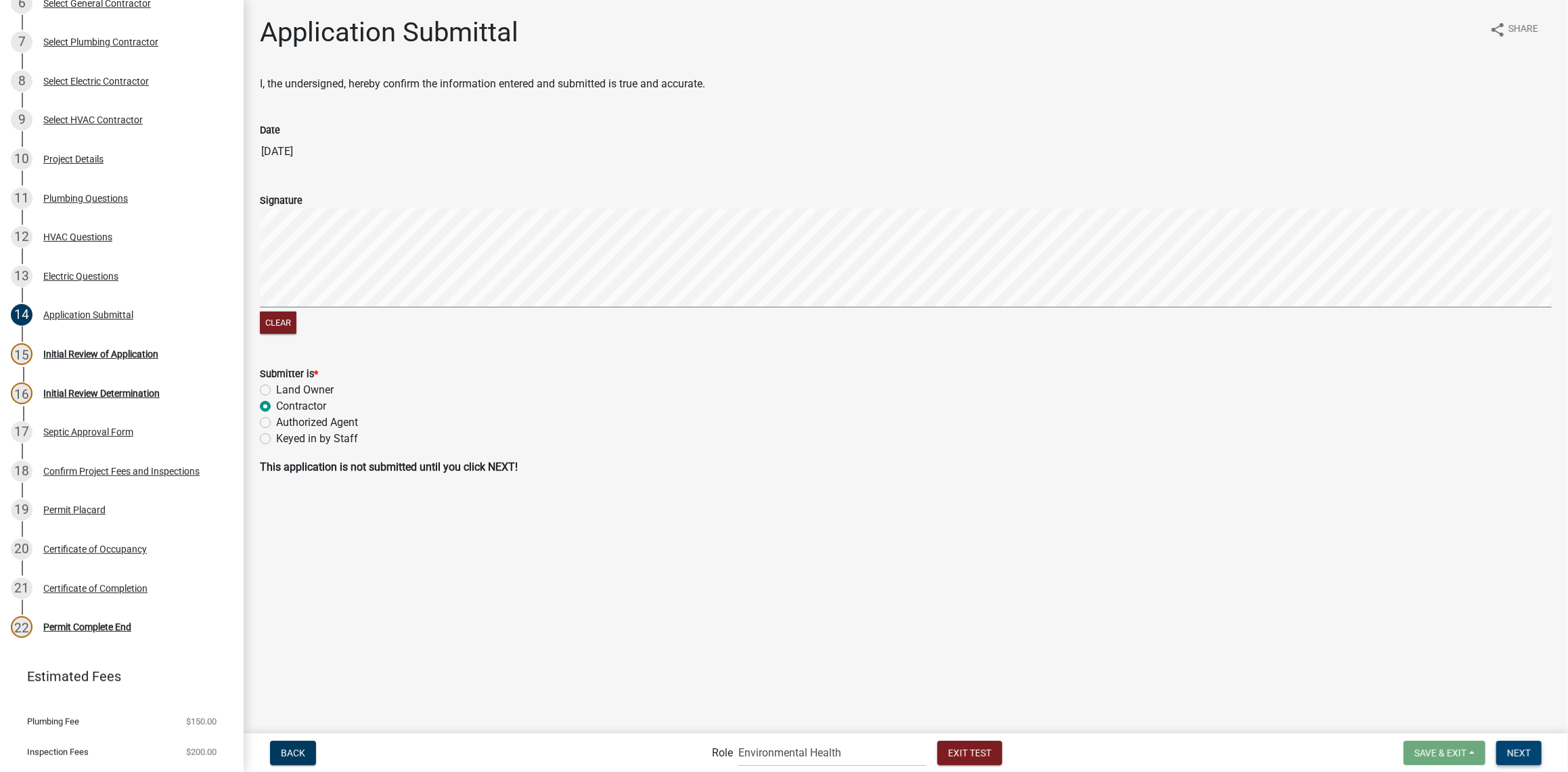
click at [1521, 749] on span "Next" at bounding box center [1518, 752] width 23 height 10
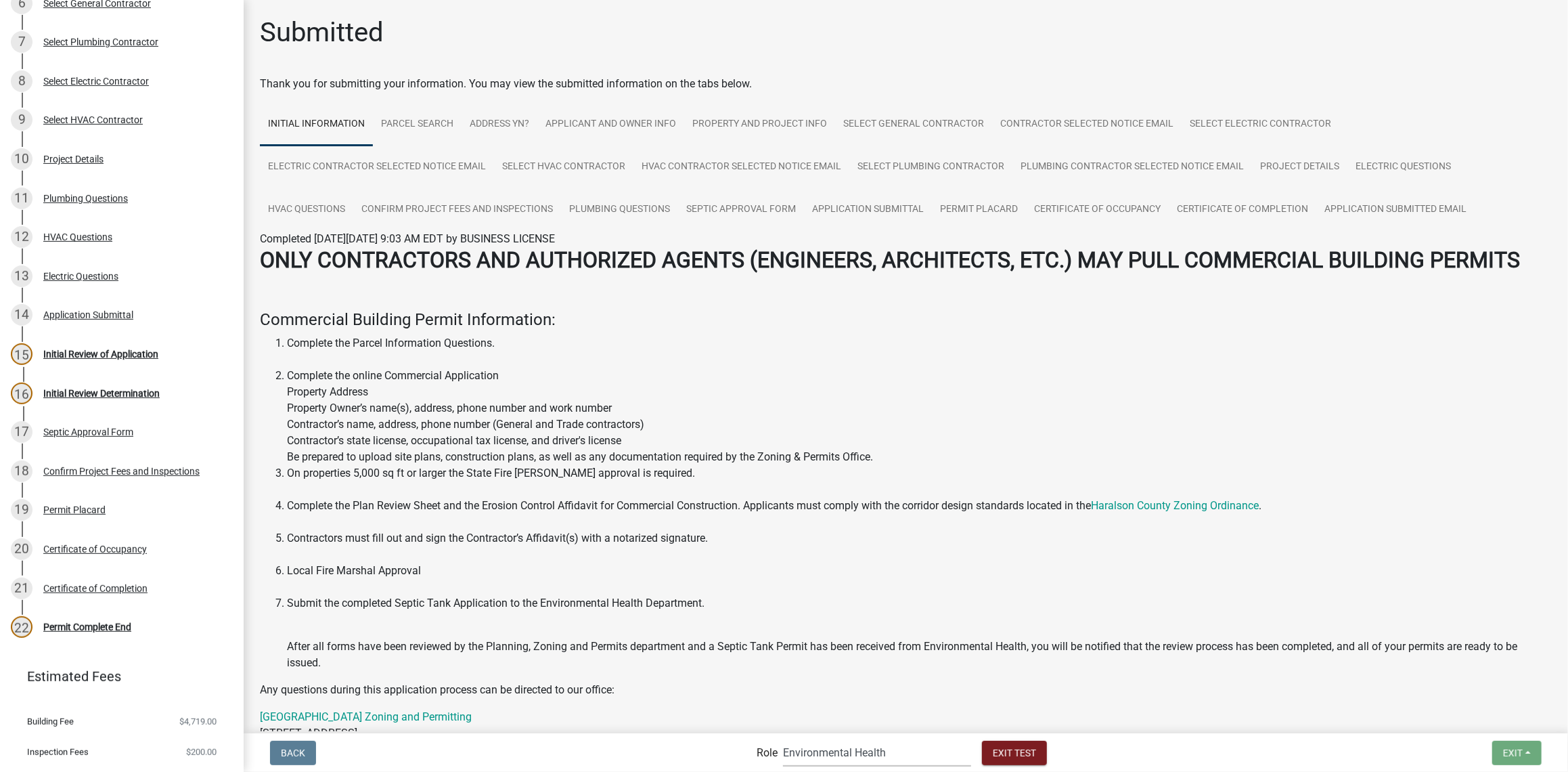
click at [783, 749] on select "Applicant Haralson County Inspector [PERSON_NAME] and Permits Permits Clerk and…" at bounding box center [877, 753] width 188 height 27
select select "a6b5fe8a-6c12-41bb-8d14-8d31b27c6024"
click at [783, 739] on select "Applicant Haralson County Inspector [PERSON_NAME] and Permits Permits Clerk and…" at bounding box center [877, 753] width 188 height 27
